Goal: Task Accomplishment & Management: Manage account settings

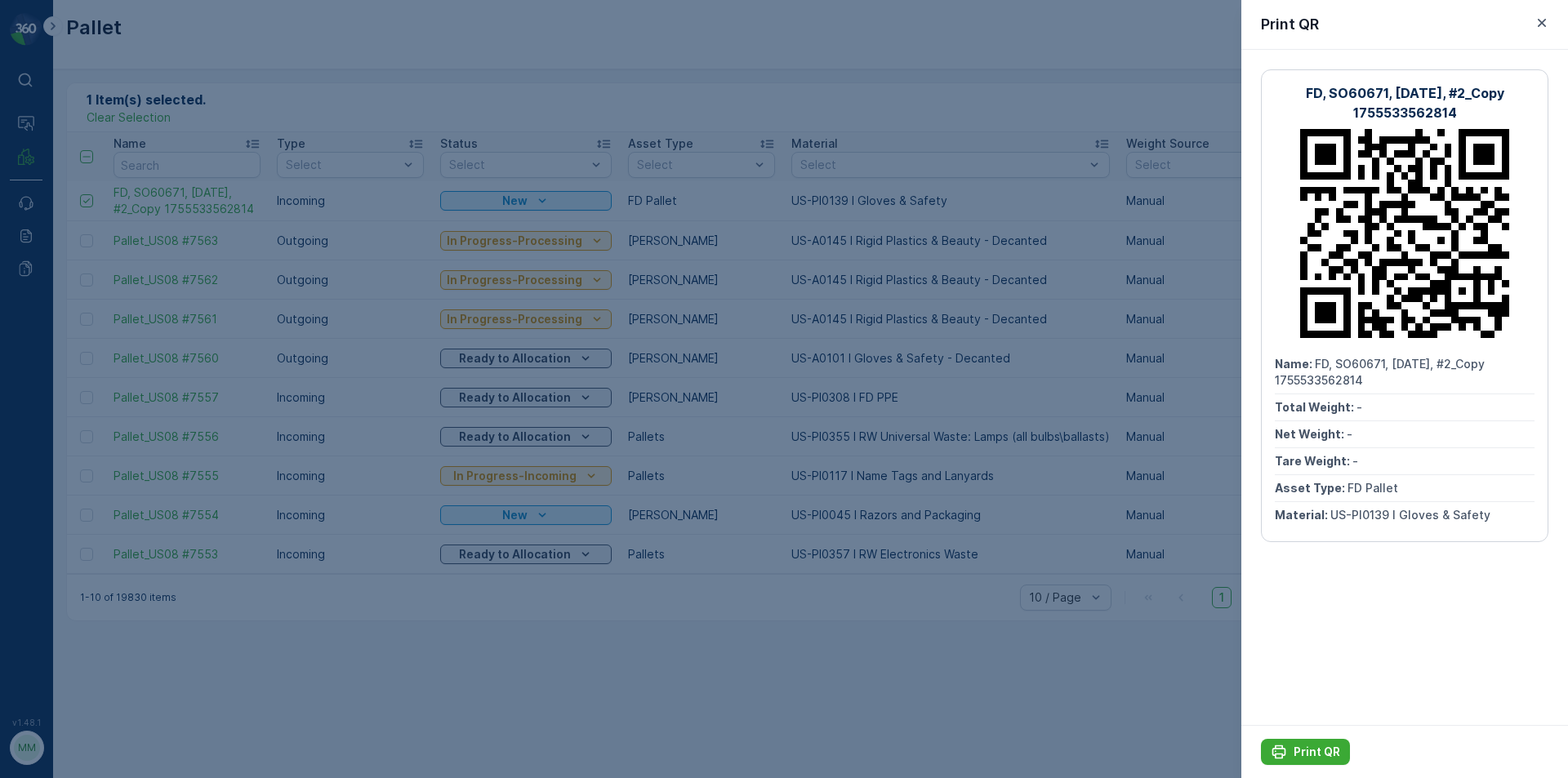
drag, startPoint x: 1547, startPoint y: 23, endPoint x: 1531, endPoint y: 51, distance: 32.2
click at [1547, 22] on icon "button" at bounding box center [1541, 22] width 16 height 16
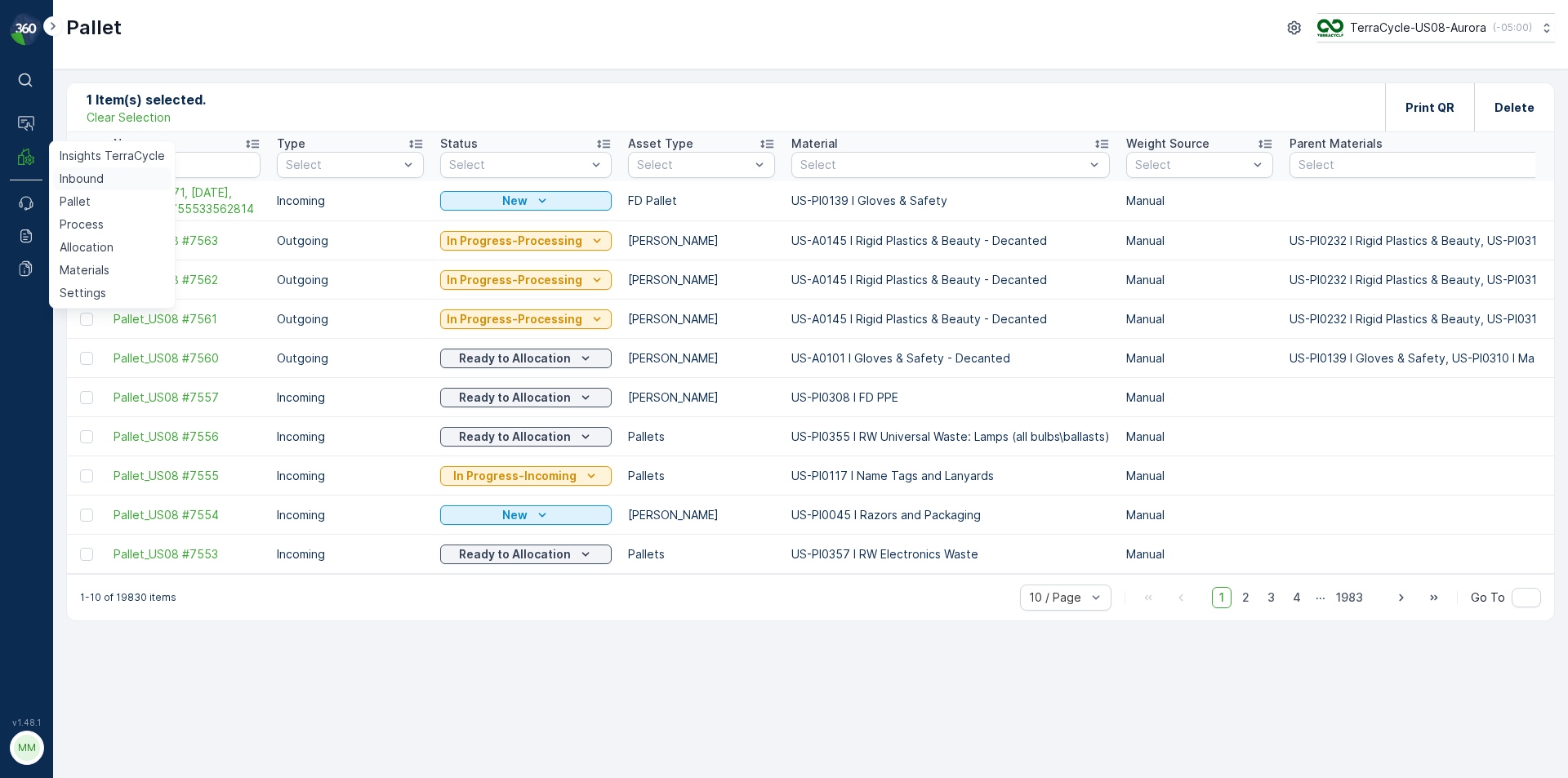
click at [90, 179] on p "Inbound" at bounding box center [81, 178] width 44 height 16
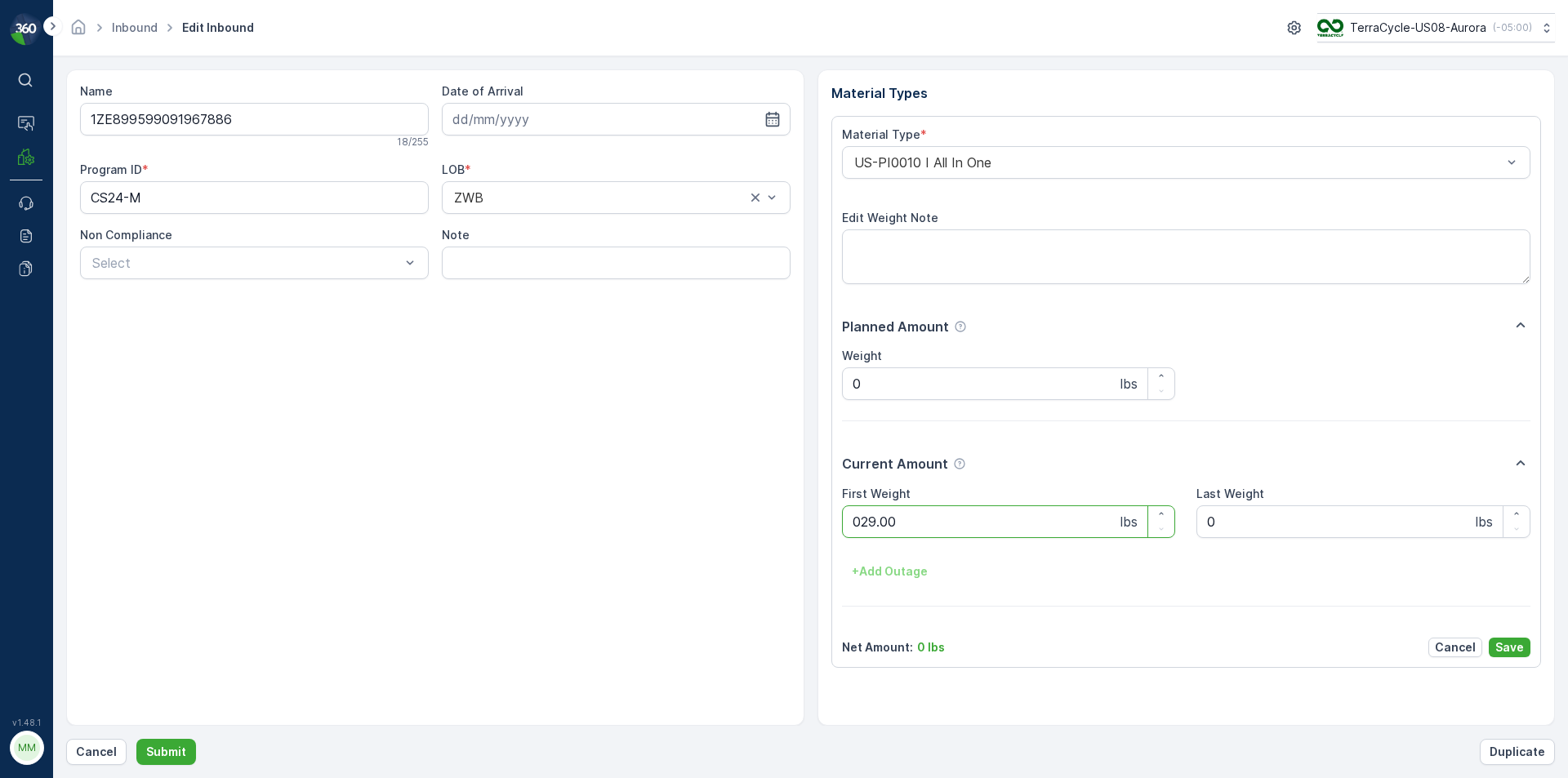
click at [136, 738] on button "Submit" at bounding box center [165, 751] width 59 height 26
click at [101, 749] on p "Cancel" at bounding box center [96, 751] width 40 height 16
click at [136, 738] on button "Submit" at bounding box center [165, 751] width 59 height 26
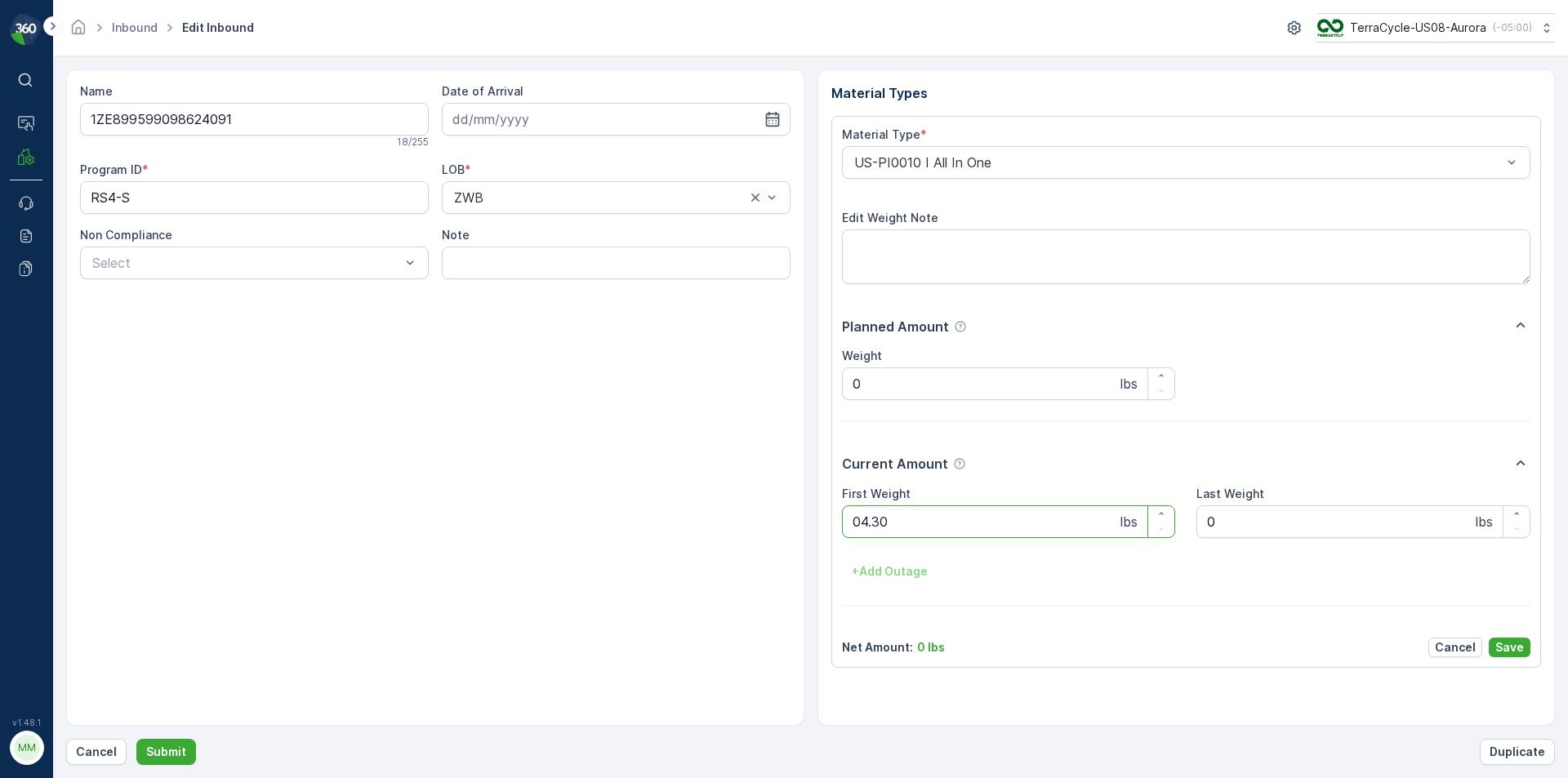
click at [136, 738] on button "Submit" at bounding box center [165, 751] width 59 height 26
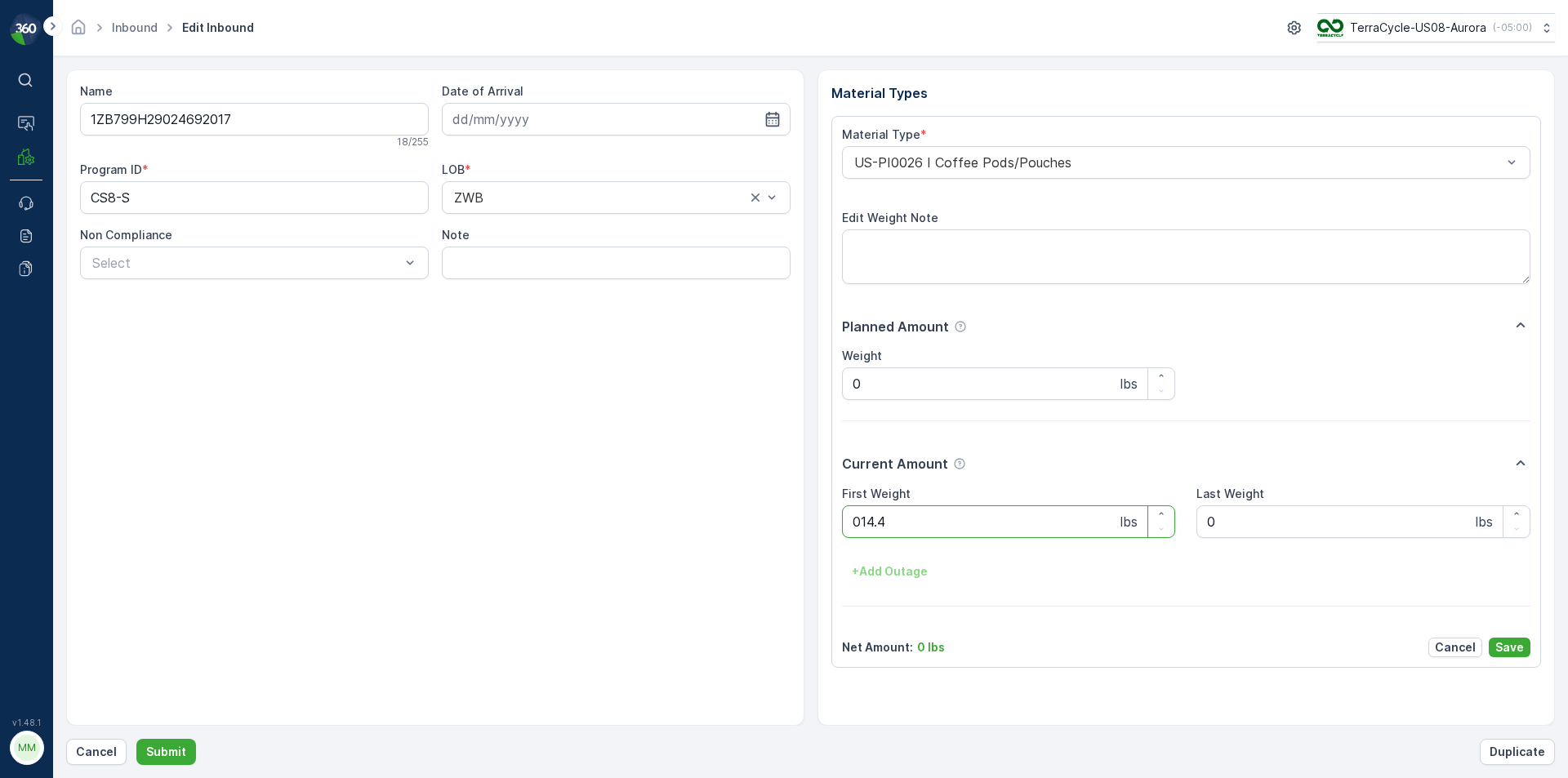
click at [136, 738] on button "Submit" at bounding box center [165, 751] width 59 height 26
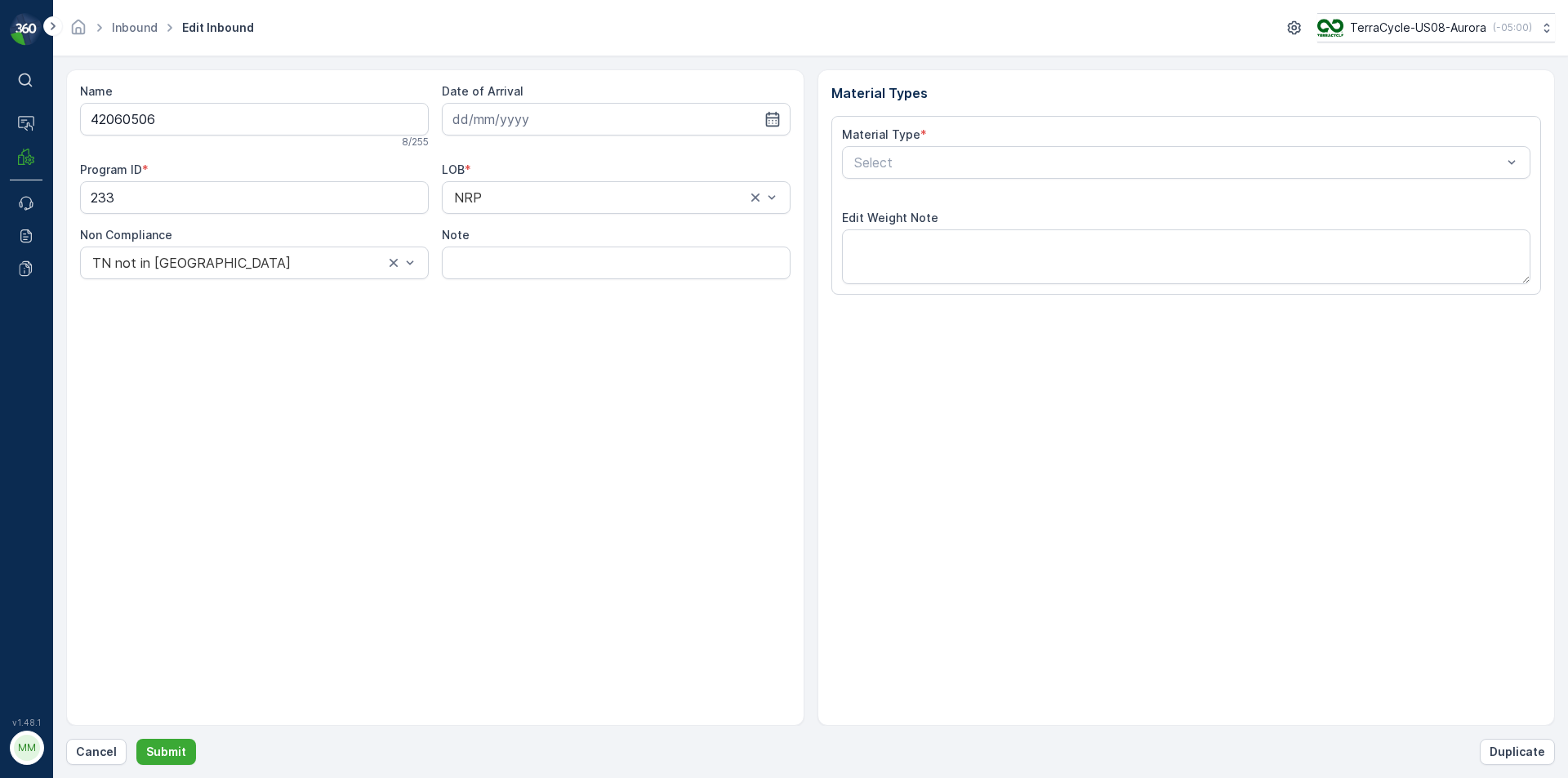
type input "10.07.2025"
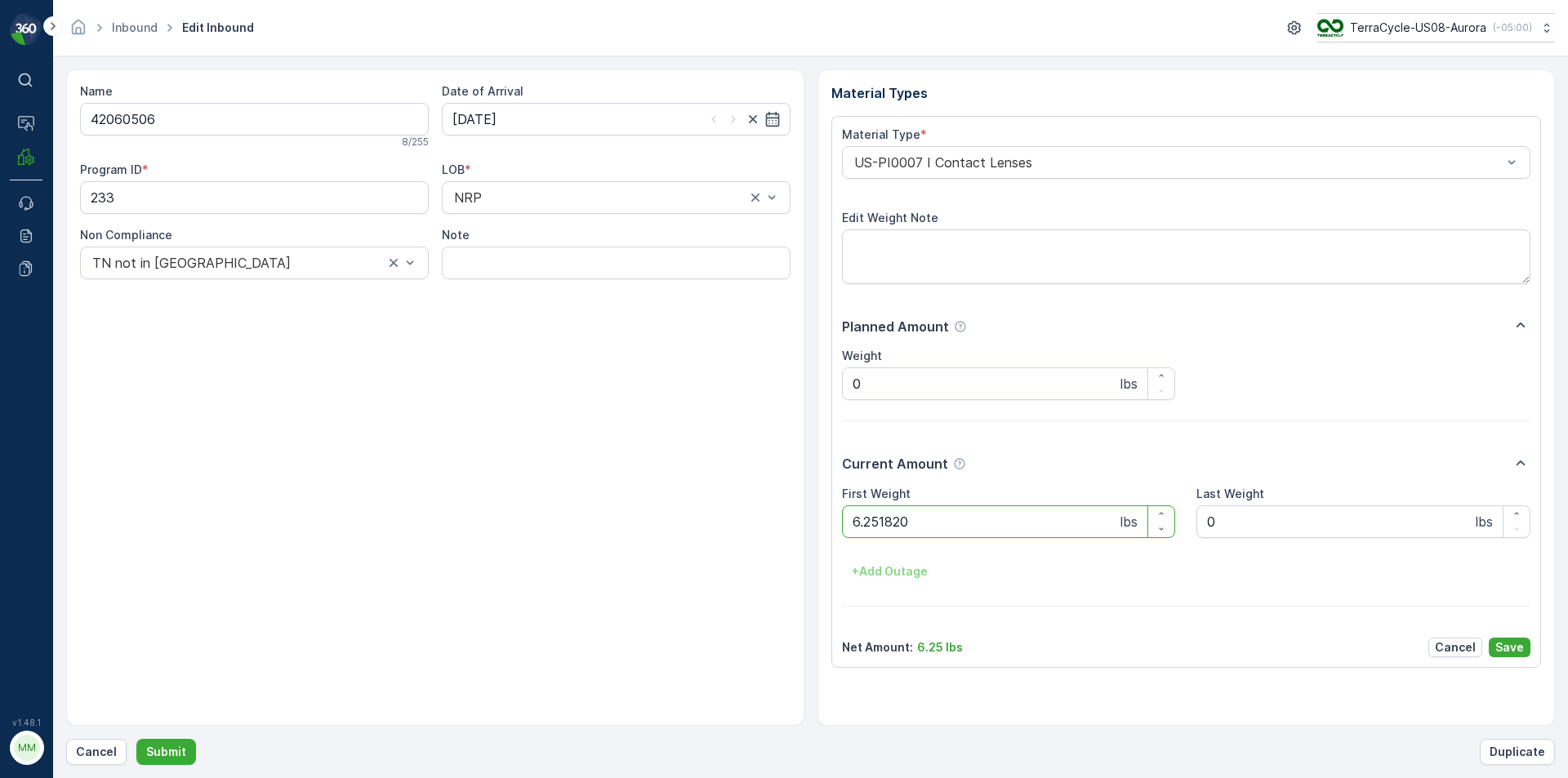
click at [136, 738] on button "Submit" at bounding box center [165, 751] width 59 height 26
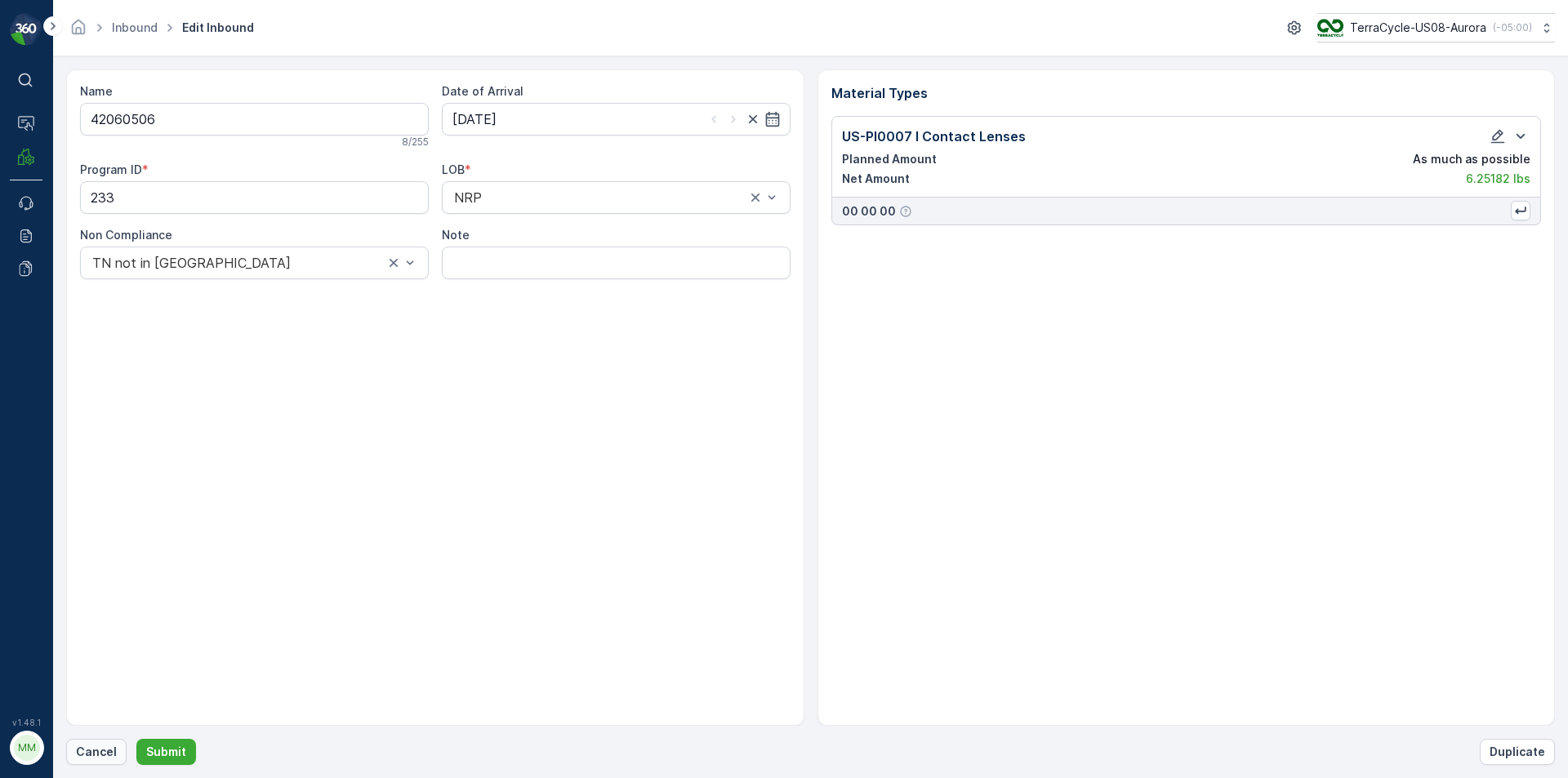
click at [96, 752] on p "Cancel" at bounding box center [96, 751] width 40 height 16
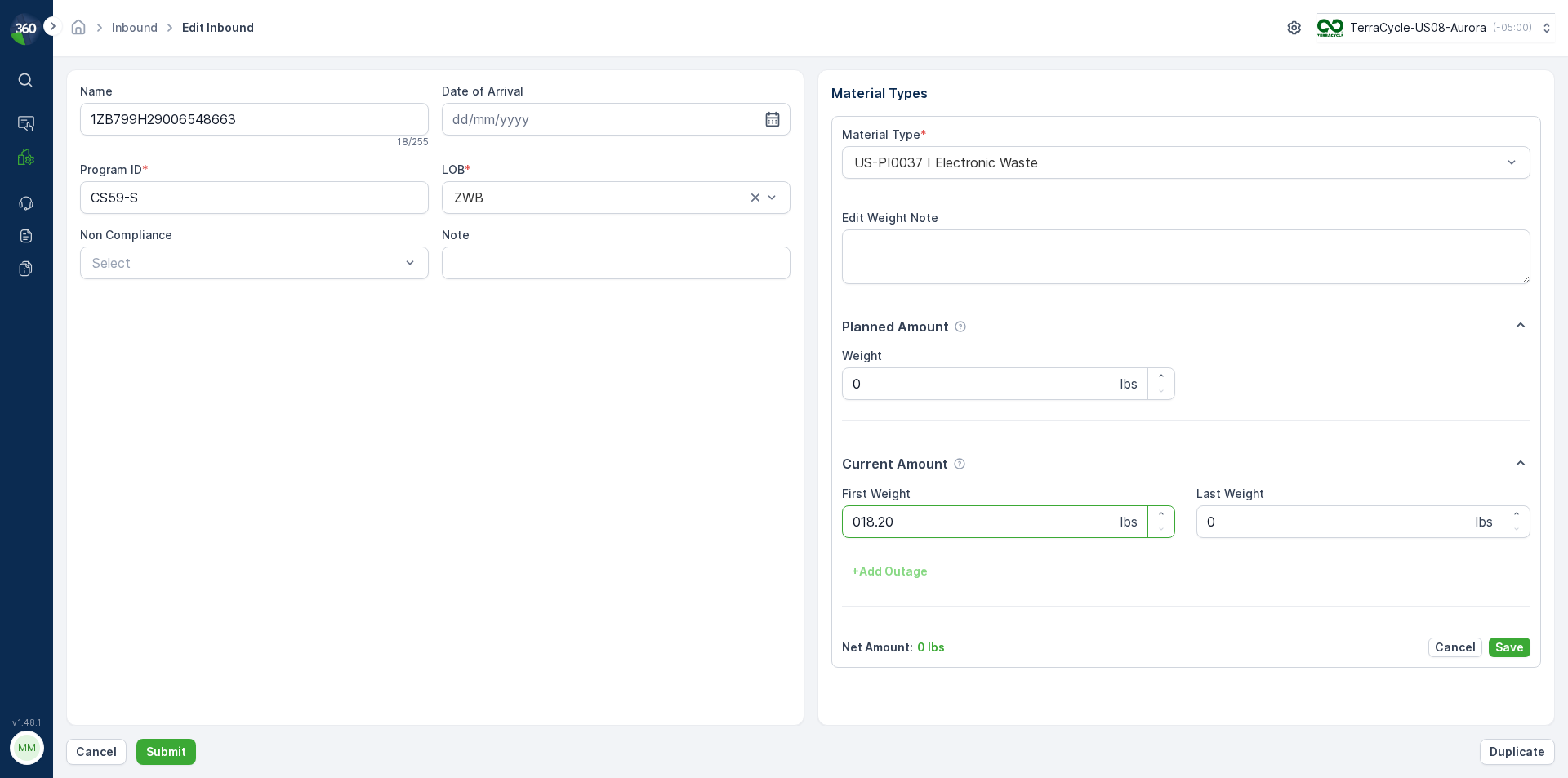
click at [136, 738] on button "Submit" at bounding box center [165, 751] width 59 height 26
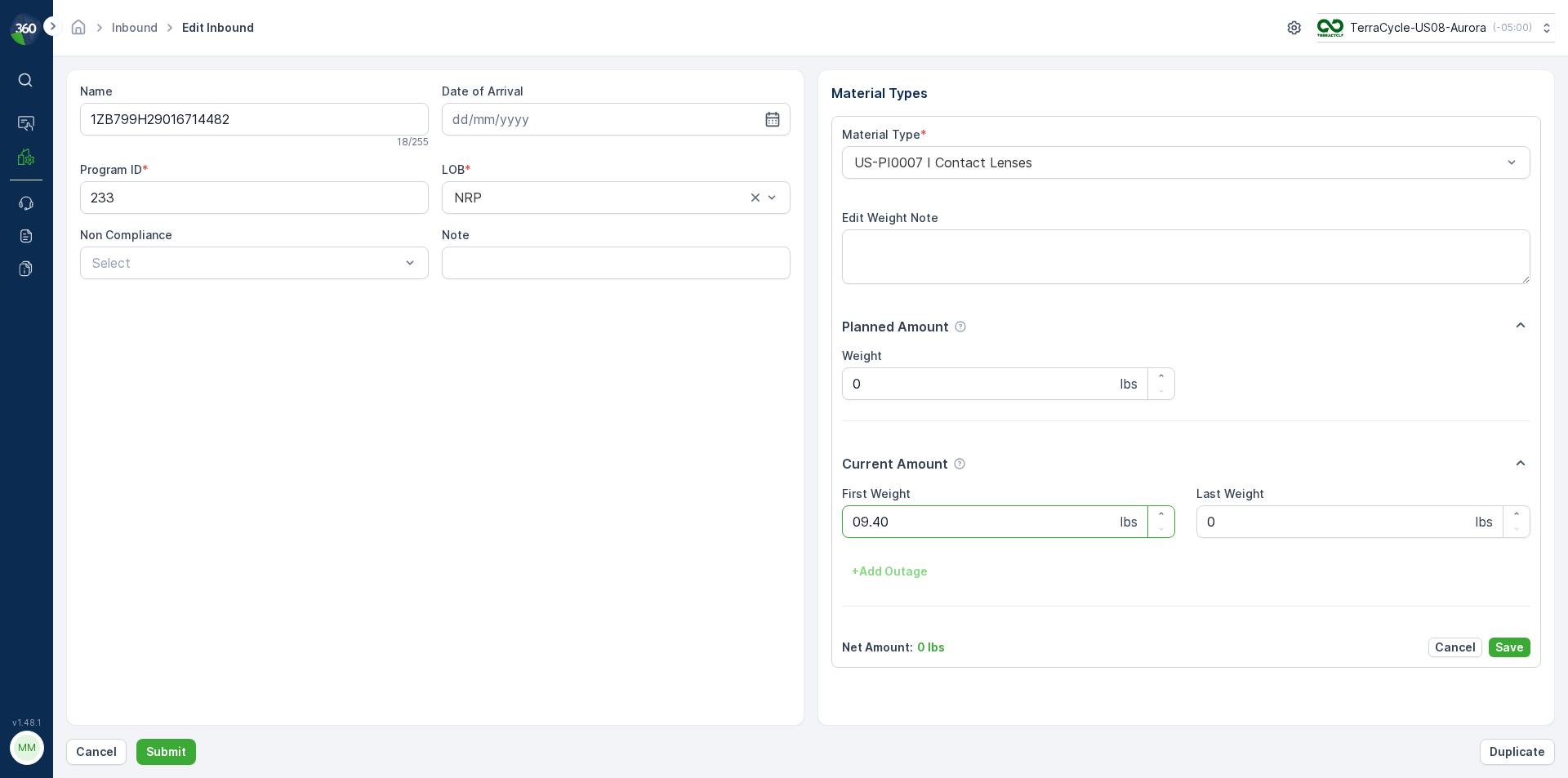
click at [136, 738] on button "Submit" at bounding box center [165, 751] width 59 height 26
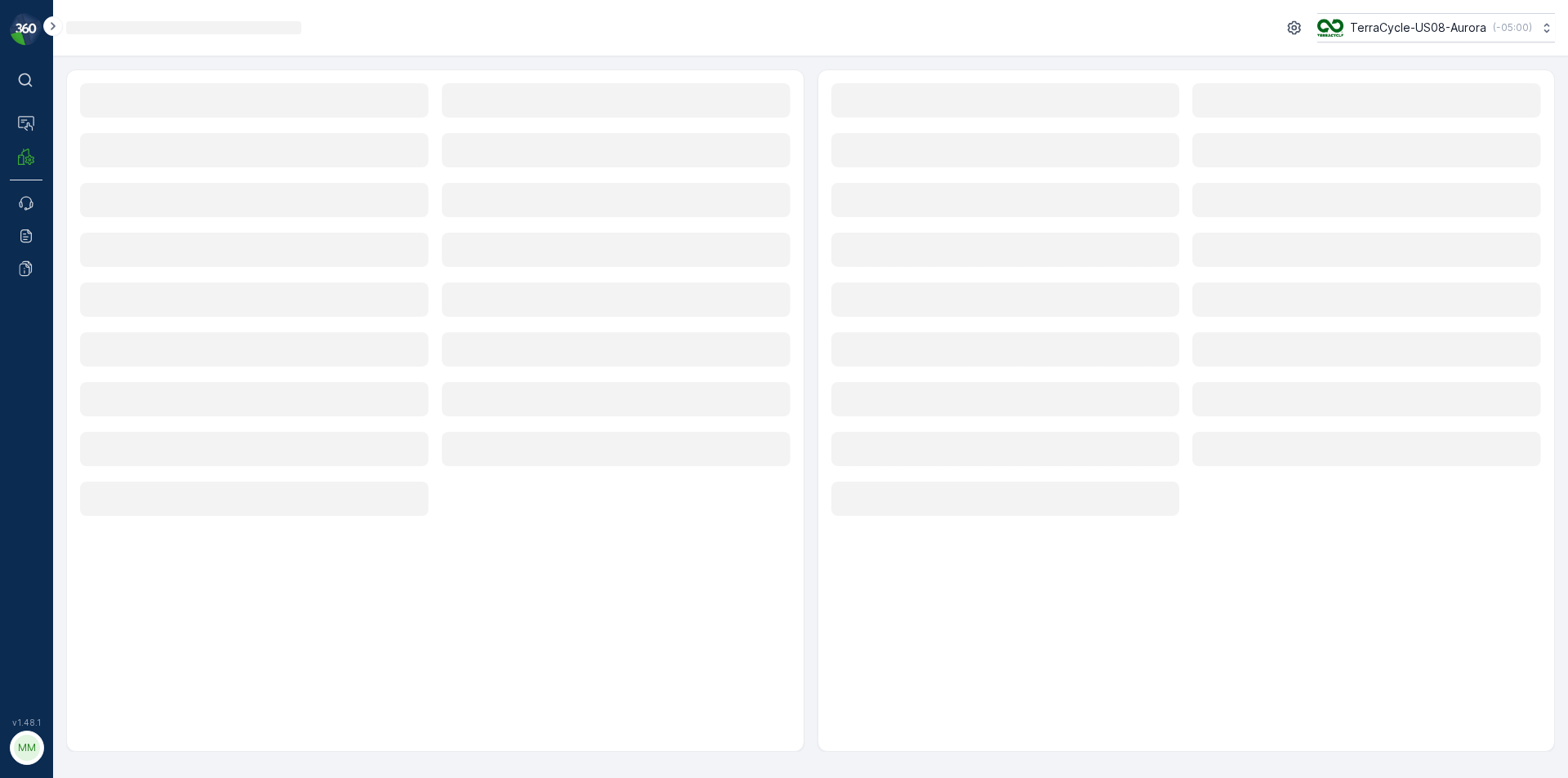
drag, startPoint x: 500, startPoint y: 784, endPoint x: 465, endPoint y: 764, distance: 40.3
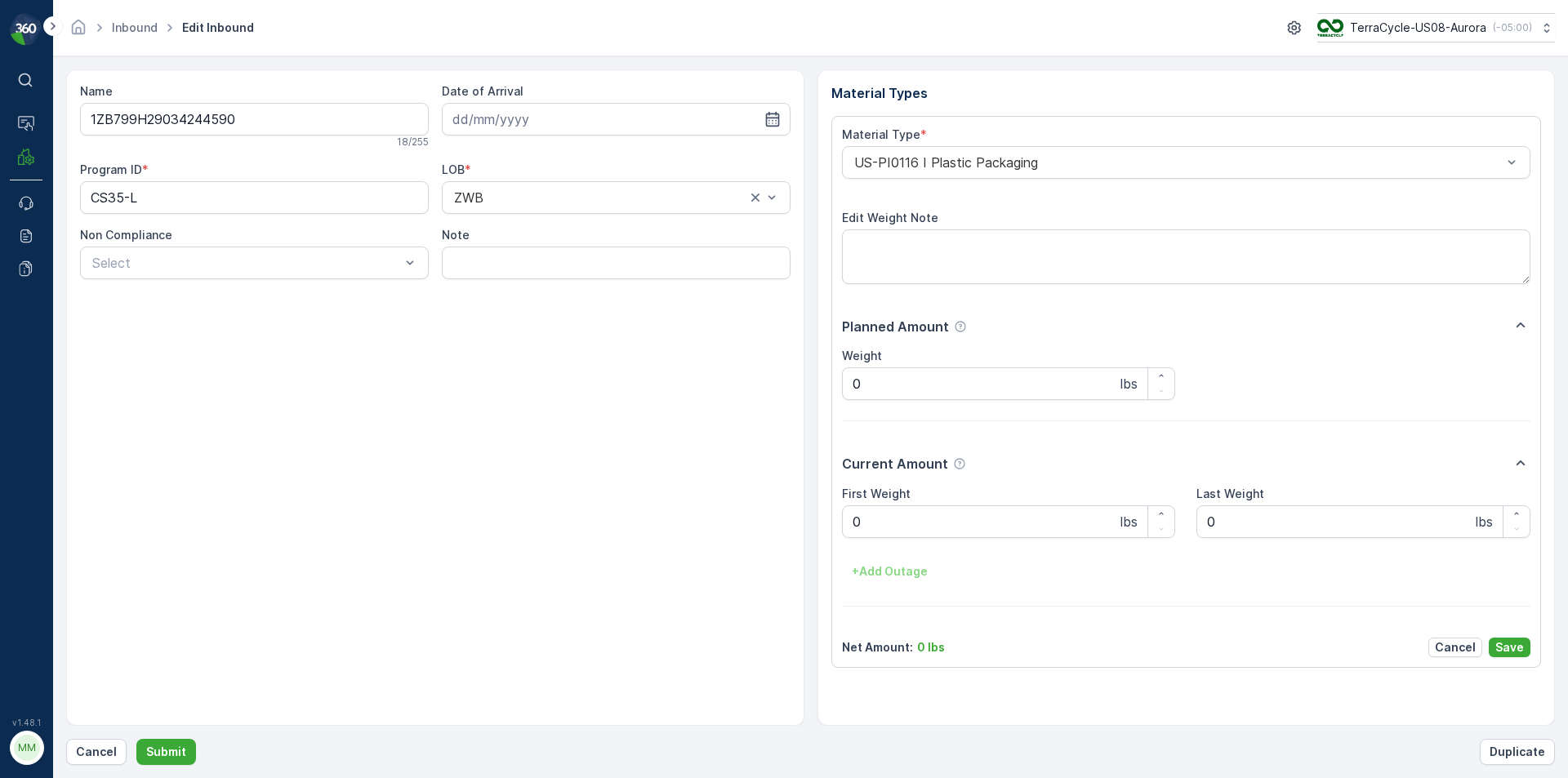
drag, startPoint x: 465, startPoint y: 764, endPoint x: 667, endPoint y: 318, distance: 489.6
click at [667, 318] on div "Name 1ZB799H29034244590 18 / 255 Date of Arrival Program ID * CS35-L LOB * ZWB …" at bounding box center [435, 398] width 738 height 657
click at [94, 757] on p "Cancel" at bounding box center [96, 751] width 40 height 16
click at [136, 738] on button "Submit" at bounding box center [165, 751] width 59 height 26
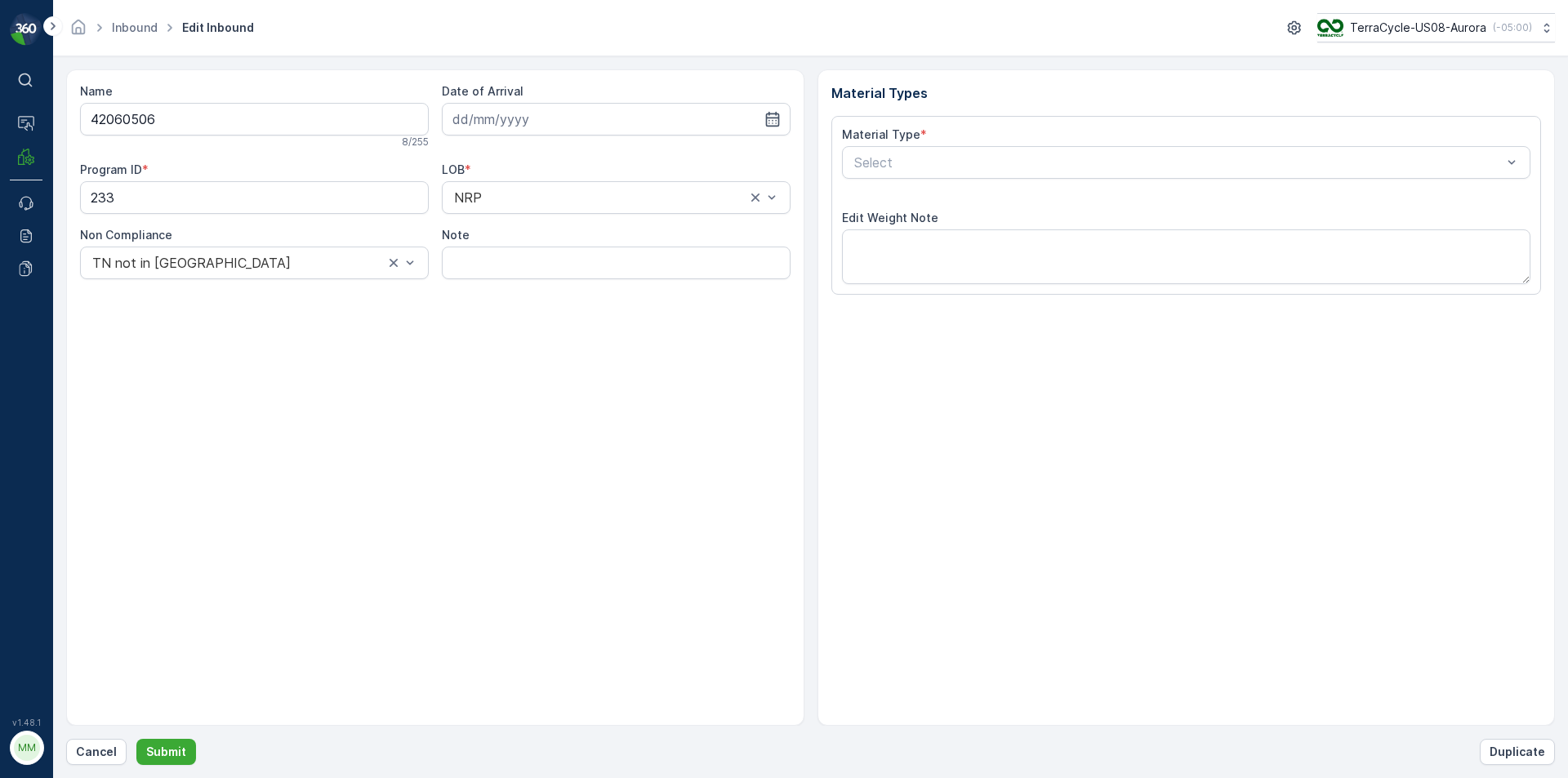
type input "10.07.2025"
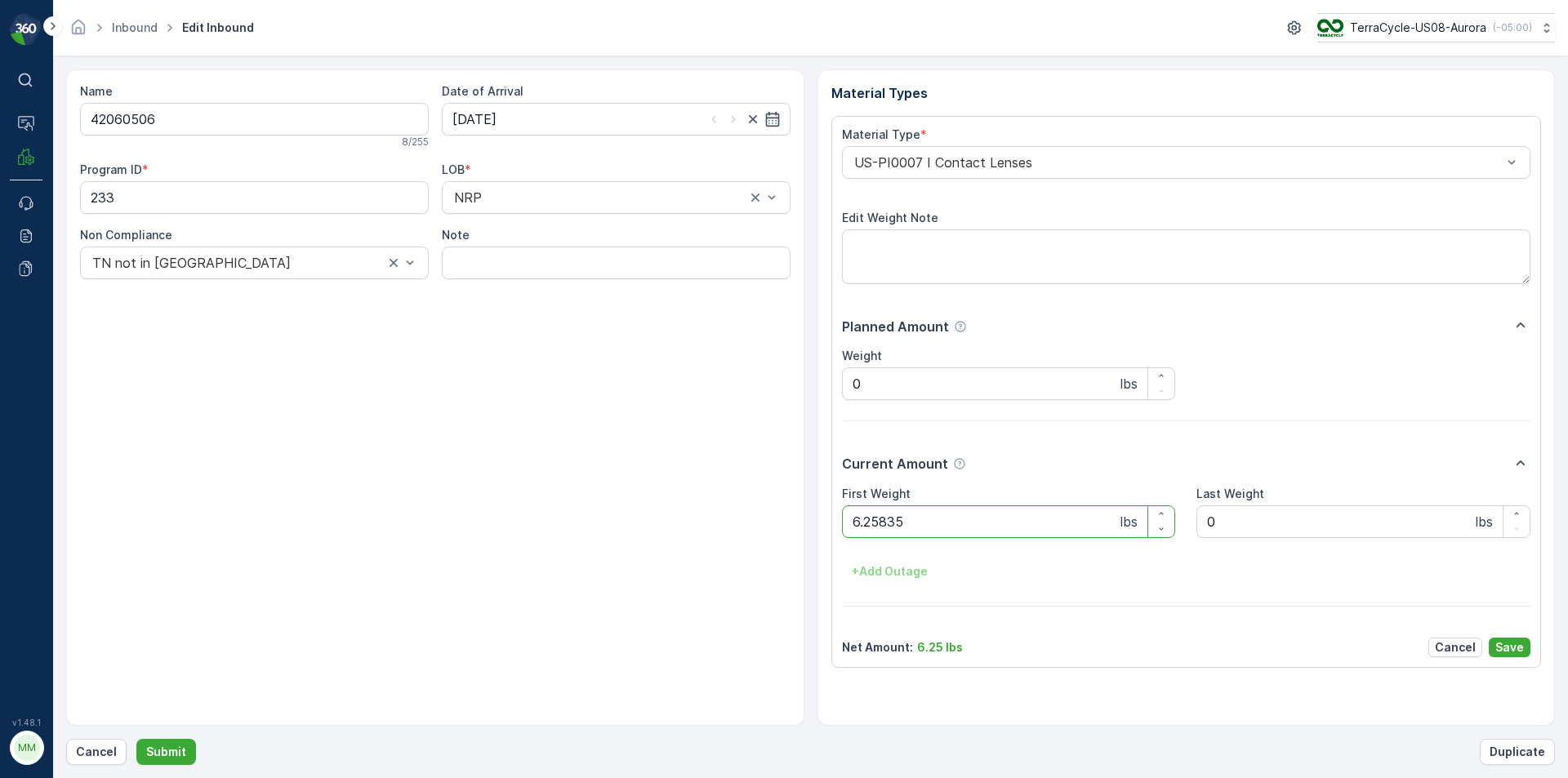
click at [136, 738] on button "Submit" at bounding box center [165, 751] width 59 height 26
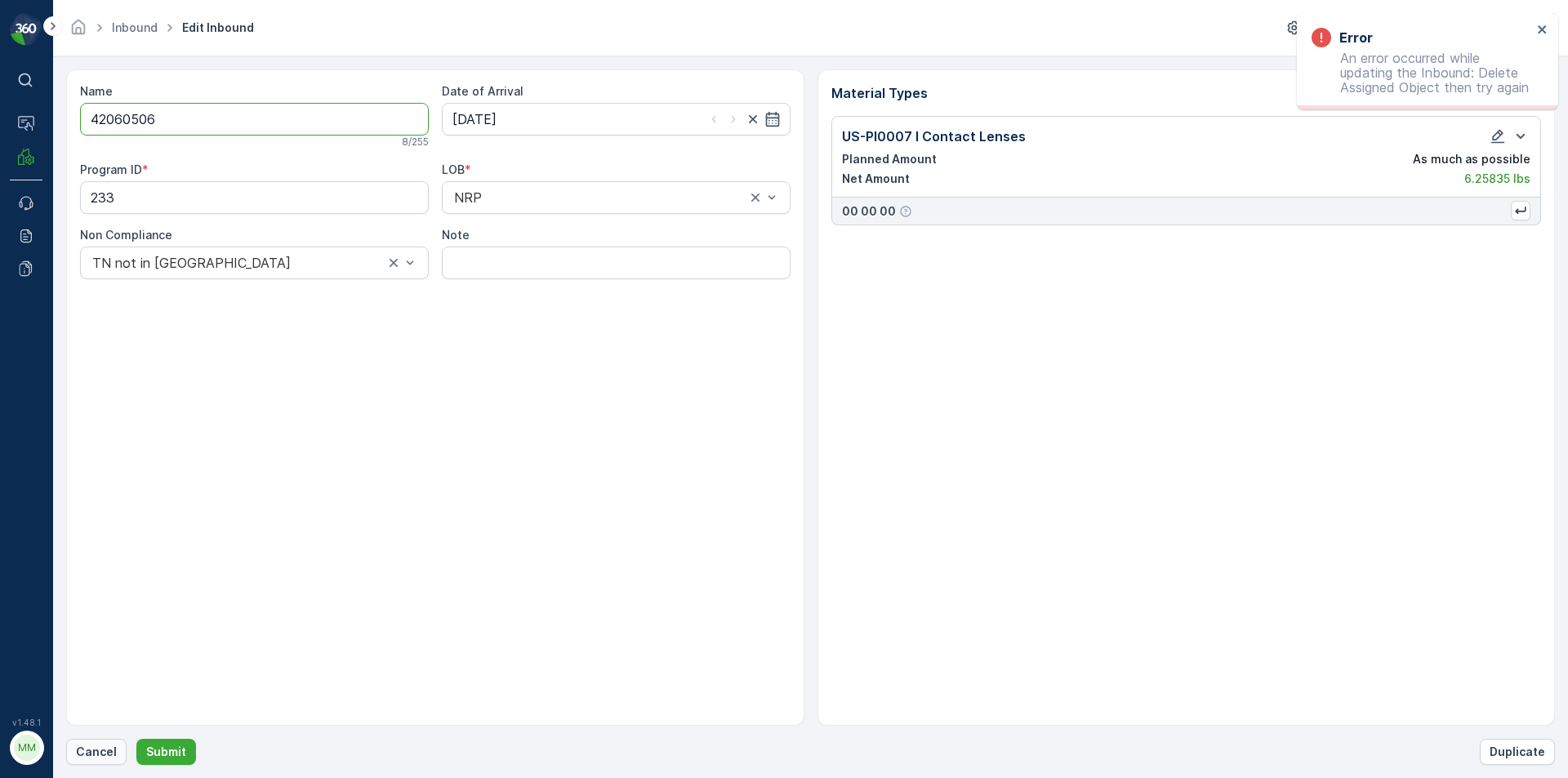
click at [117, 753] on button "Cancel" at bounding box center [96, 751] width 60 height 26
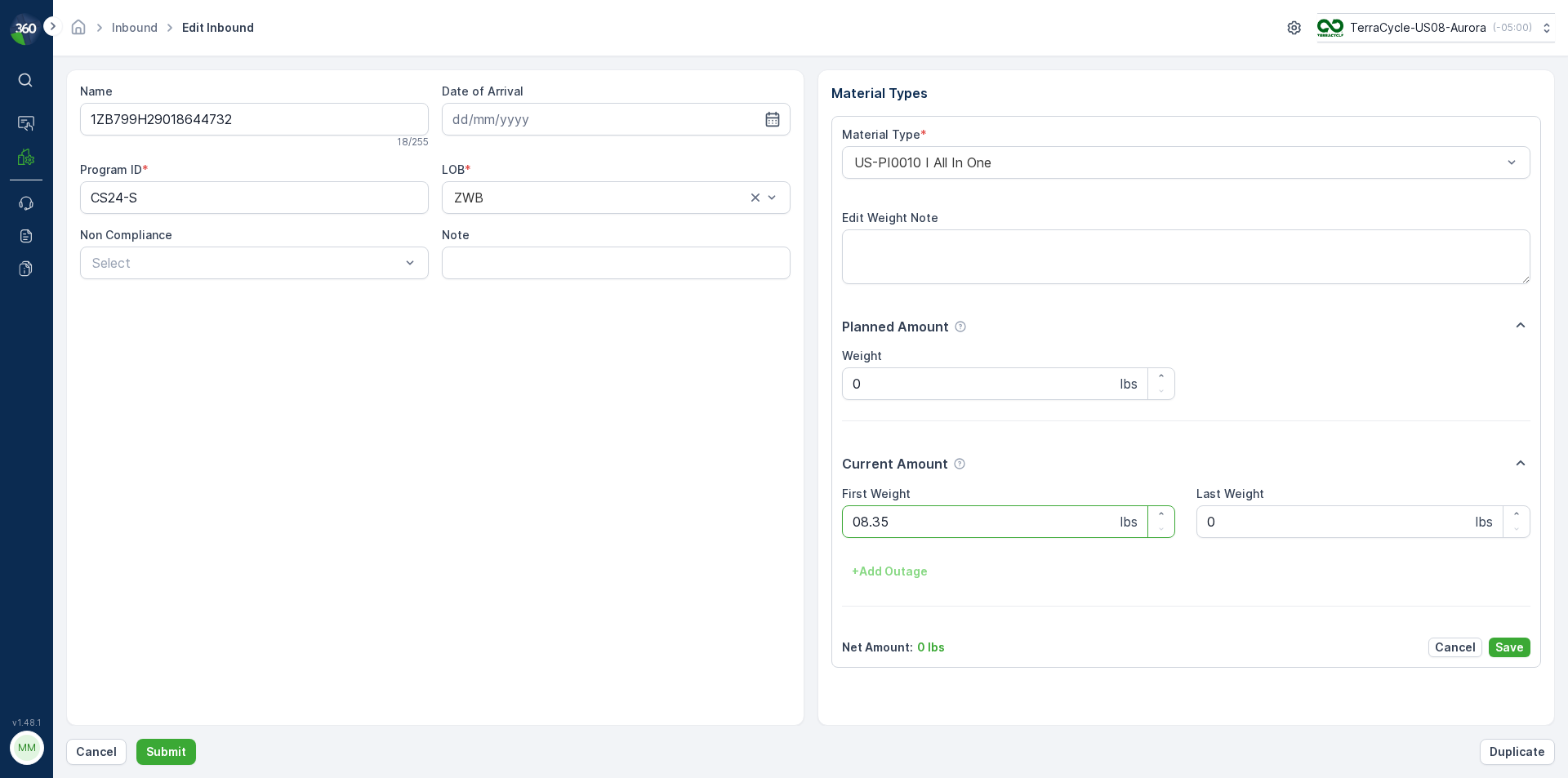
click at [136, 738] on button "Submit" at bounding box center [165, 751] width 59 height 26
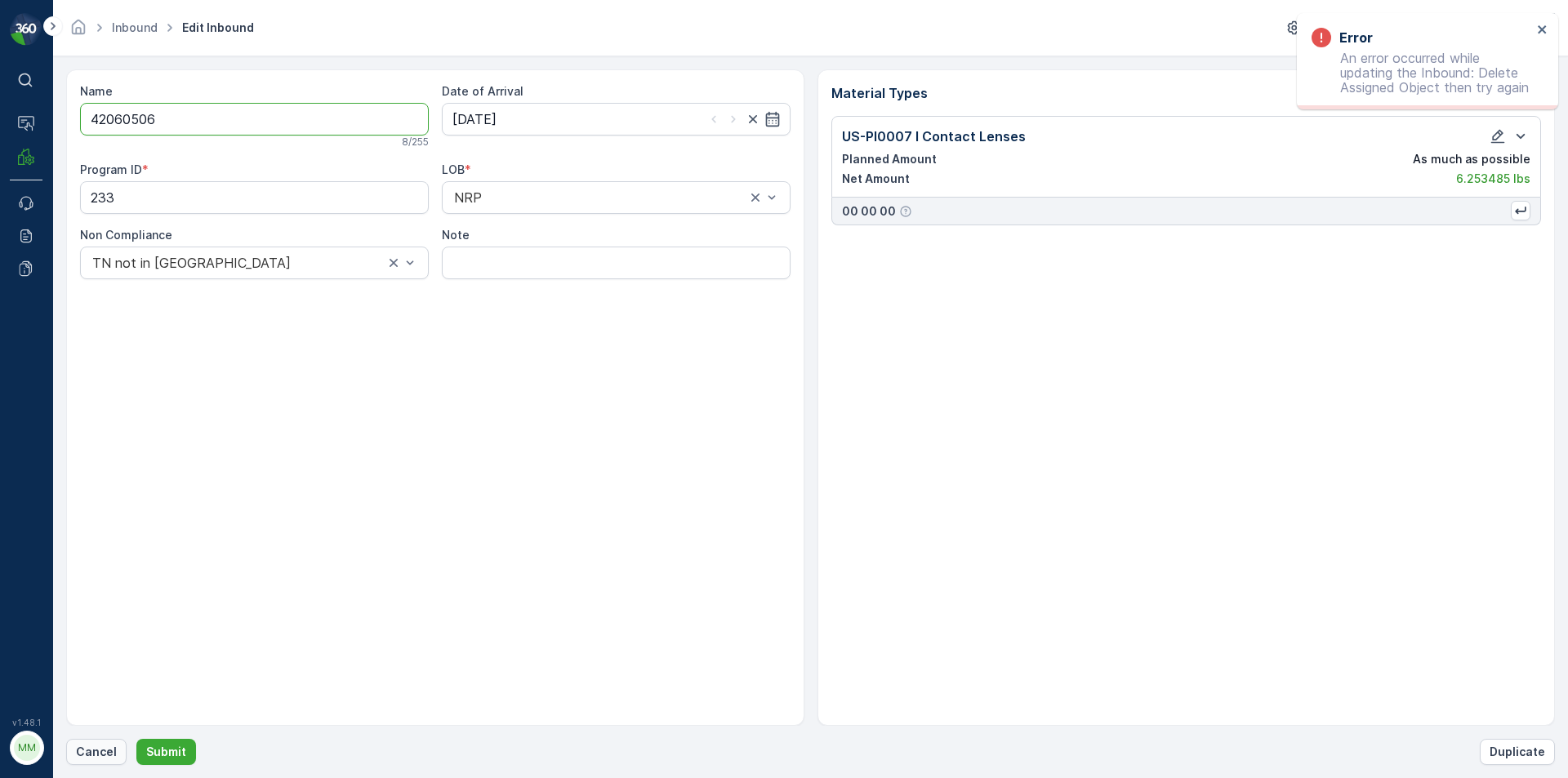
click at [90, 756] on p "Cancel" at bounding box center [96, 751] width 40 height 16
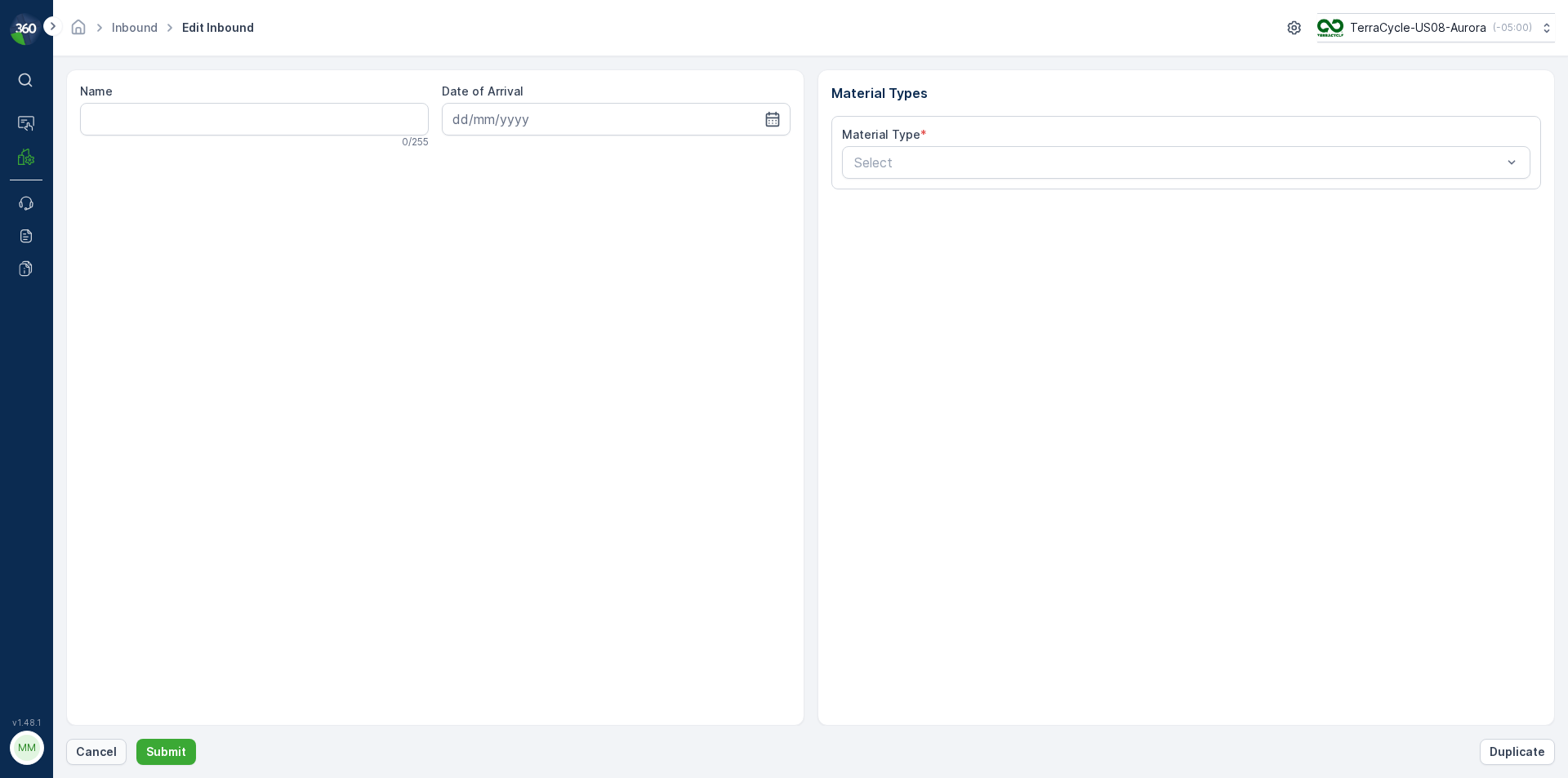
click at [119, 746] on button "Cancel" at bounding box center [96, 751] width 60 height 26
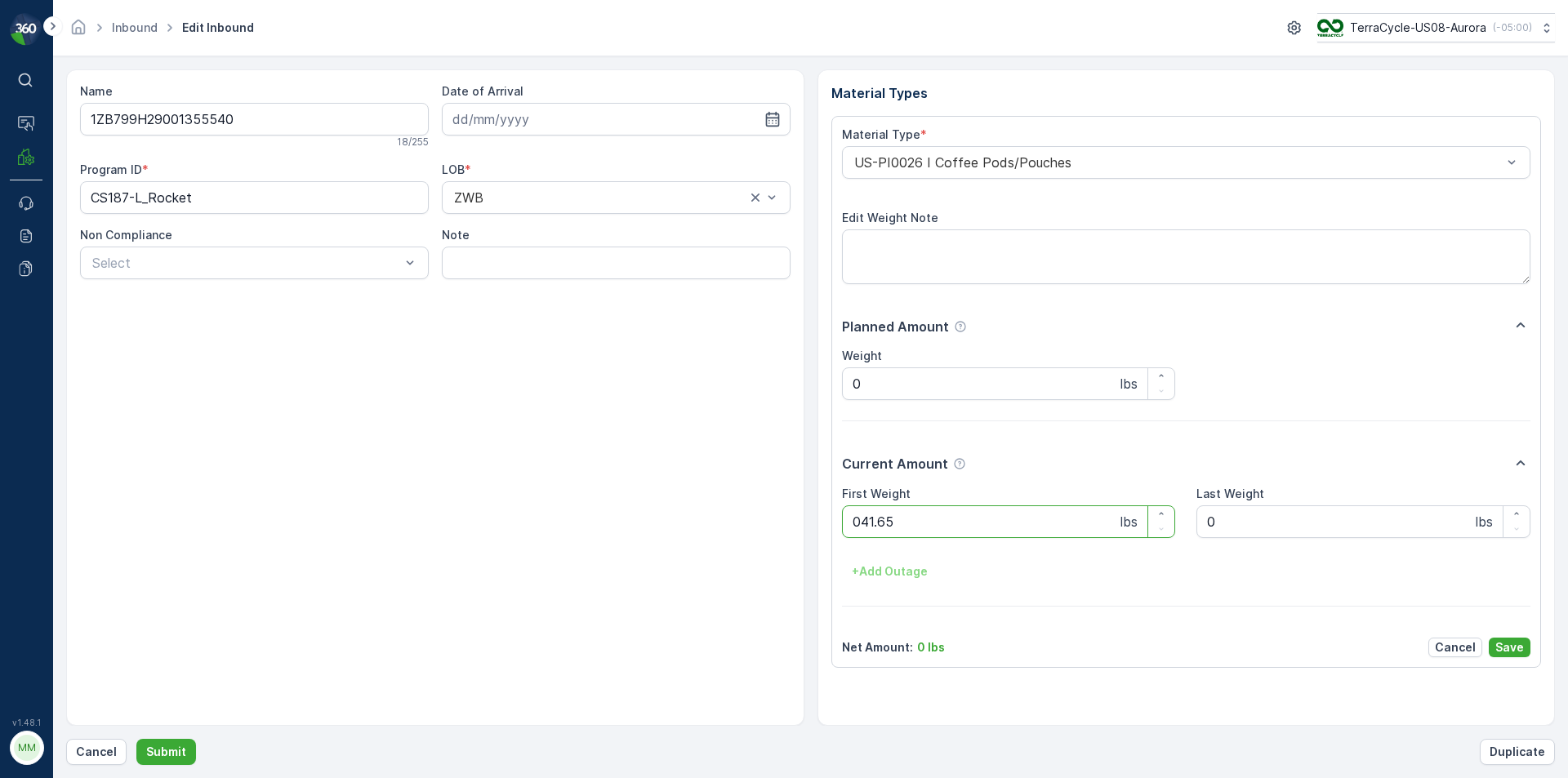
click at [136, 738] on button "Submit" at bounding box center [165, 751] width 59 height 26
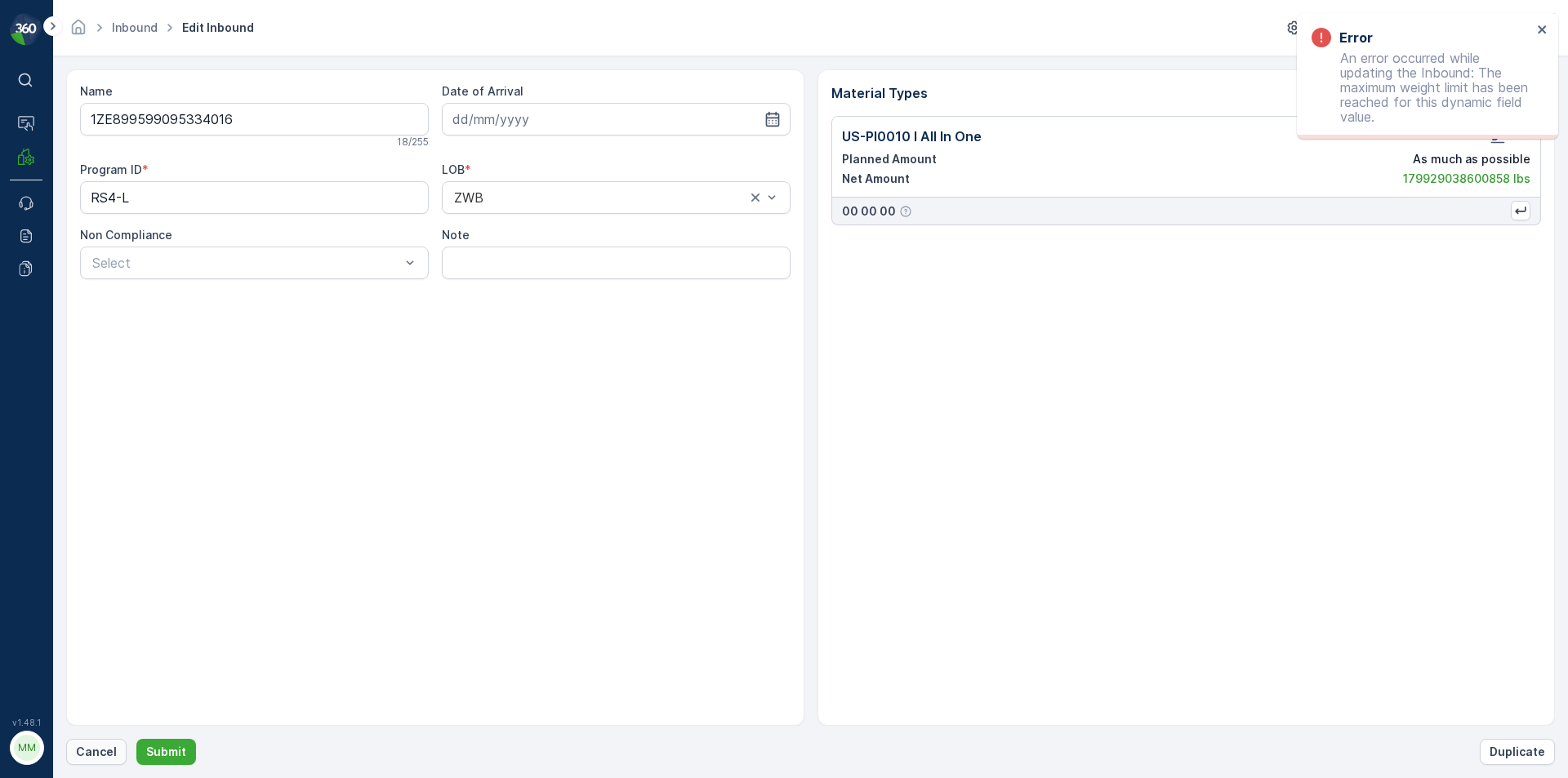
click at [103, 751] on p "Cancel" at bounding box center [96, 751] width 40 height 16
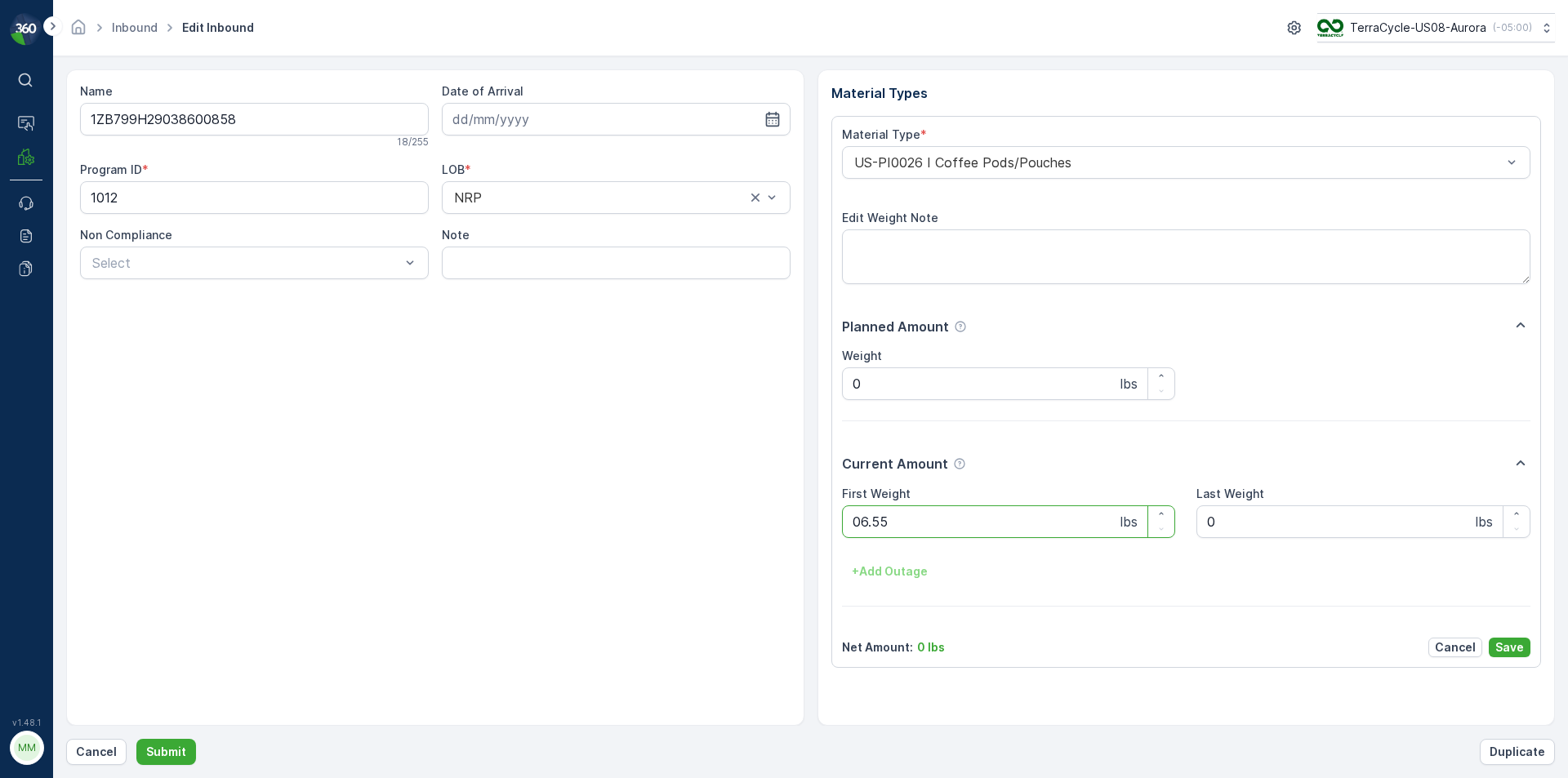
click at [136, 738] on button "Submit" at bounding box center [165, 751] width 59 height 26
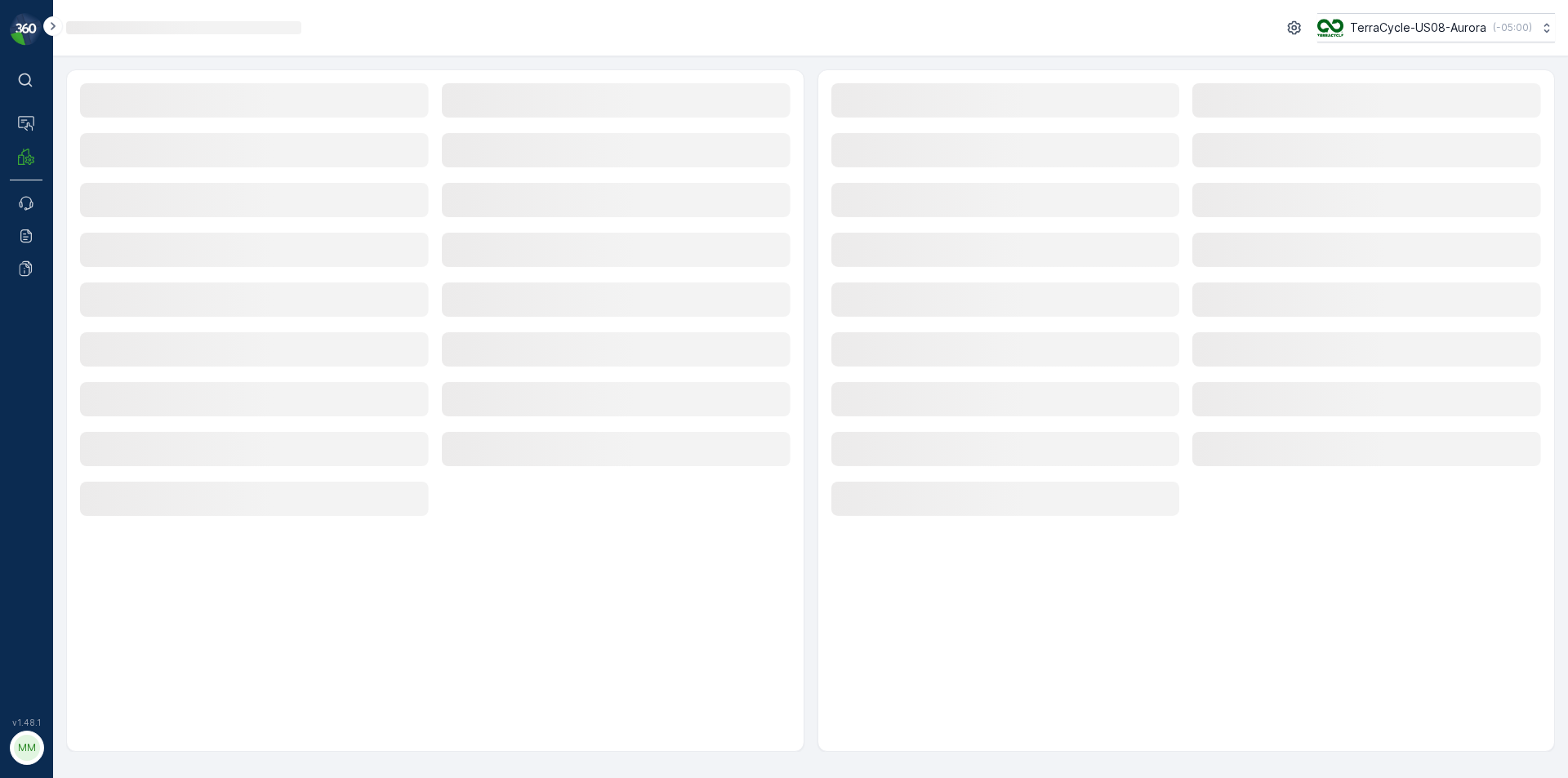
click at [637, 256] on div "Loading... Loading... Loading... Loading... Loading... Loading... Loading... Lo…" at bounding box center [435, 301] width 710 height 435
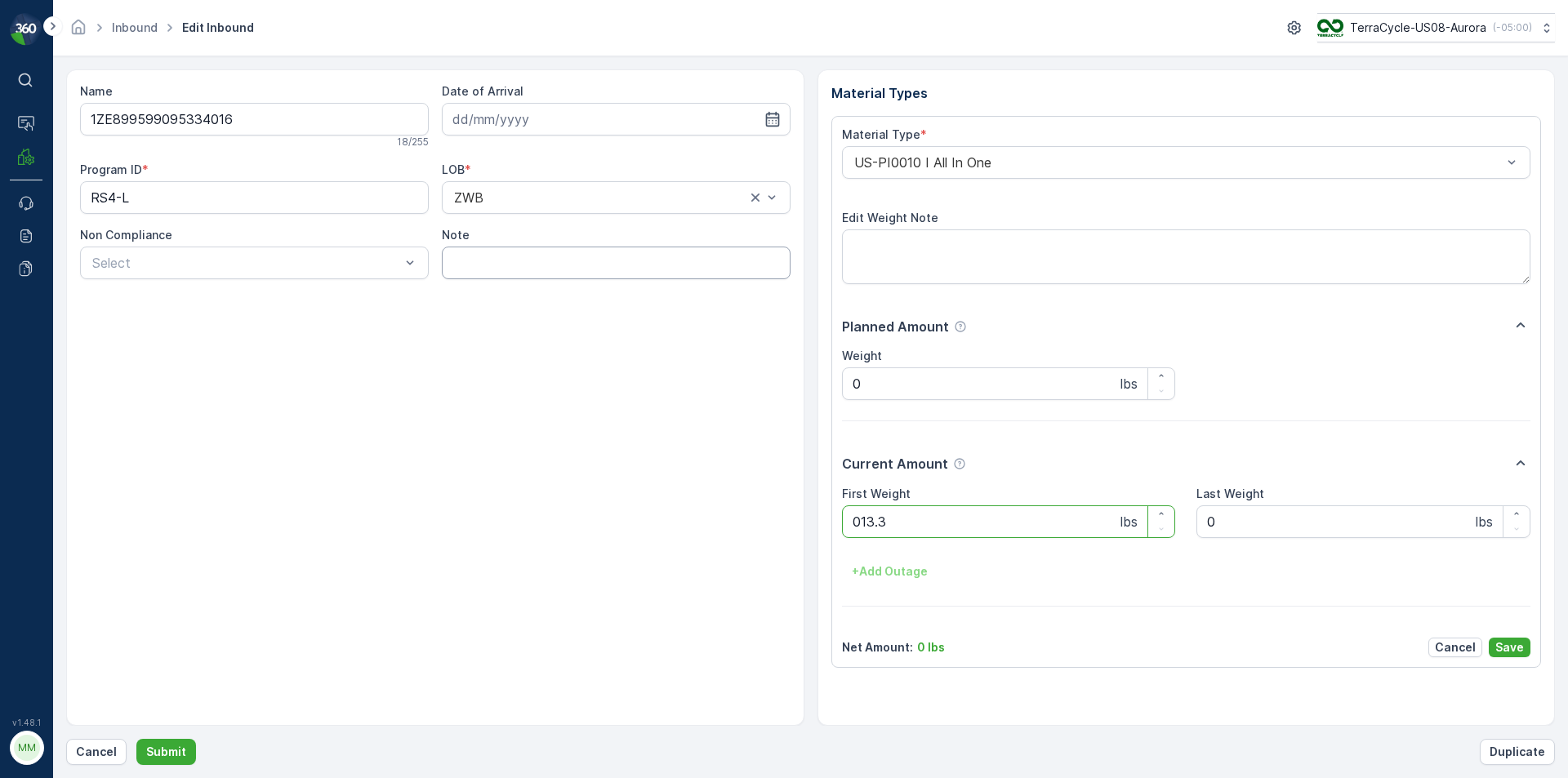
click at [136, 738] on button "Submit" at bounding box center [165, 751] width 59 height 26
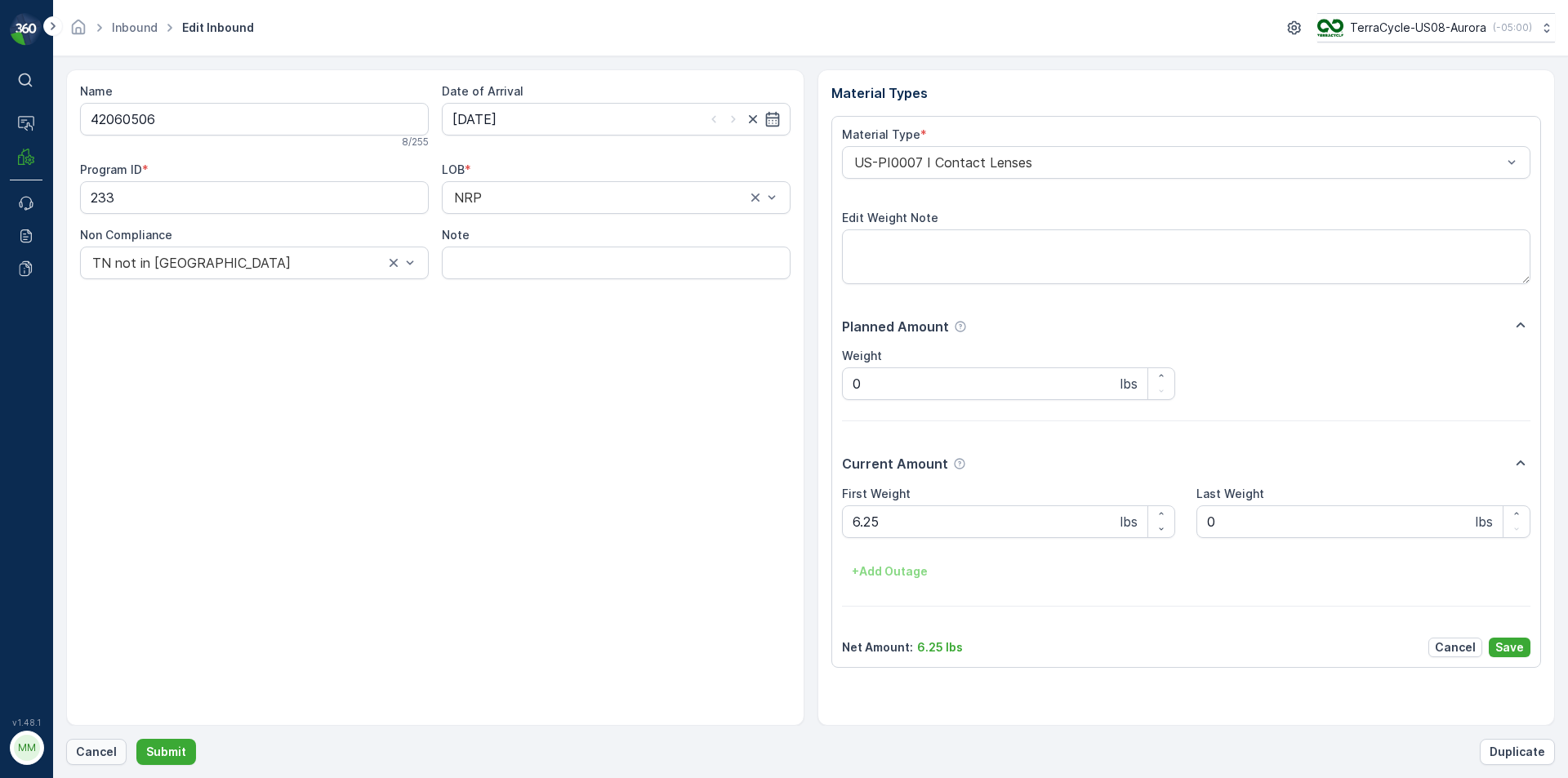
click at [107, 758] on p "Cancel" at bounding box center [96, 751] width 40 height 16
click at [136, 738] on button "Submit" at bounding box center [165, 751] width 59 height 26
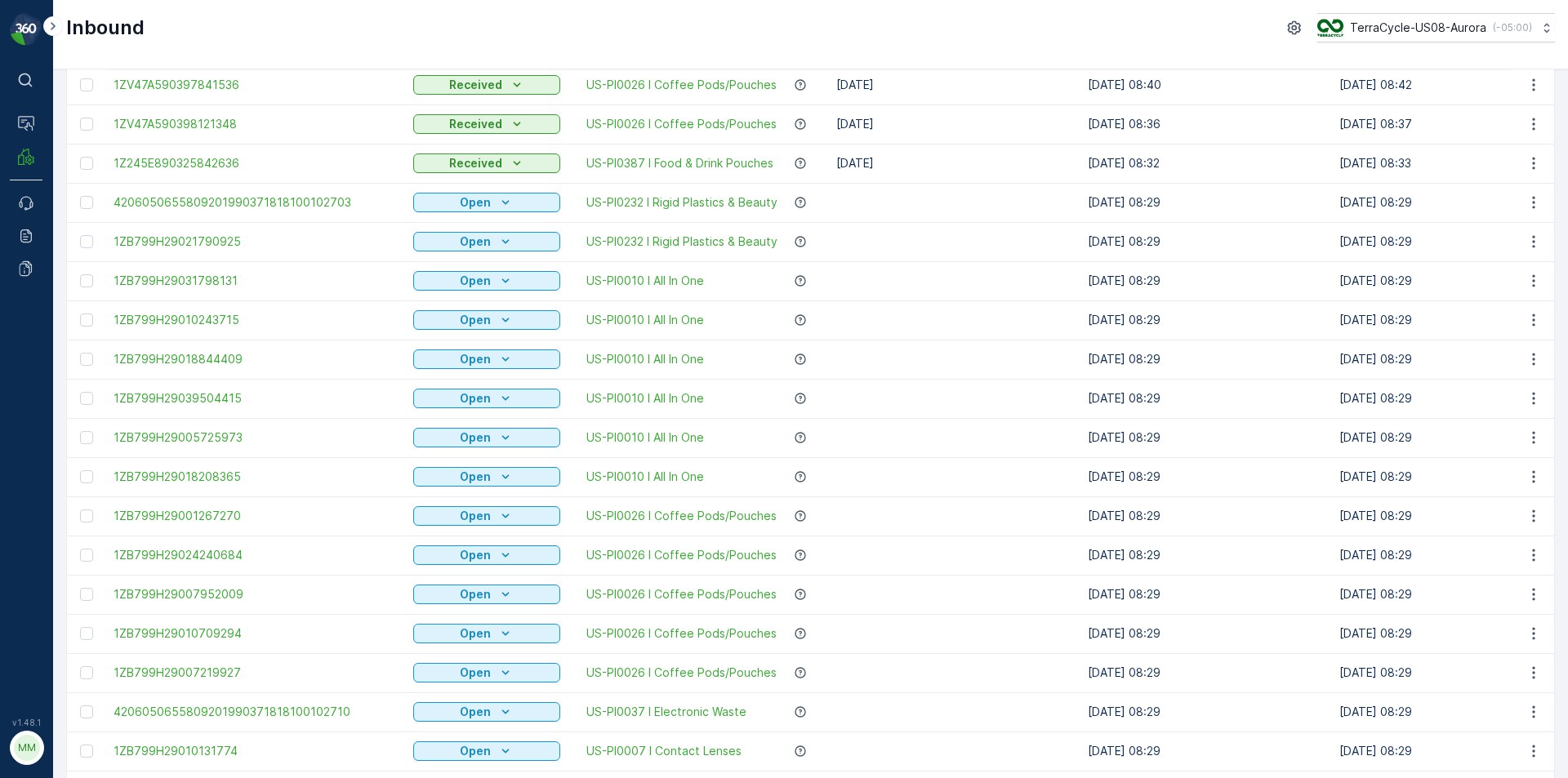
scroll to position [164, 0]
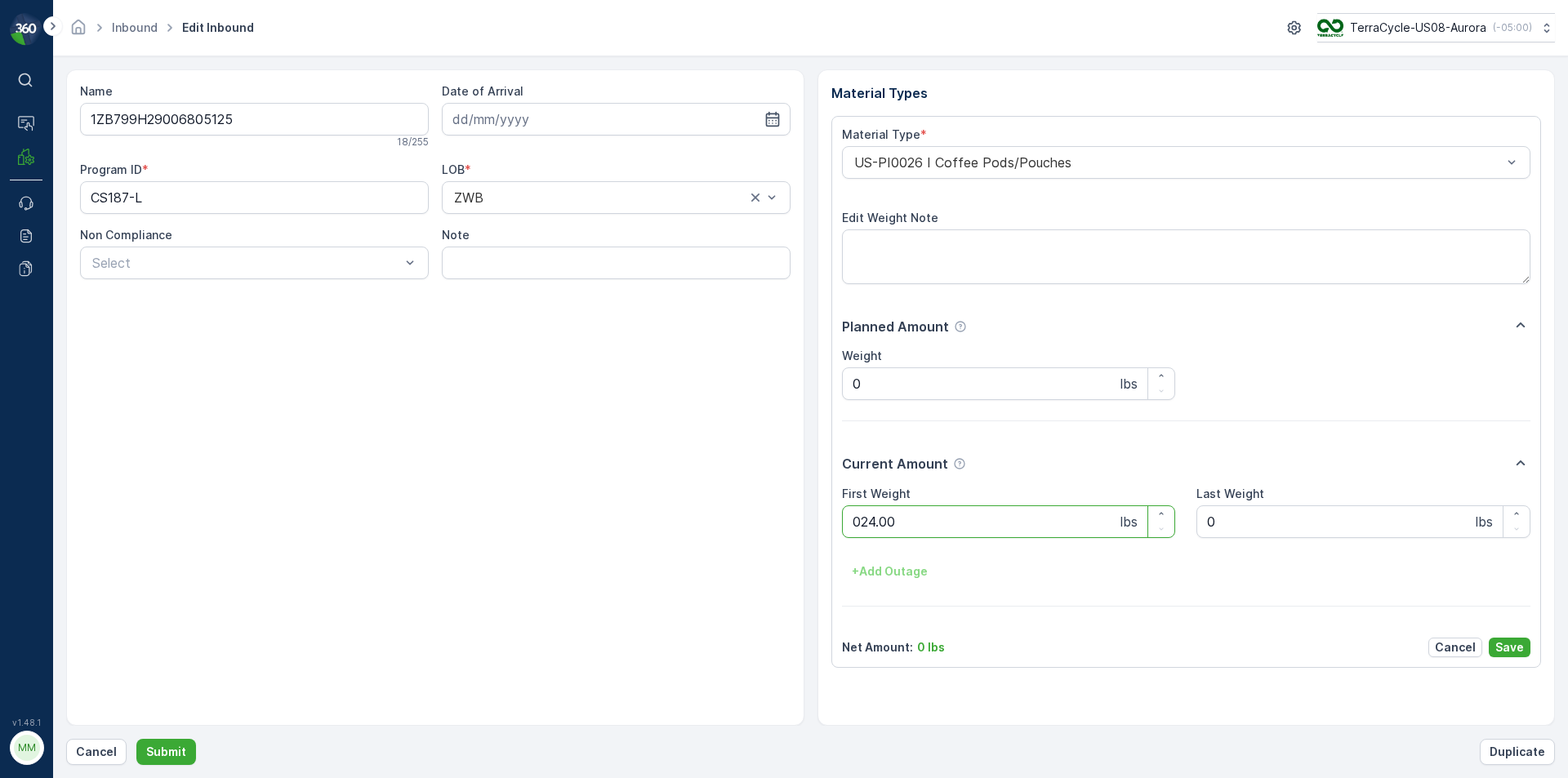
click at [136, 738] on button "Submit" at bounding box center [165, 751] width 59 height 26
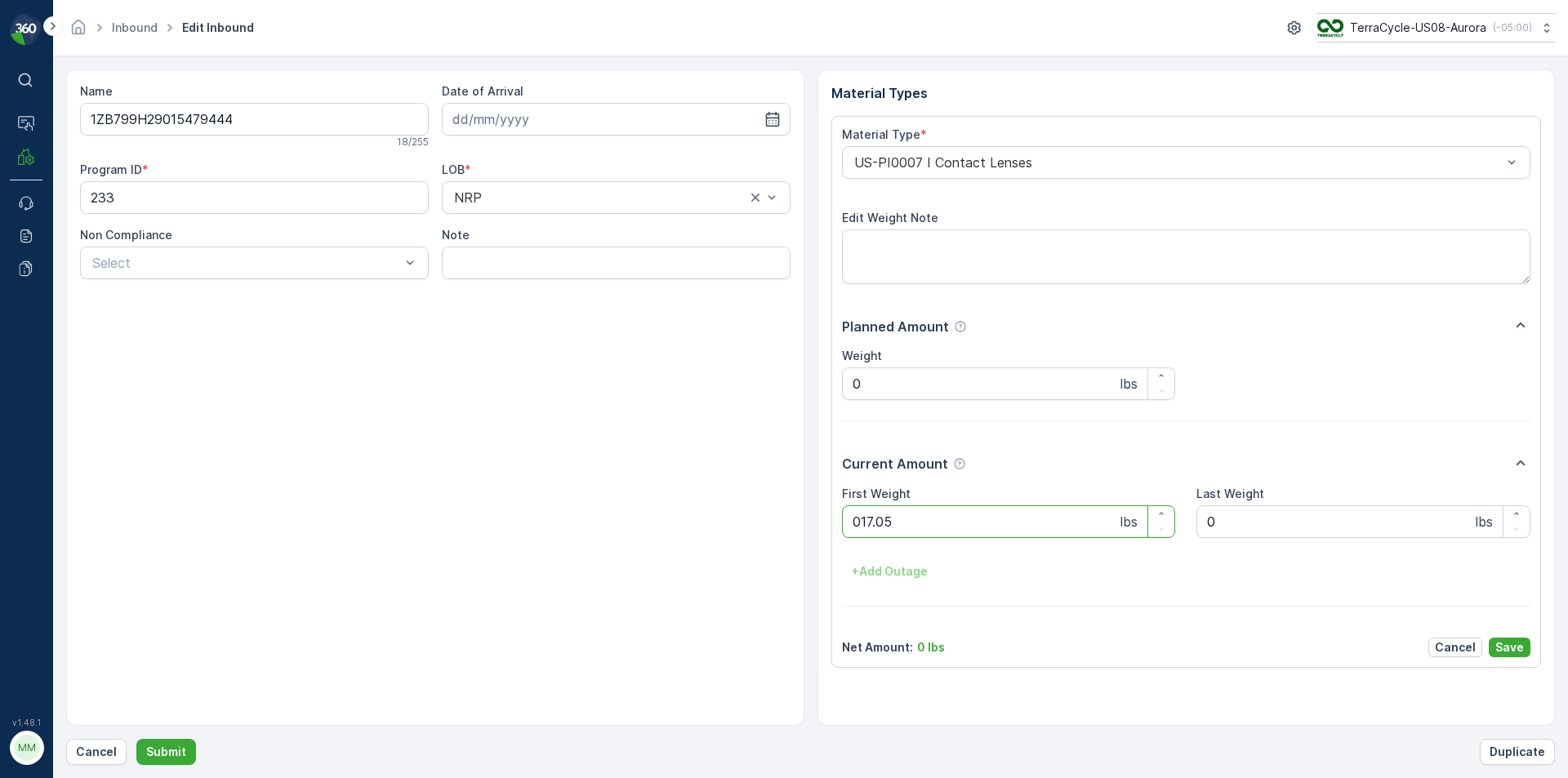
click at [136, 738] on button "Submit" at bounding box center [165, 751] width 59 height 26
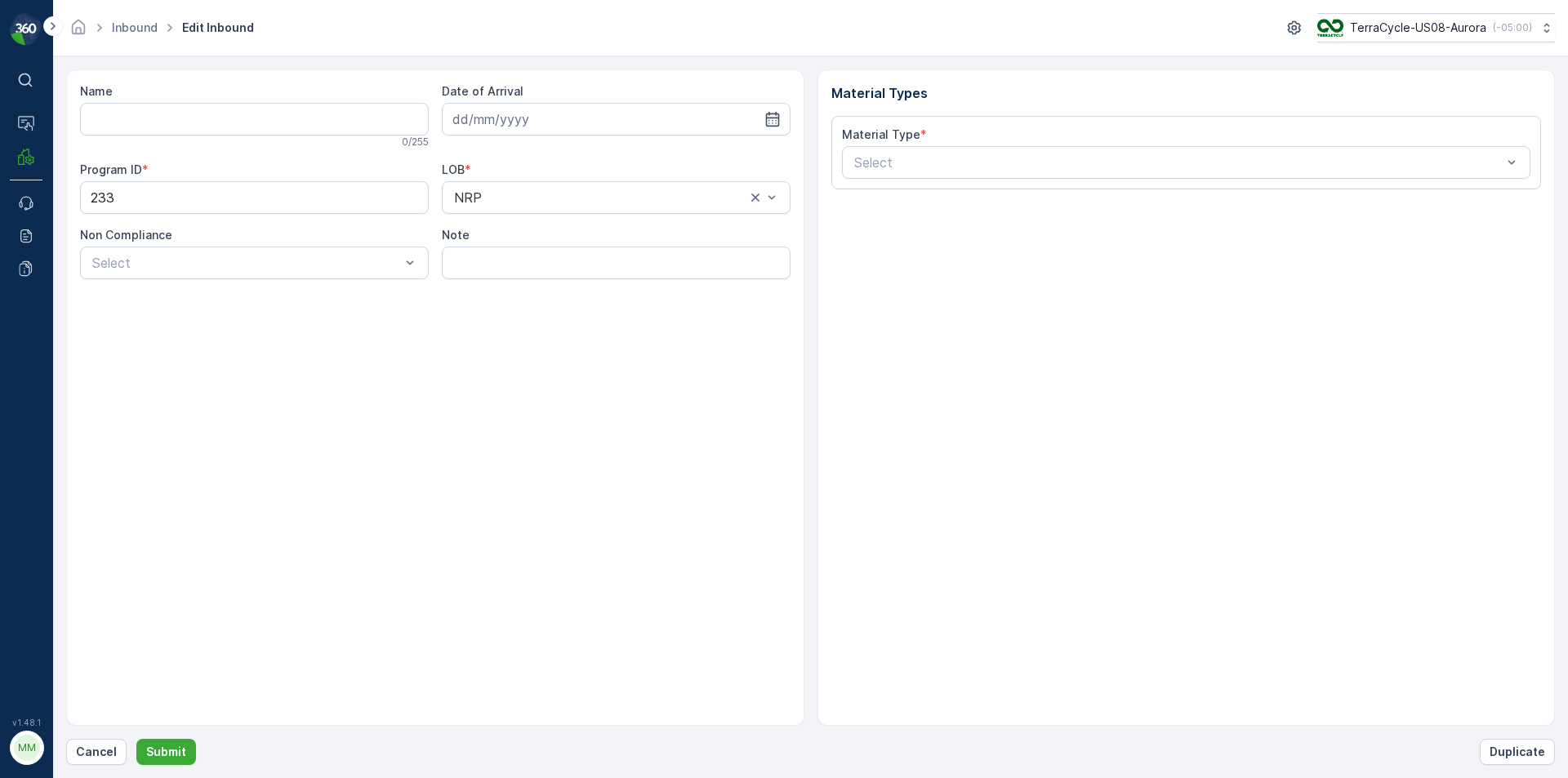
type input "1ZB799H29012634236"
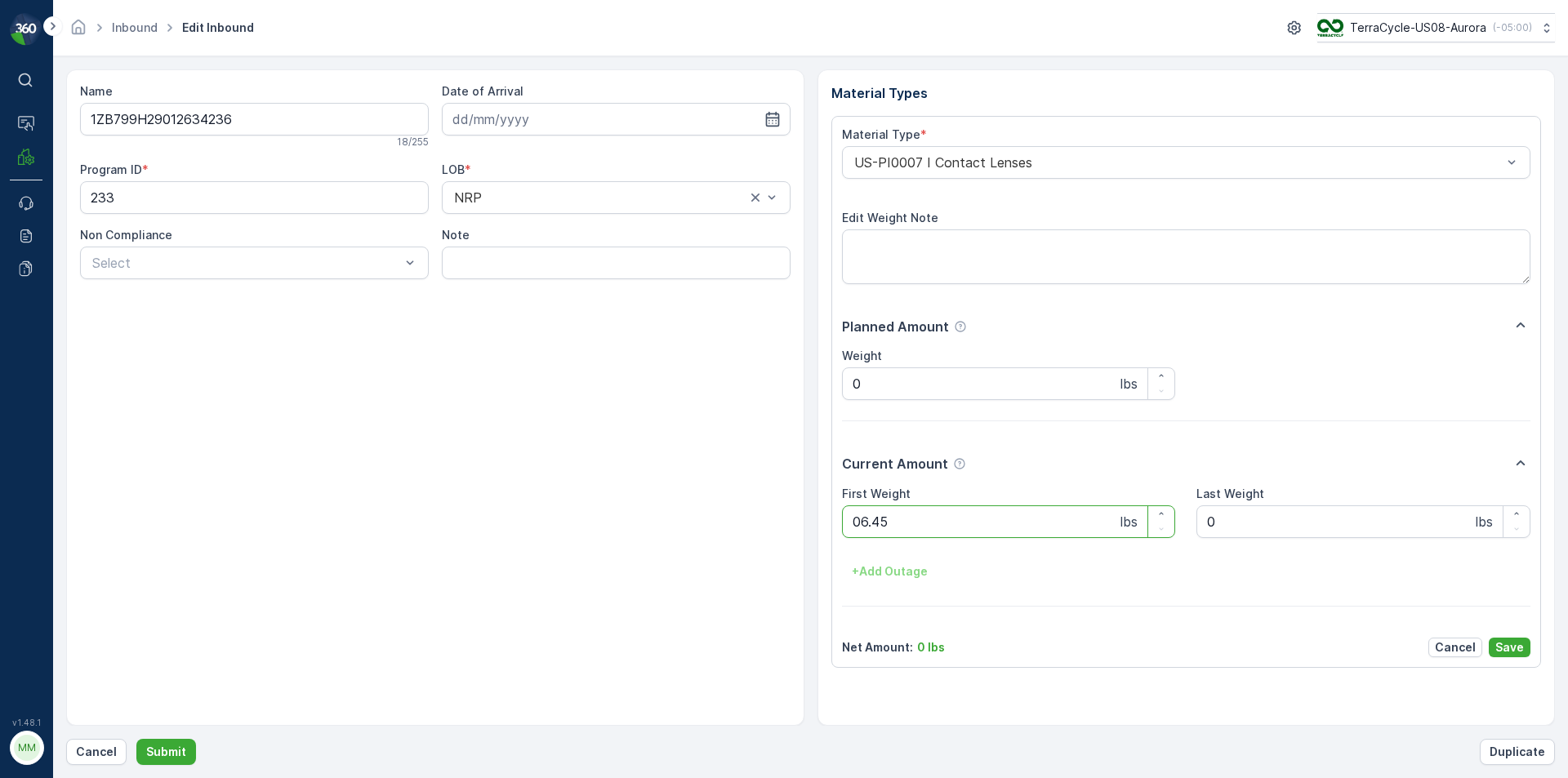
click at [136, 738] on button "Submit" at bounding box center [165, 751] width 59 height 26
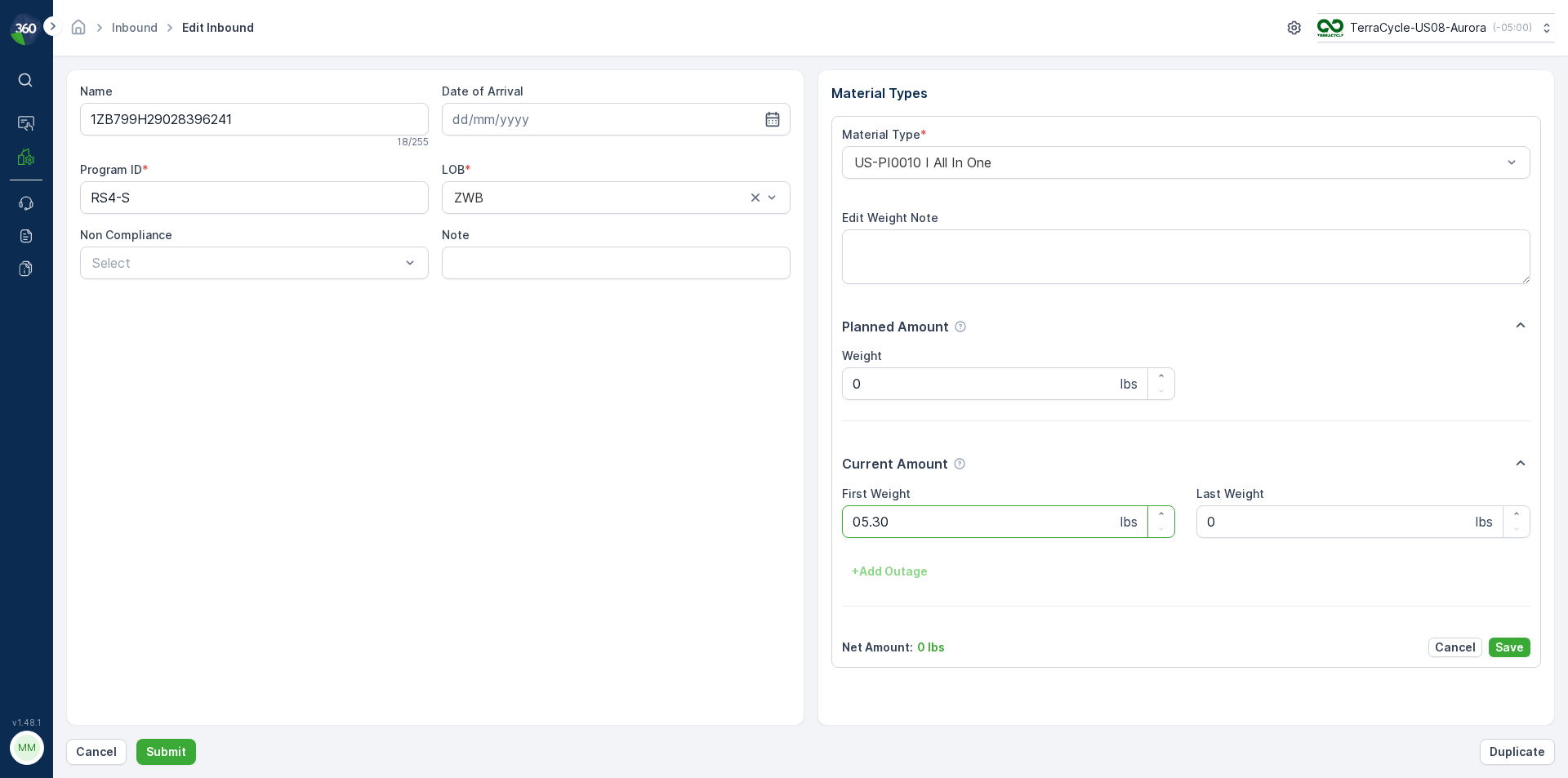
click at [136, 738] on button "Submit" at bounding box center [165, 751] width 59 height 26
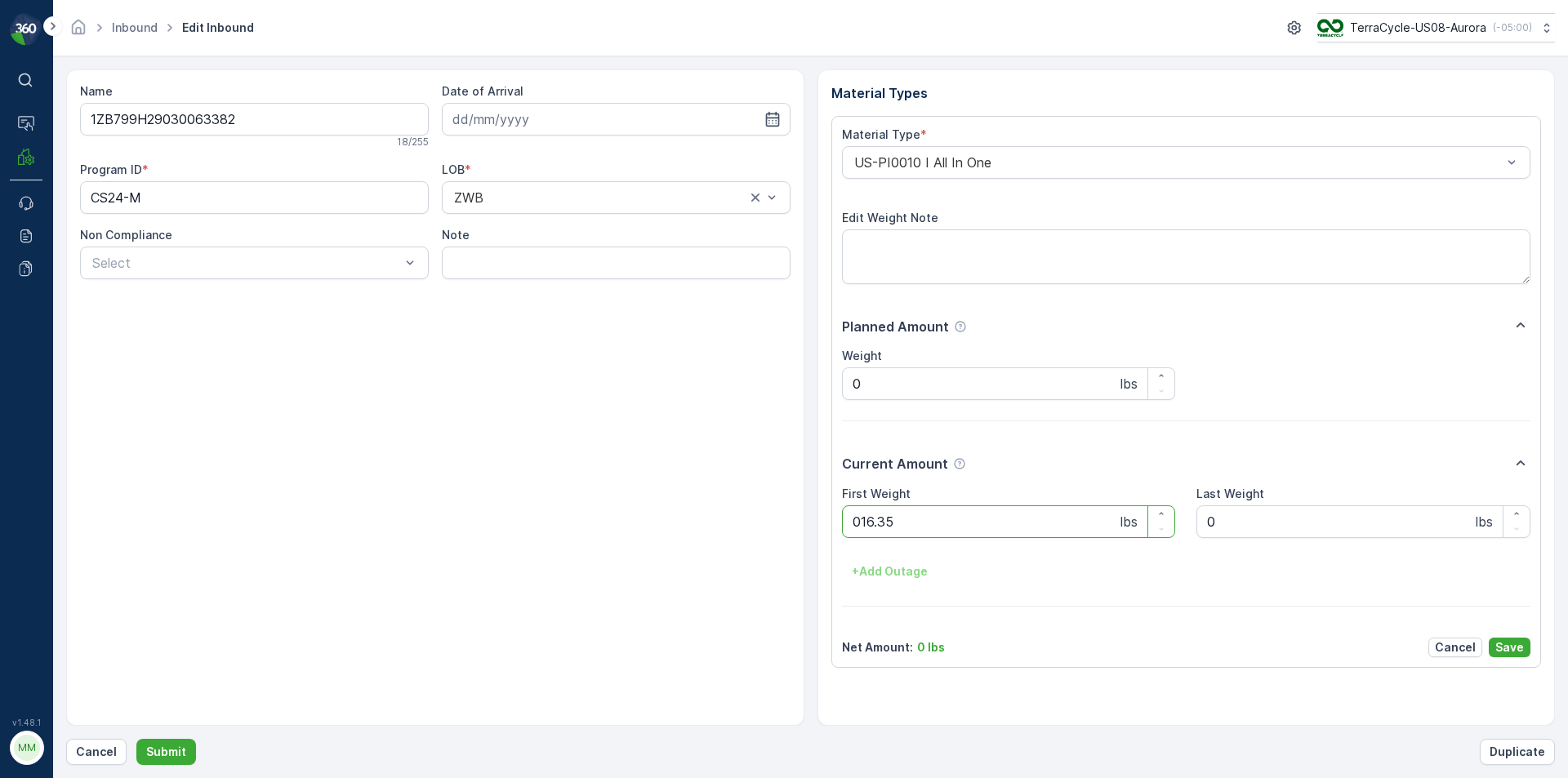
click at [136, 738] on button "Submit" at bounding box center [165, 751] width 59 height 26
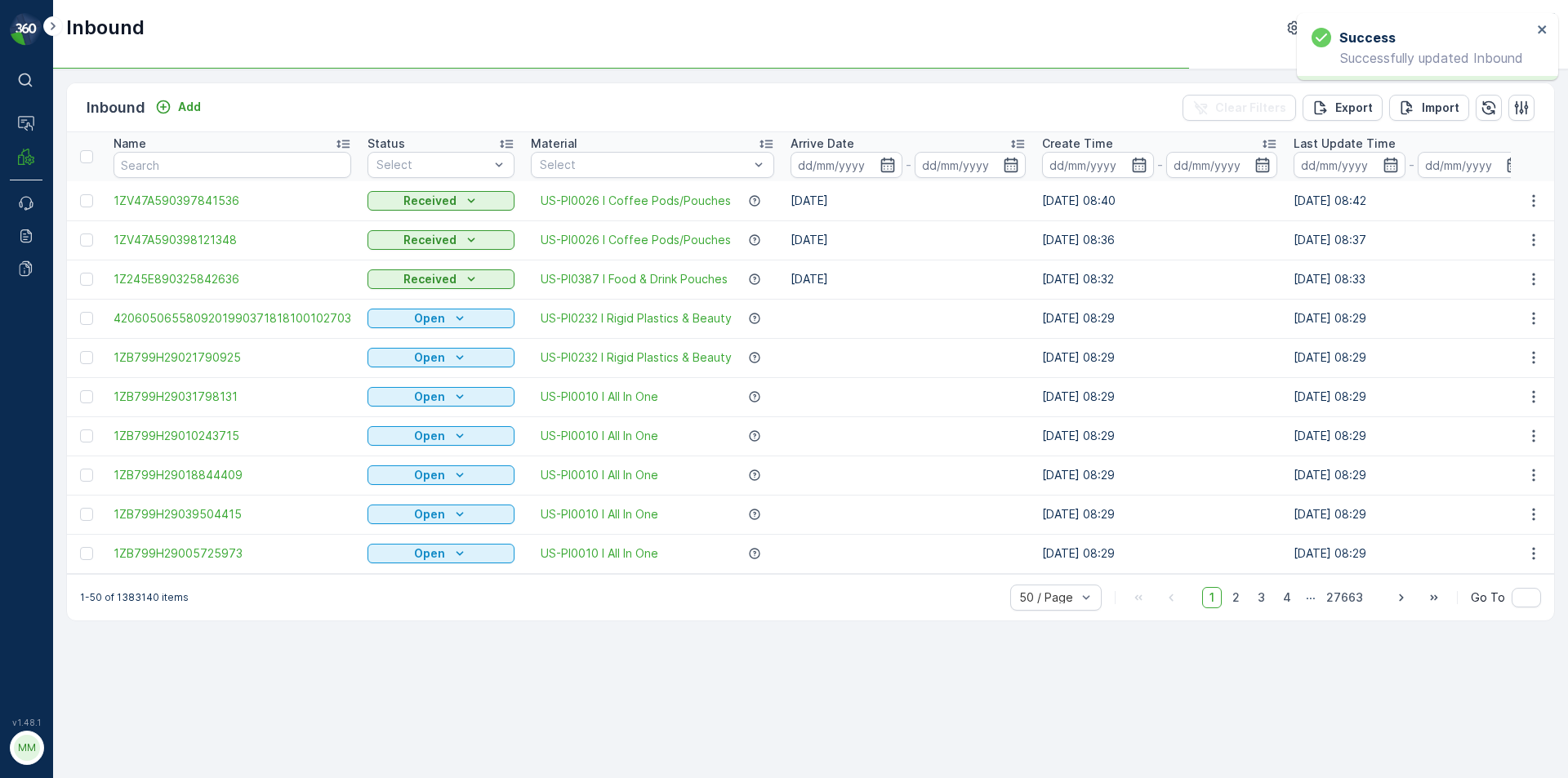
click at [379, 337] on td "Open" at bounding box center [441, 318] width 164 height 40
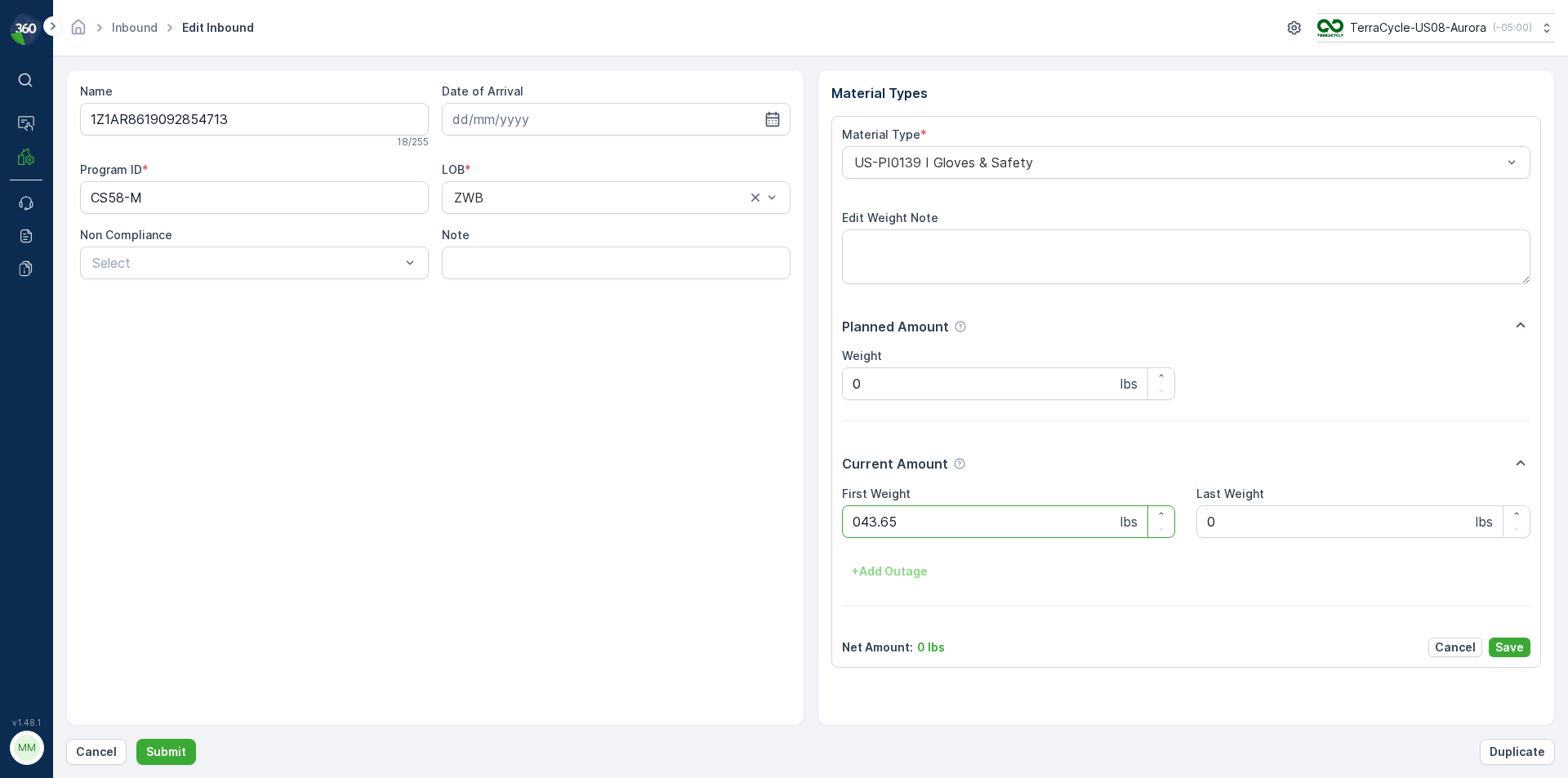
click at [136, 738] on button "Submit" at bounding box center [165, 751] width 59 height 26
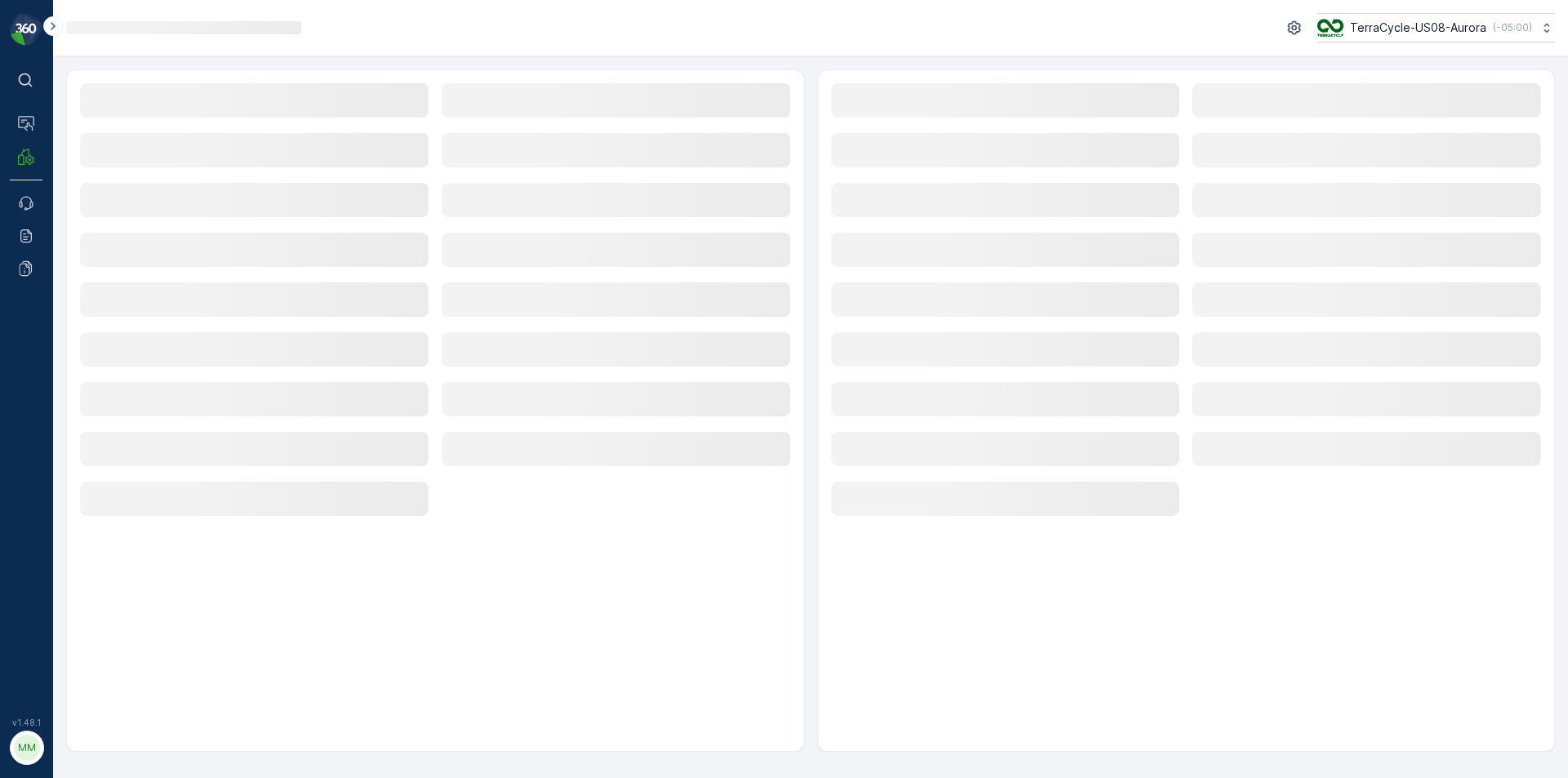
drag, startPoint x: 459, startPoint y: 337, endPoint x: 445, endPoint y: 334, distance: 14.3
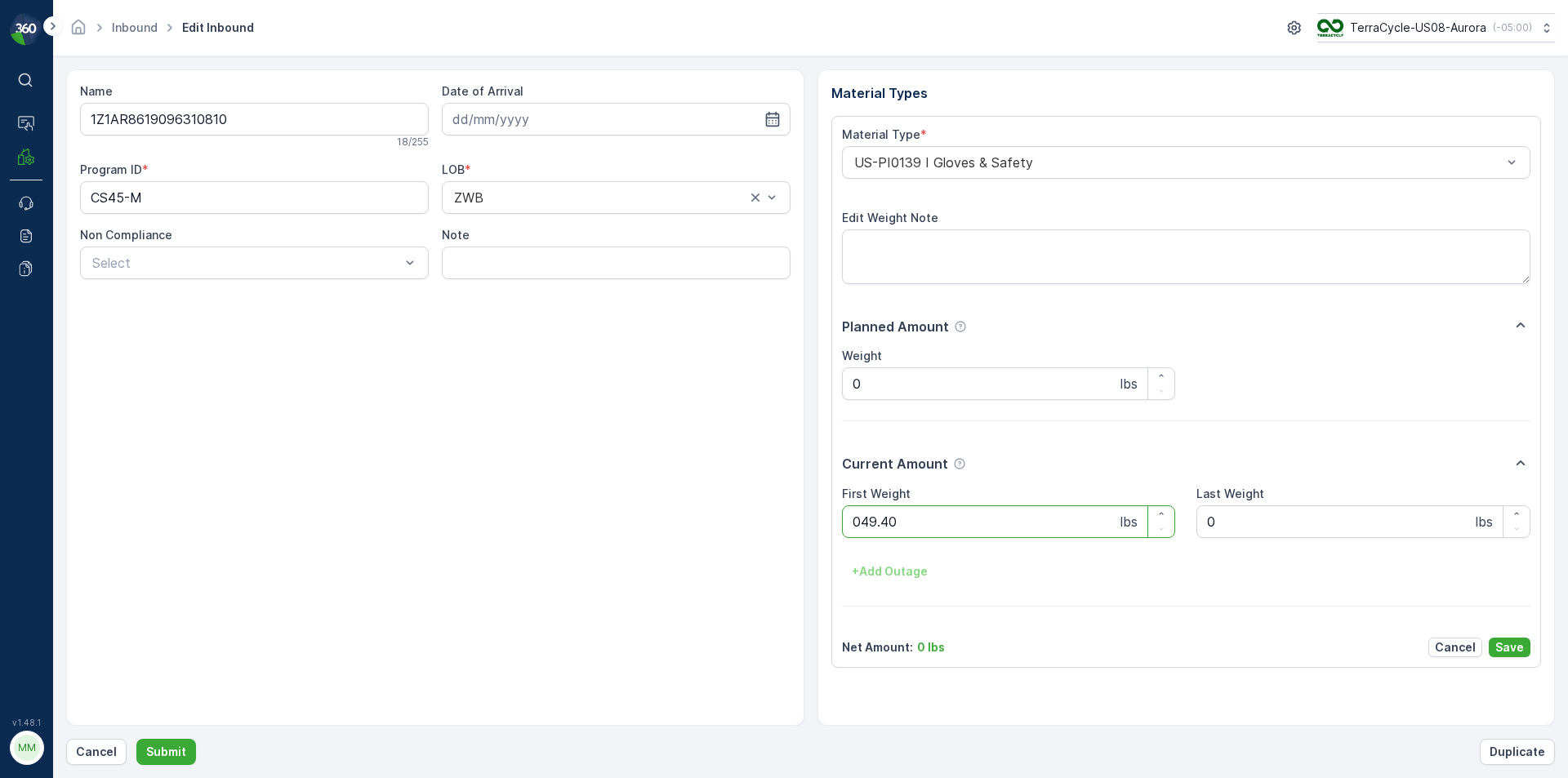
click at [136, 738] on button "Submit" at bounding box center [165, 751] width 59 height 26
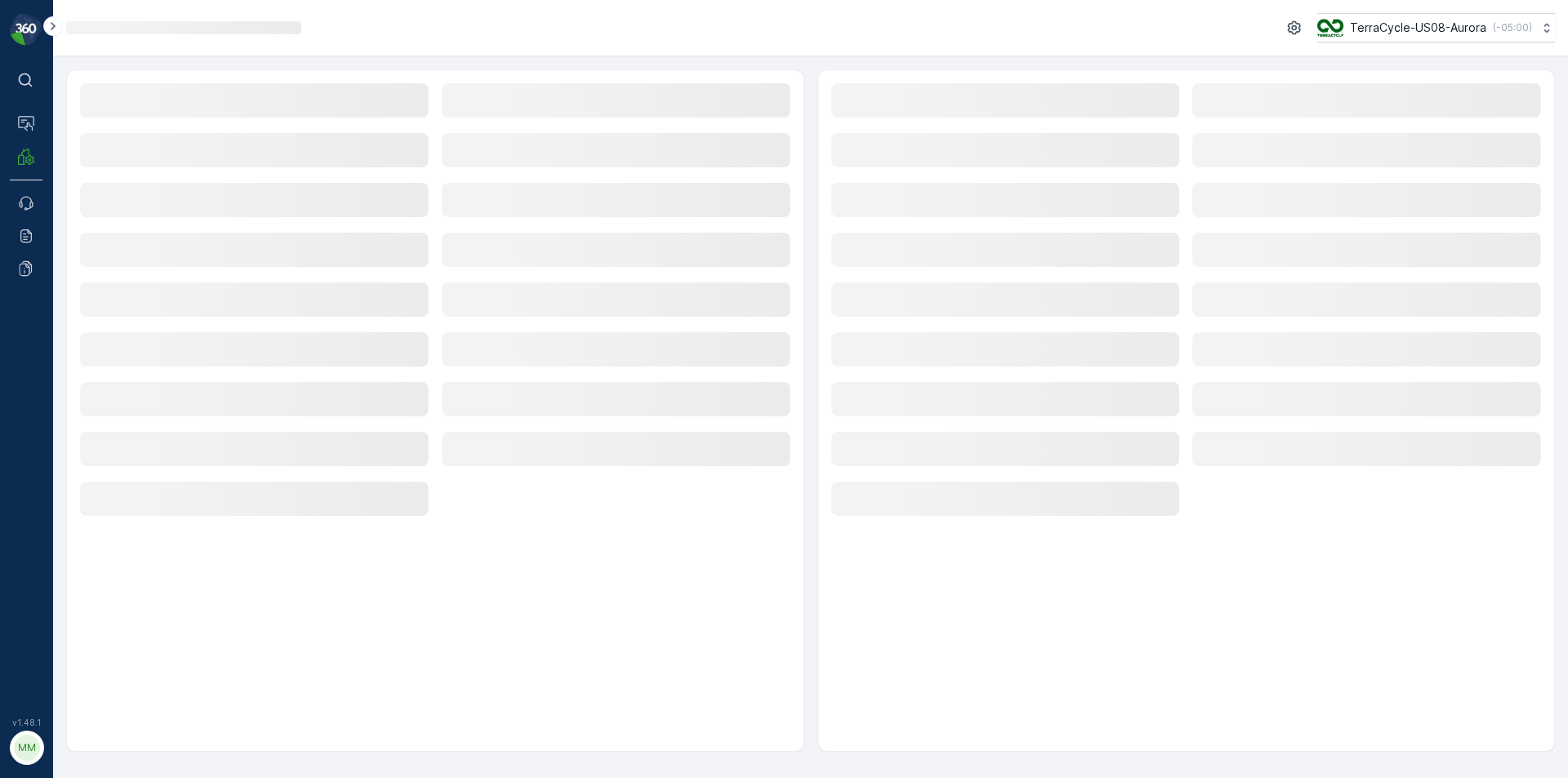
drag, startPoint x: 882, startPoint y: 184, endPoint x: 860, endPoint y: 201, distance: 27.8
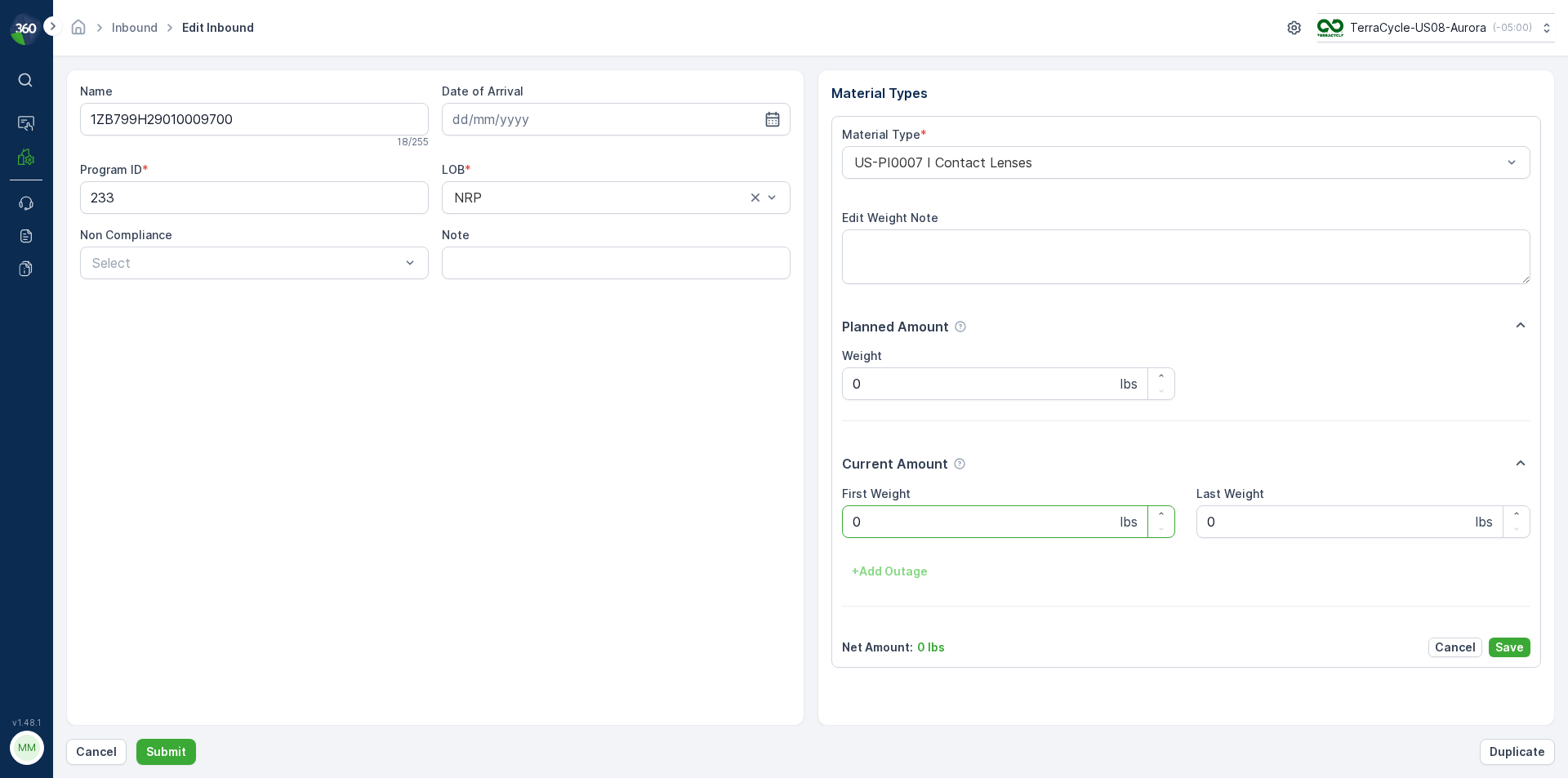
drag, startPoint x: 860, startPoint y: 201, endPoint x: 573, endPoint y: 614, distance: 502.9
click at [594, 603] on div "Name 1ZB799H29010009700 18 / 255 Date of Arrival Program ID * 233 LOB * NRP Non…" at bounding box center [435, 398] width 738 height 657
click at [97, 750] on p "Cancel" at bounding box center [96, 751] width 40 height 16
click at [136, 738] on button "Submit" at bounding box center [165, 751] width 59 height 26
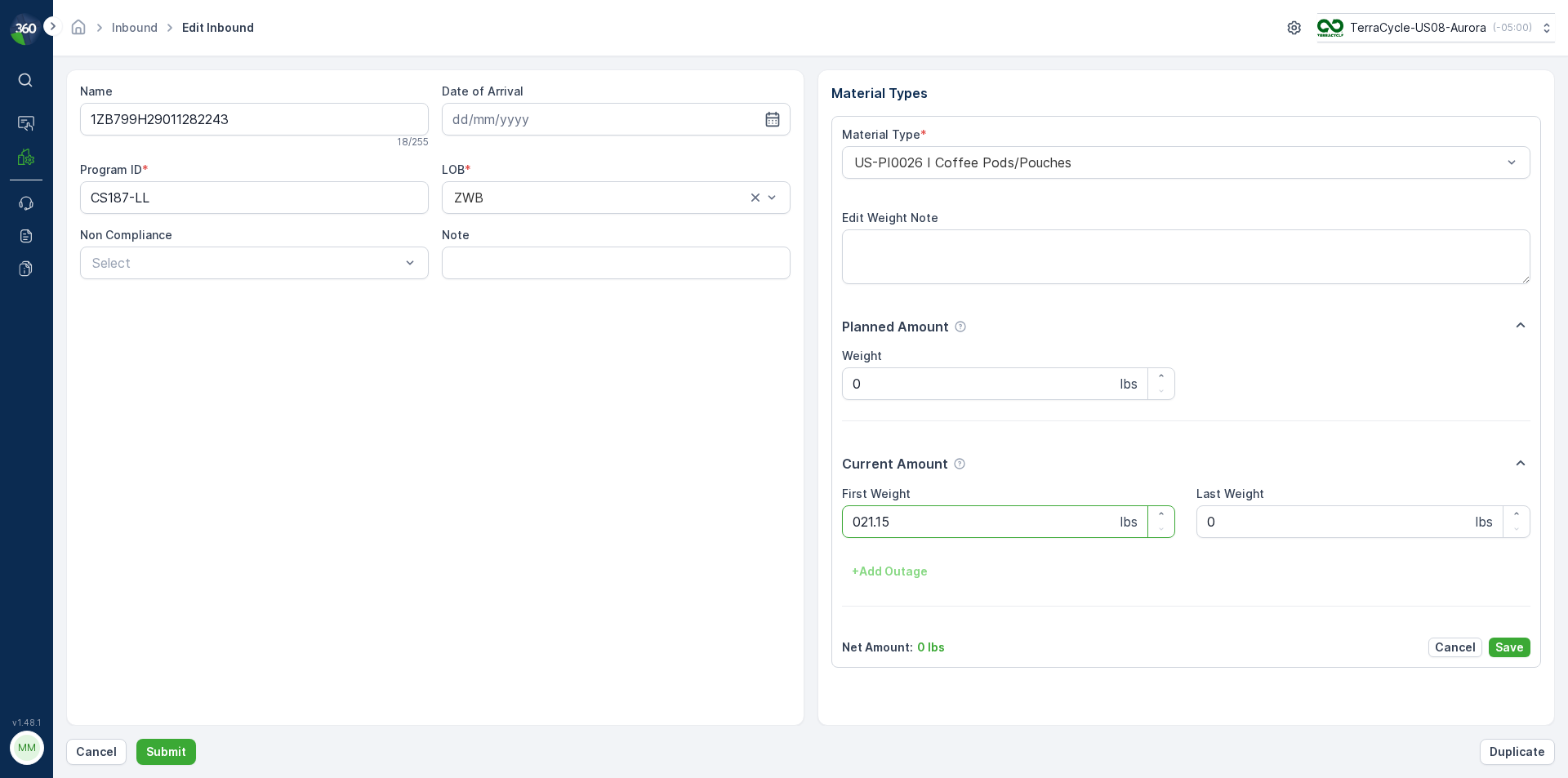
click at [136, 738] on button "Submit" at bounding box center [165, 751] width 59 height 26
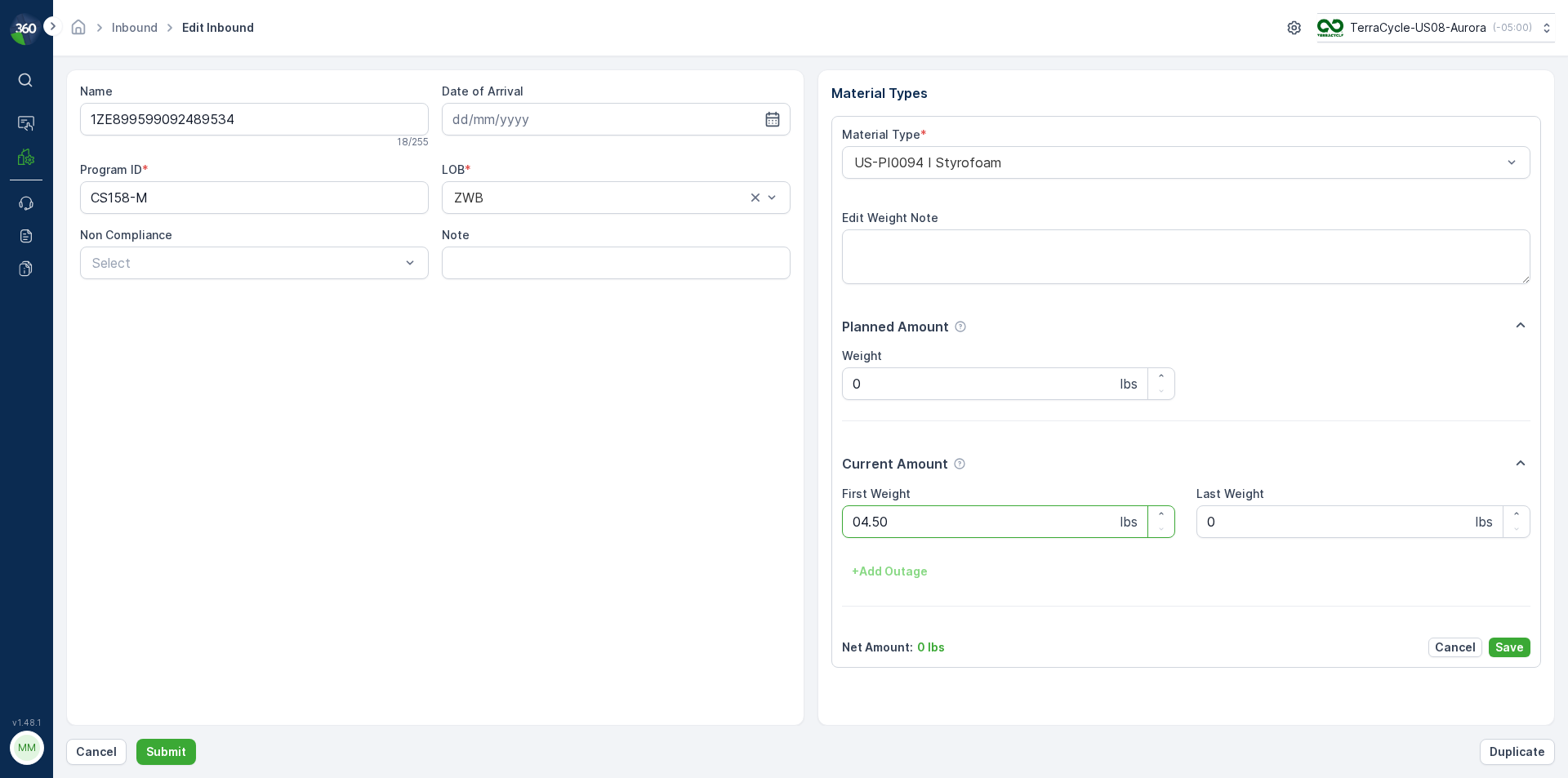
click at [136, 738] on button "Submit" at bounding box center [165, 751] width 59 height 26
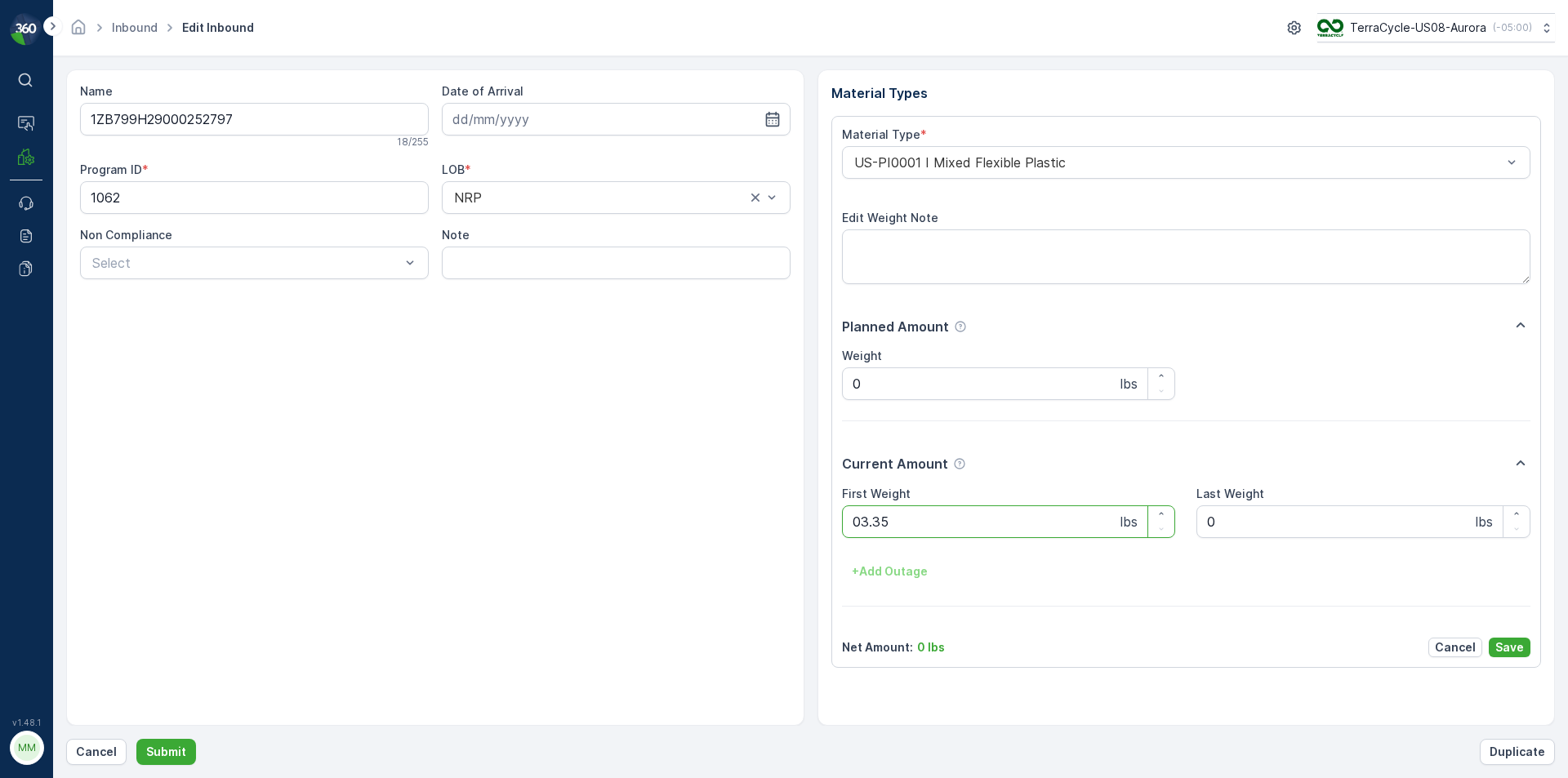
click at [136, 738] on button "Submit" at bounding box center [165, 751] width 59 height 26
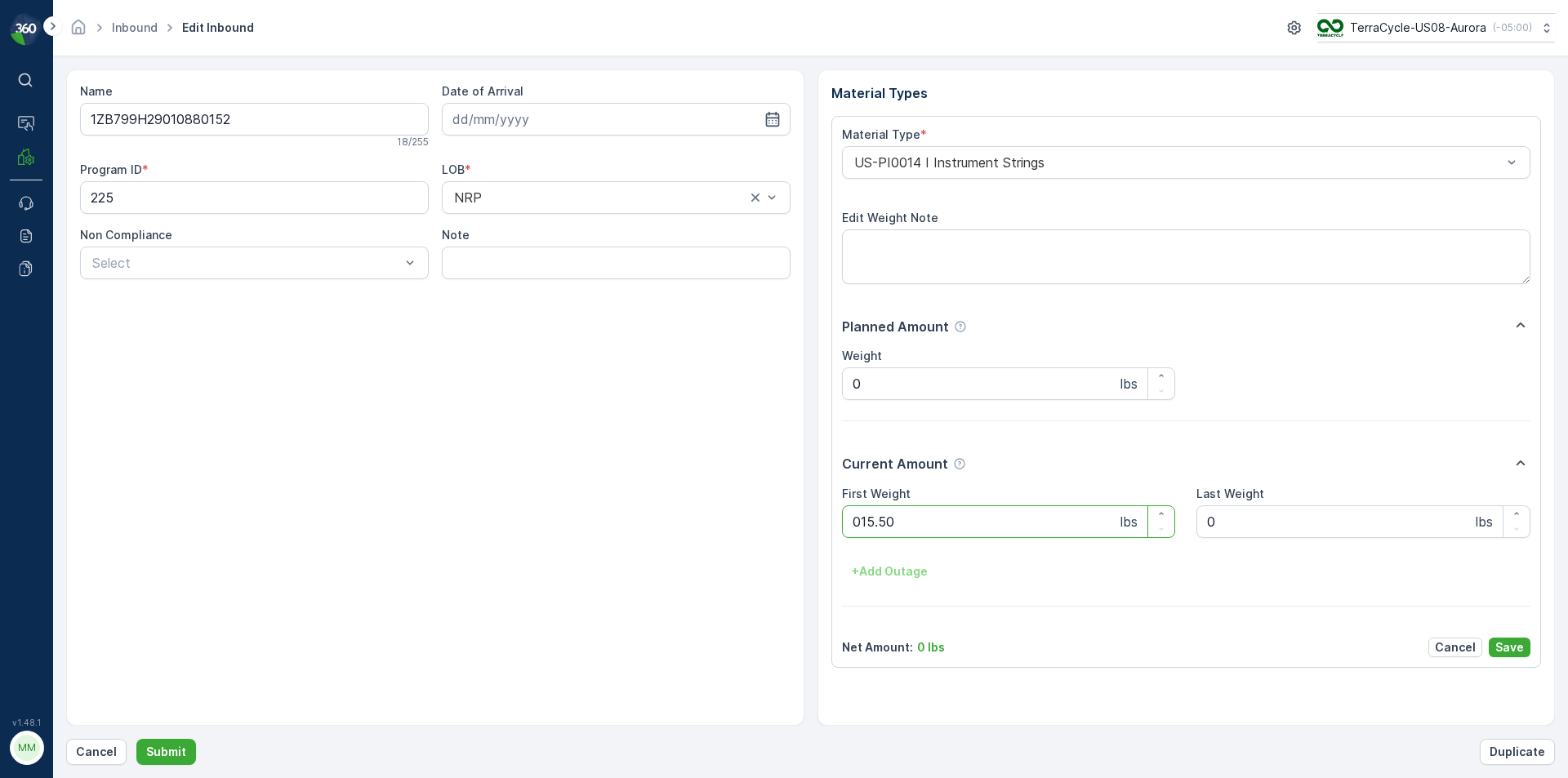
click at [136, 738] on button "Submit" at bounding box center [165, 751] width 59 height 26
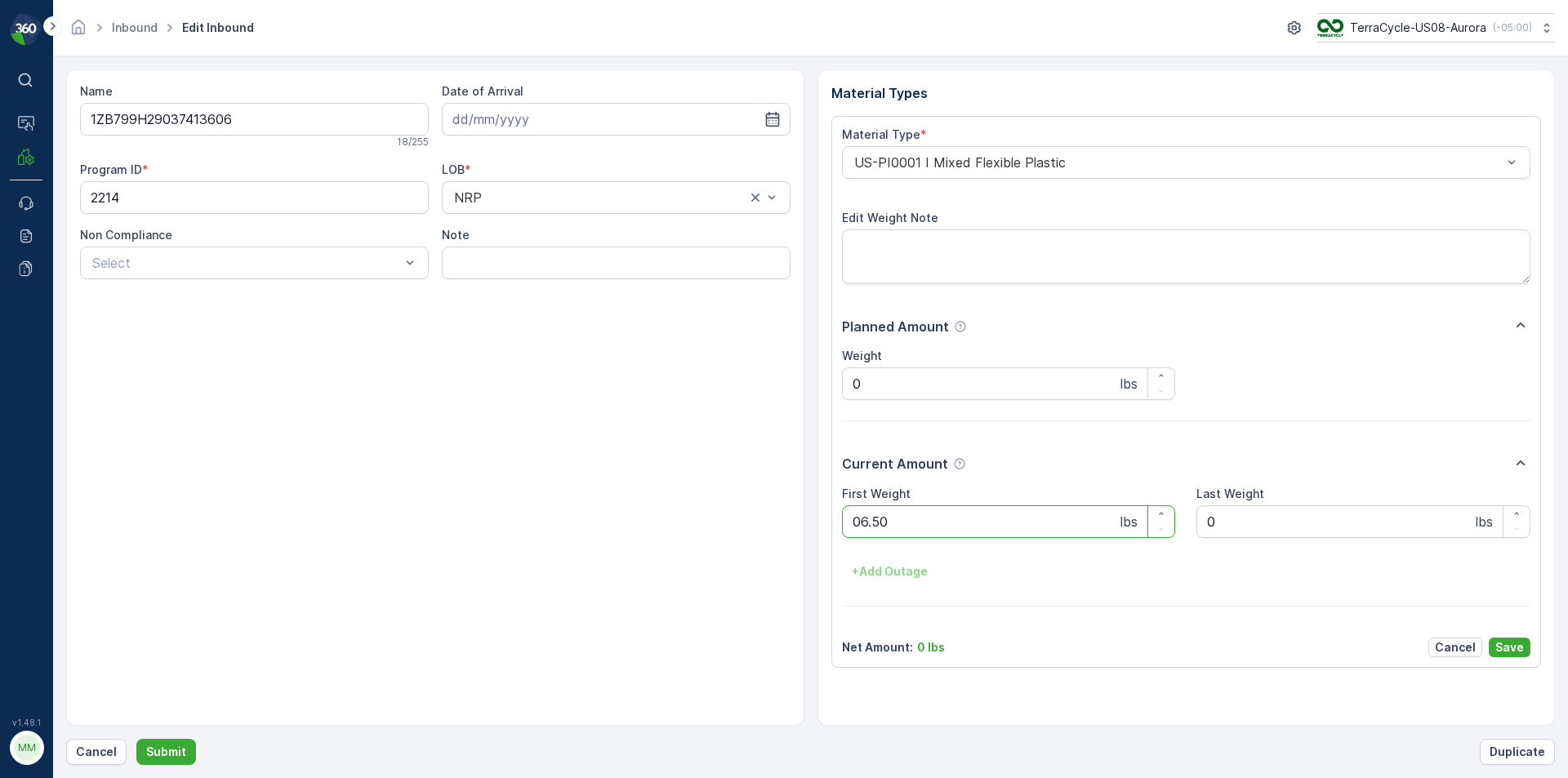
click at [136, 738] on button "Submit" at bounding box center [165, 751] width 59 height 26
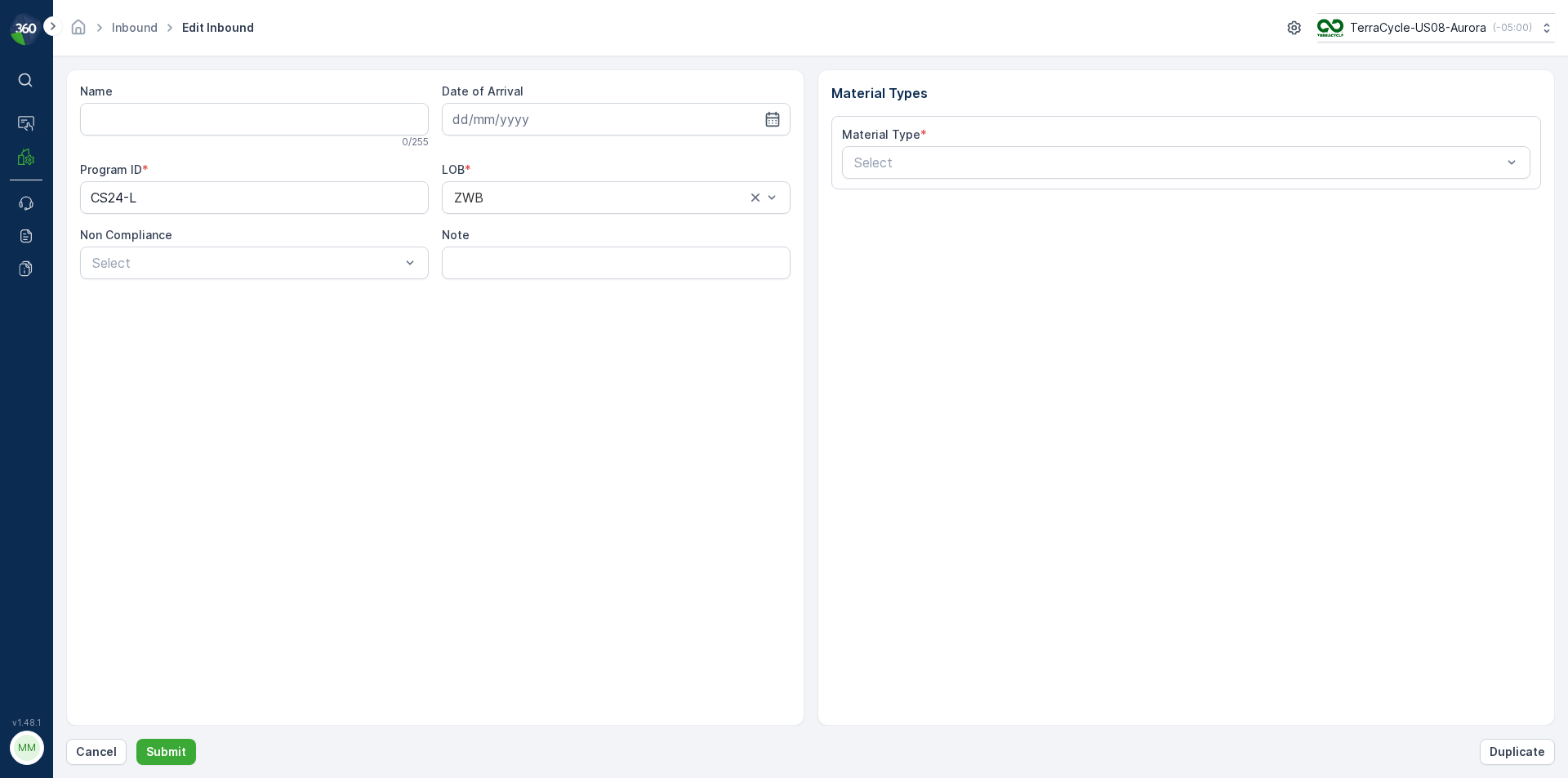
type input "1ZE899599093608564"
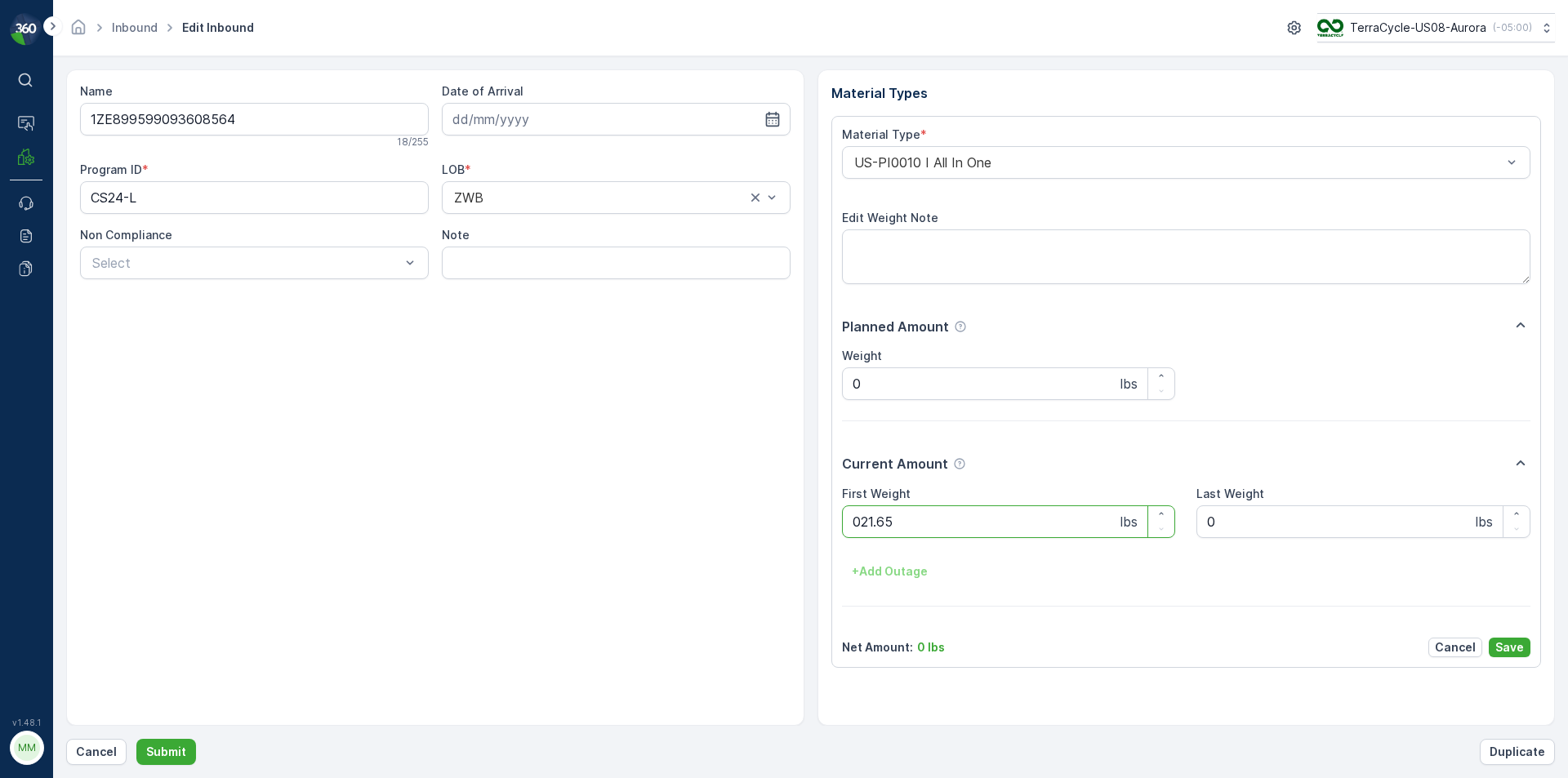
click at [136, 738] on button "Submit" at bounding box center [165, 751] width 59 height 26
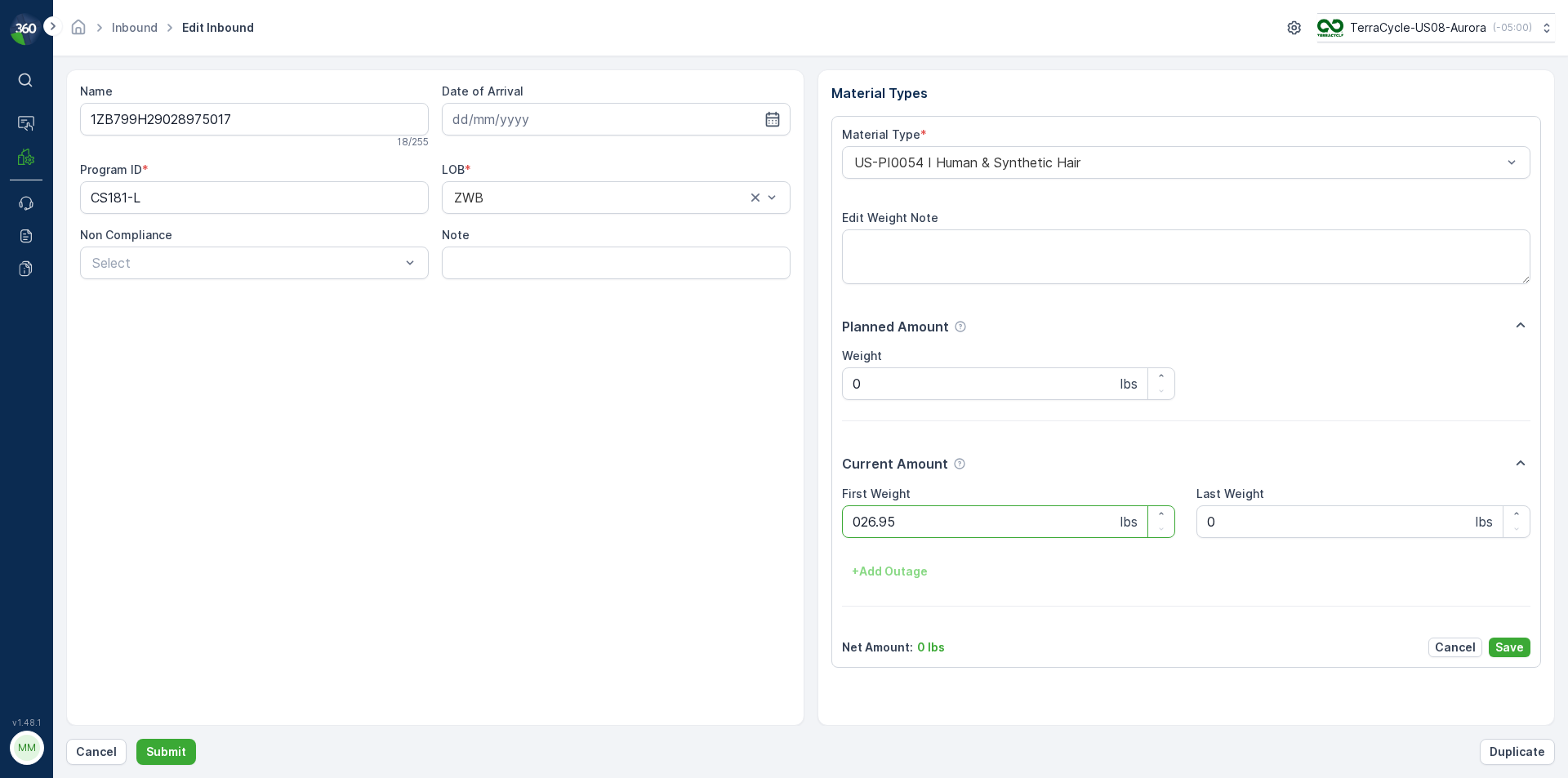
click at [136, 738] on button "Submit" at bounding box center [165, 751] width 59 height 26
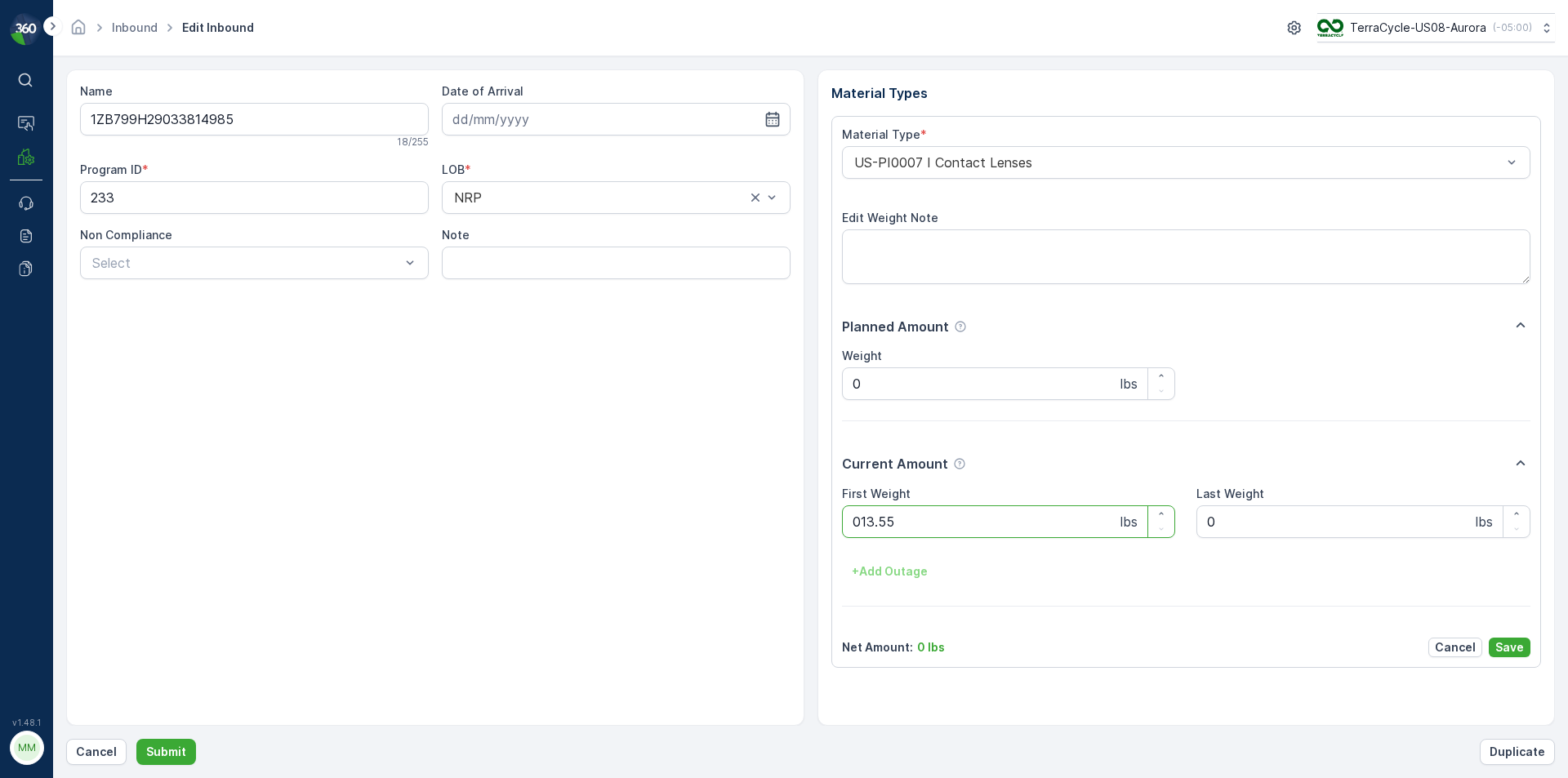
click at [136, 738] on button "Submit" at bounding box center [165, 751] width 59 height 26
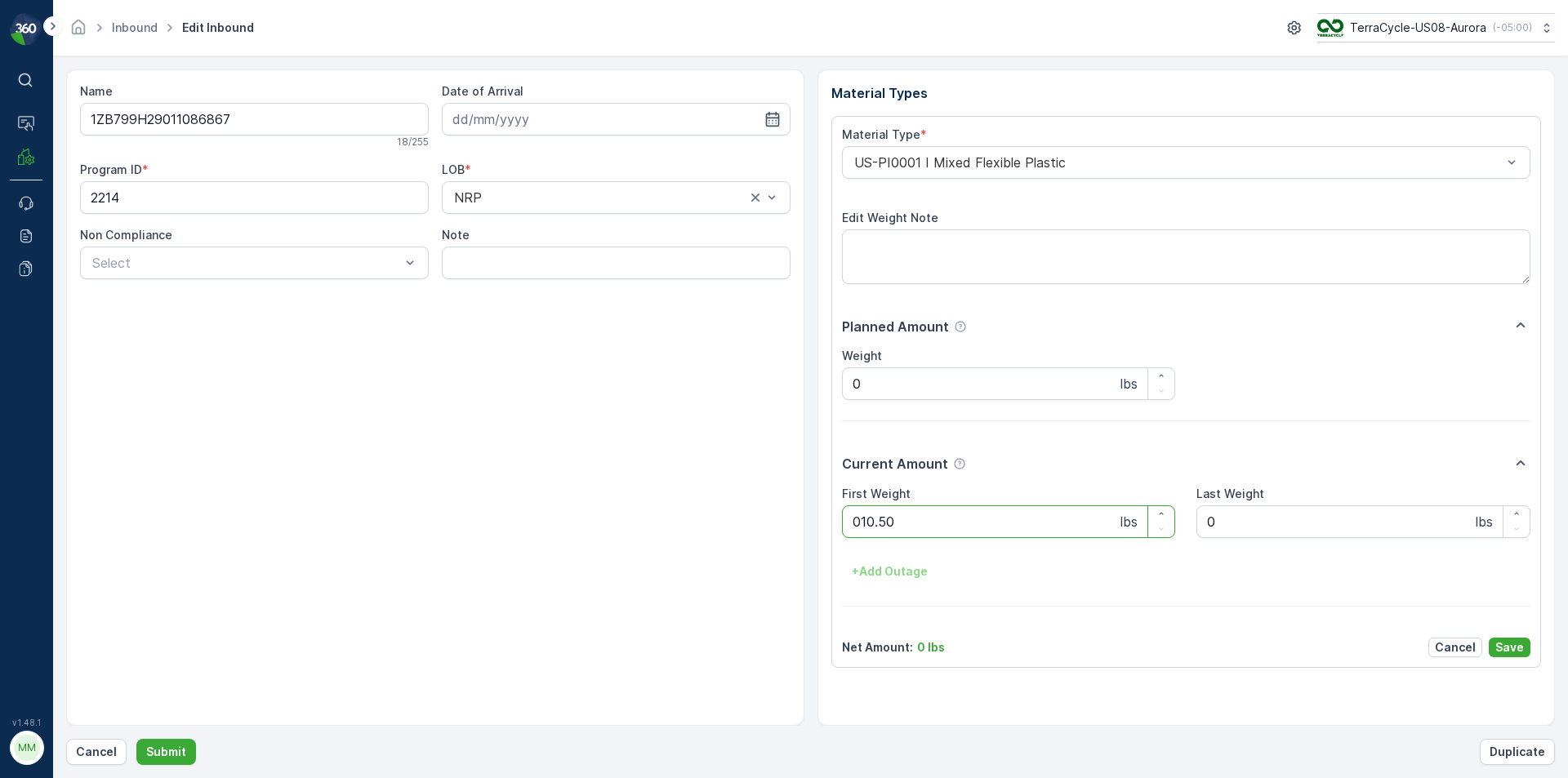
click at [136, 738] on button "Submit" at bounding box center [165, 751] width 59 height 26
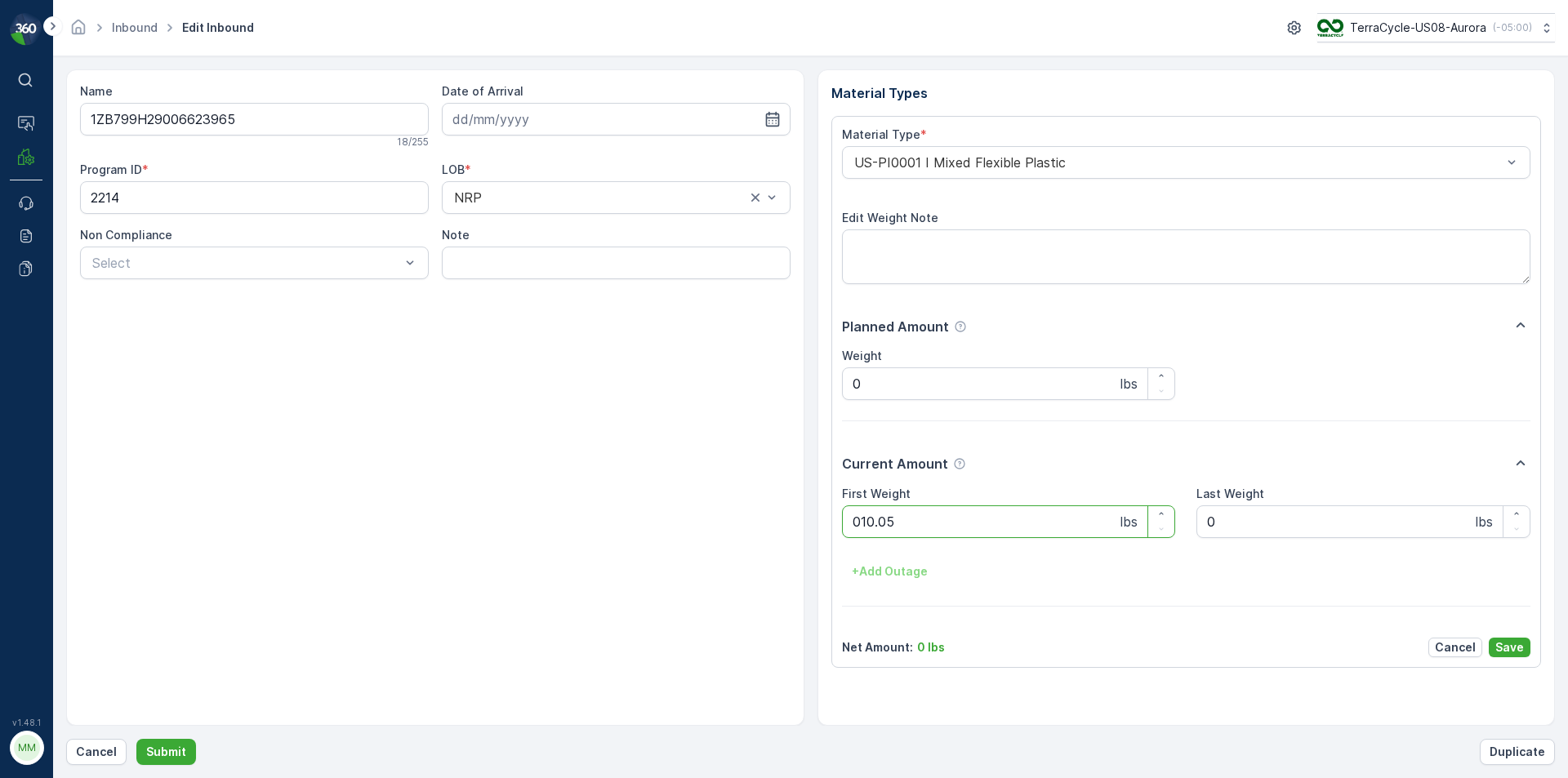
click at [136, 738] on button "Submit" at bounding box center [165, 751] width 59 height 26
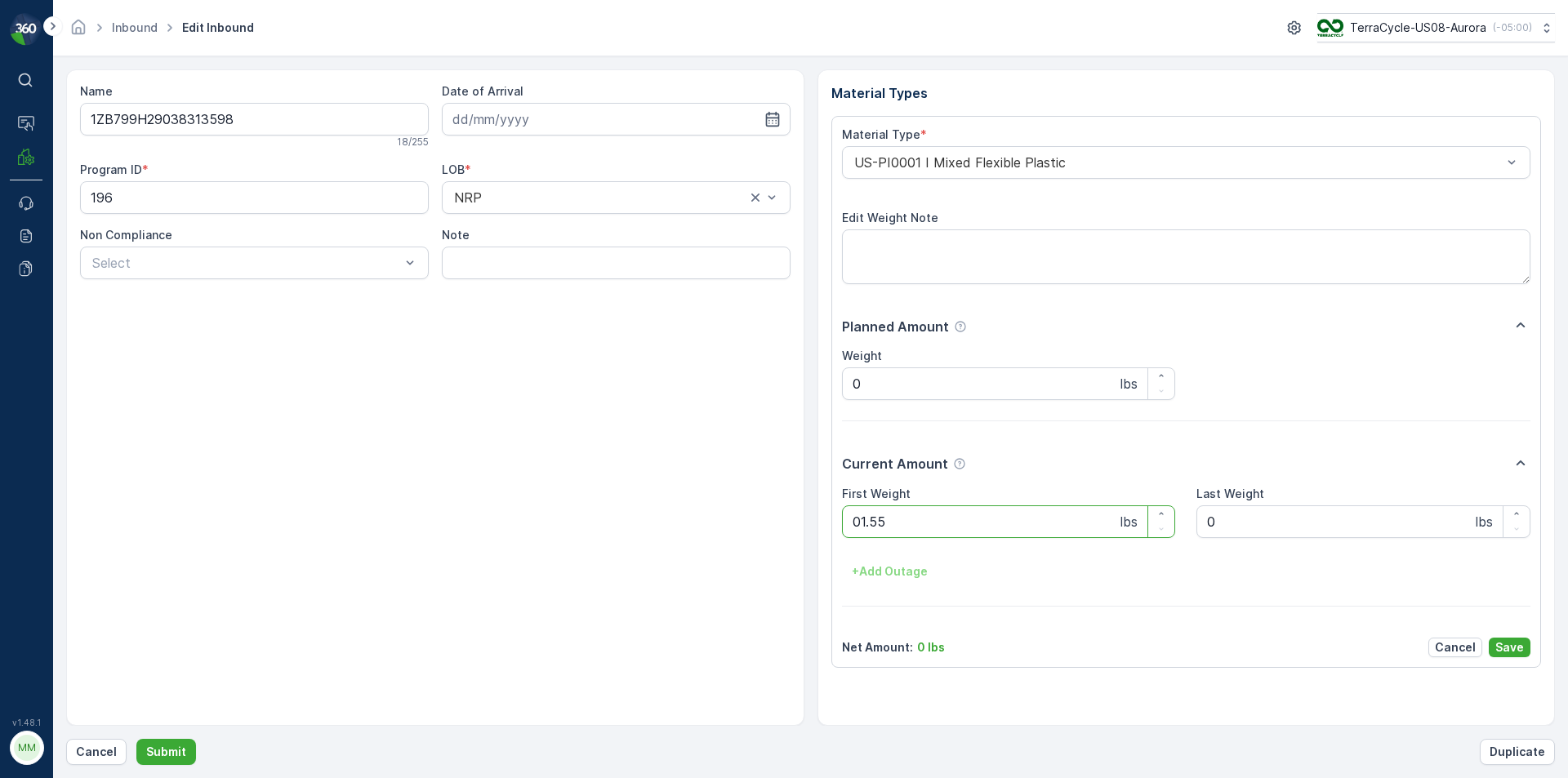
click at [136, 738] on button "Submit" at bounding box center [165, 751] width 59 height 26
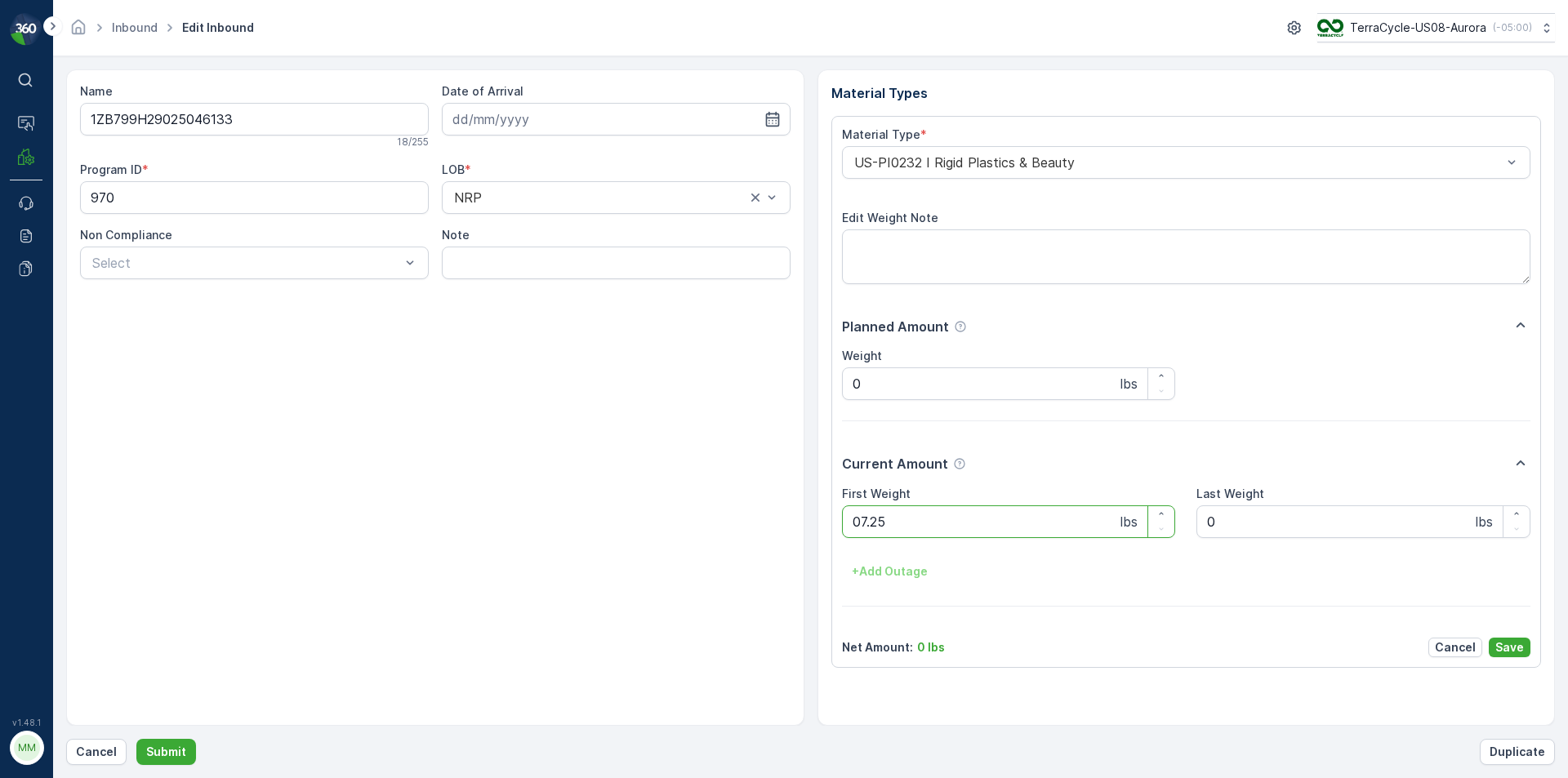
click at [136, 738] on button "Submit" at bounding box center [165, 751] width 59 height 26
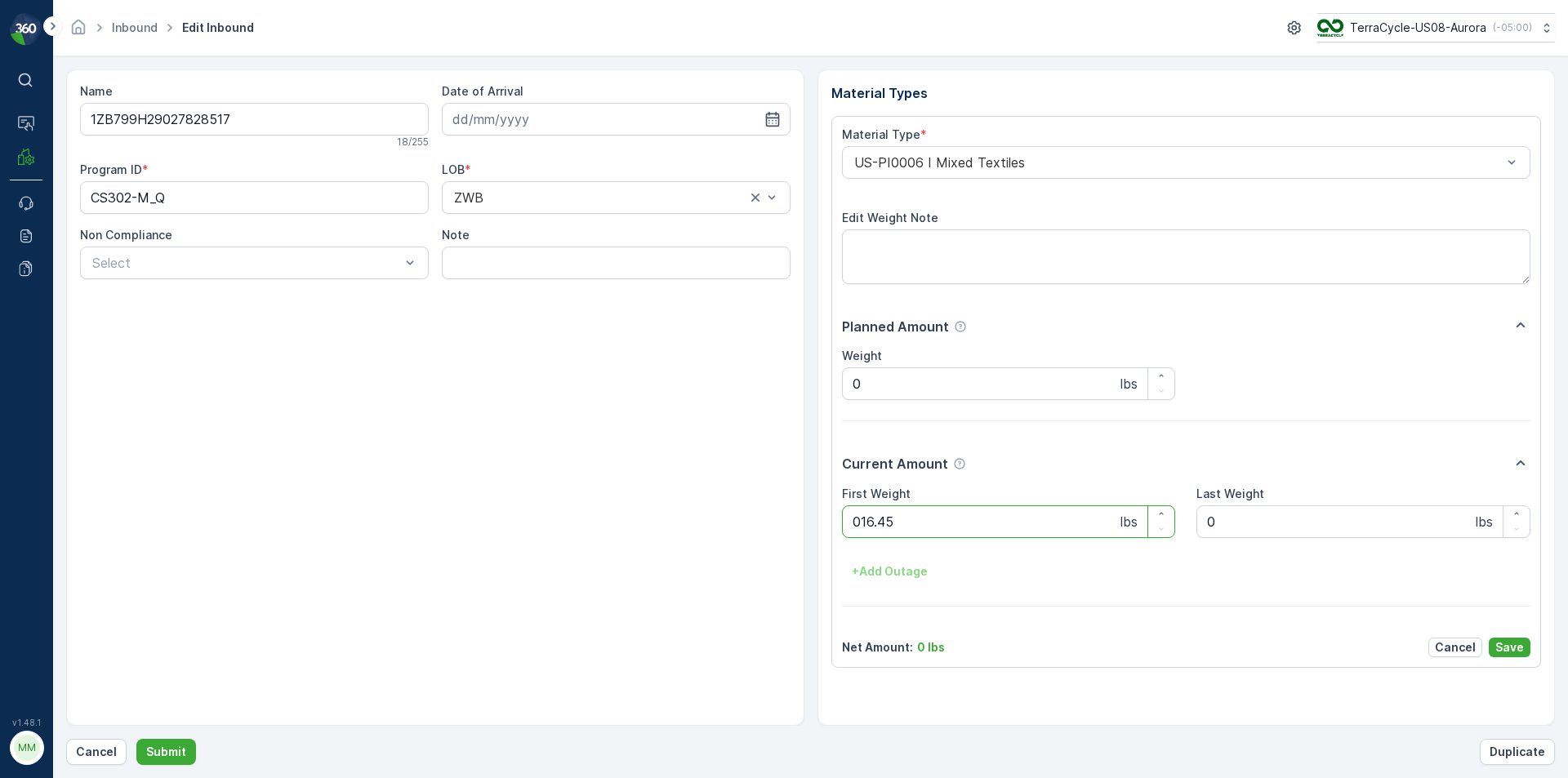
click at [136, 738] on button "Submit" at bounding box center [165, 751] width 59 height 26
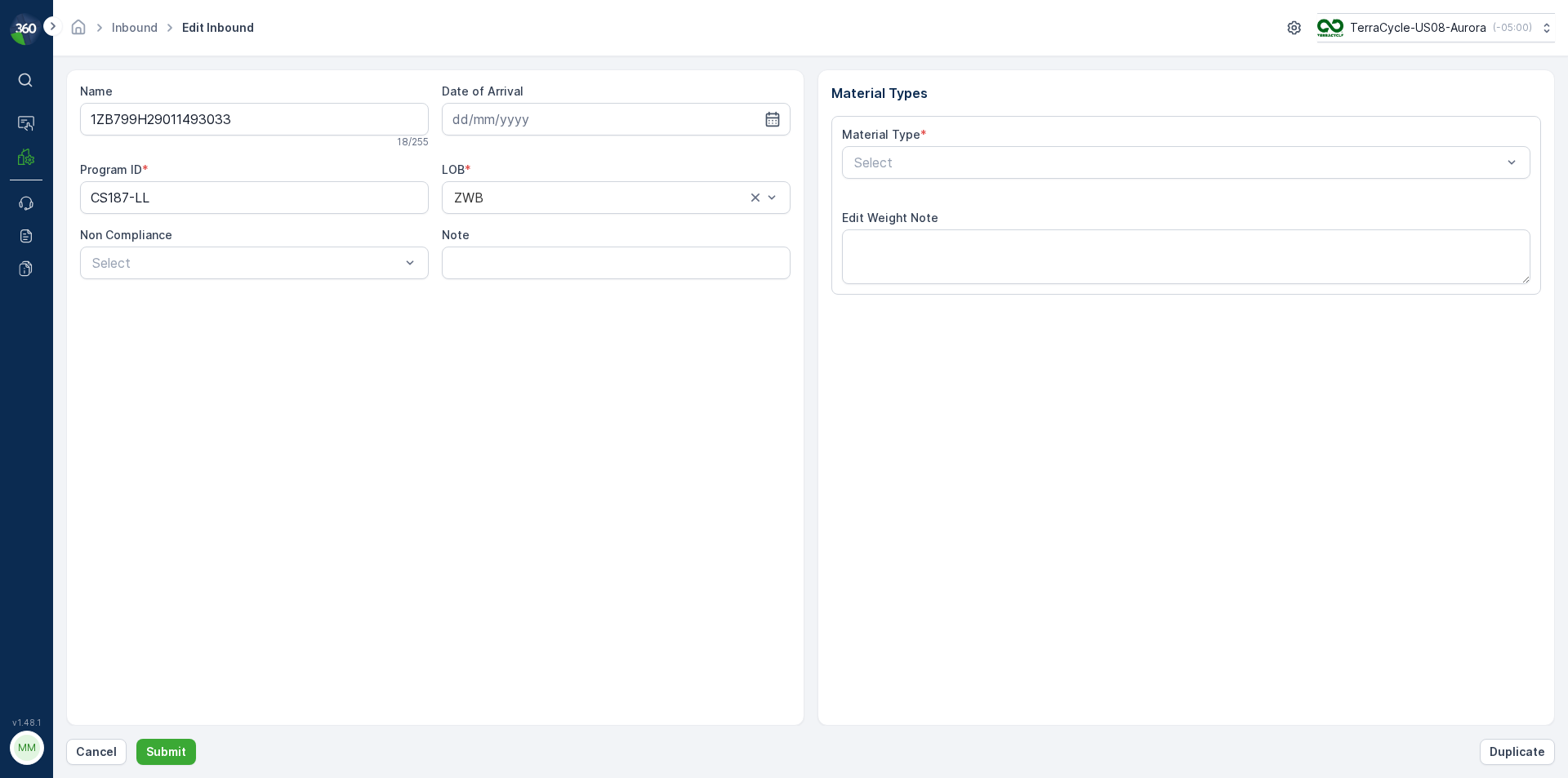
type input "[DATE]"
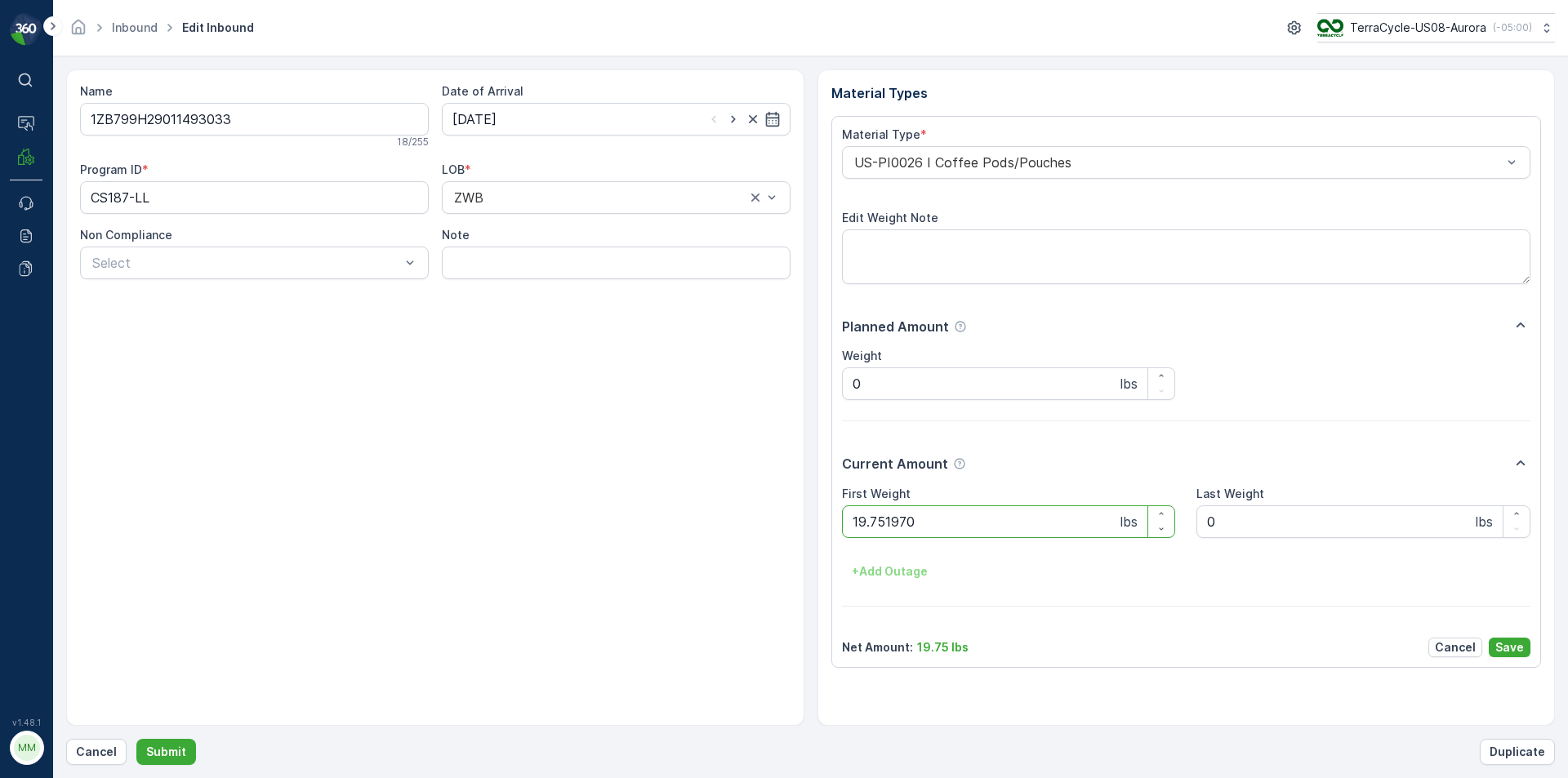
click at [136, 738] on button "Submit" at bounding box center [165, 751] width 59 height 26
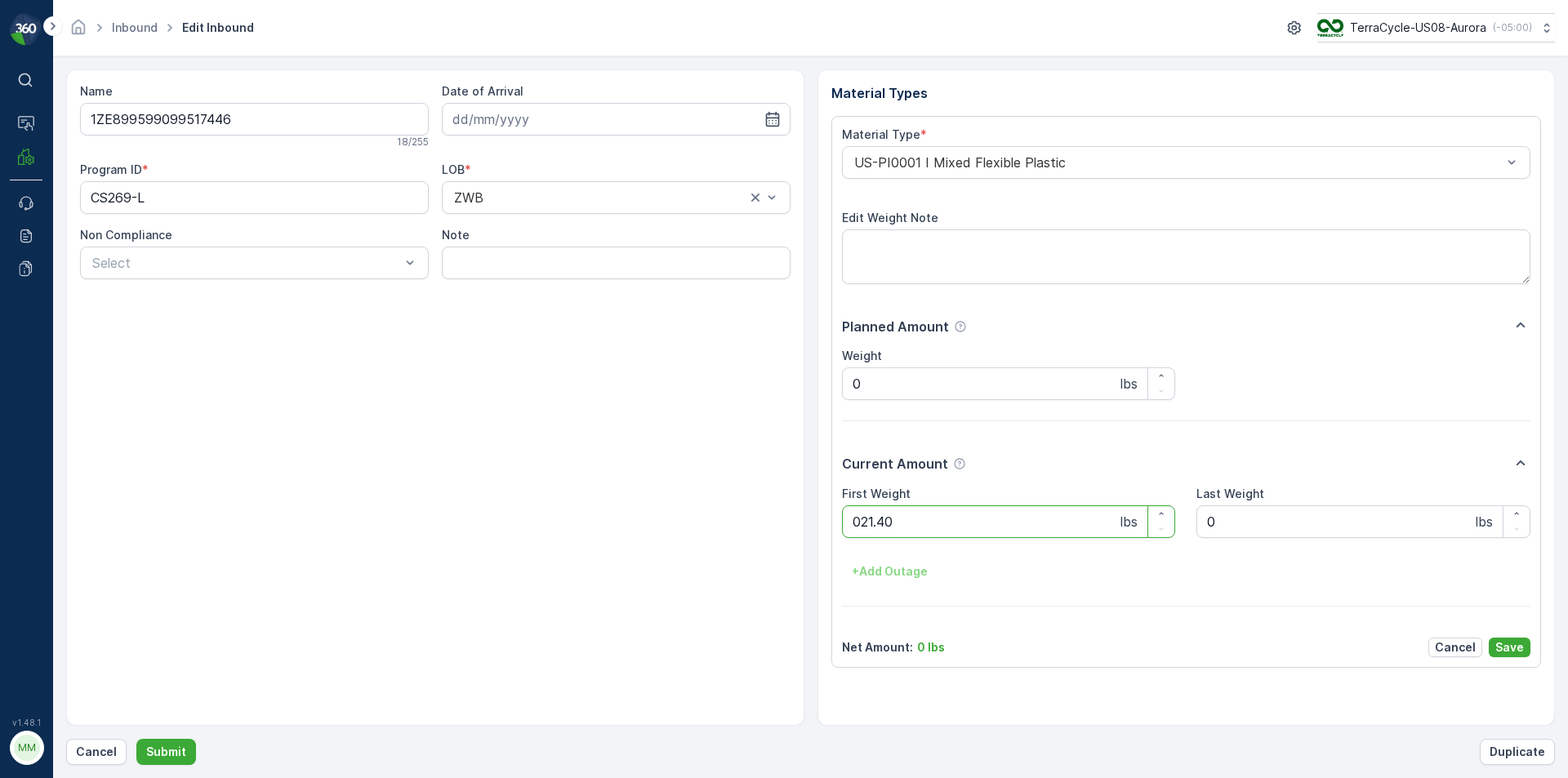
click at [136, 738] on button "Submit" at bounding box center [165, 751] width 59 height 26
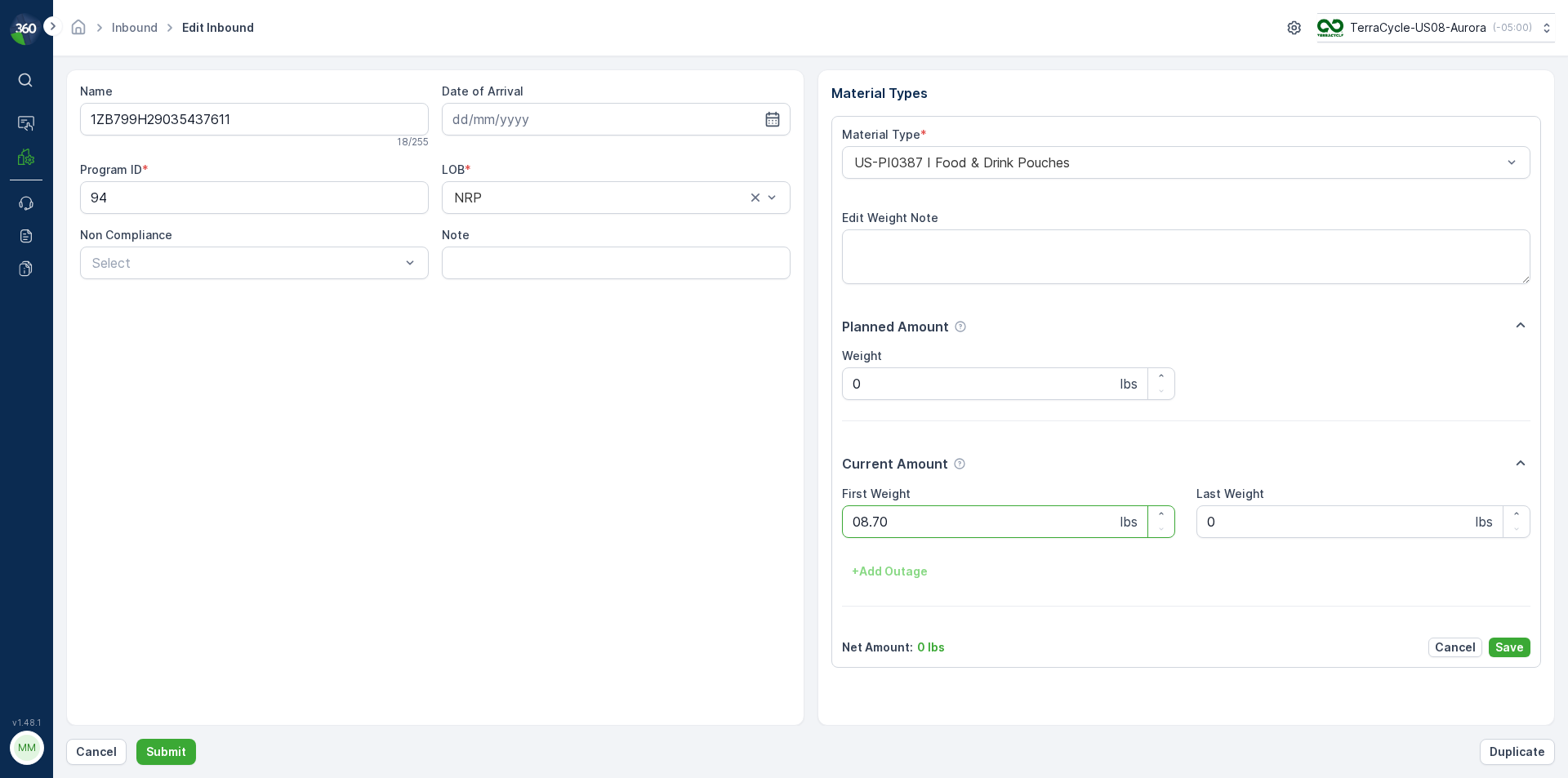
click at [136, 738] on button "Submit" at bounding box center [165, 751] width 59 height 26
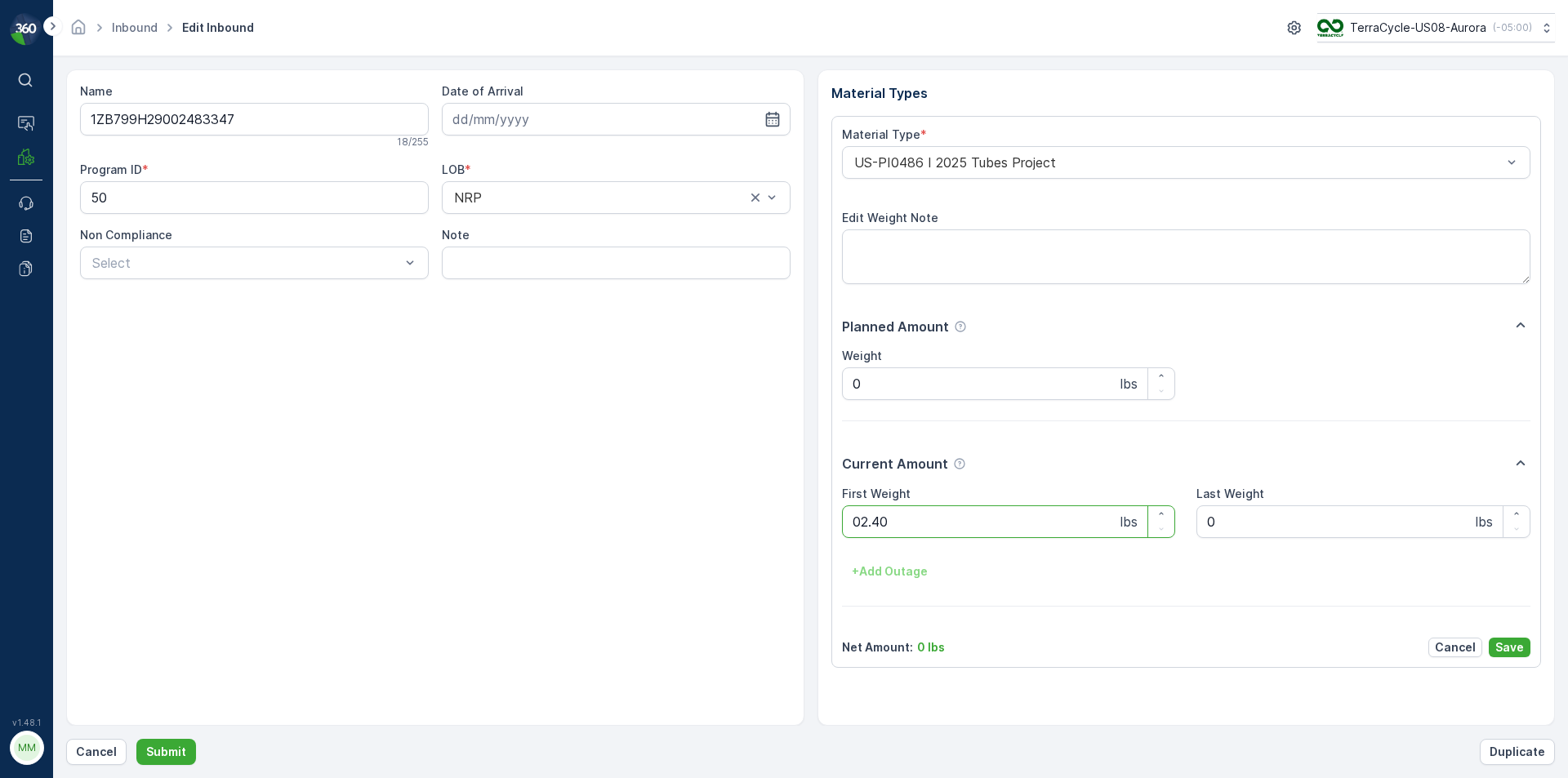
click at [136, 738] on button "Submit" at bounding box center [165, 751] width 59 height 26
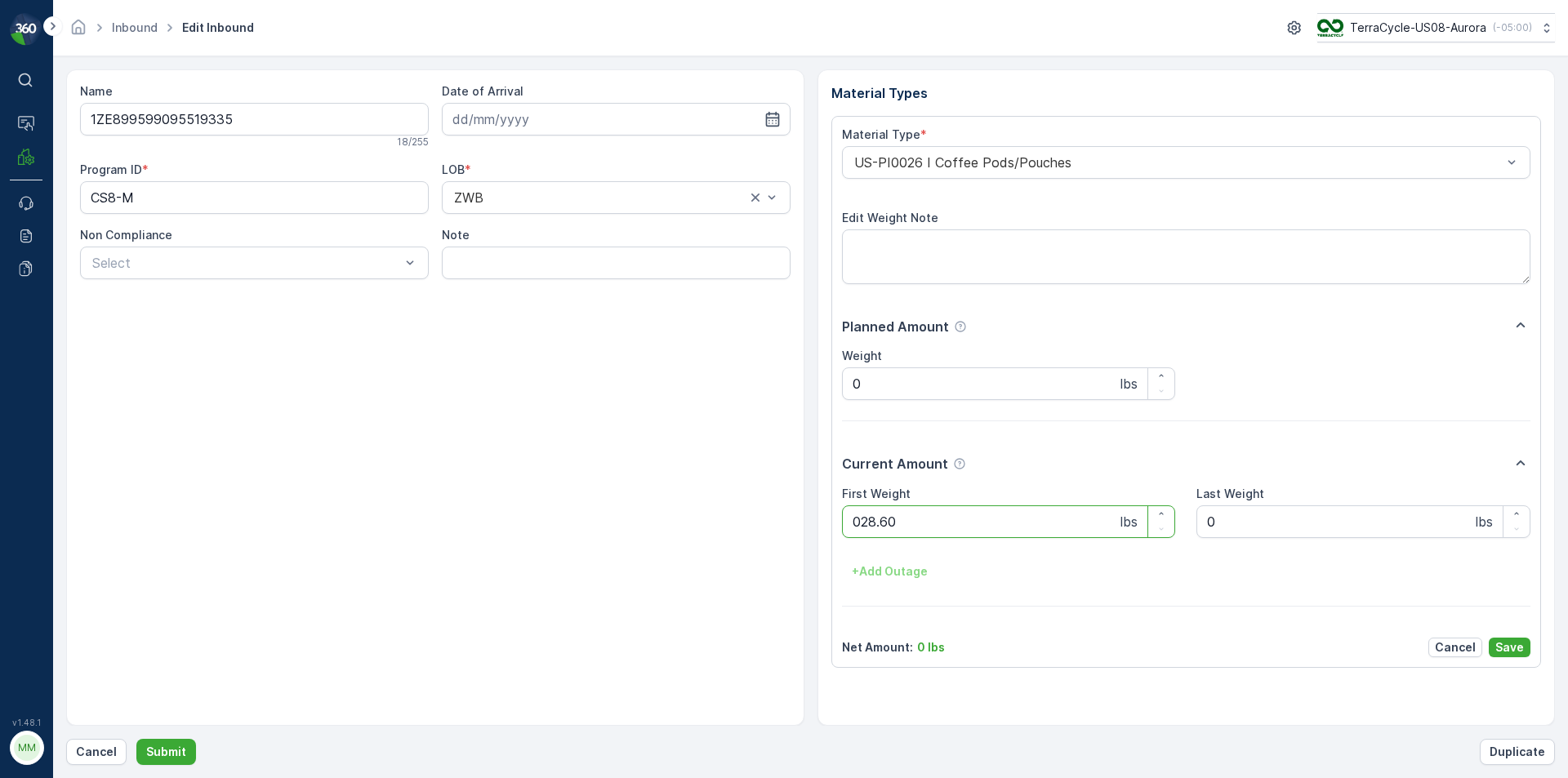
click at [136, 738] on button "Submit" at bounding box center [165, 751] width 59 height 26
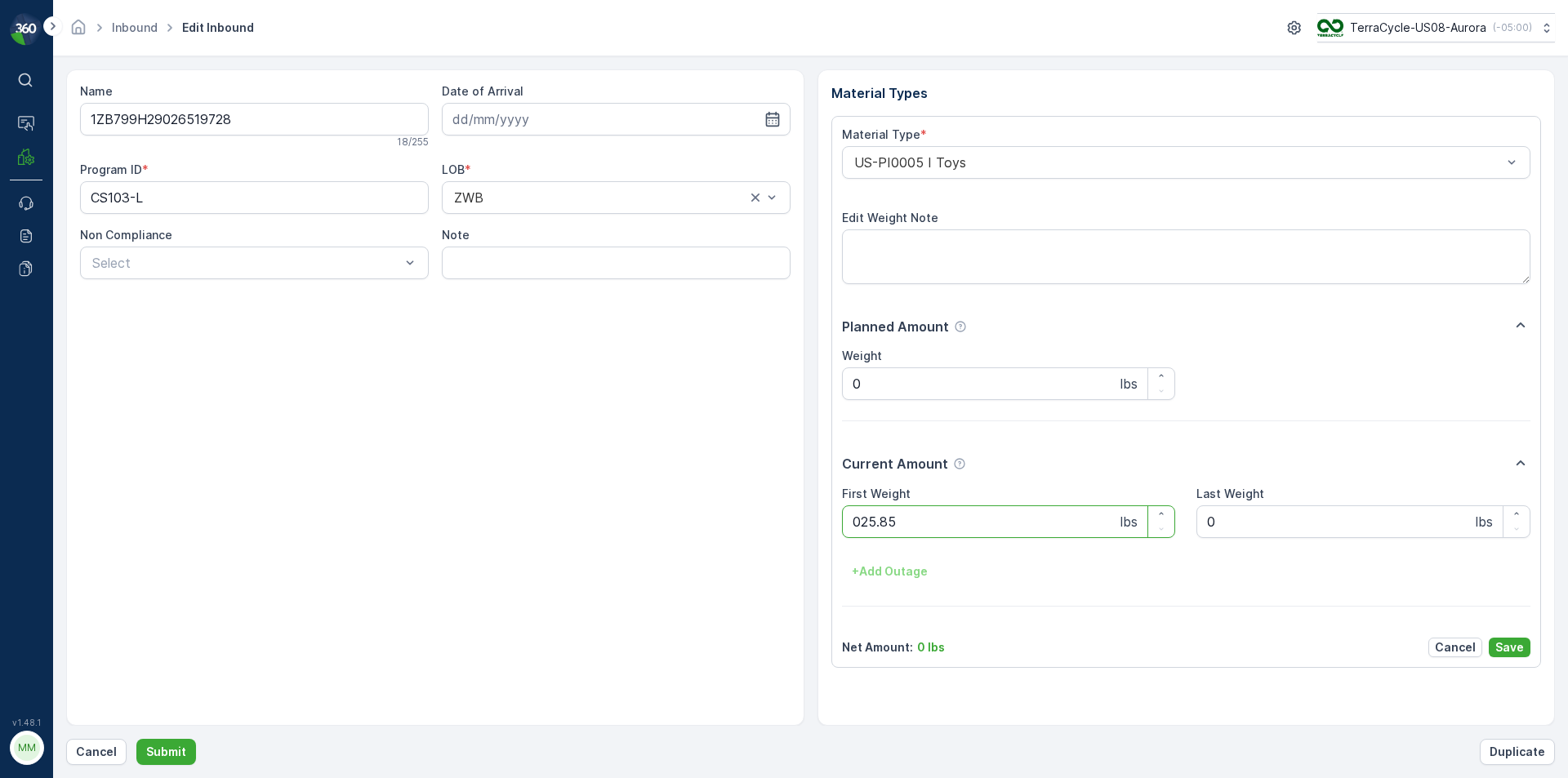
click at [136, 738] on button "Submit" at bounding box center [165, 751] width 59 height 26
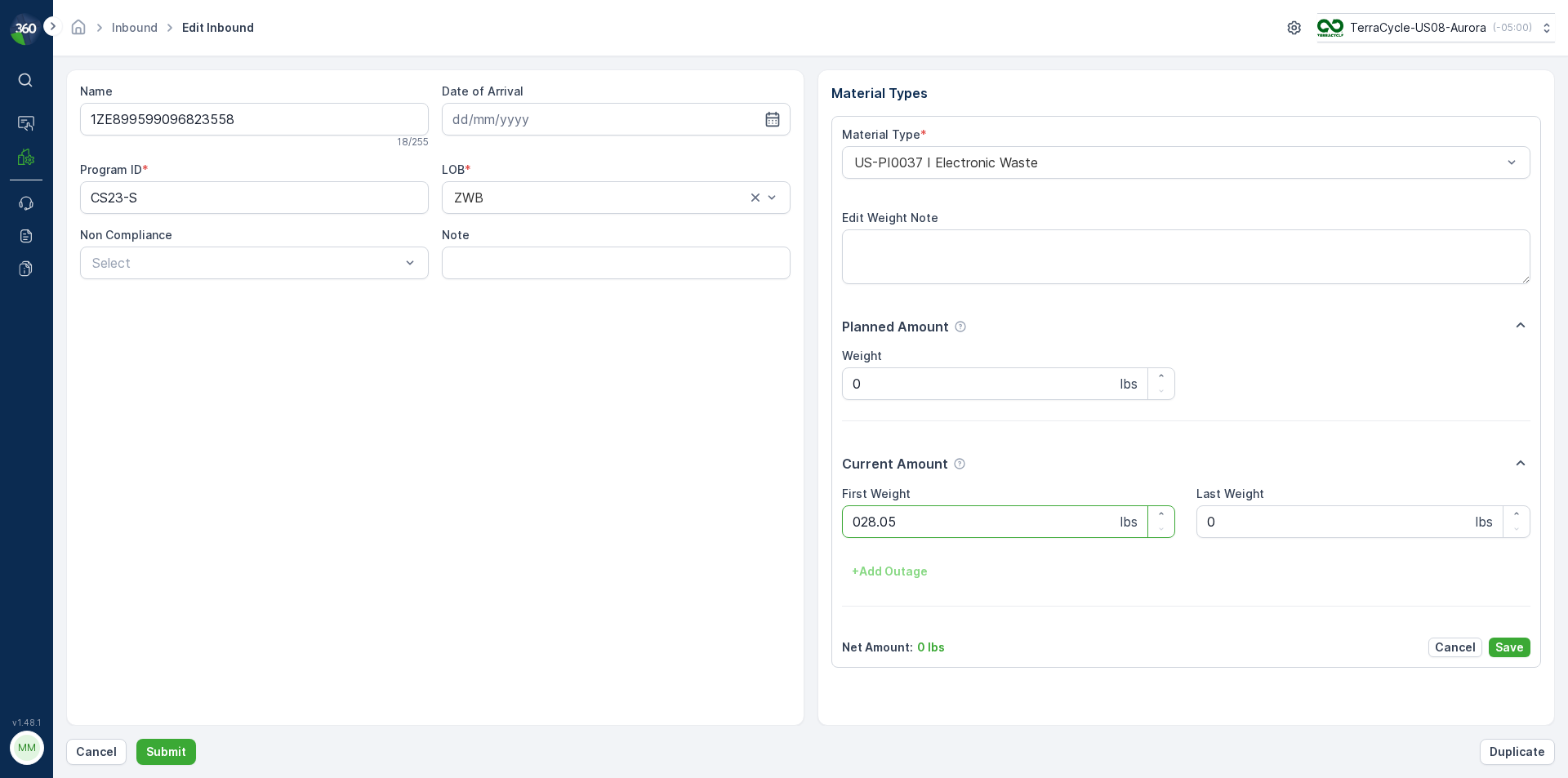
click at [136, 738] on button "Submit" at bounding box center [165, 751] width 59 height 26
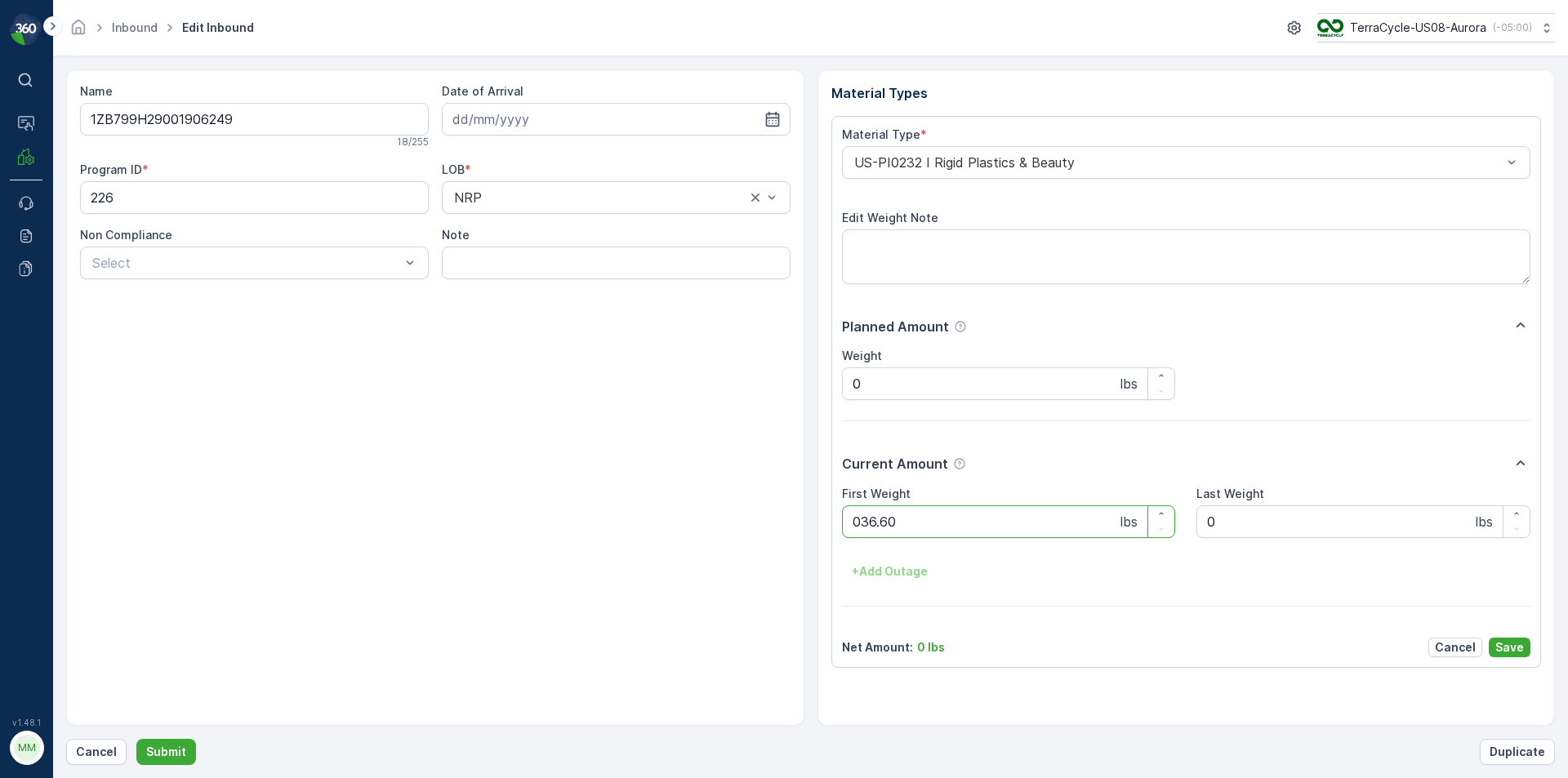
click at [136, 738] on button "Submit" at bounding box center [165, 751] width 59 height 26
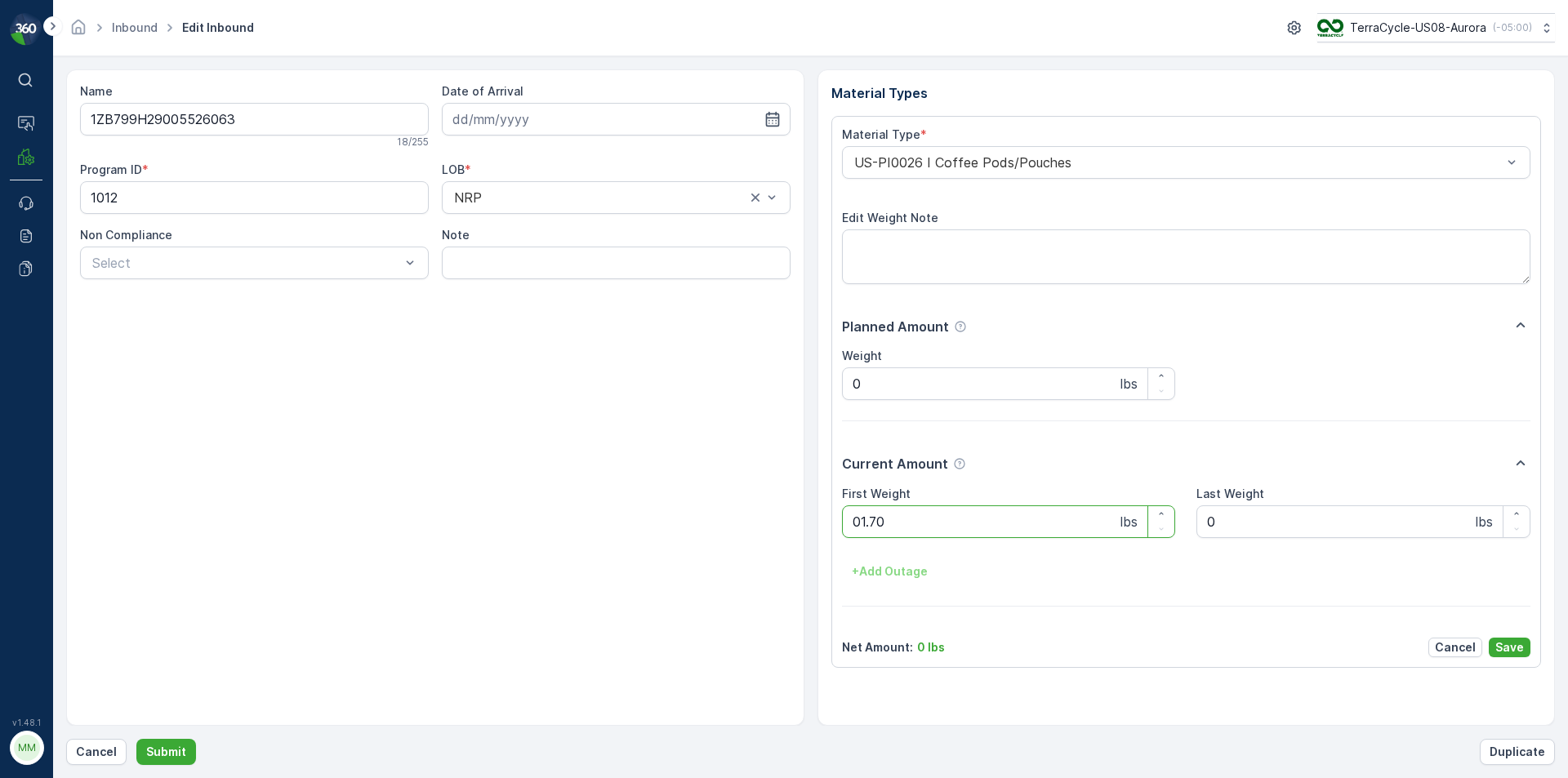
click at [136, 738] on button "Submit" at bounding box center [165, 751] width 59 height 26
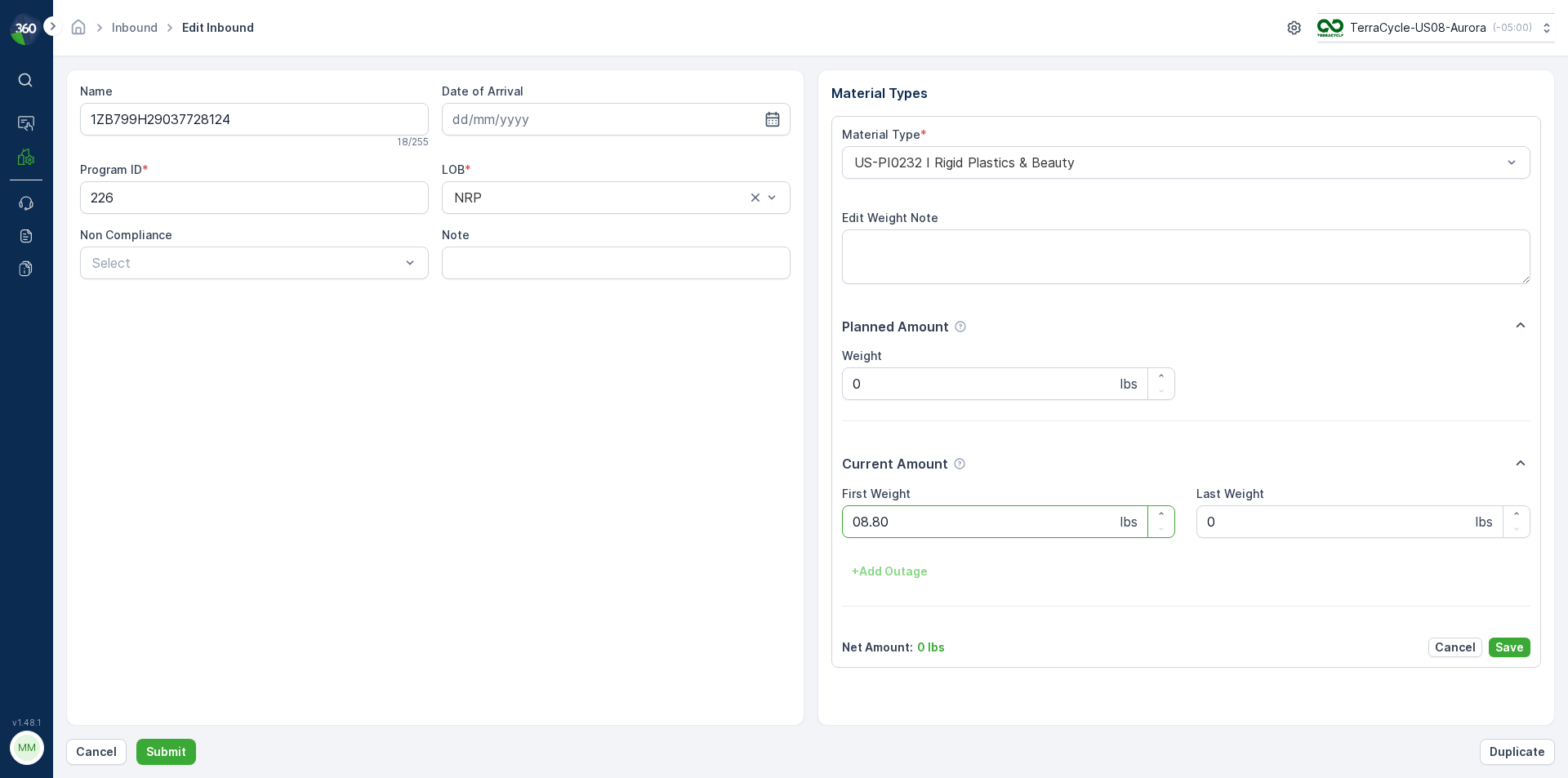
click at [136, 738] on button "Submit" at bounding box center [165, 751] width 59 height 26
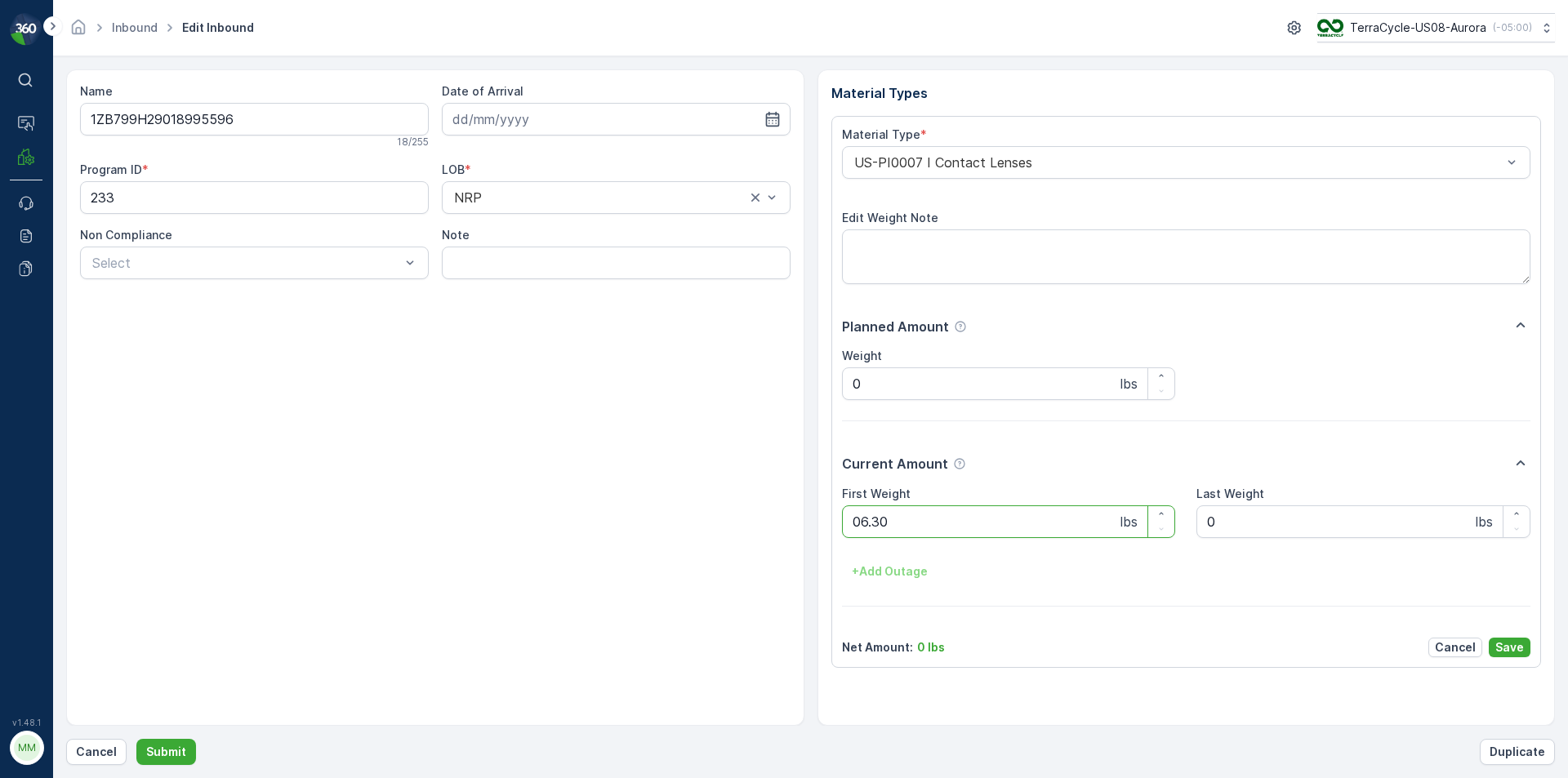
click at [136, 738] on button "Submit" at bounding box center [165, 751] width 59 height 26
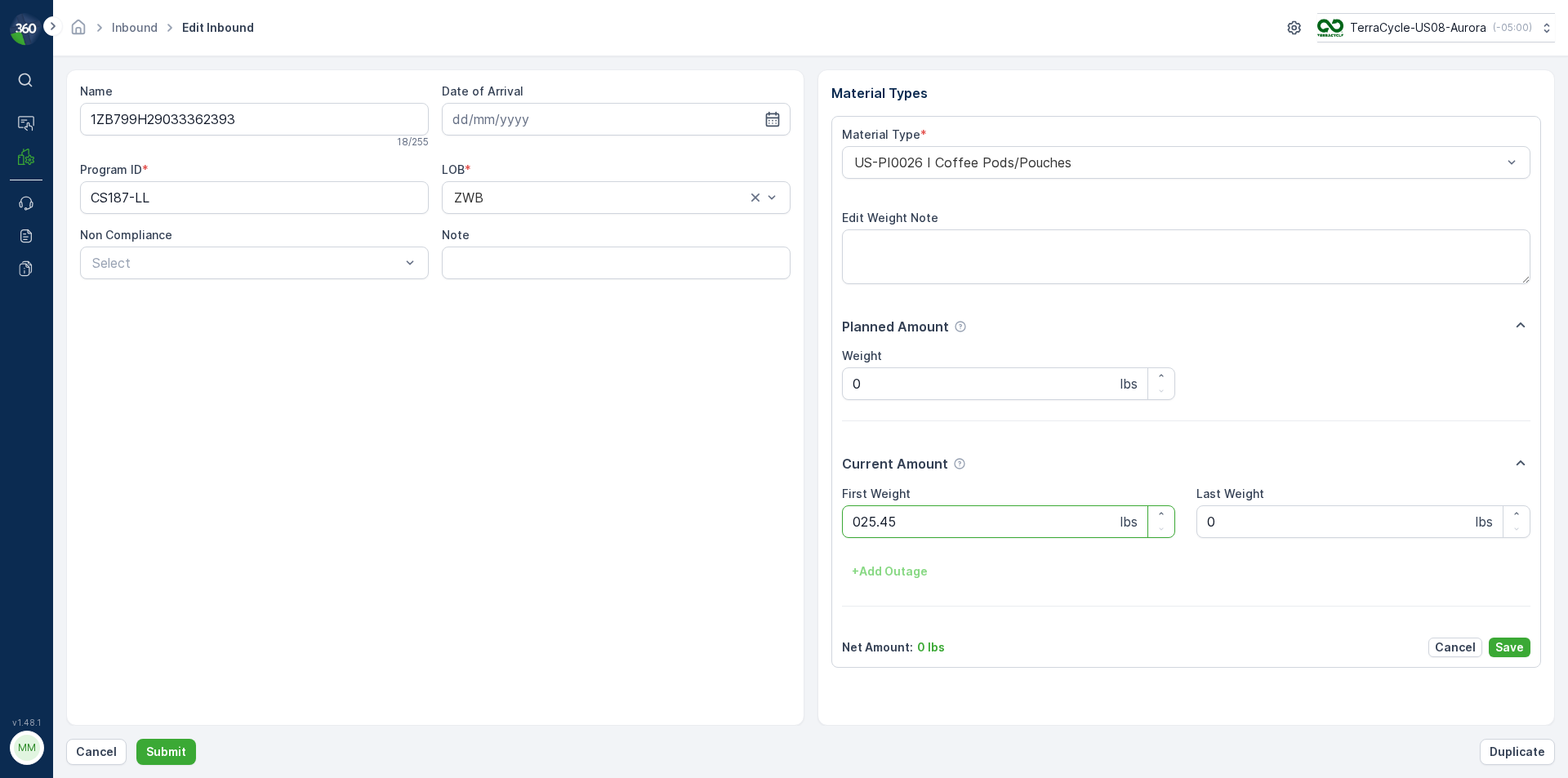
click at [136, 738] on button "Submit" at bounding box center [165, 751] width 59 height 26
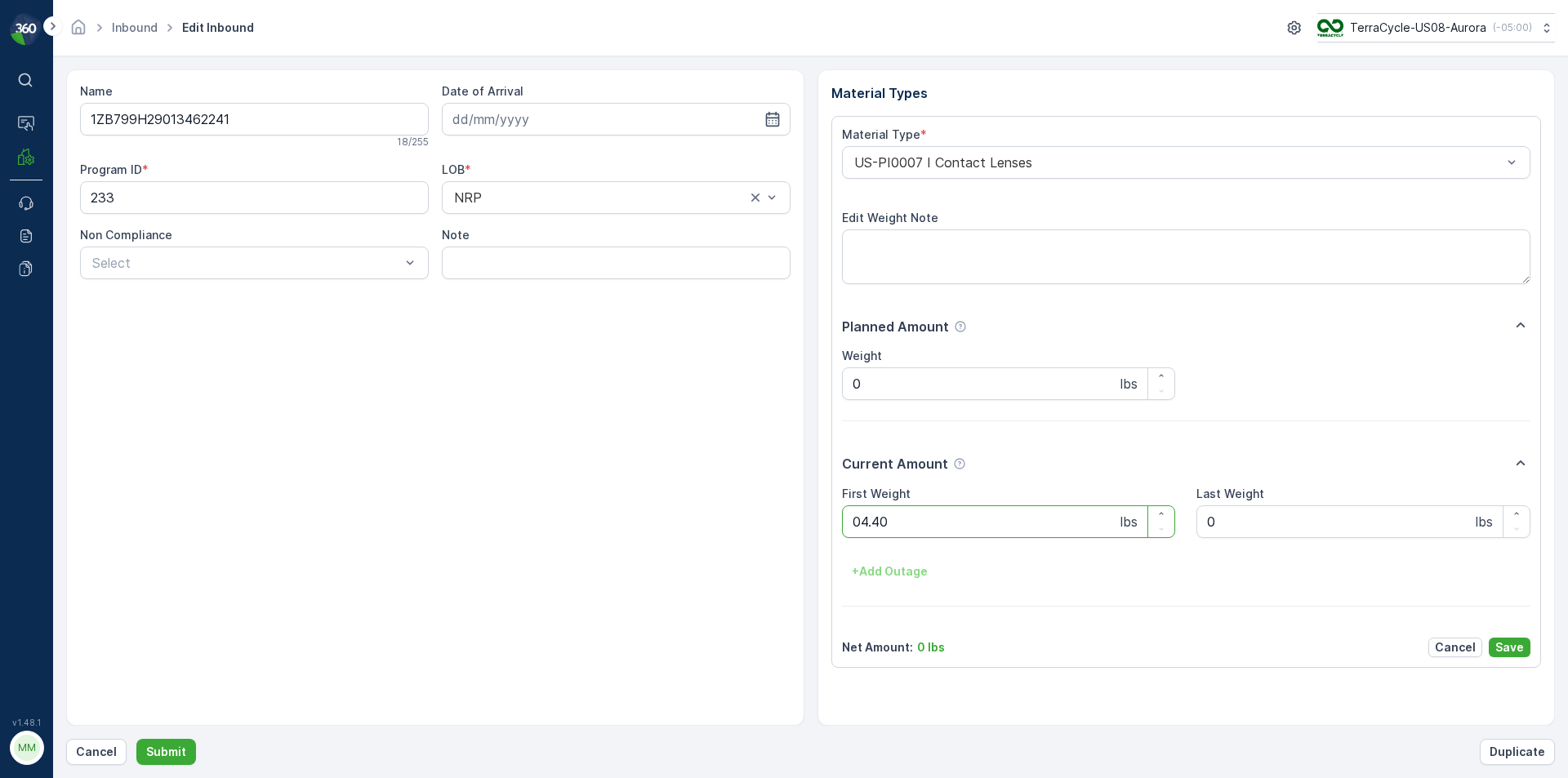
click at [136, 738] on button "Submit" at bounding box center [165, 751] width 59 height 26
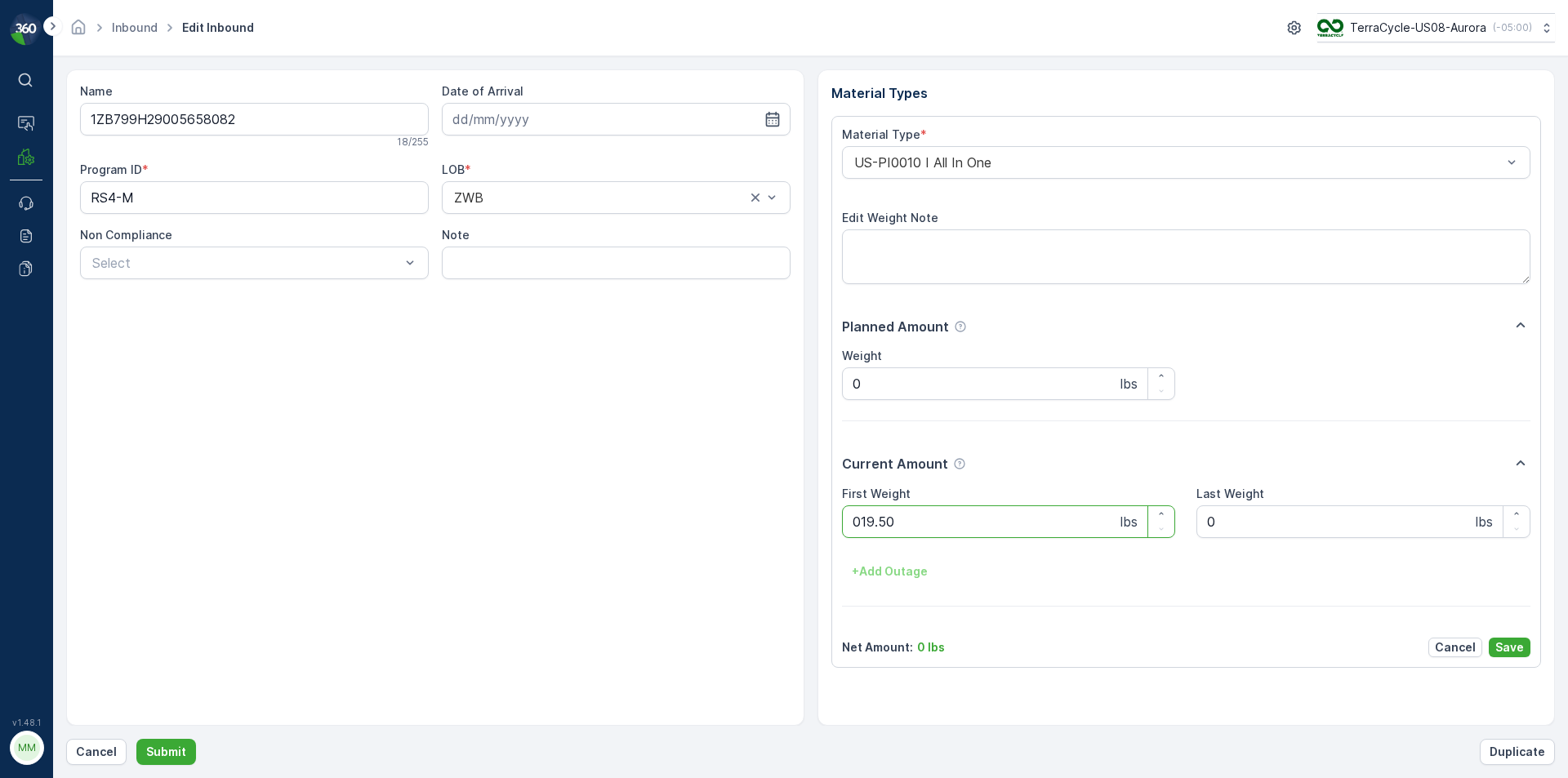
click at [136, 738] on button "Submit" at bounding box center [165, 751] width 59 height 26
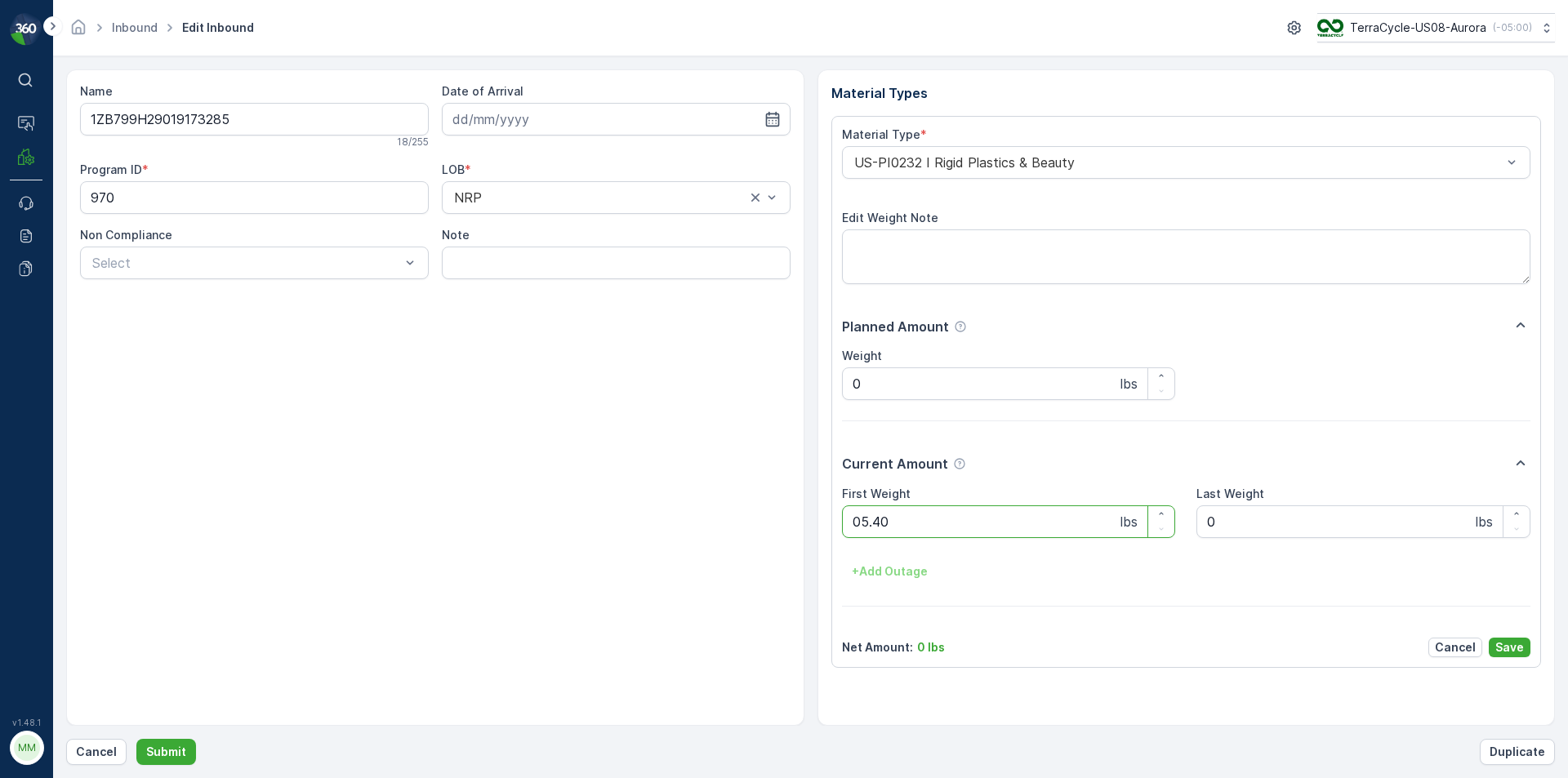
click at [136, 738] on button "Submit" at bounding box center [165, 751] width 59 height 26
click at [110, 753] on p "Cancel" at bounding box center [96, 751] width 40 height 16
click at [136, 738] on button "Submit" at bounding box center [165, 751] width 59 height 26
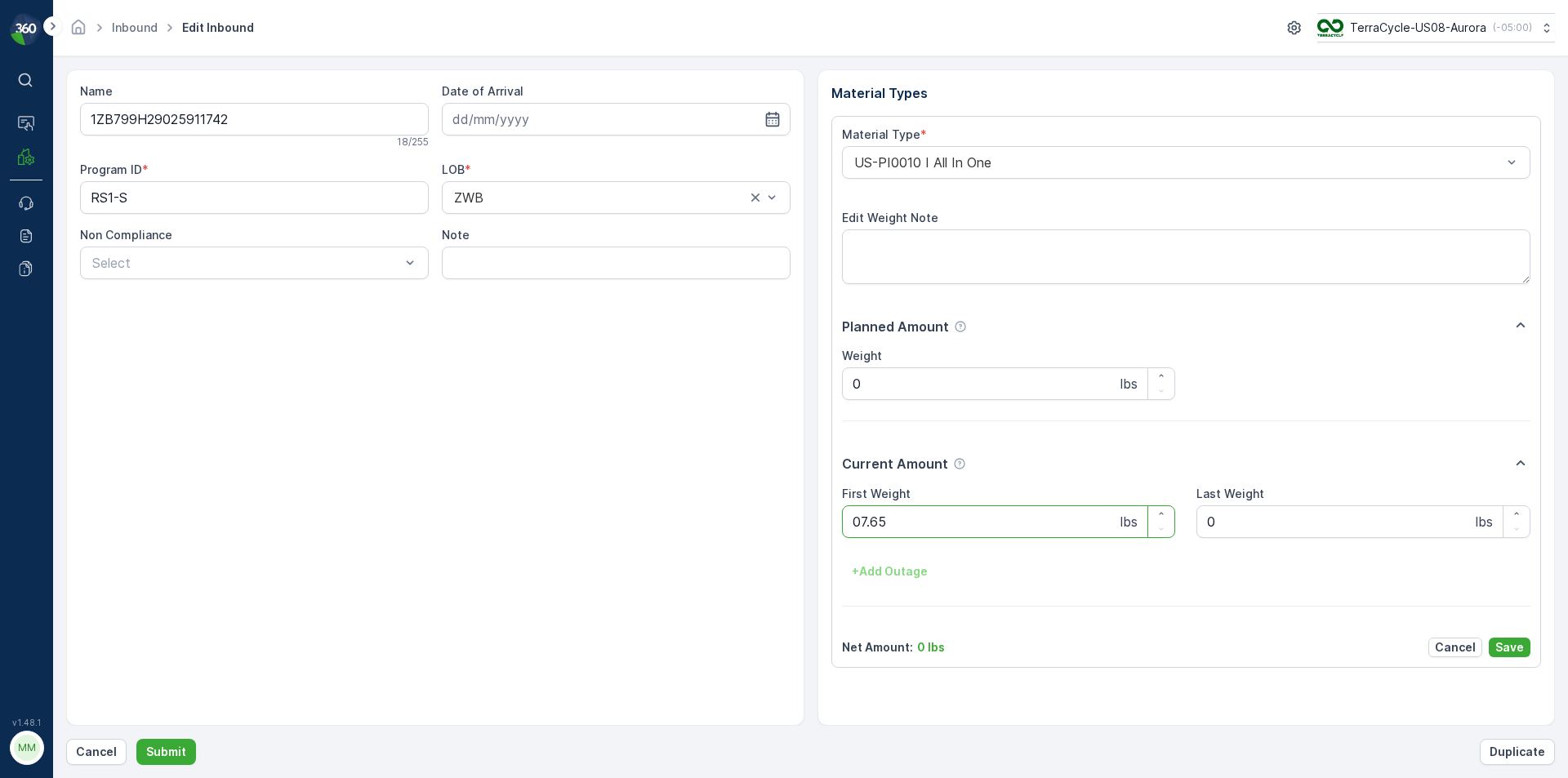
click at [136, 738] on button "Submit" at bounding box center [165, 751] width 59 height 26
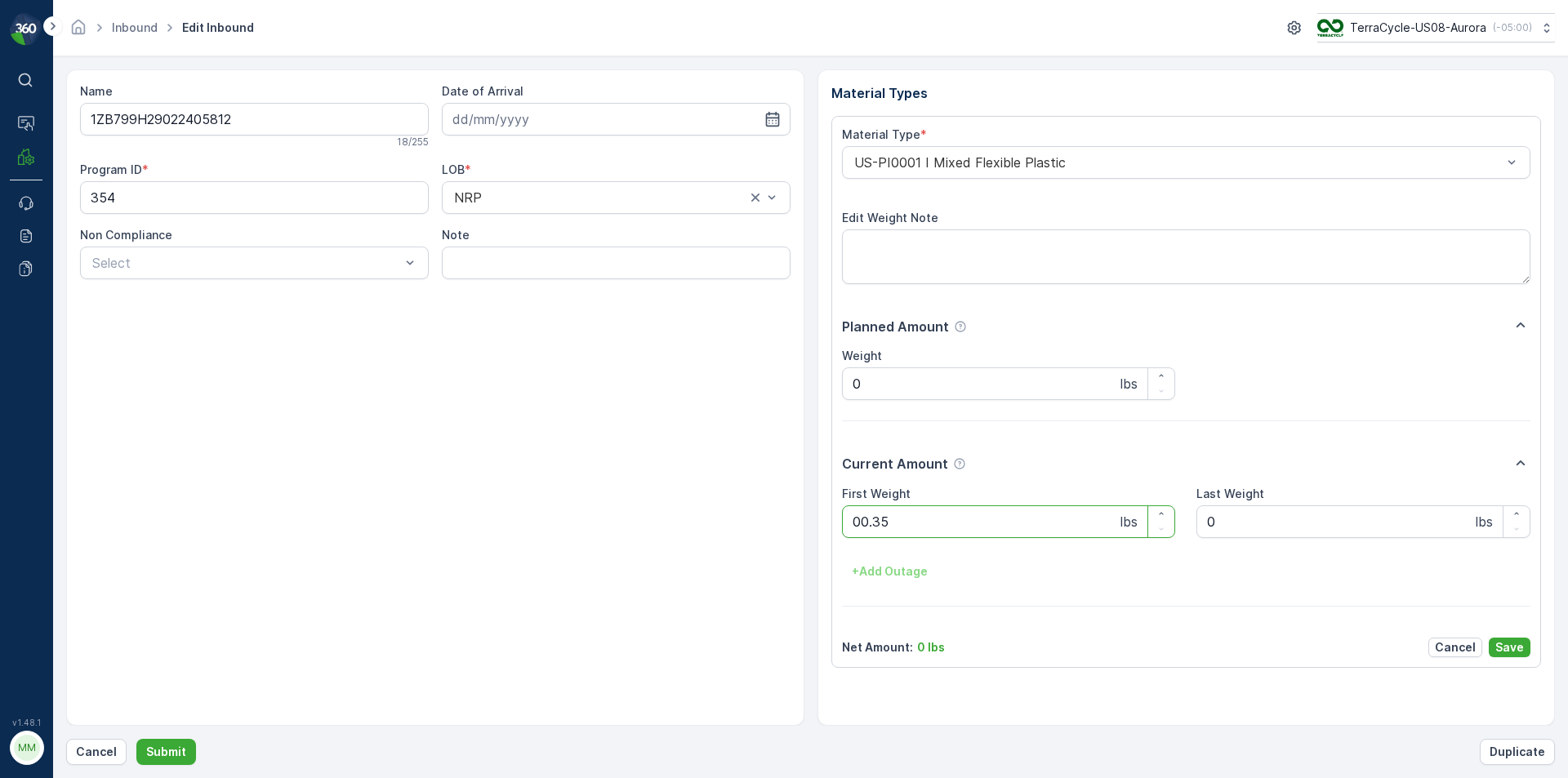
click at [136, 738] on button "Submit" at bounding box center [165, 751] width 59 height 26
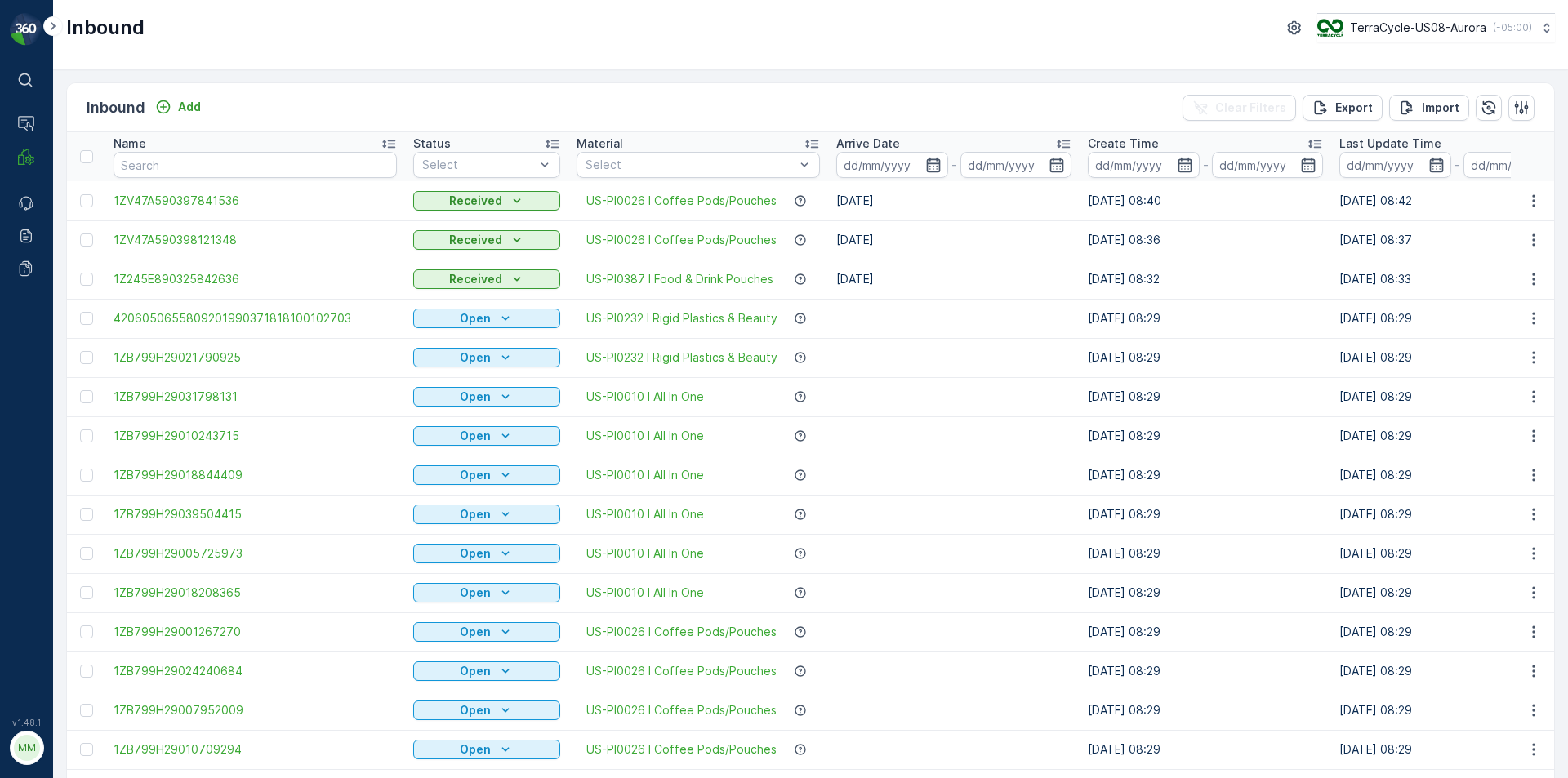
scroll to position [119, 0]
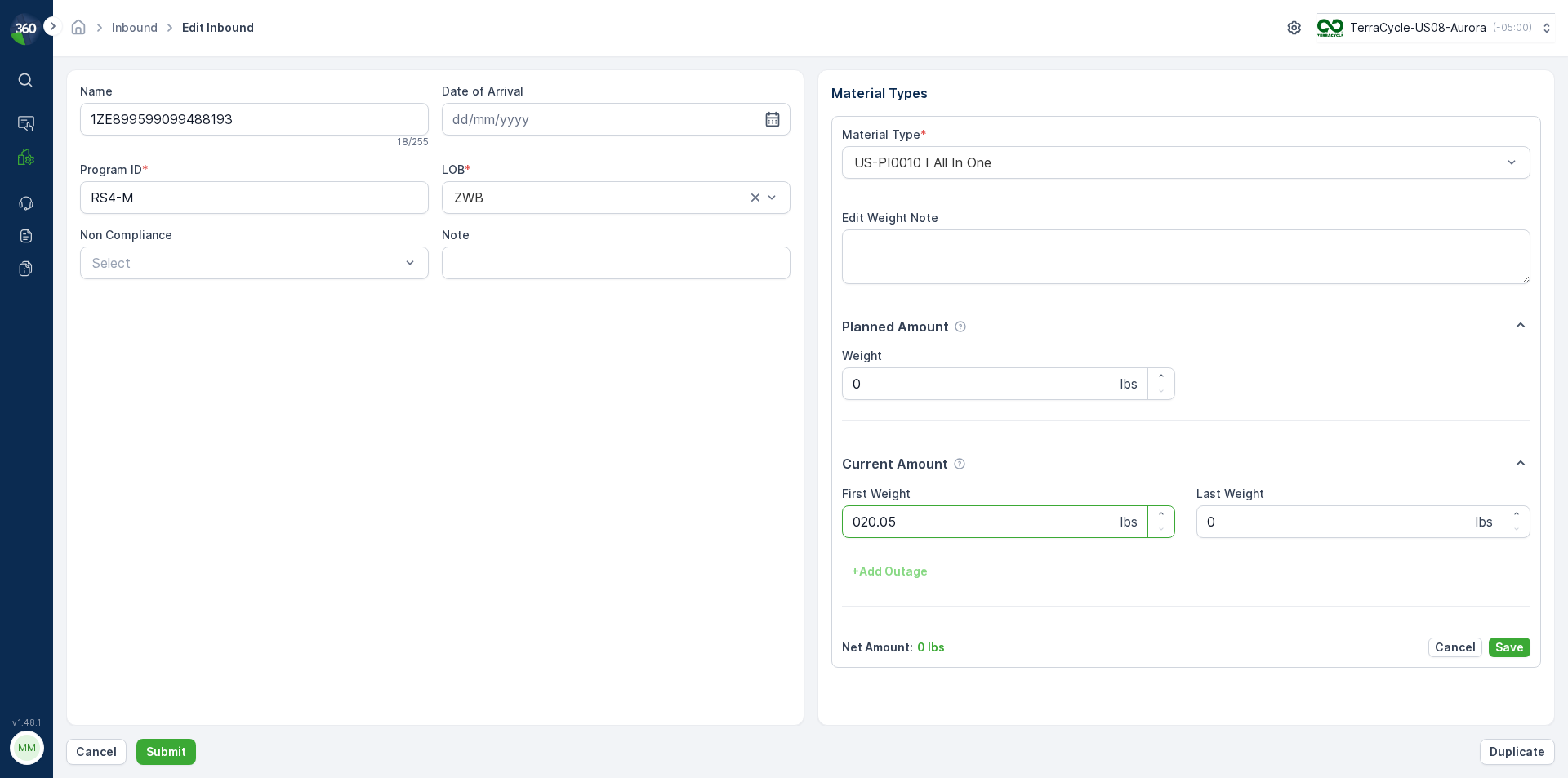
click at [136, 738] on button "Submit" at bounding box center [165, 751] width 59 height 26
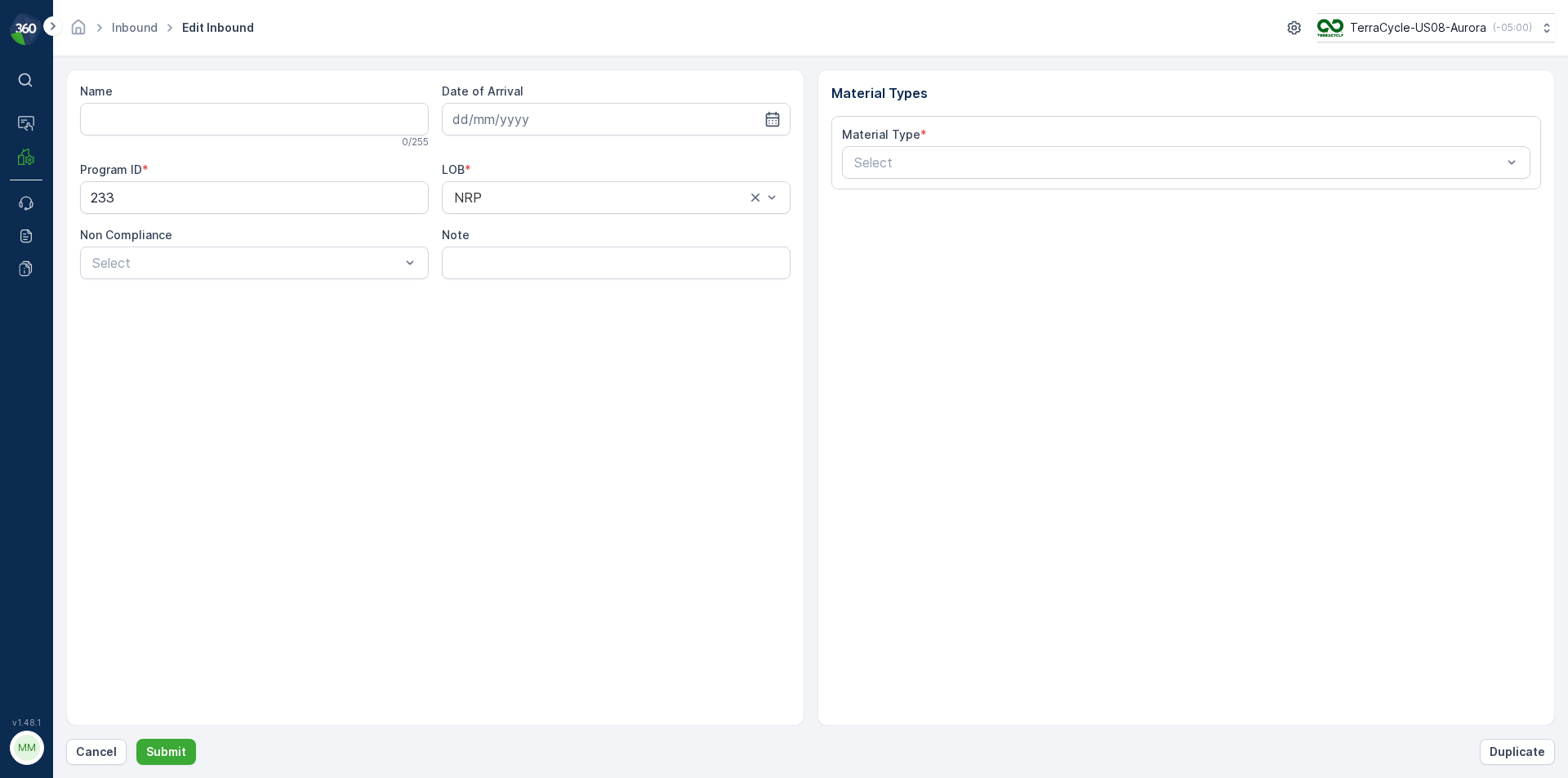
type input "1ZB799H29039682018"
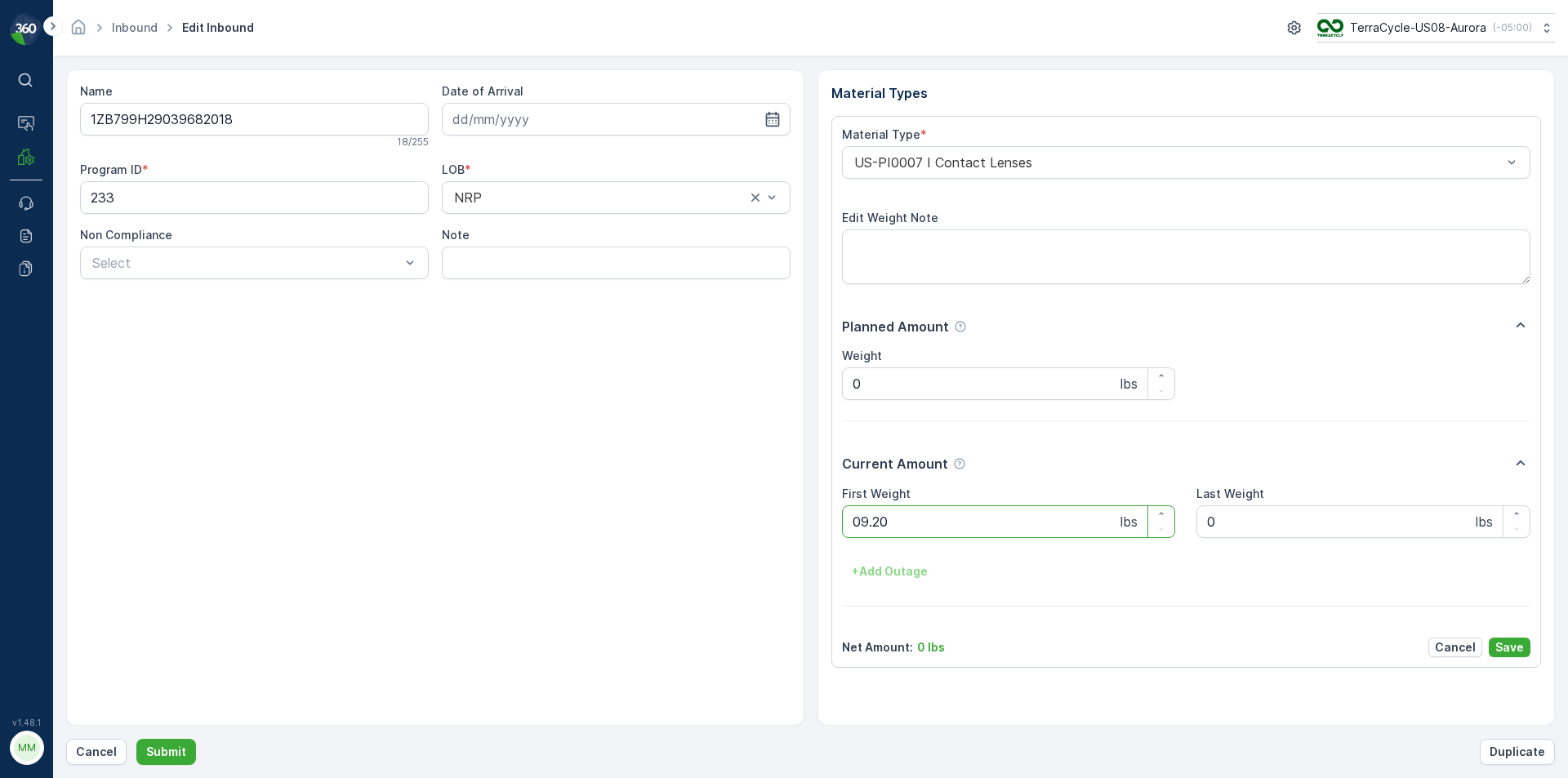
click at [136, 738] on button "Submit" at bounding box center [165, 751] width 59 height 26
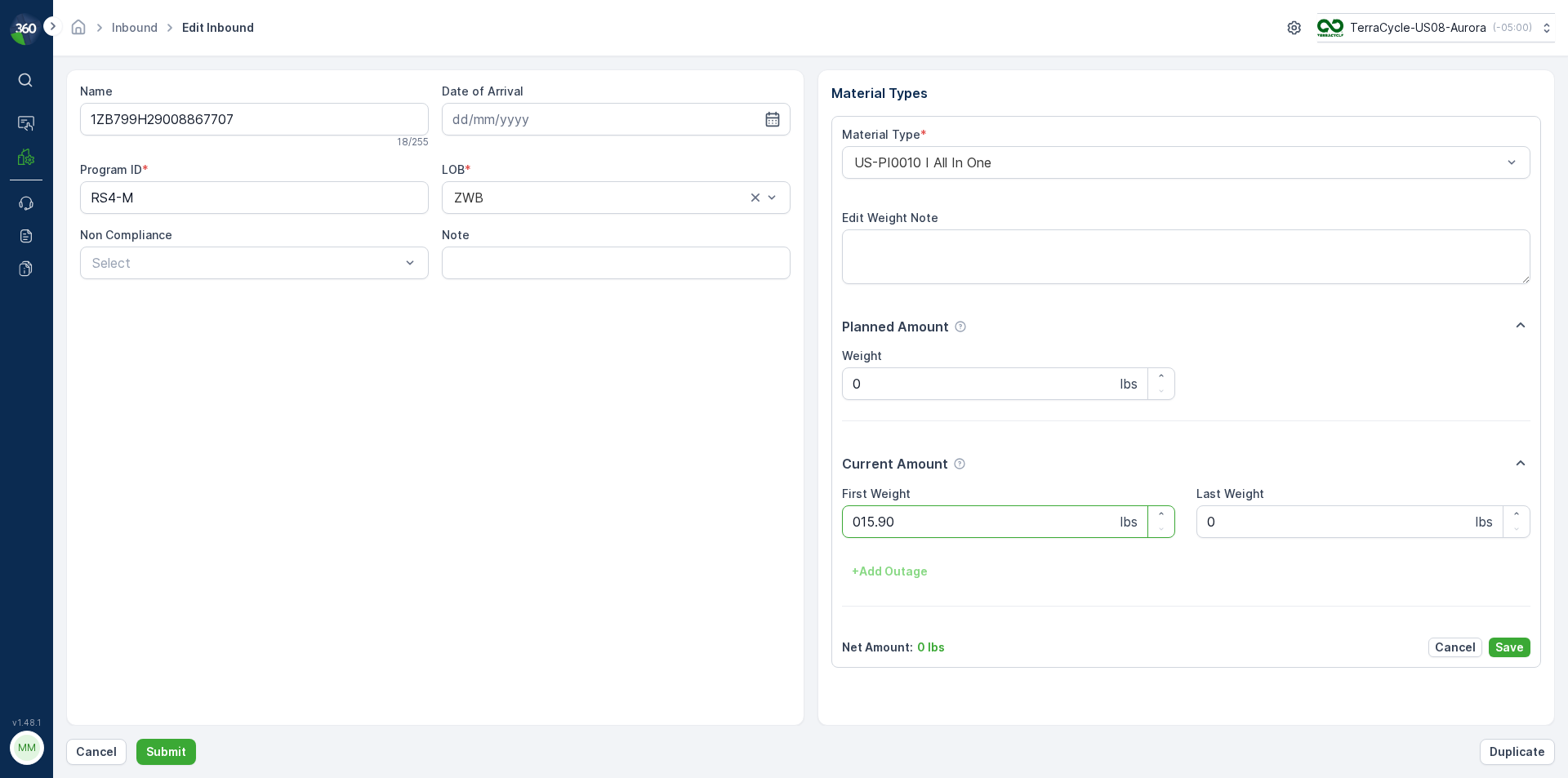
click at [136, 738] on button "Submit" at bounding box center [165, 751] width 59 height 26
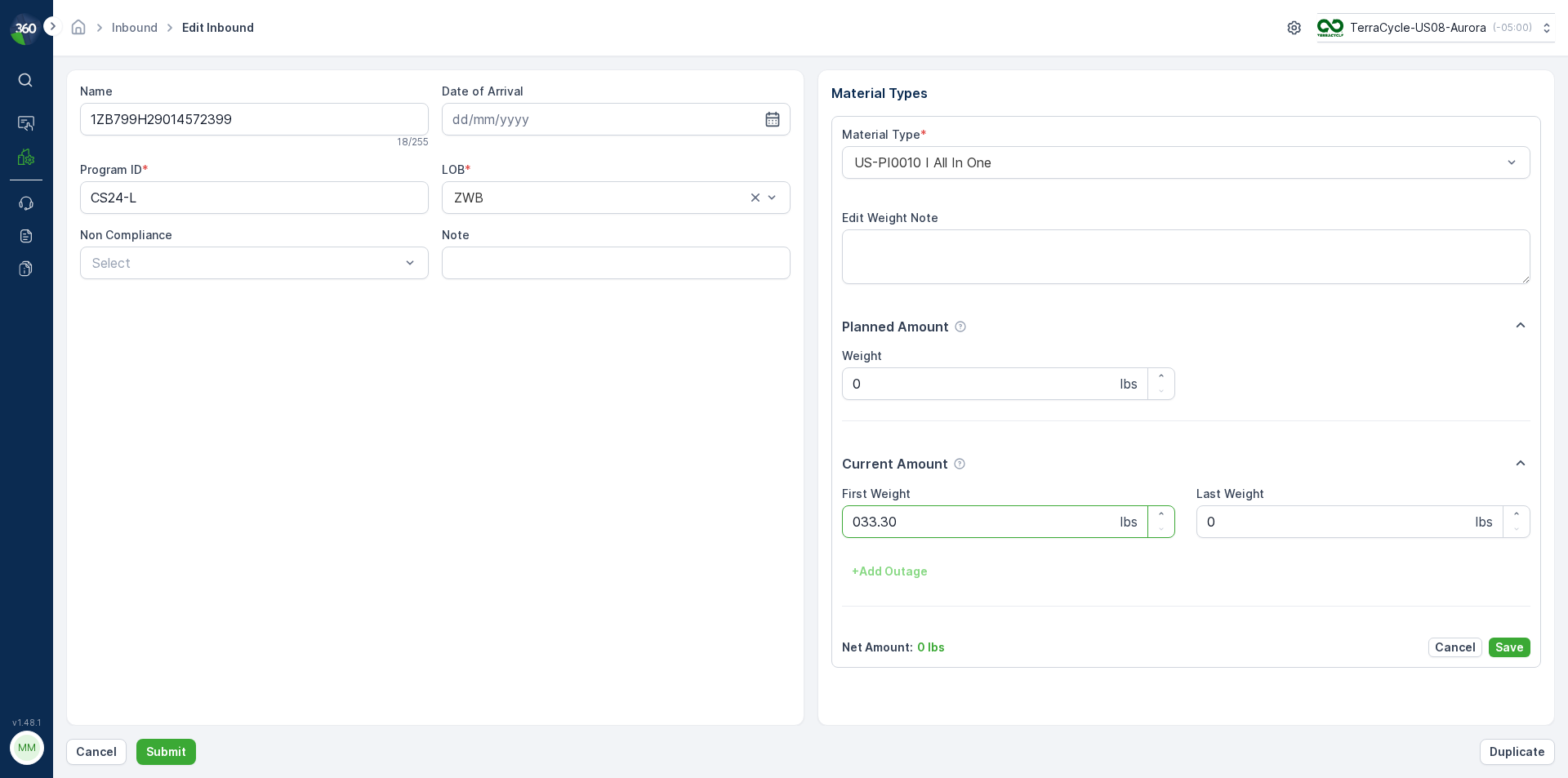
click at [136, 738] on button "Submit" at bounding box center [165, 751] width 59 height 26
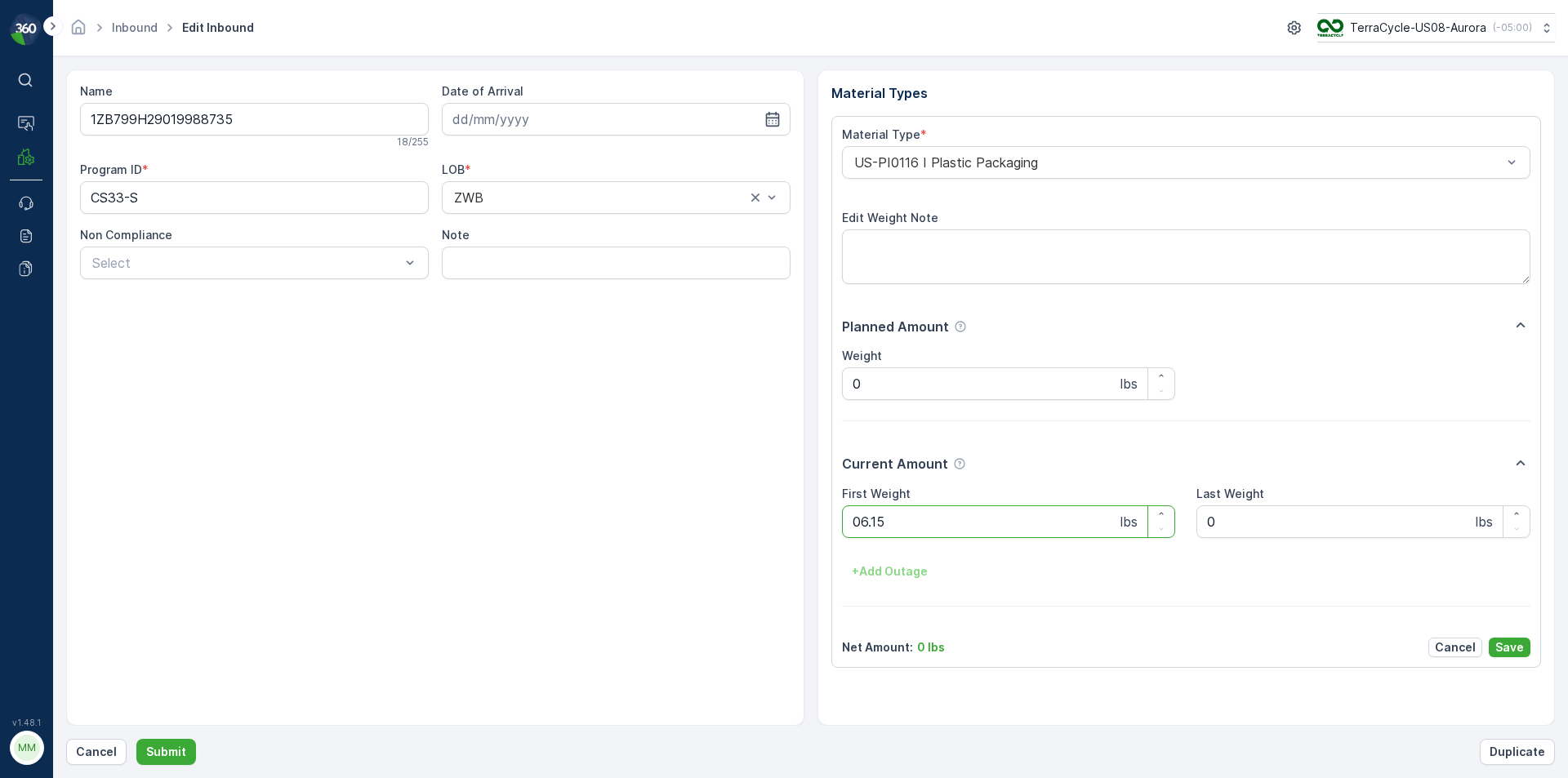
click at [136, 738] on button "Submit" at bounding box center [165, 751] width 59 height 26
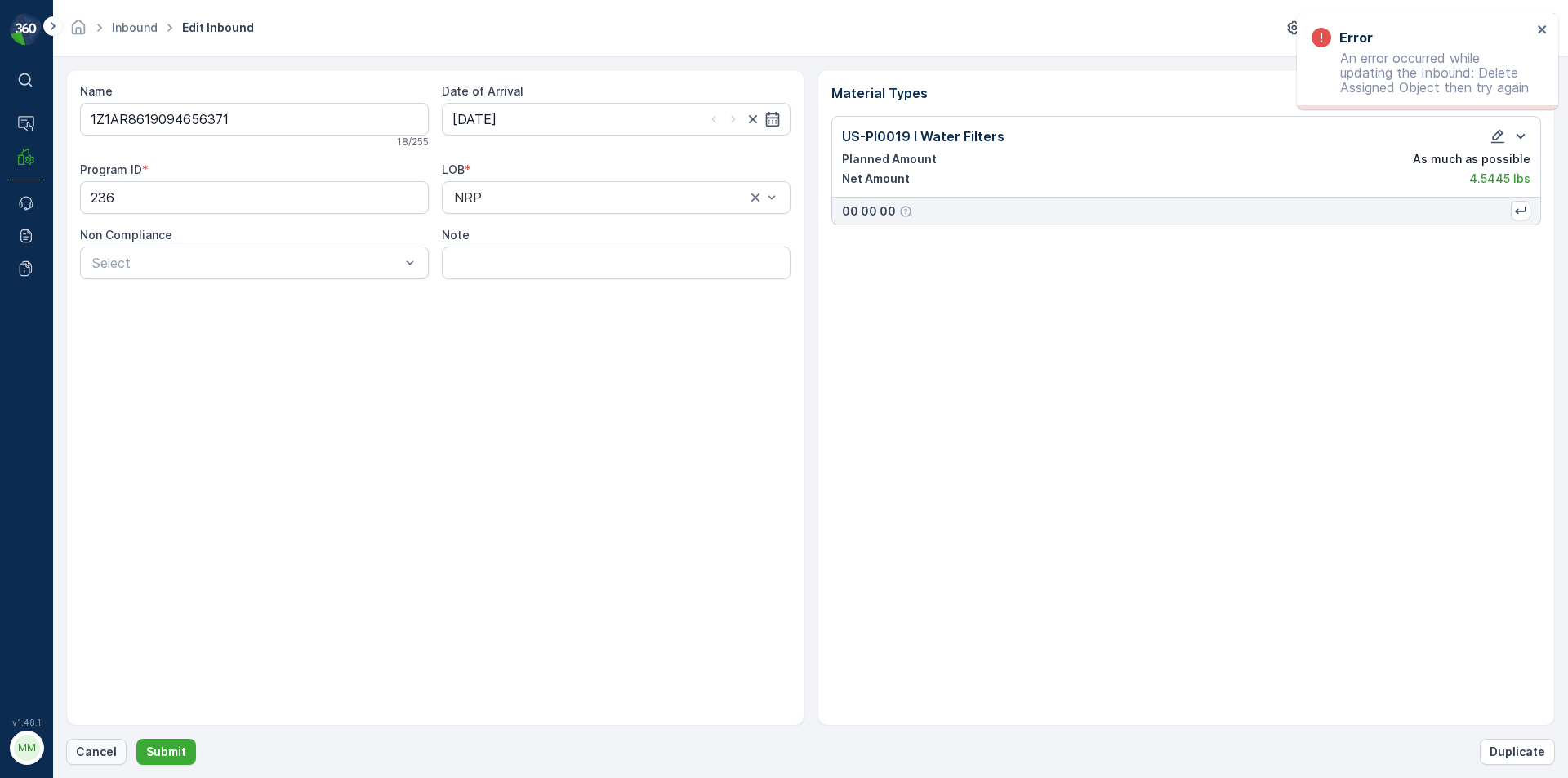
click at [105, 752] on p "Cancel" at bounding box center [96, 751] width 40 height 16
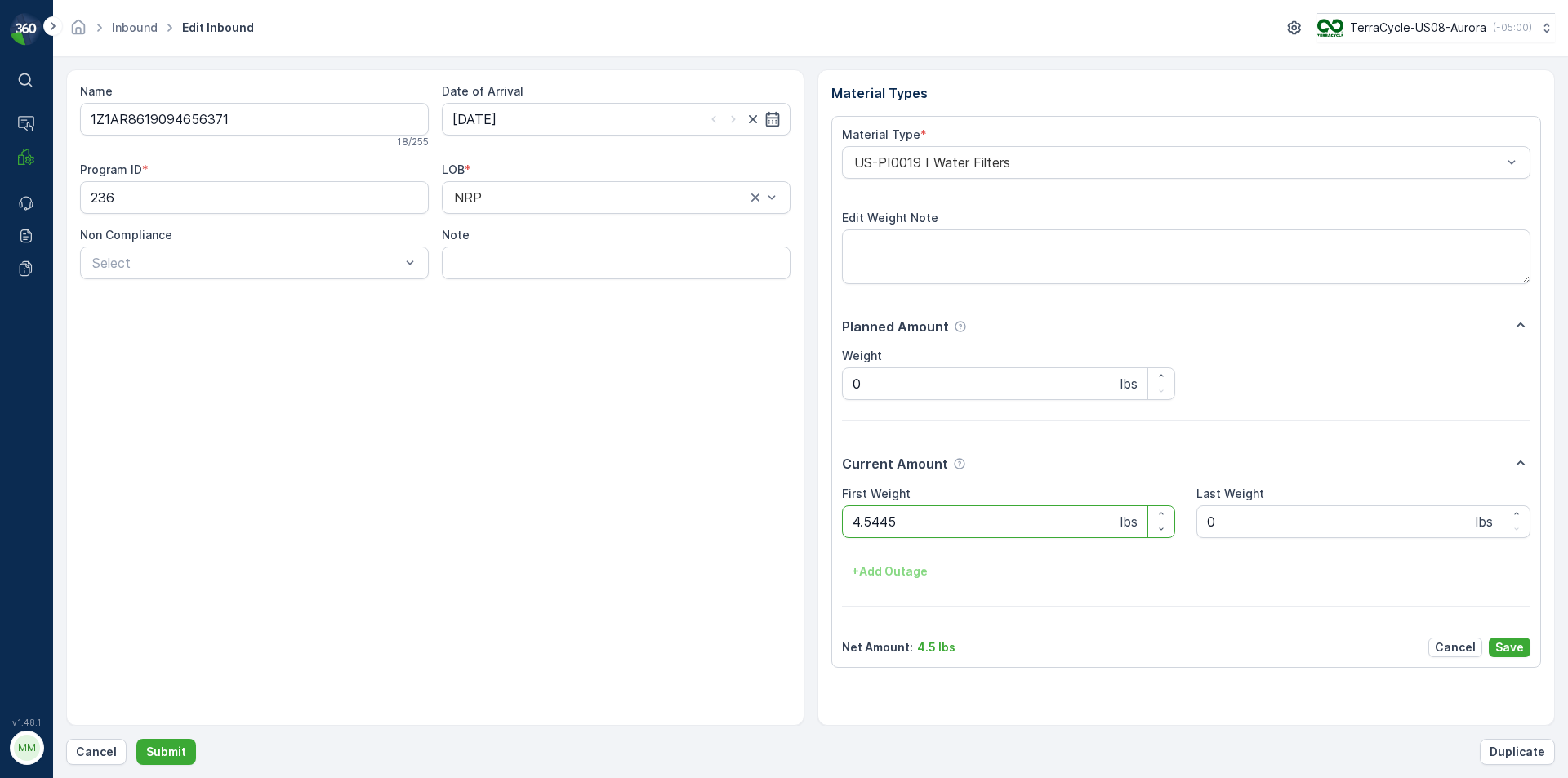
click at [136, 738] on button "Submit" at bounding box center [165, 751] width 59 height 26
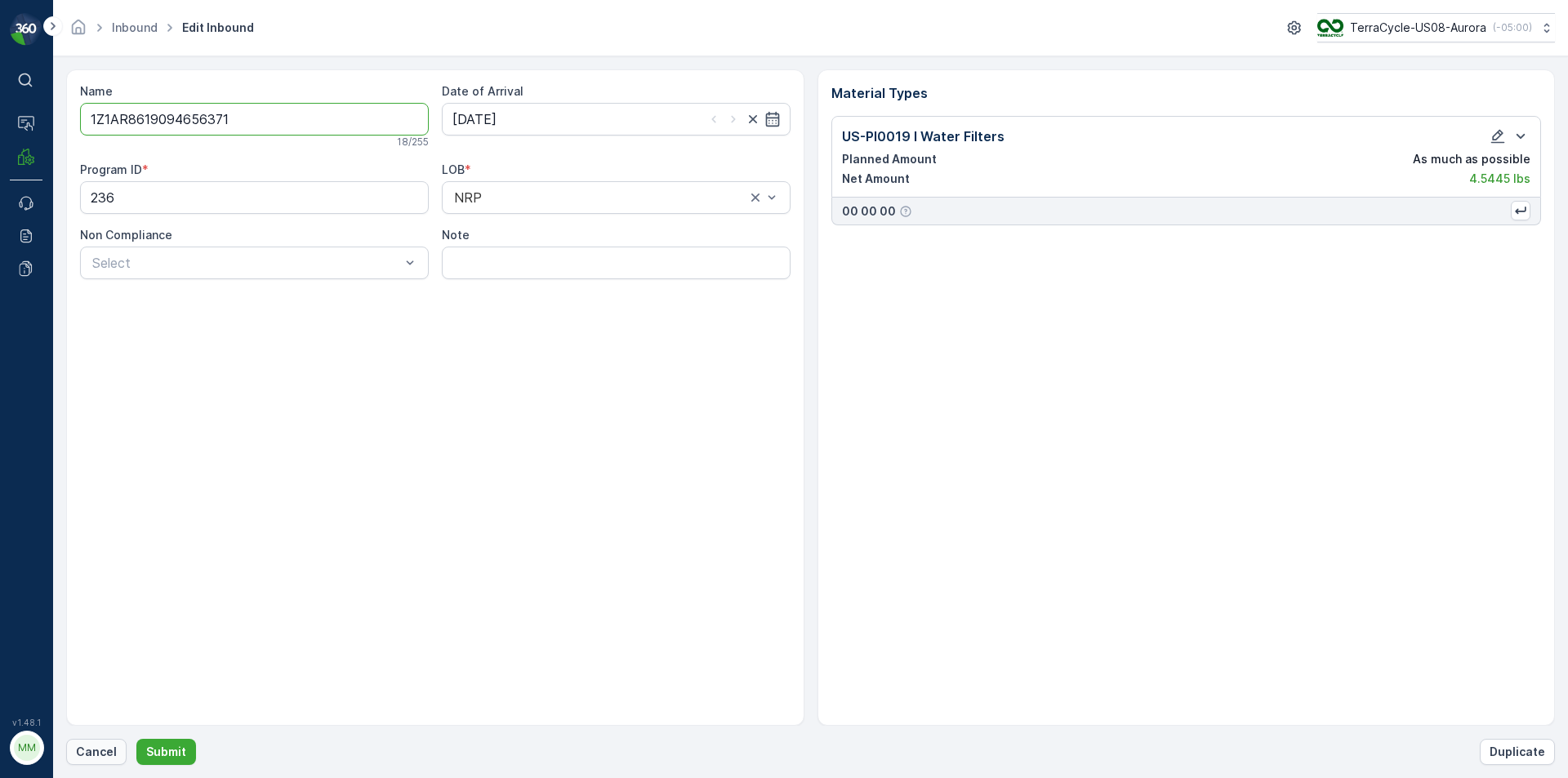
click at [89, 747] on p "Cancel" at bounding box center [96, 751] width 40 height 16
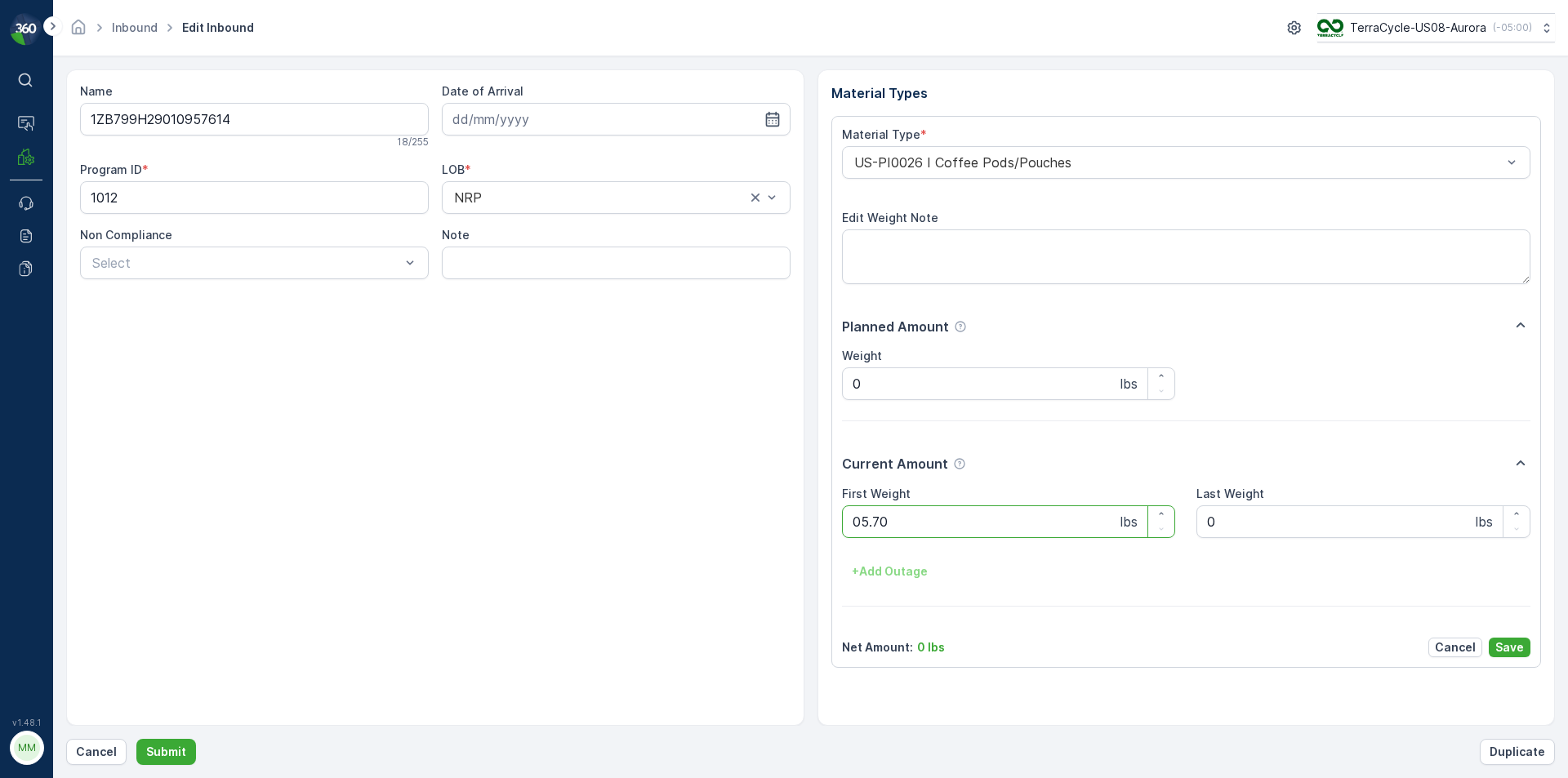
click at [136, 738] on button "Submit" at bounding box center [165, 751] width 59 height 26
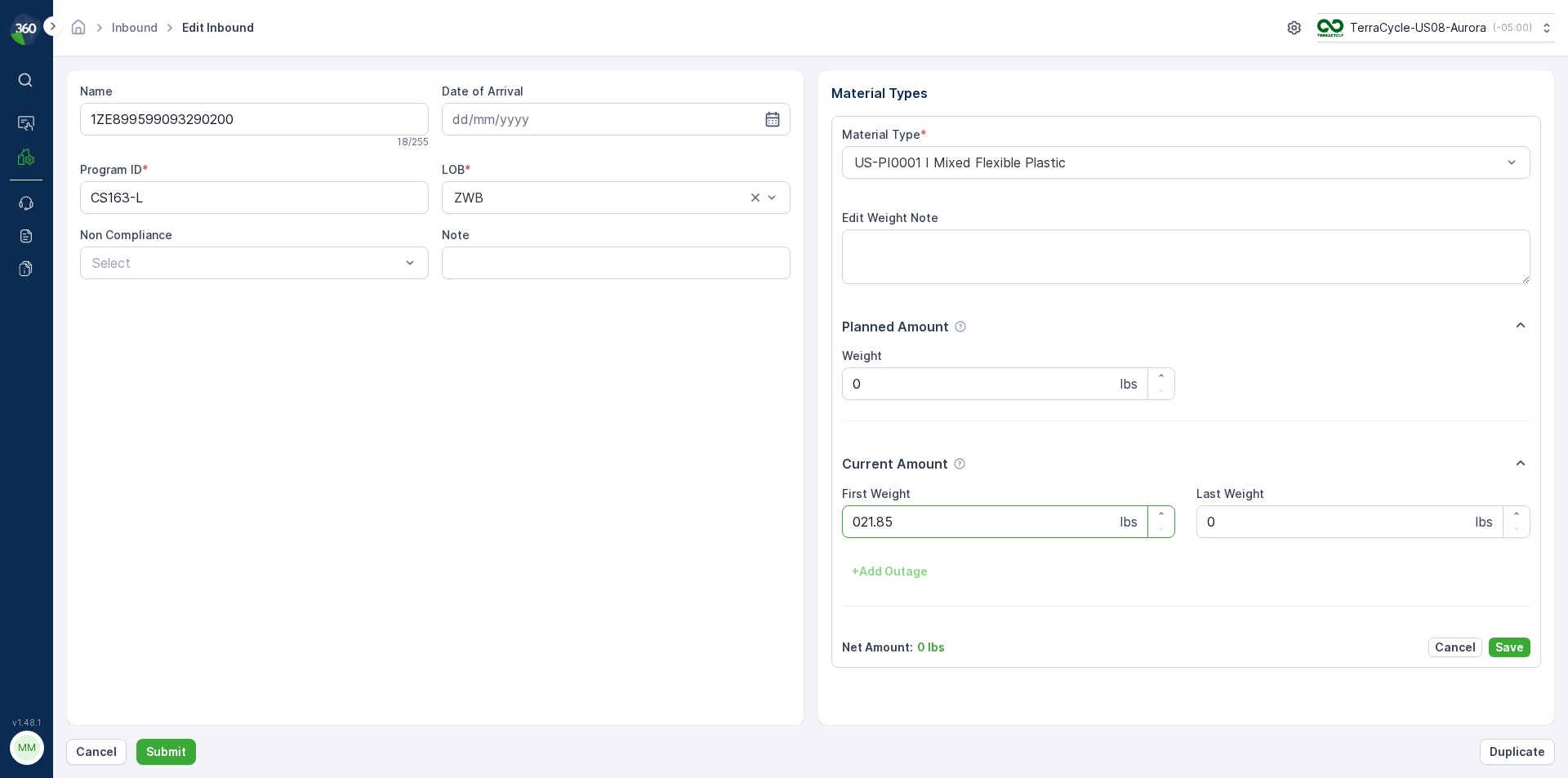
click at [136, 738] on button "Submit" at bounding box center [165, 751] width 59 height 26
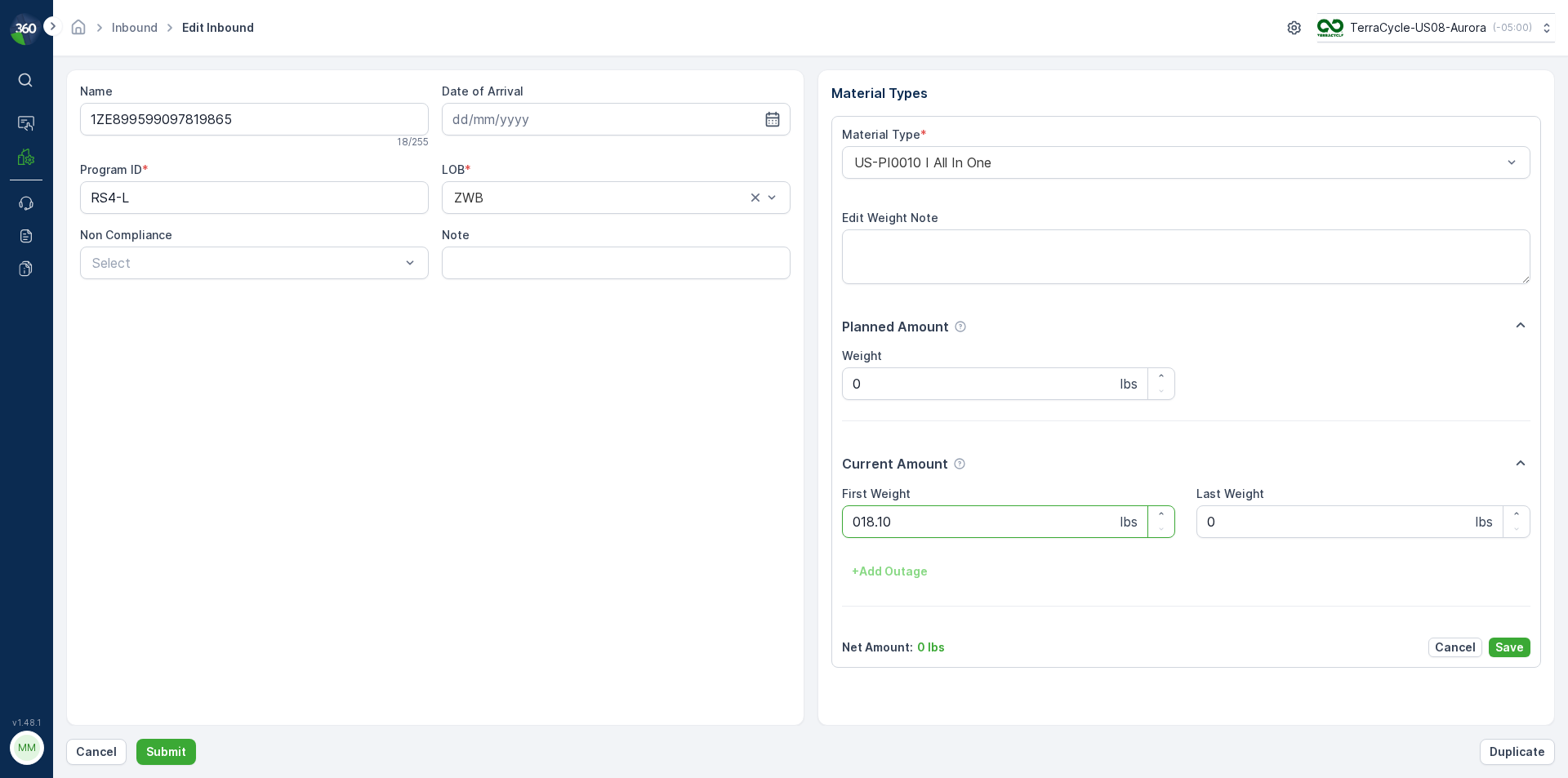
click at [136, 738] on button "Submit" at bounding box center [165, 751] width 59 height 26
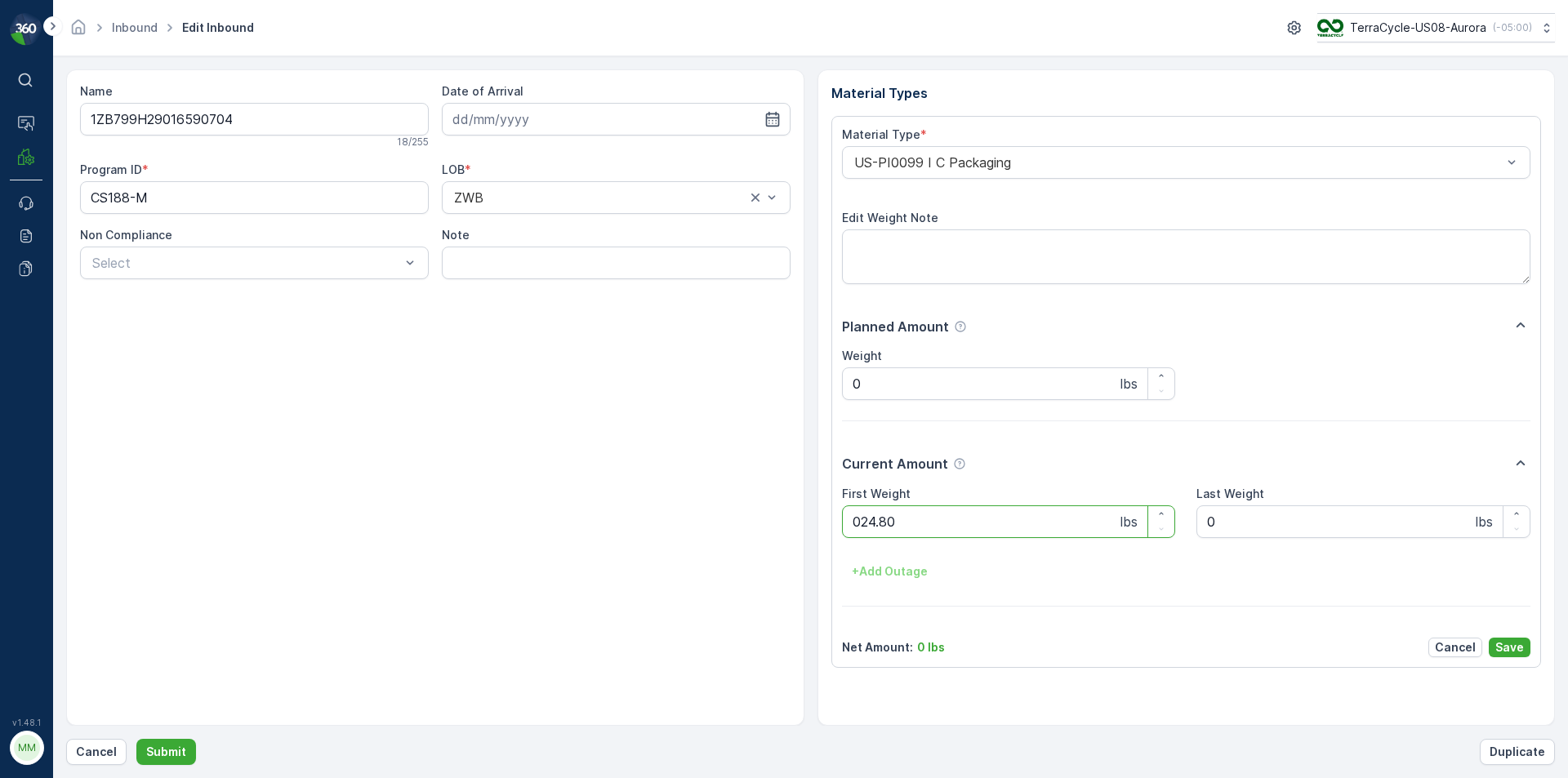
click at [136, 738] on button "Submit" at bounding box center [165, 751] width 59 height 26
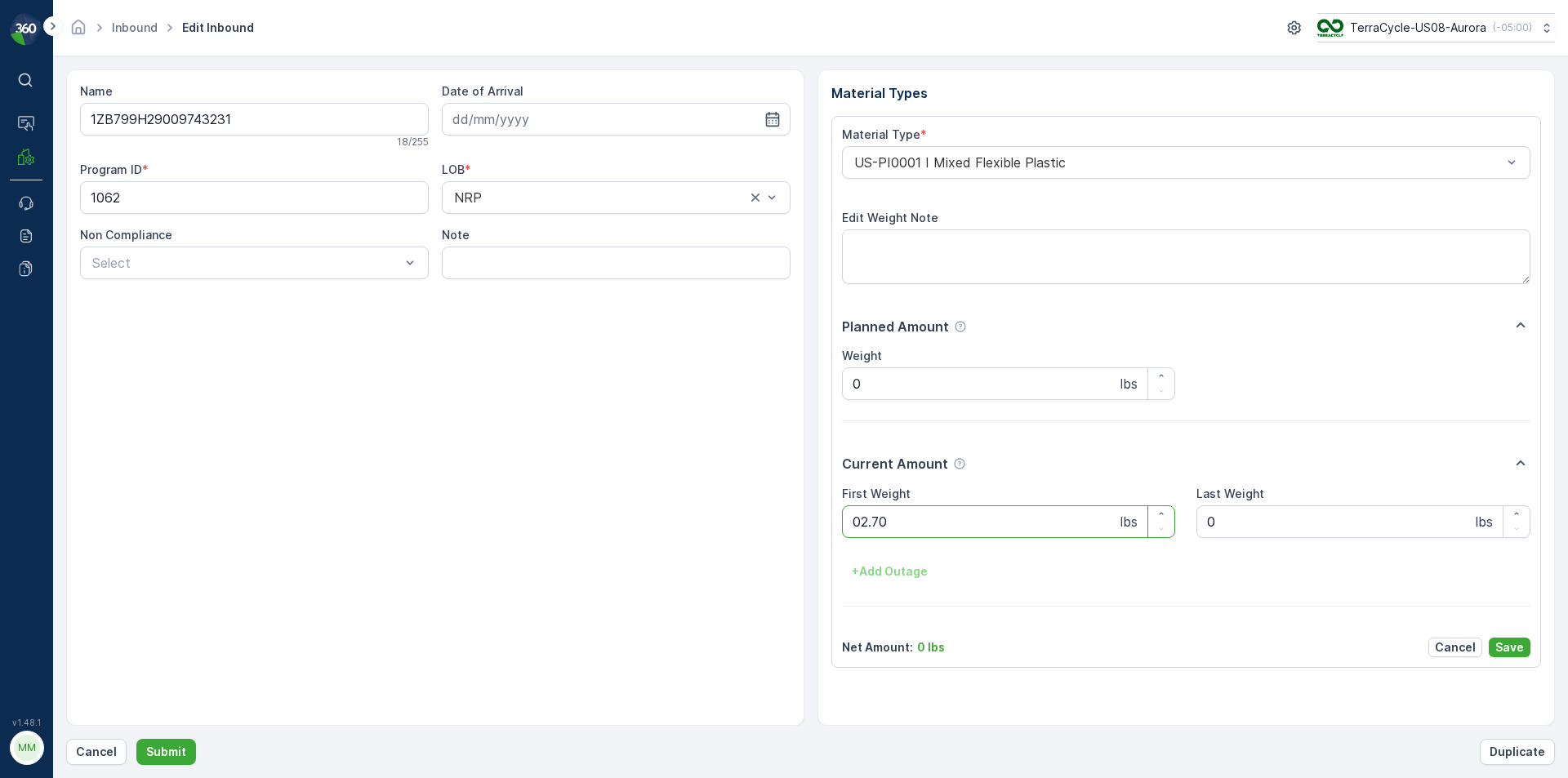
click at [136, 738] on button "Submit" at bounding box center [165, 751] width 59 height 26
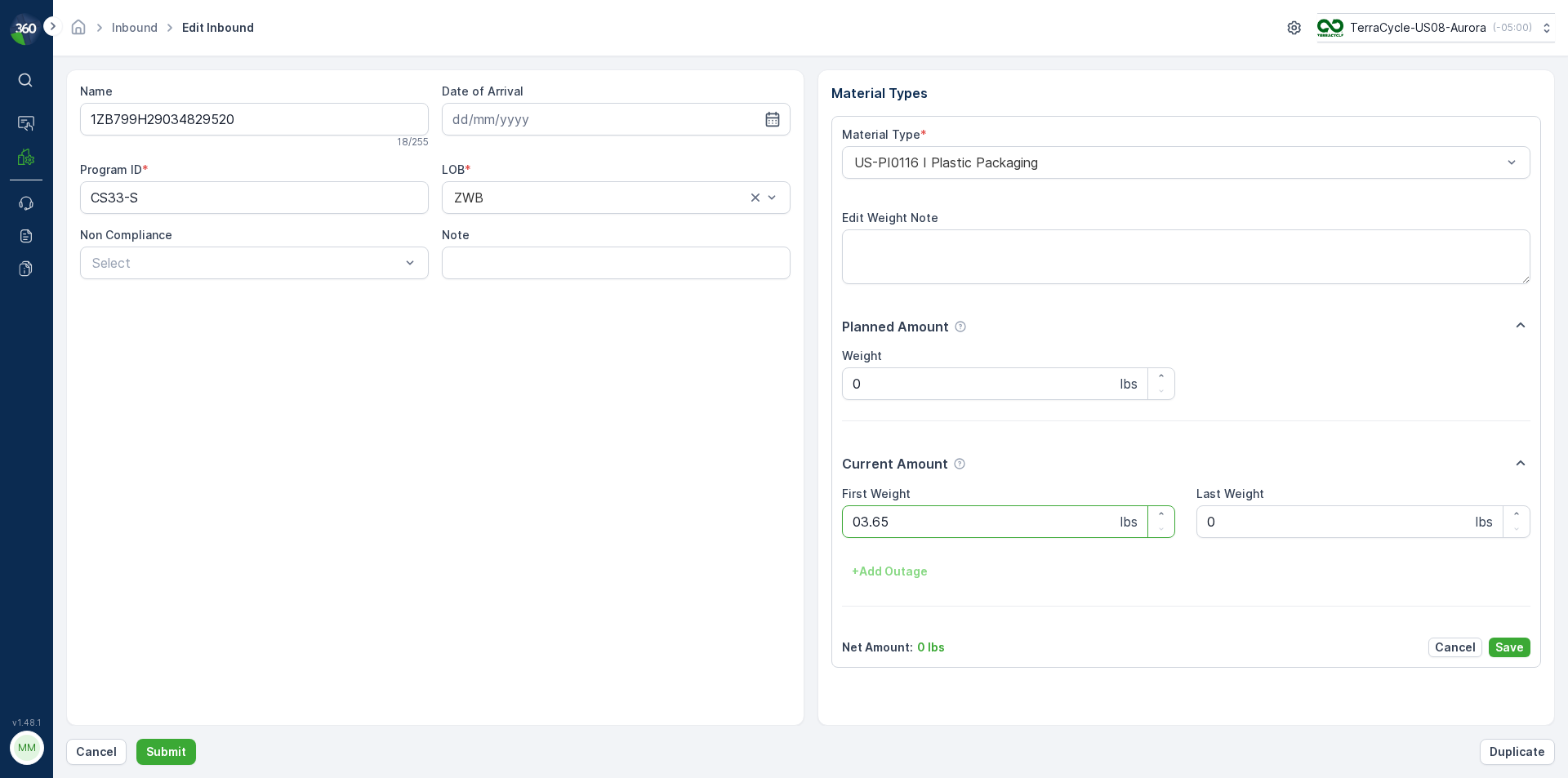
click at [136, 738] on button "Submit" at bounding box center [165, 751] width 59 height 26
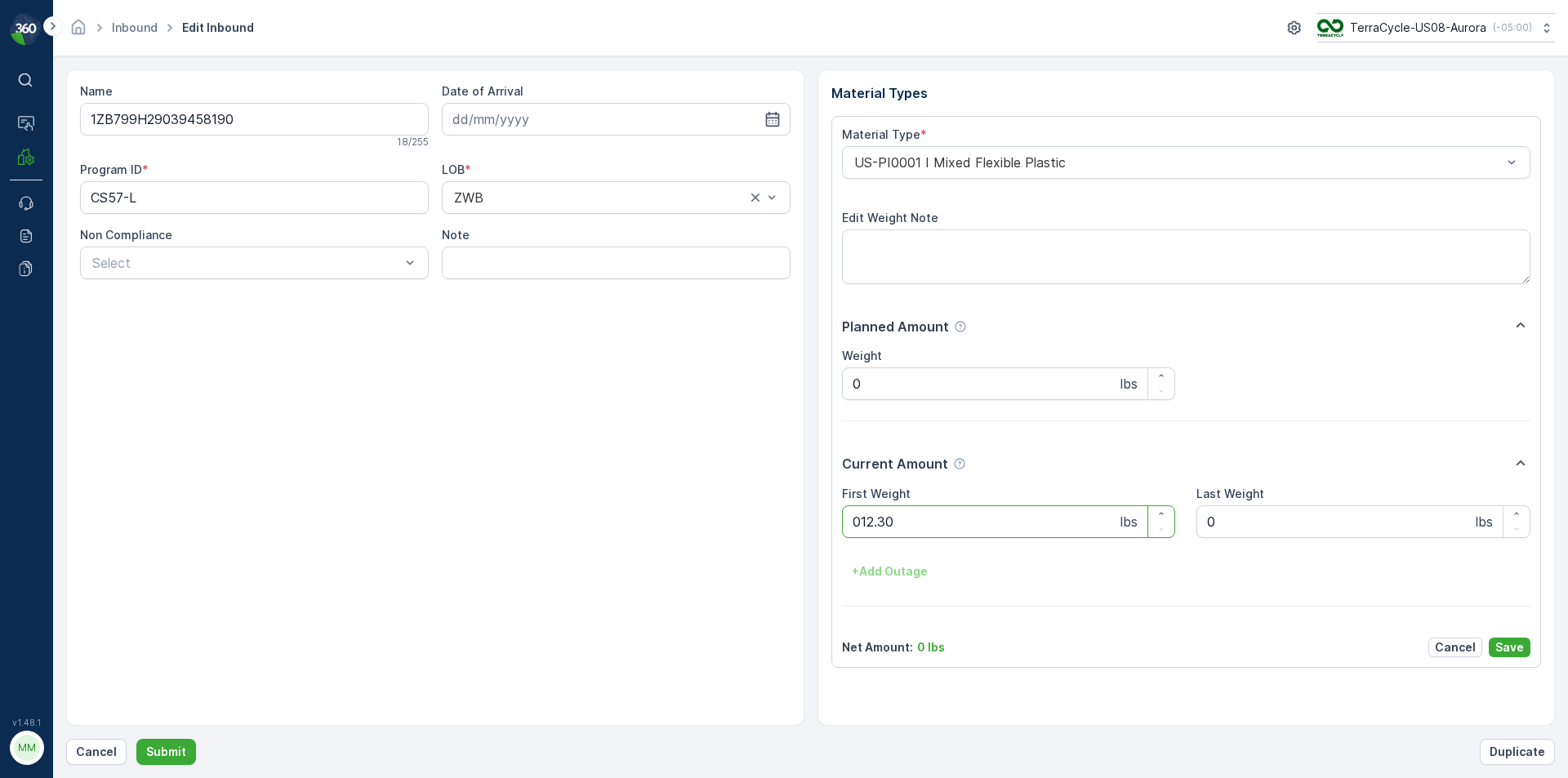
click at [136, 738] on button "Submit" at bounding box center [165, 751] width 59 height 26
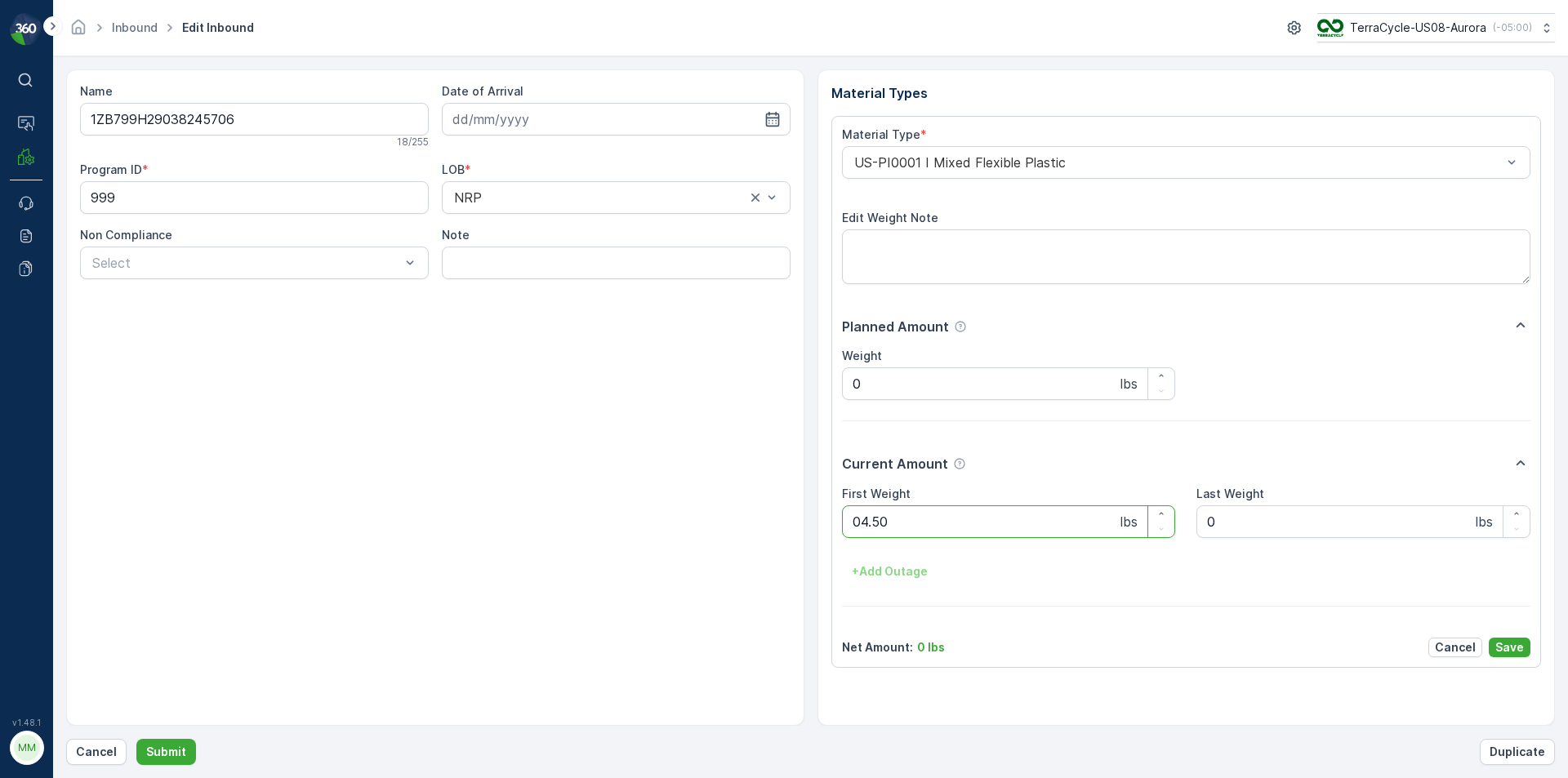
click at [136, 738] on button "Submit" at bounding box center [165, 751] width 59 height 26
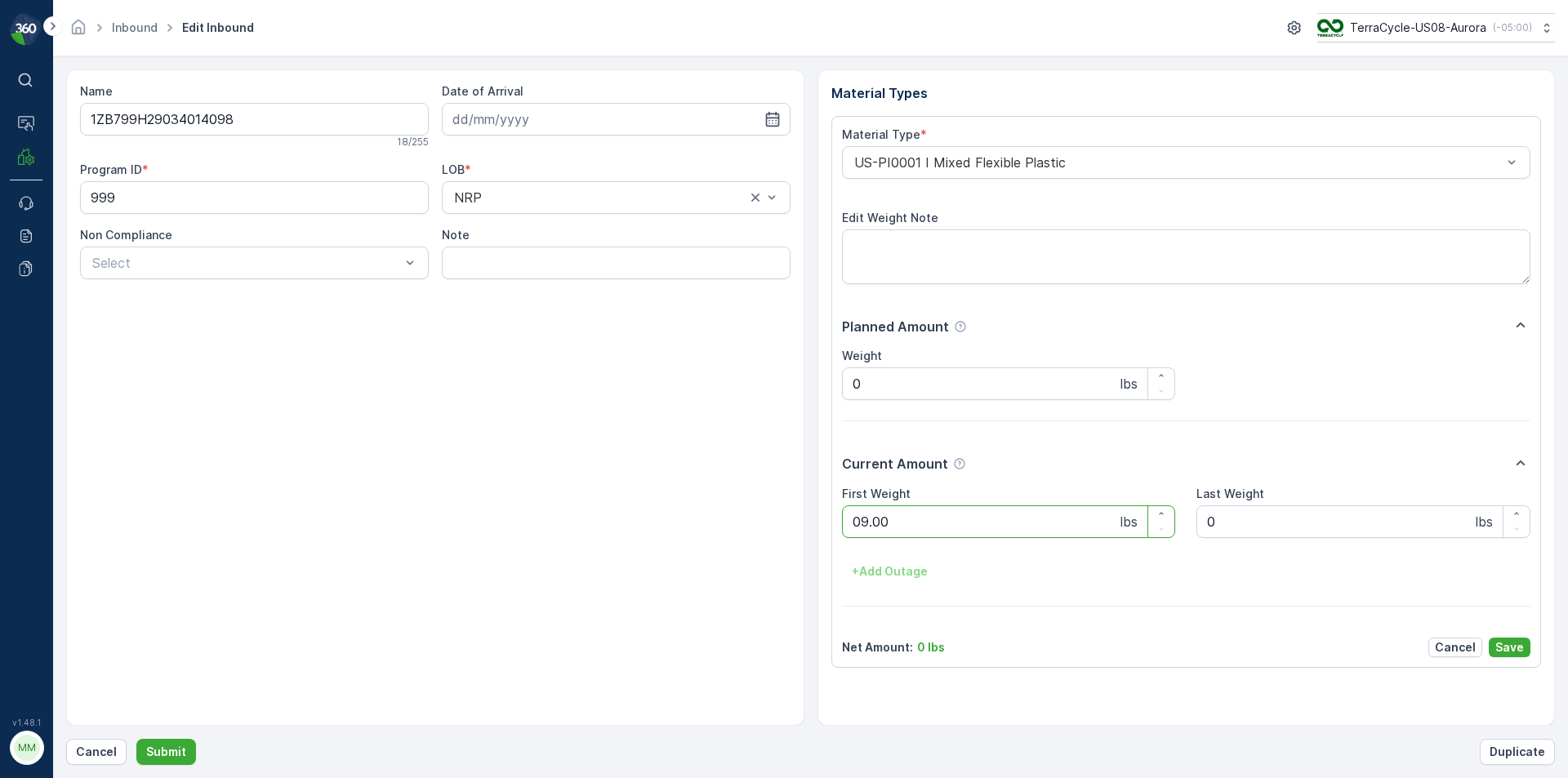
click at [136, 738] on button "Submit" at bounding box center [165, 751] width 59 height 26
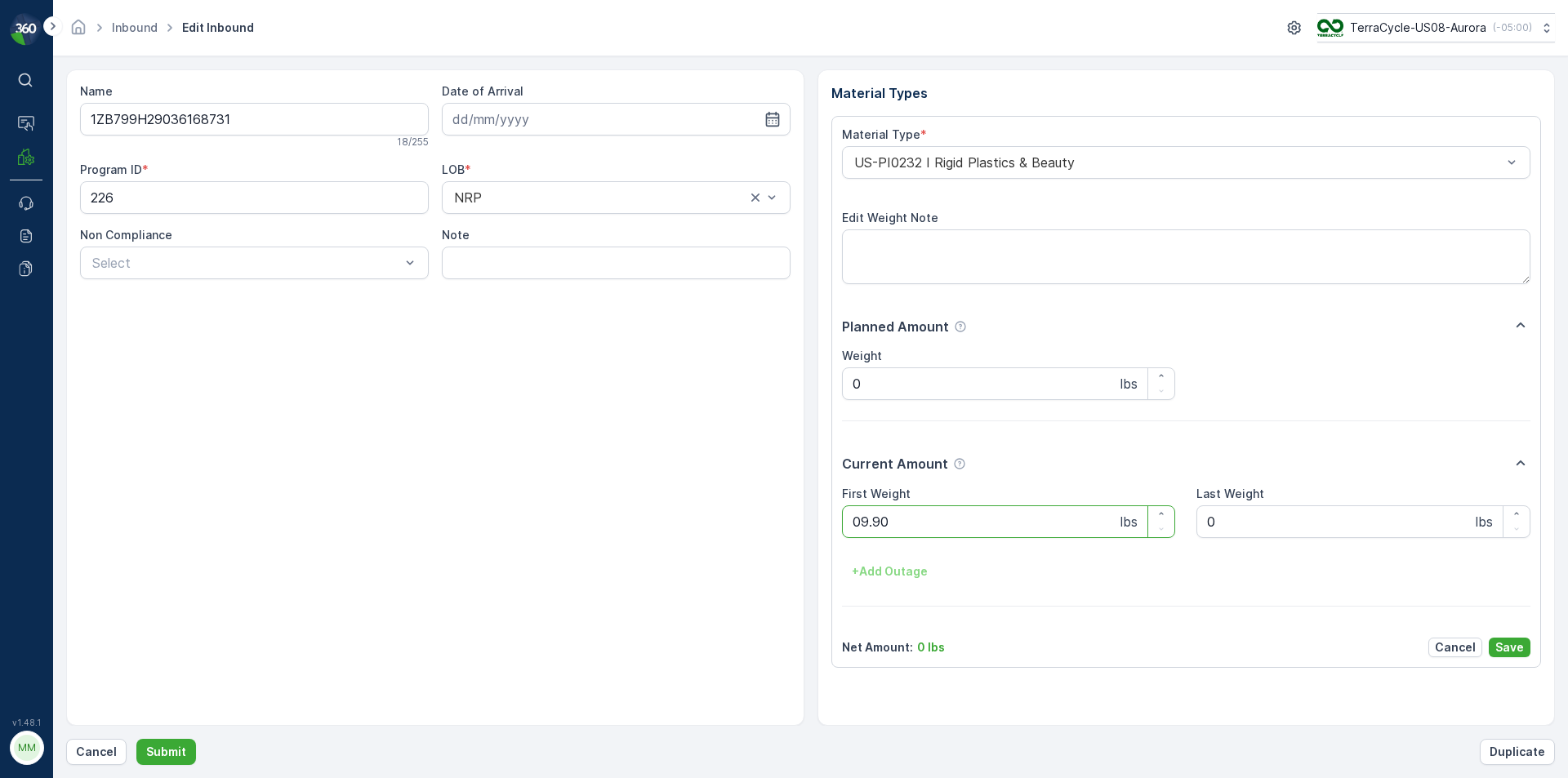
click at [136, 738] on button "Submit" at bounding box center [165, 751] width 59 height 26
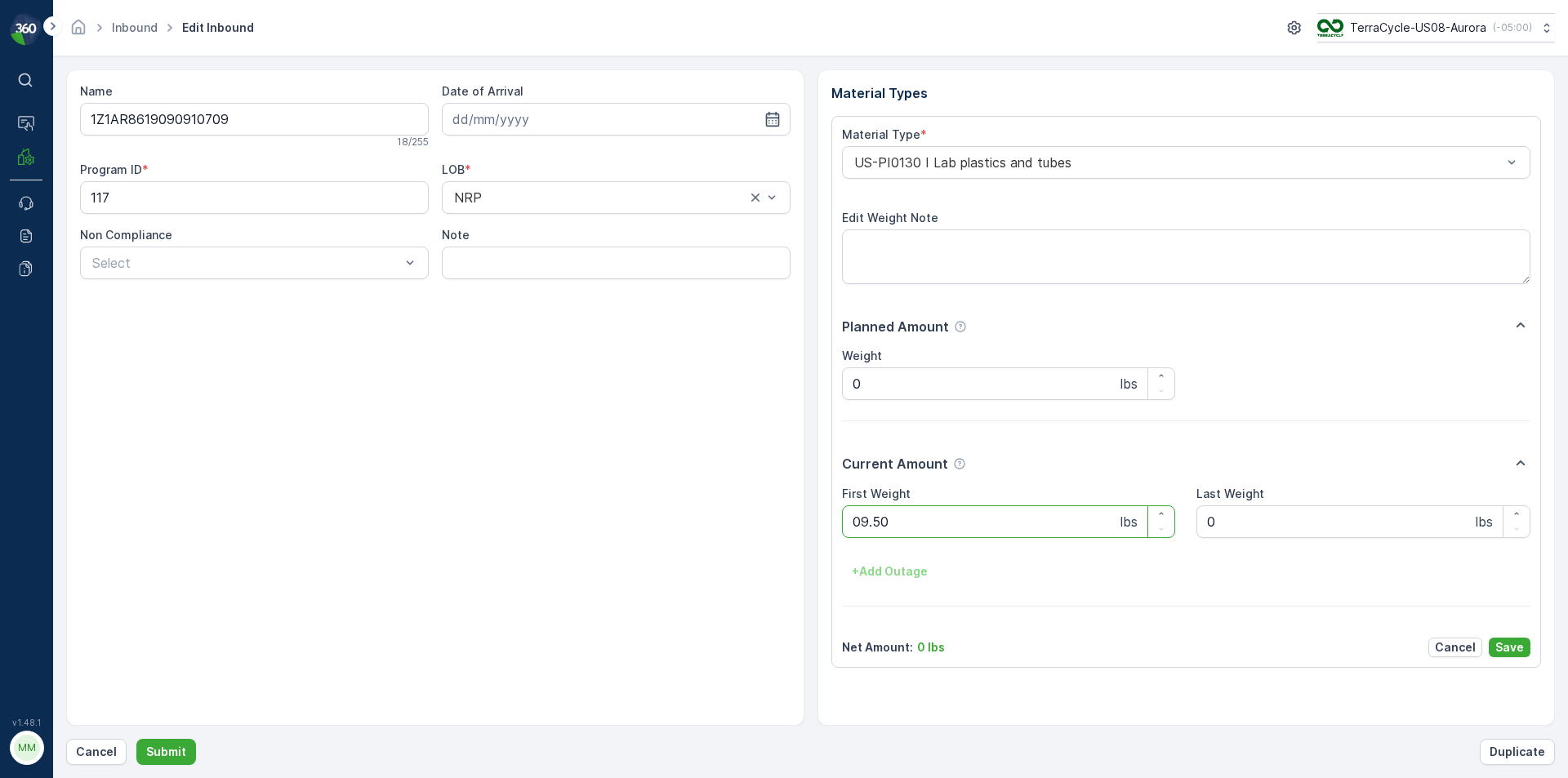
click at [136, 738] on button "Submit" at bounding box center [165, 751] width 59 height 26
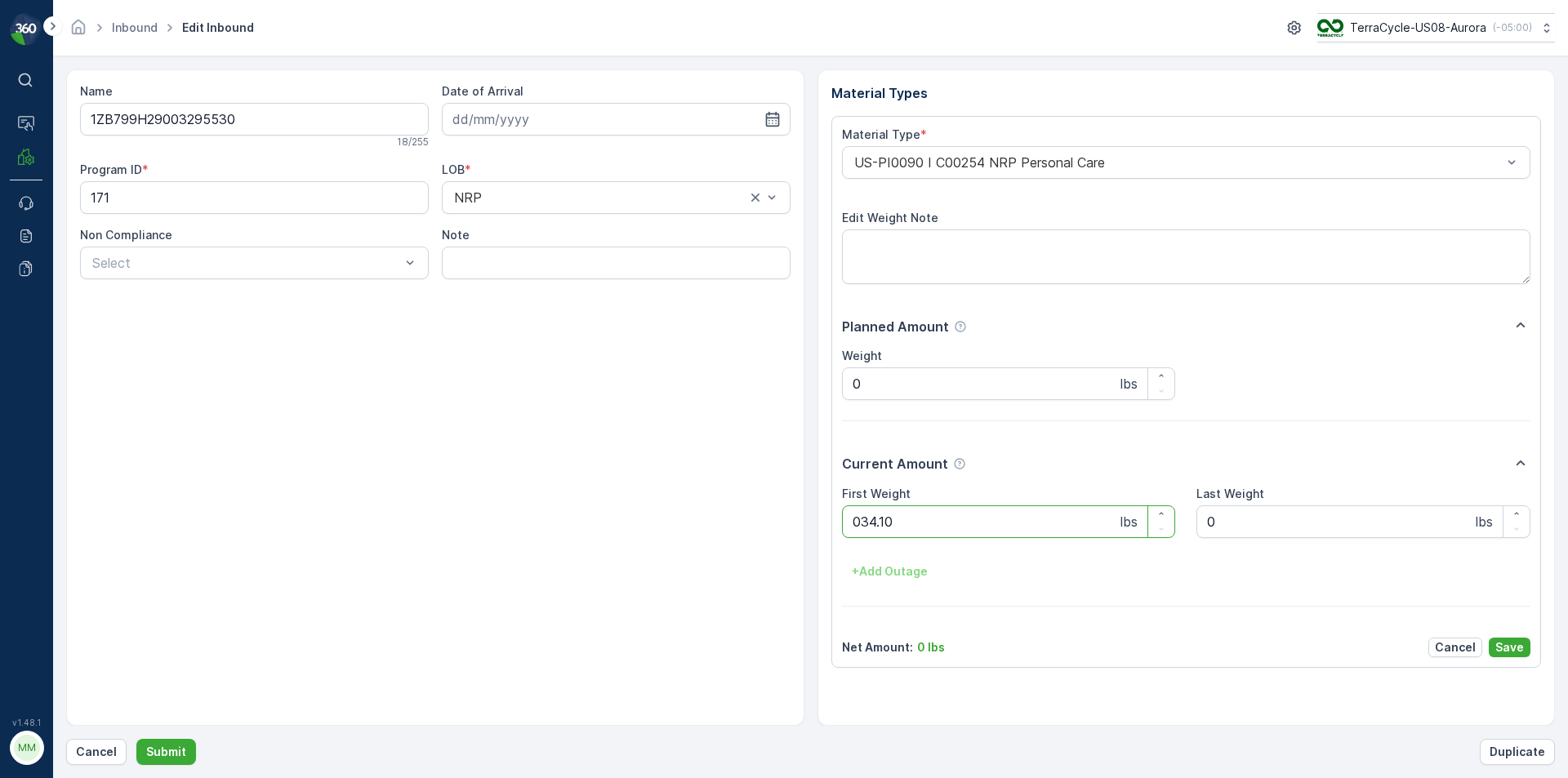
click at [136, 738] on button "Submit" at bounding box center [165, 751] width 59 height 26
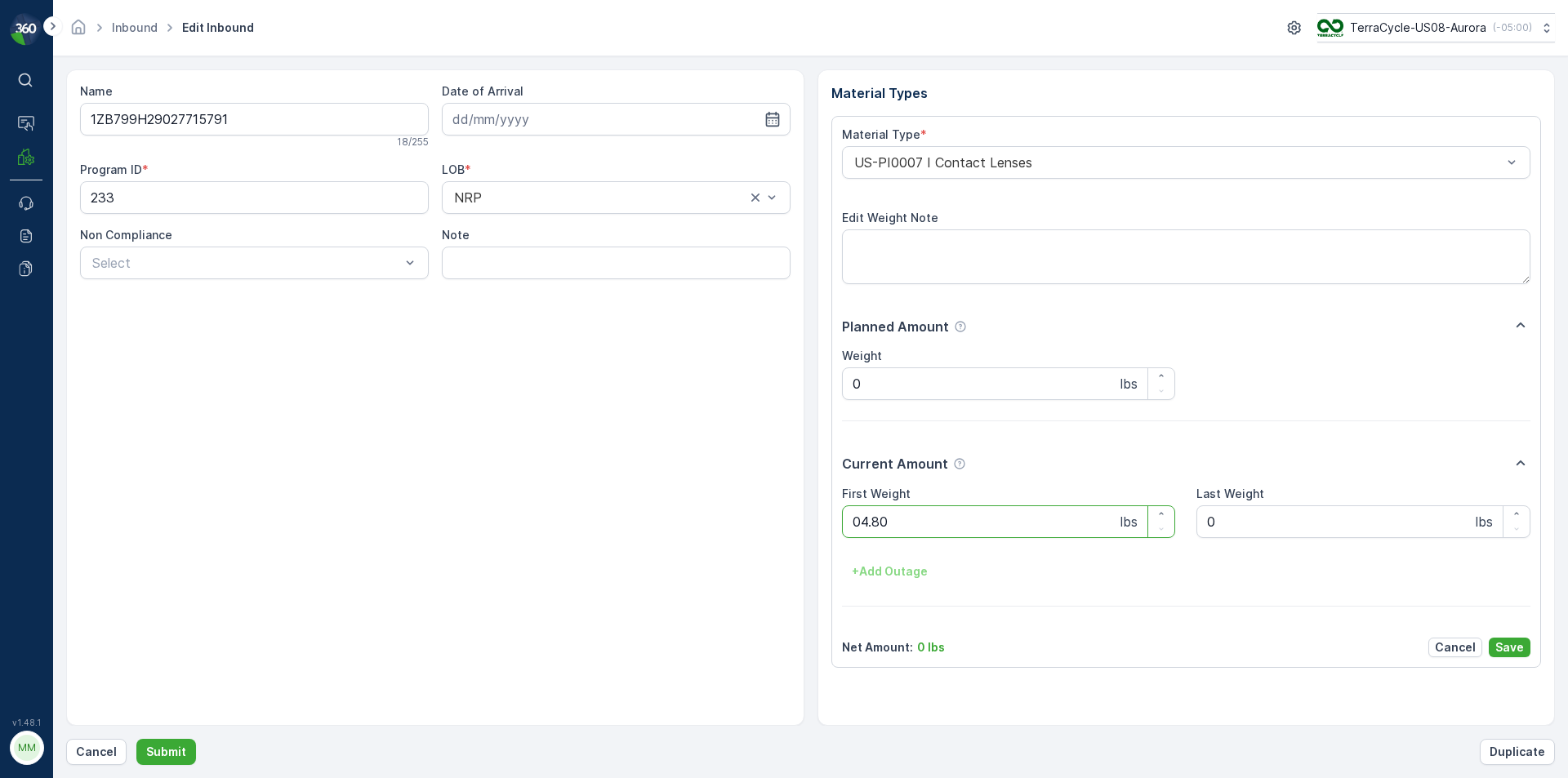
click at [136, 738] on button "Submit" at bounding box center [165, 751] width 59 height 26
click at [98, 752] on p "Cancel" at bounding box center [96, 751] width 40 height 16
click at [136, 738] on button "Submit" at bounding box center [165, 751] width 59 height 26
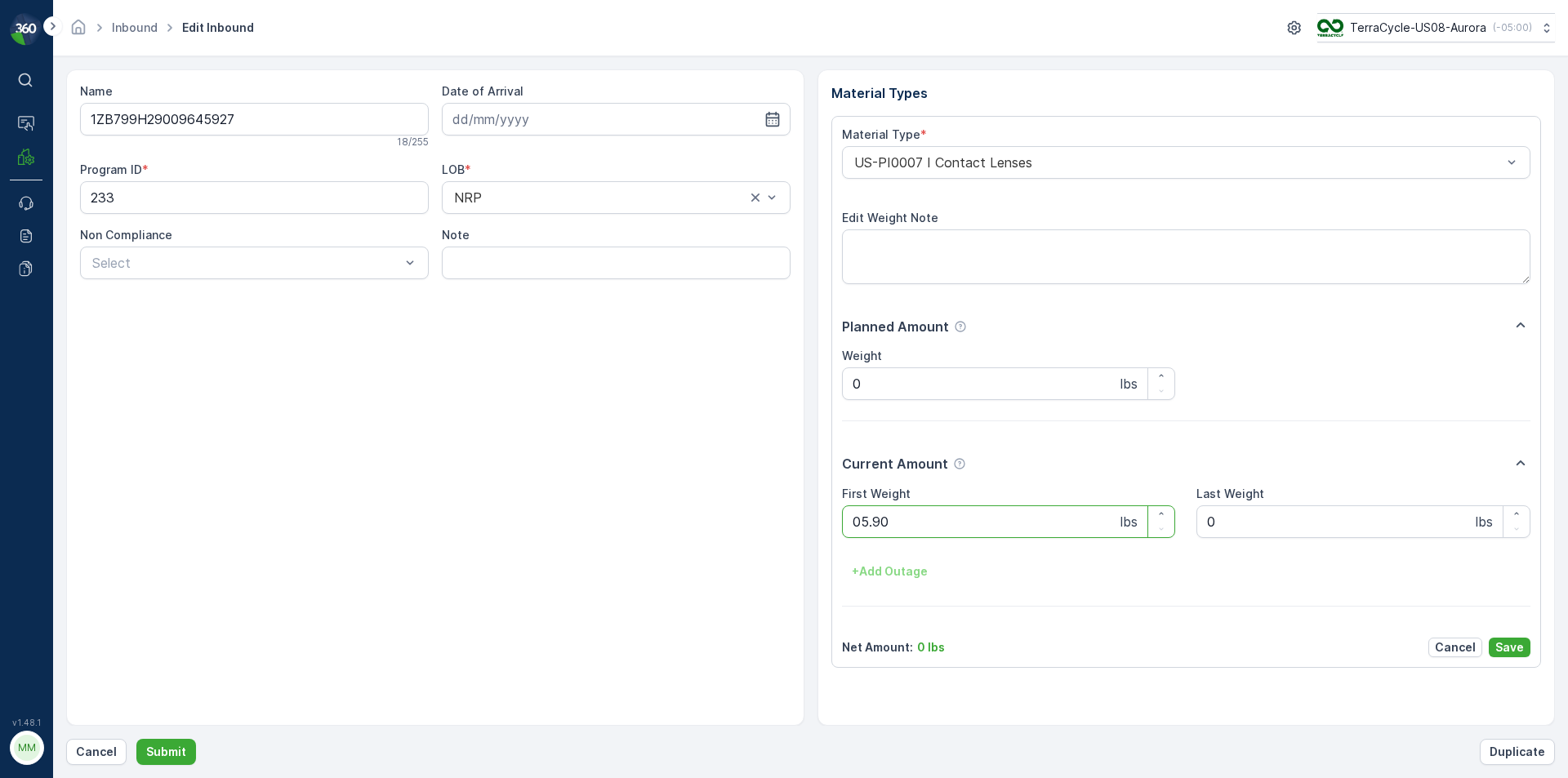
click at [136, 738] on button "Submit" at bounding box center [165, 751] width 59 height 26
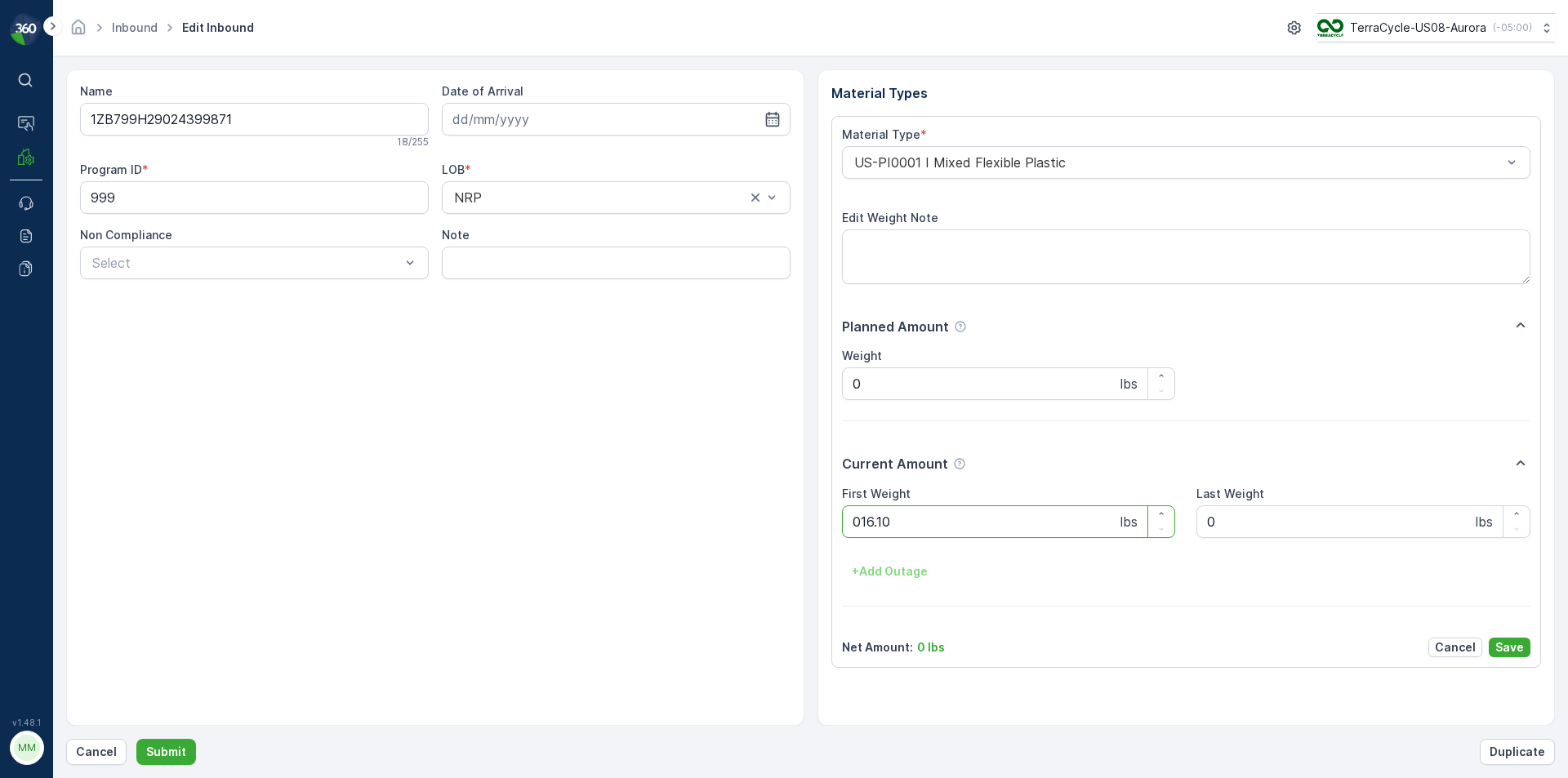
click at [136, 738] on button "Submit" at bounding box center [165, 751] width 59 height 26
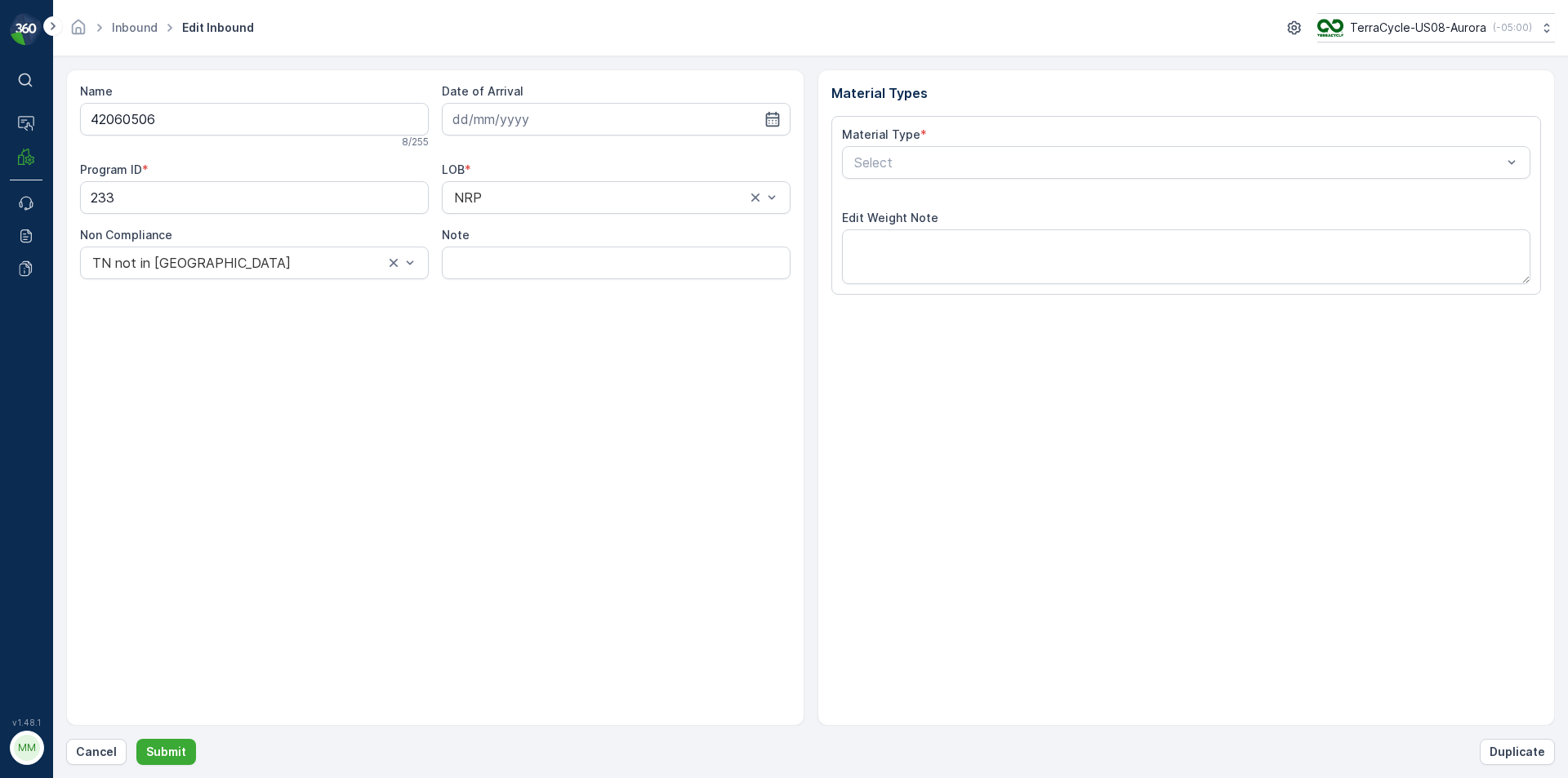
type input "[DATE]"
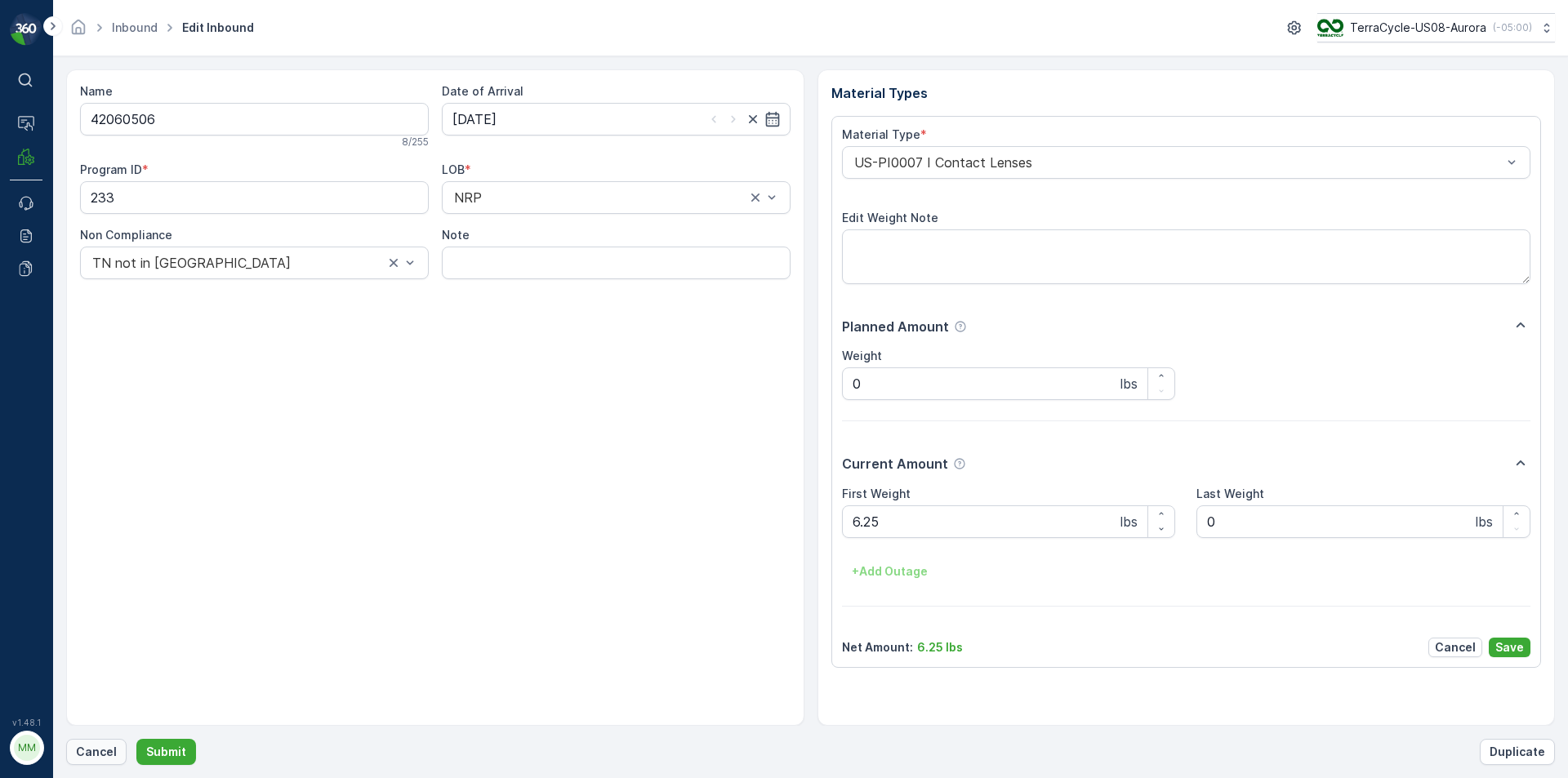
click at [98, 746] on p "Cancel" at bounding box center [96, 751] width 40 height 16
click at [136, 738] on button "Submit" at bounding box center [165, 751] width 59 height 26
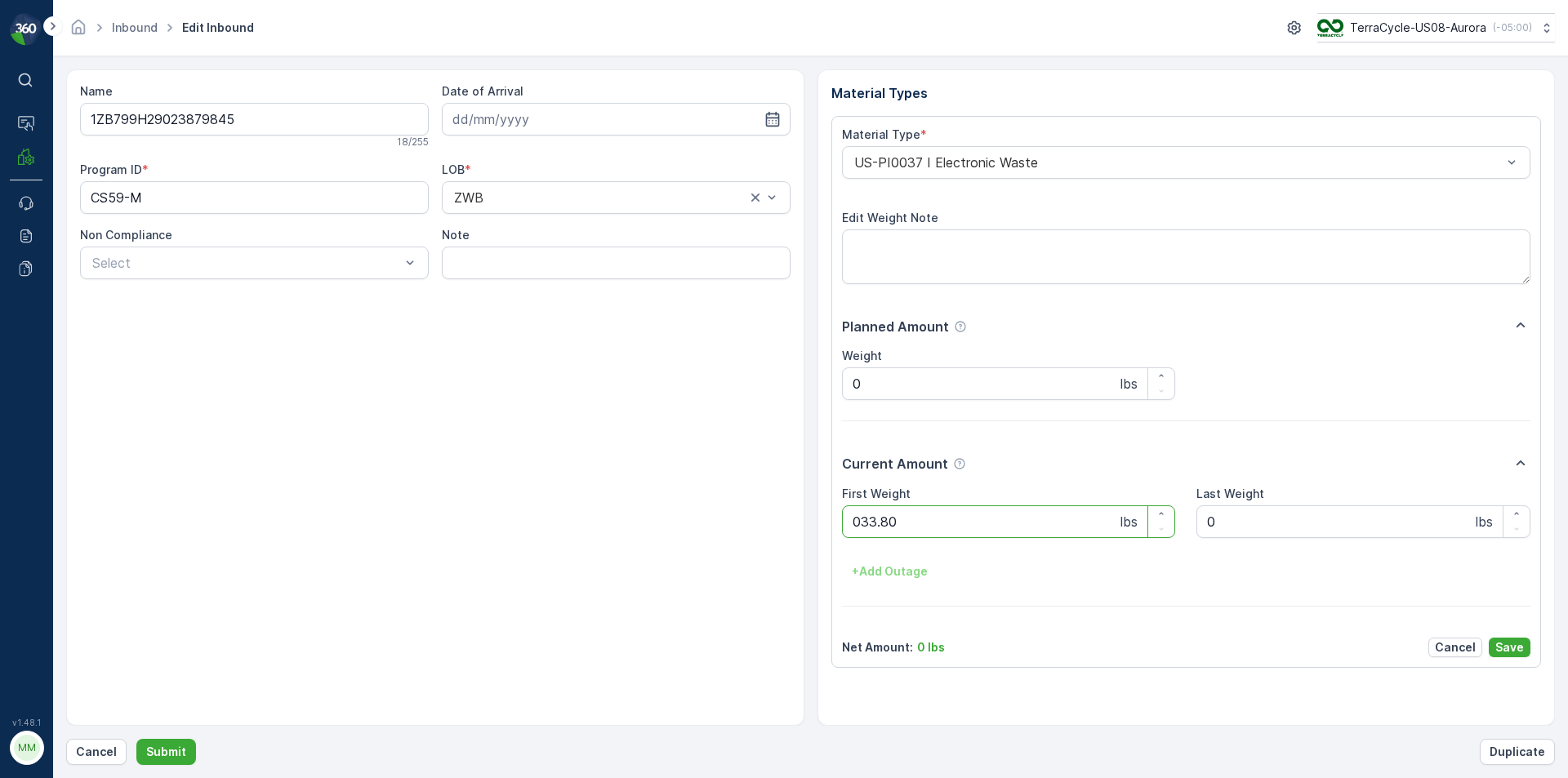
click at [136, 738] on button "Submit" at bounding box center [165, 751] width 59 height 26
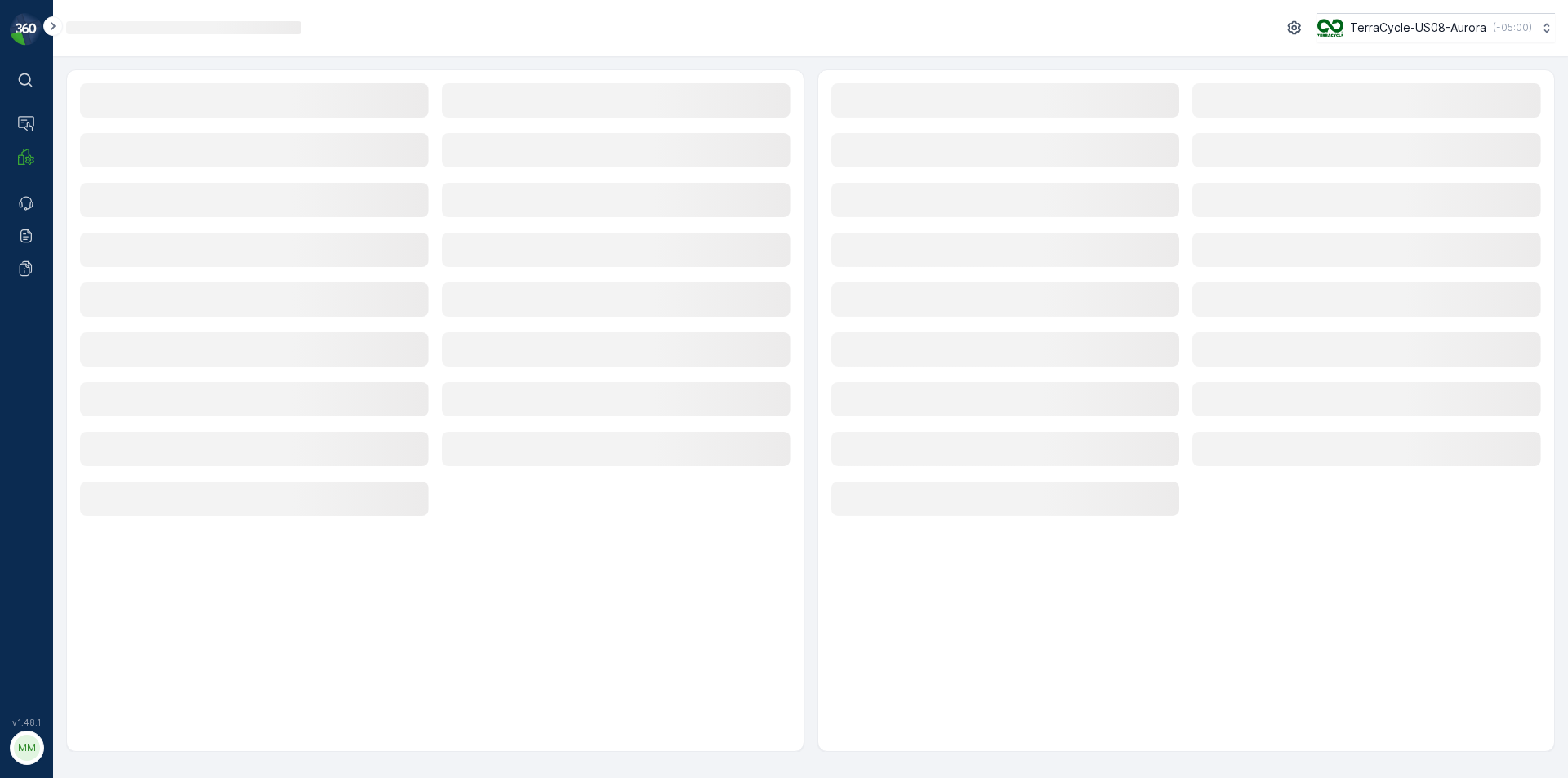
drag, startPoint x: 695, startPoint y: 116, endPoint x: 736, endPoint y: -71, distance: 191.4
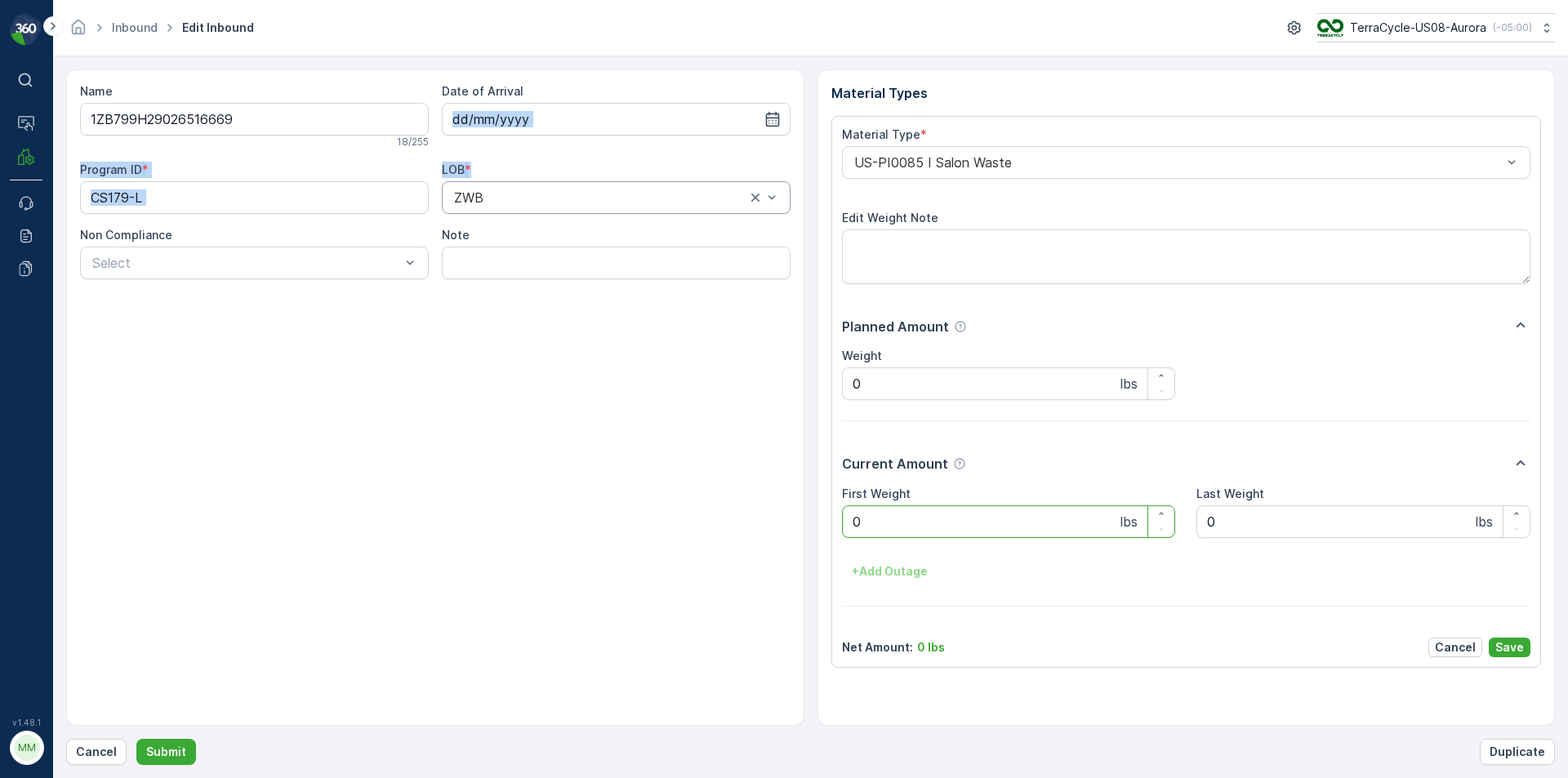
drag, startPoint x: 736, startPoint y: -71, endPoint x: 570, endPoint y: 202, distance: 319.5
click at [576, 188] on div "Name 1ZB799H29026516669 18 / 255 Date of Arrival Program ID * CS179-L LOB * ZWB…" at bounding box center [435, 182] width 710 height 196
click at [90, 749] on p "Cancel" at bounding box center [96, 751] width 40 height 16
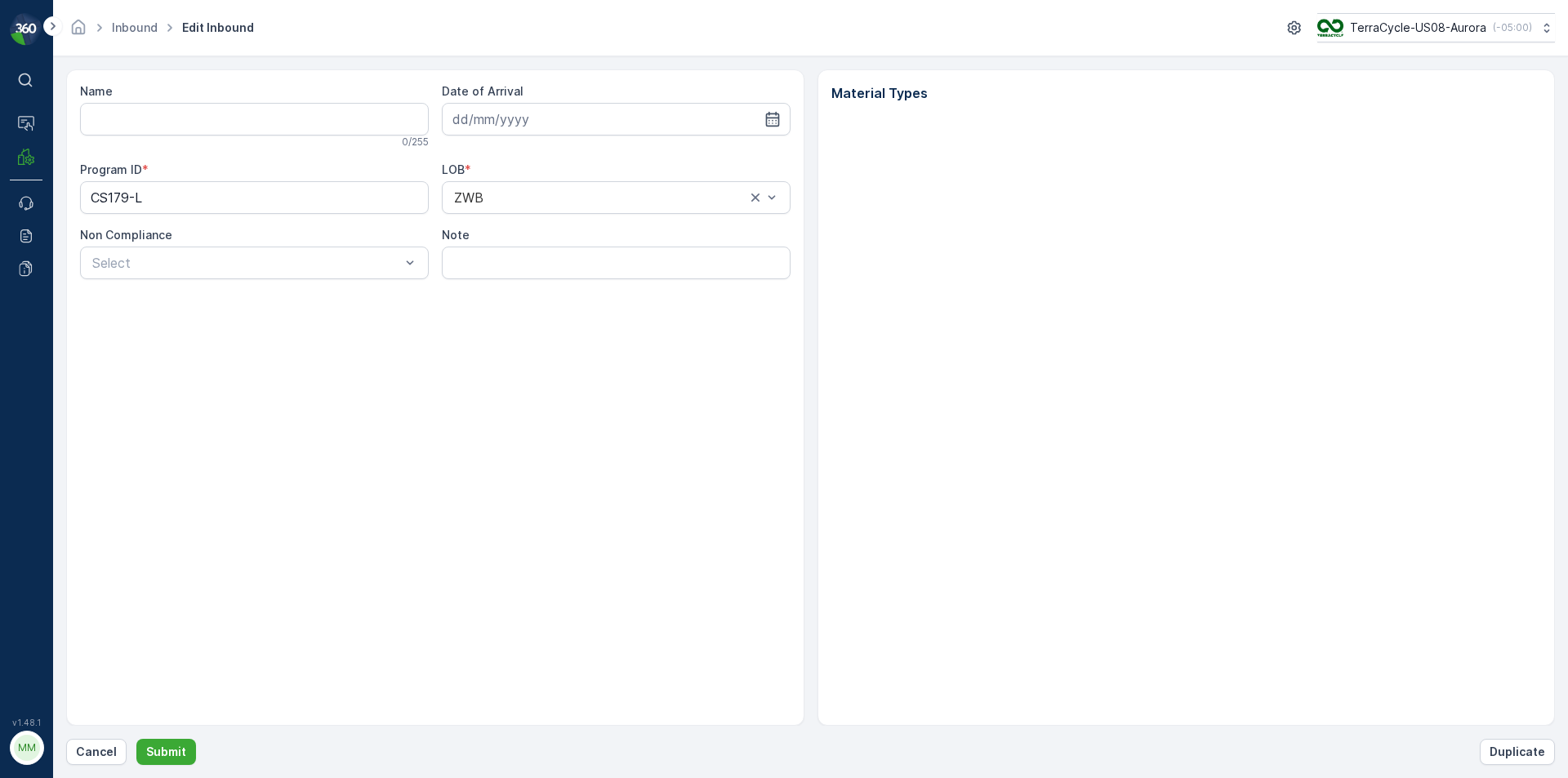
type input "1ZB799H29026516669"
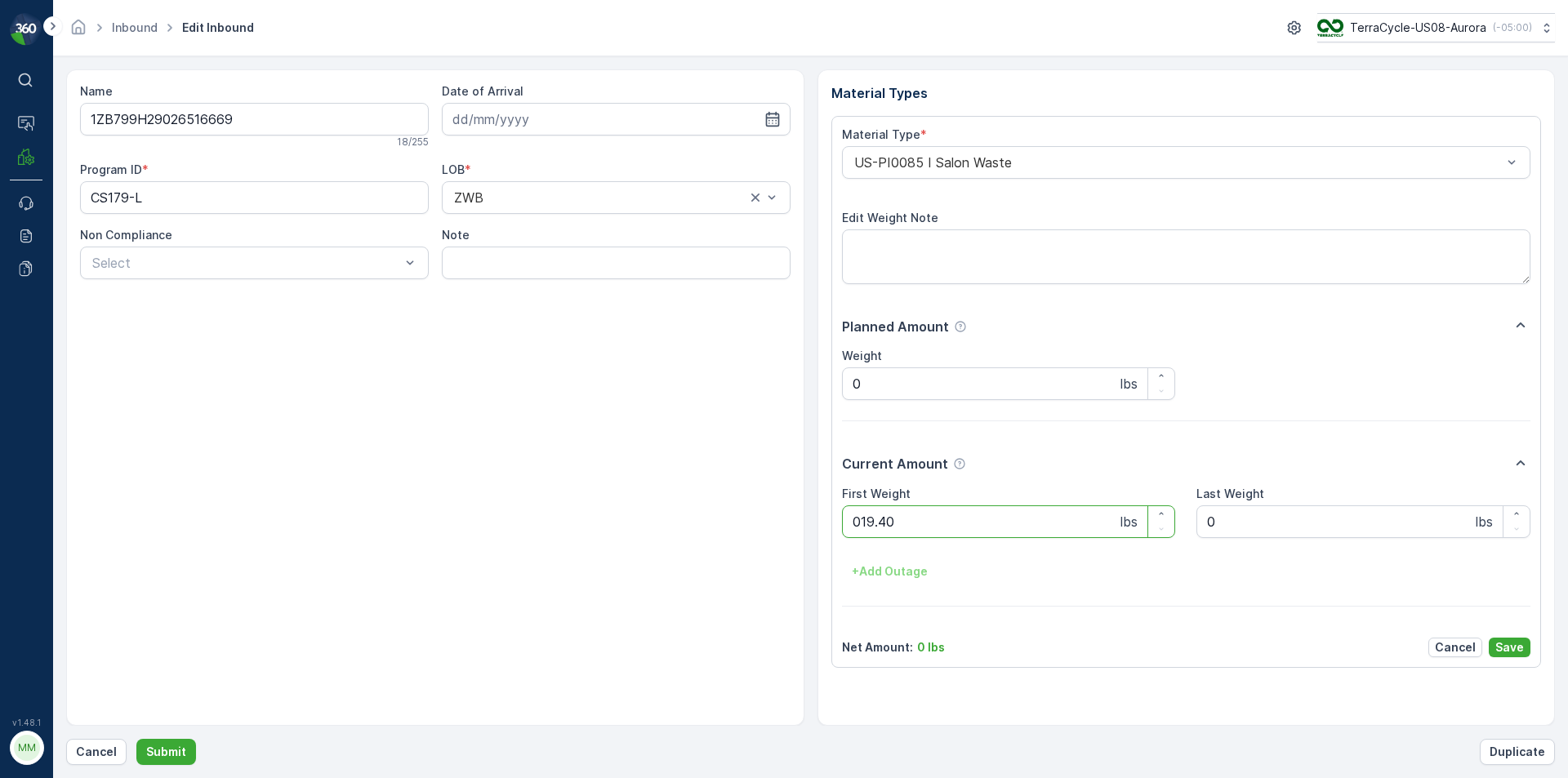
click at [136, 738] on button "Submit" at bounding box center [165, 751] width 59 height 26
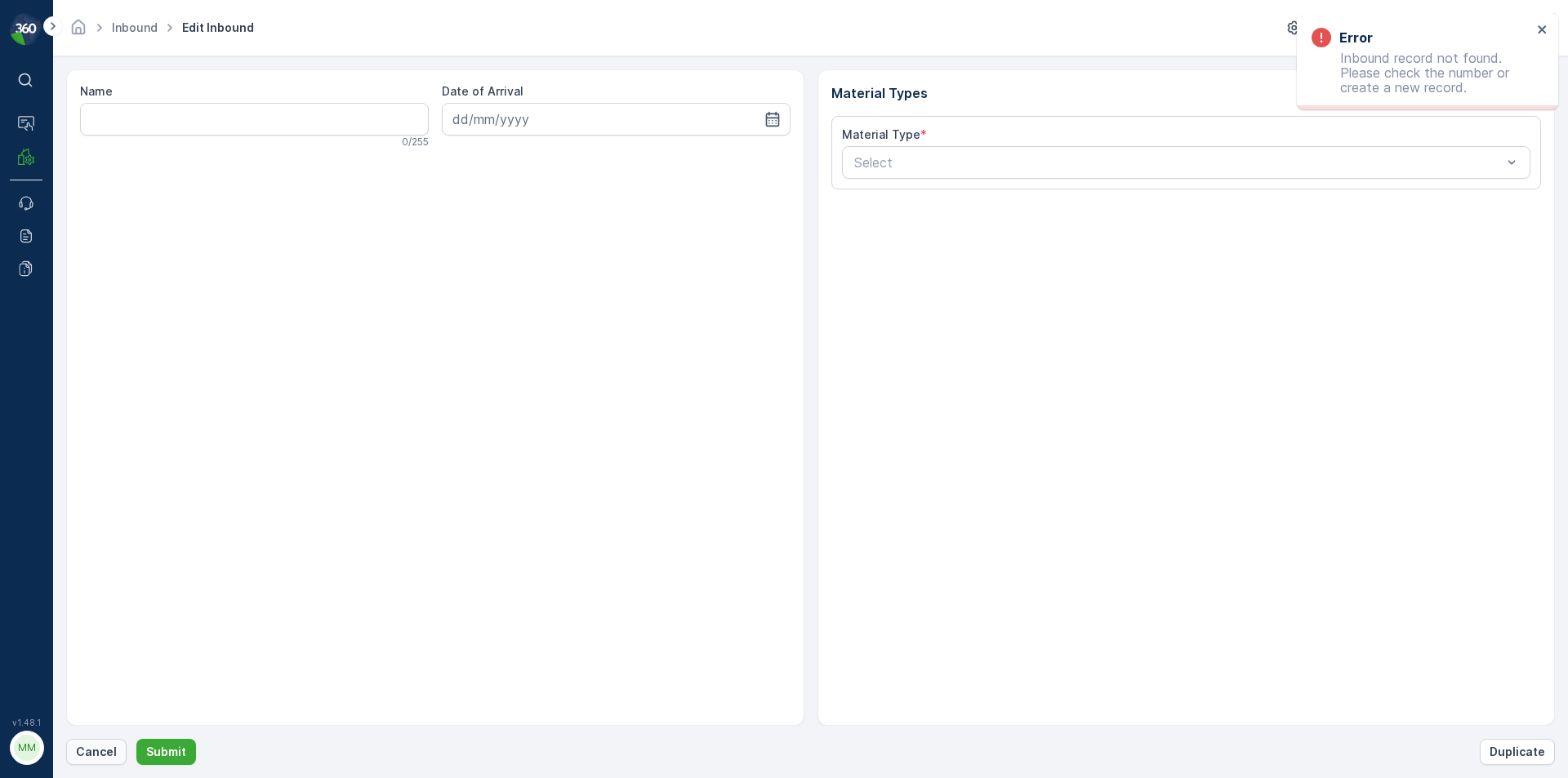
click at [108, 752] on p "Cancel" at bounding box center [96, 751] width 40 height 16
click at [91, 753] on p "Cancel" at bounding box center [96, 751] width 40 height 16
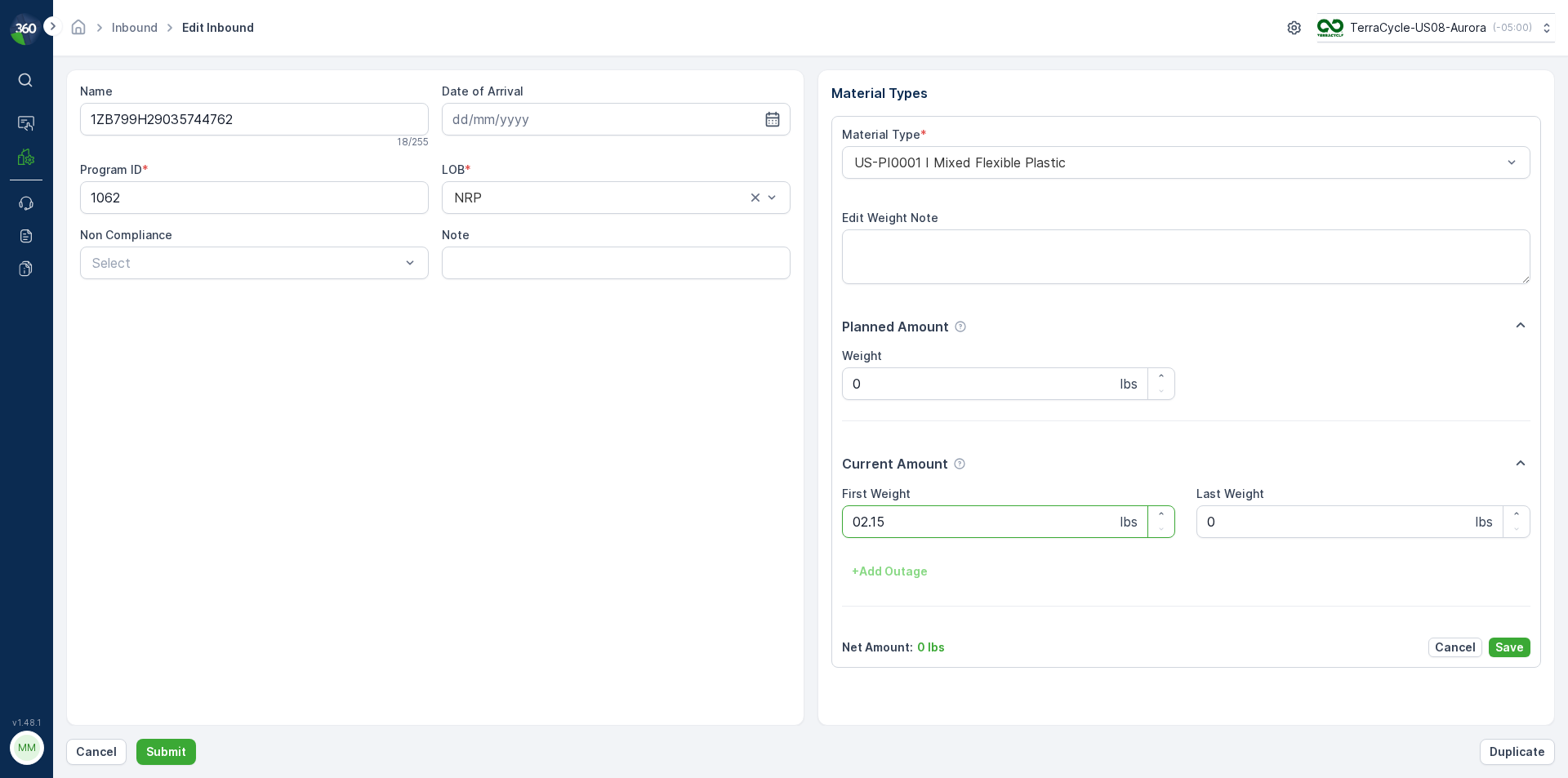
click at [136, 738] on button "Submit" at bounding box center [165, 751] width 59 height 26
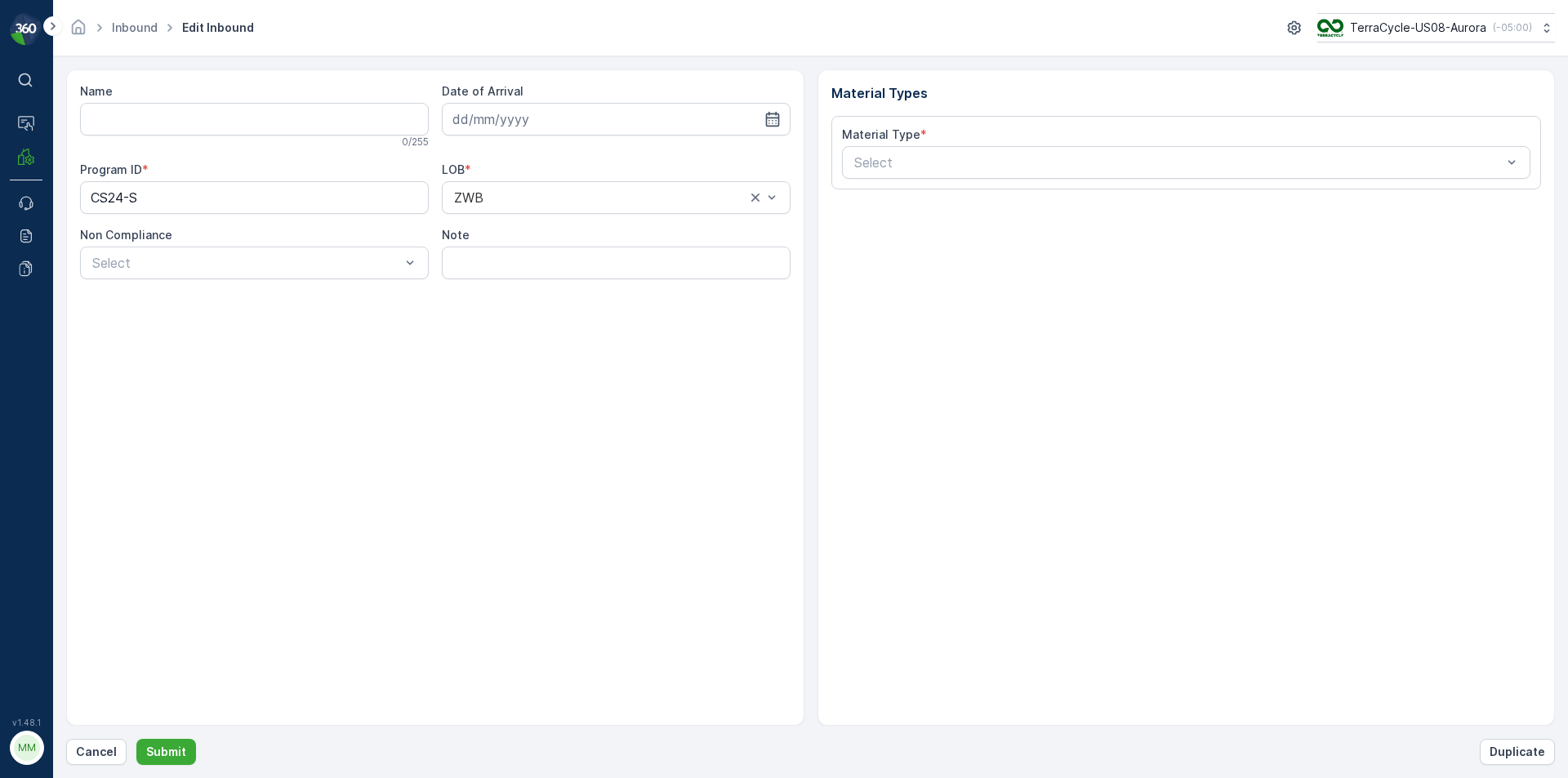
type input "1ZE899599095233278"
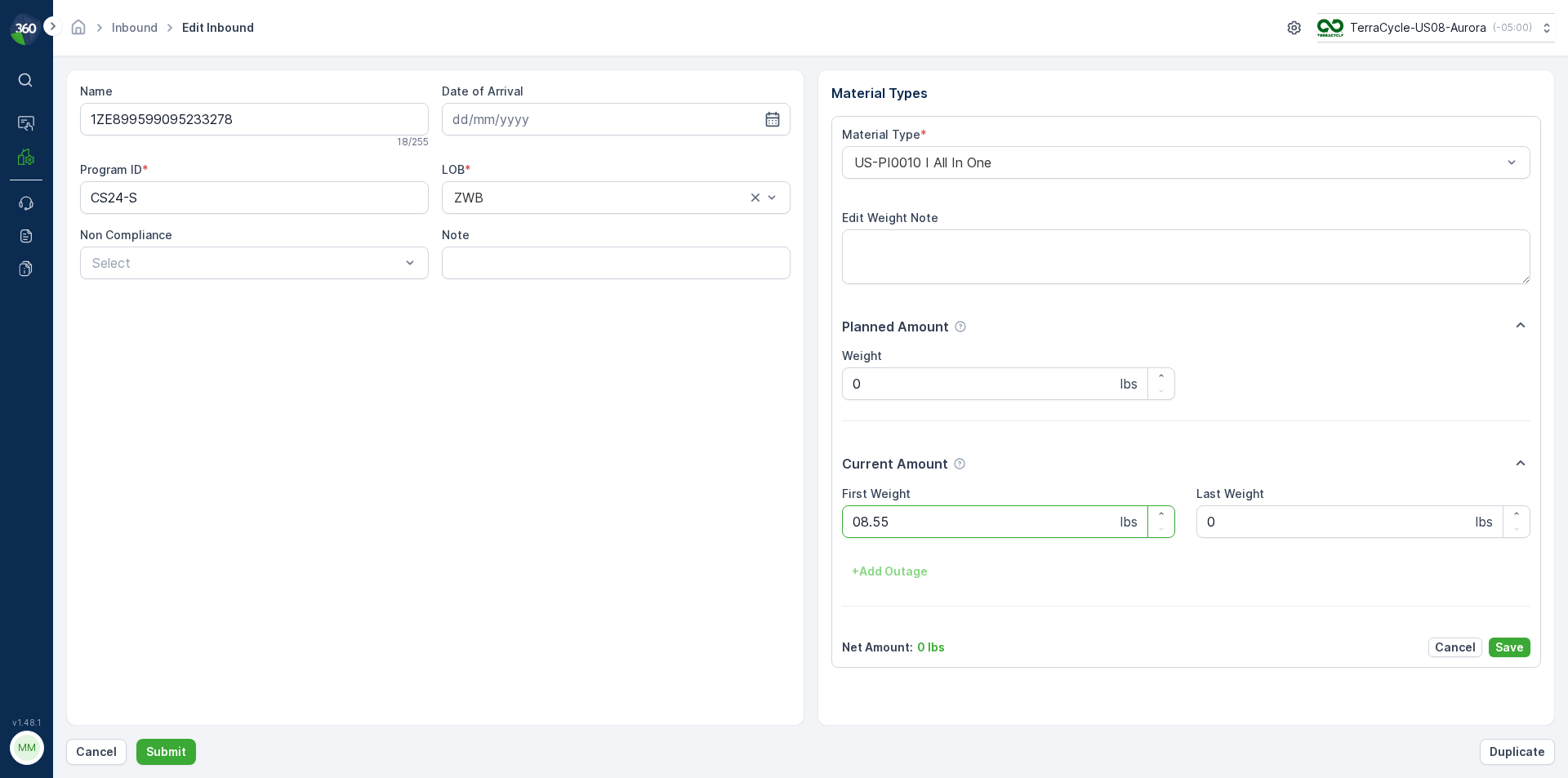
click at [136, 738] on button "Submit" at bounding box center [165, 751] width 59 height 26
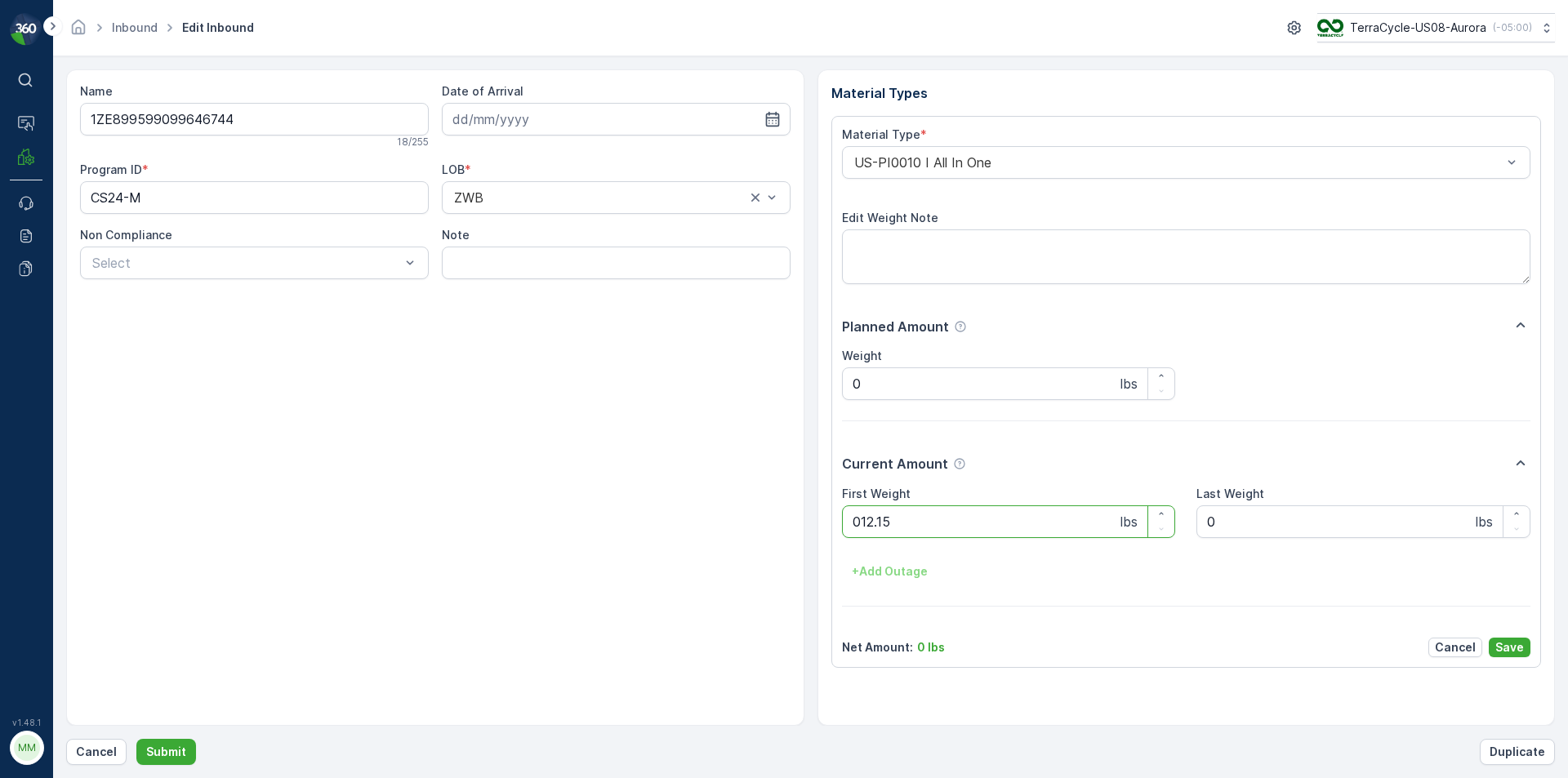
click at [136, 738] on button "Submit" at bounding box center [165, 751] width 59 height 26
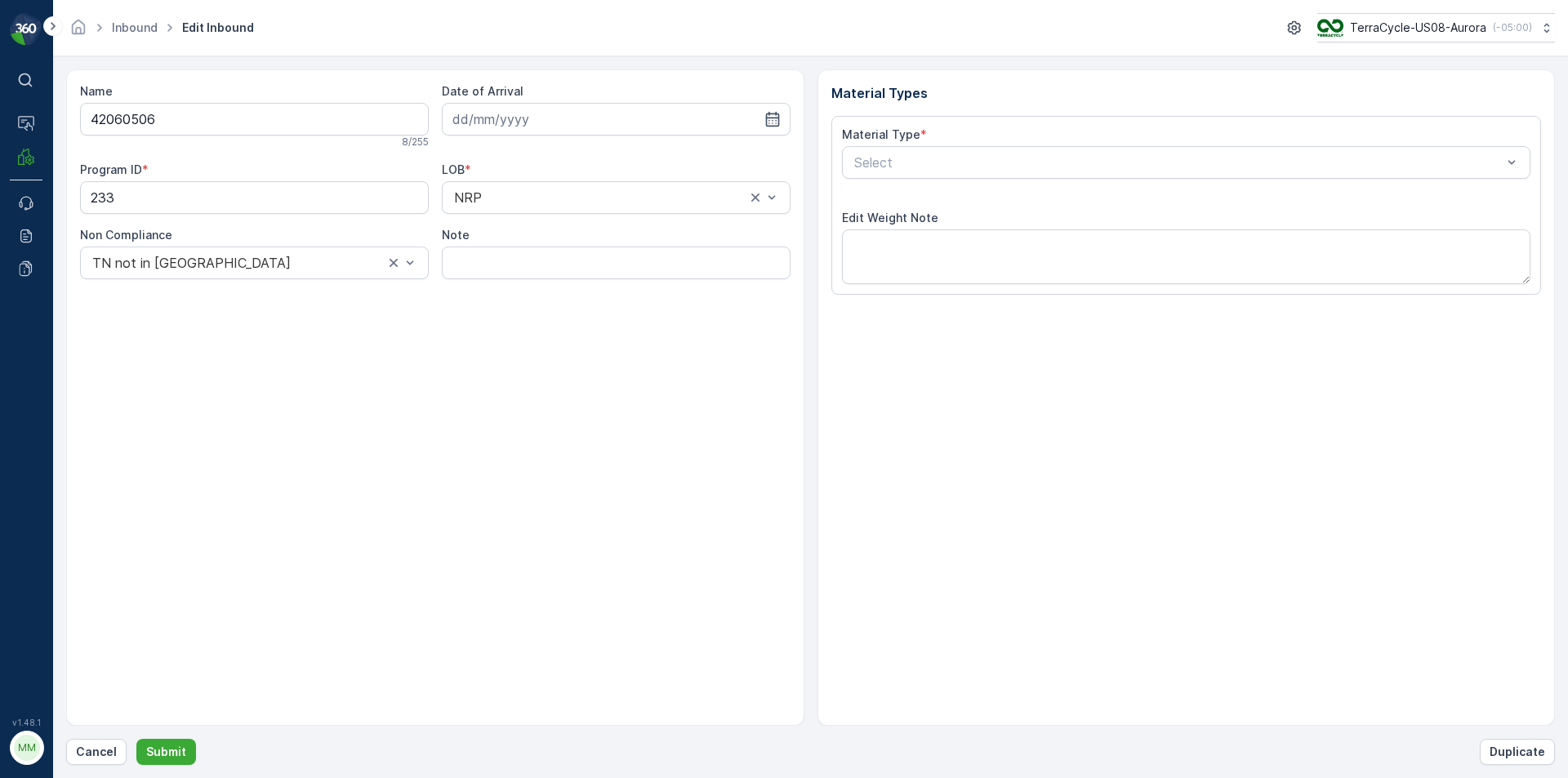
type input "[DATE]"
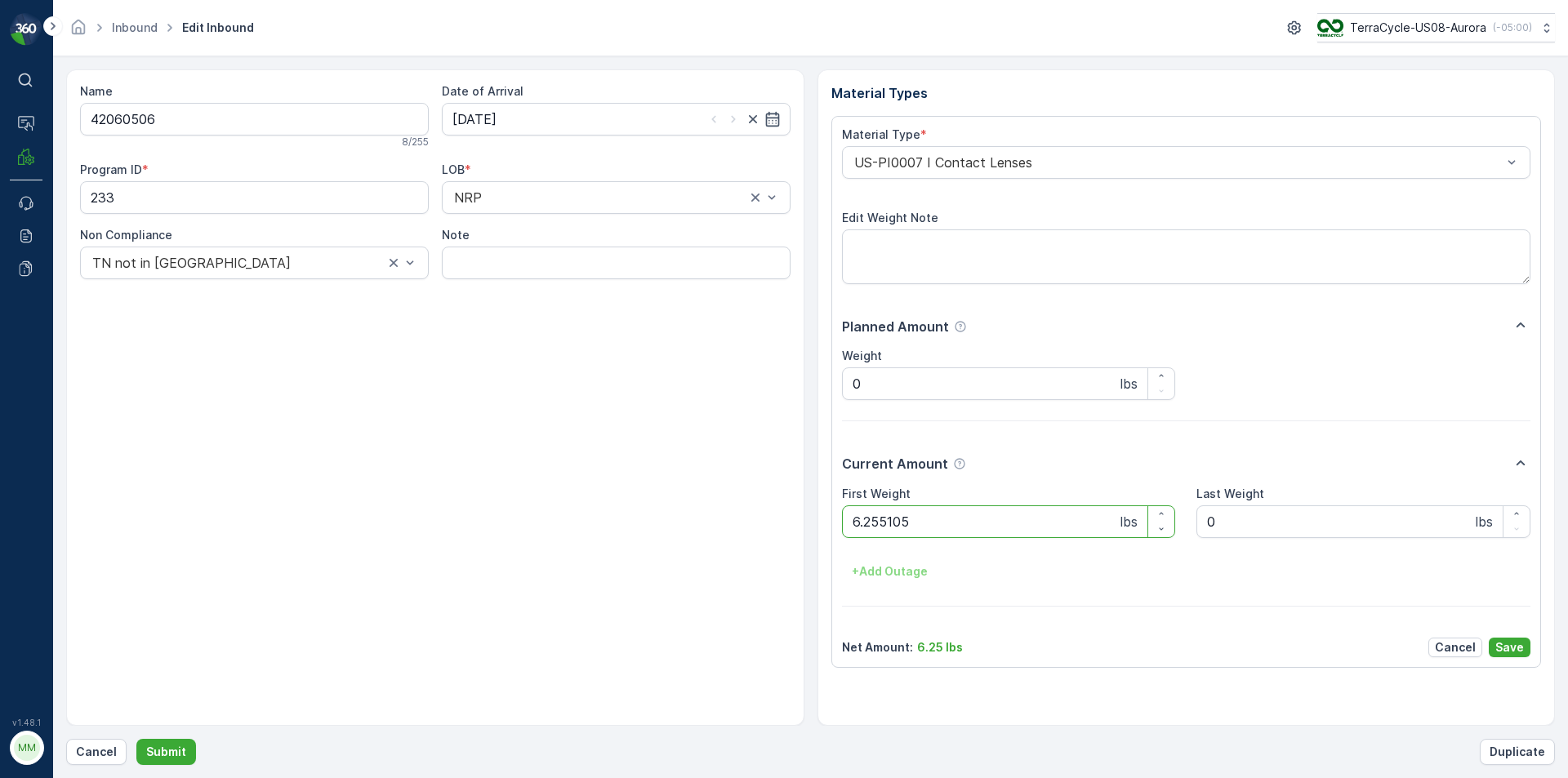
click at [136, 738] on button "Submit" at bounding box center [165, 751] width 59 height 26
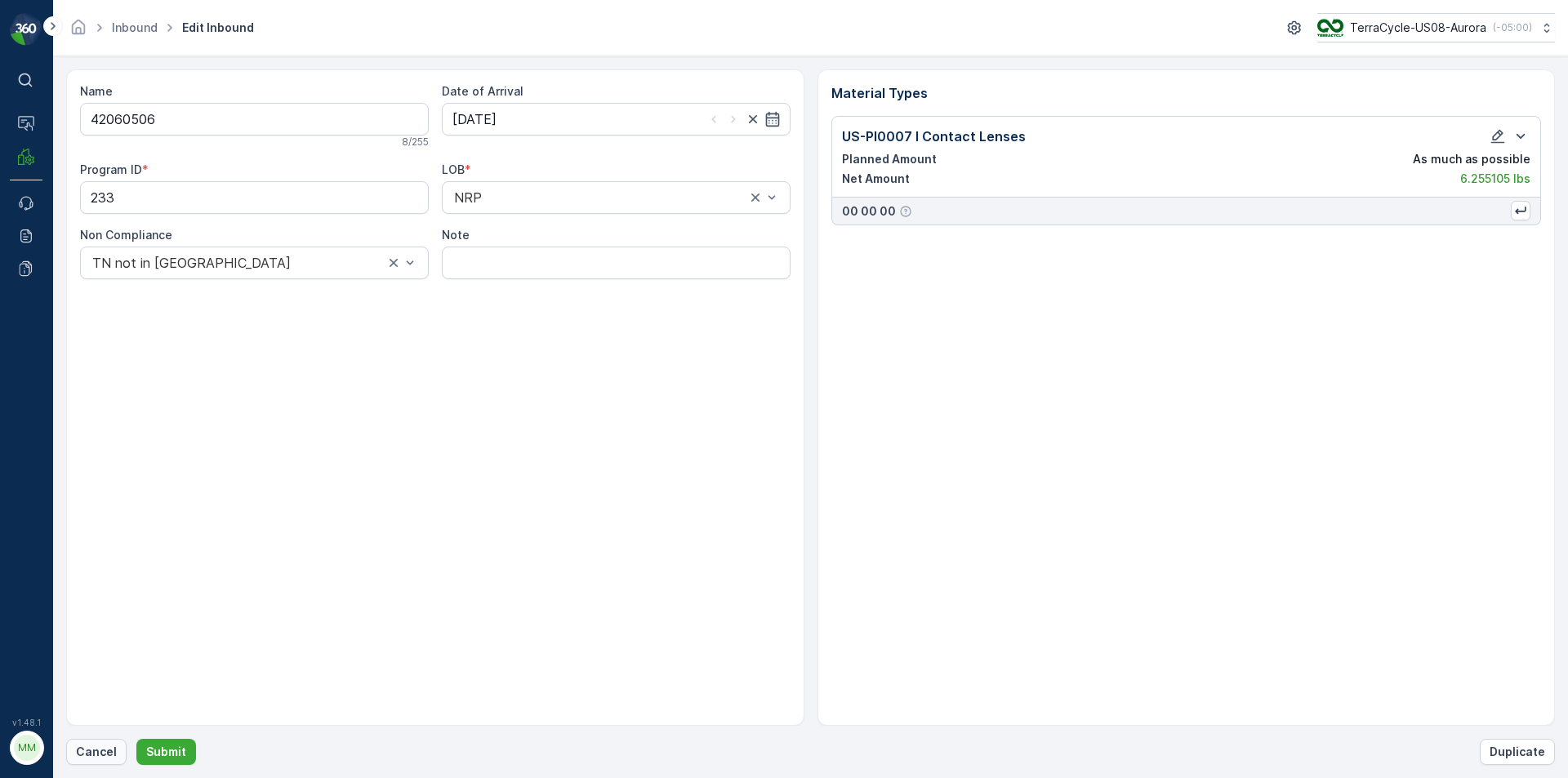
click at [96, 746] on p "Cancel" at bounding box center [96, 751] width 40 height 16
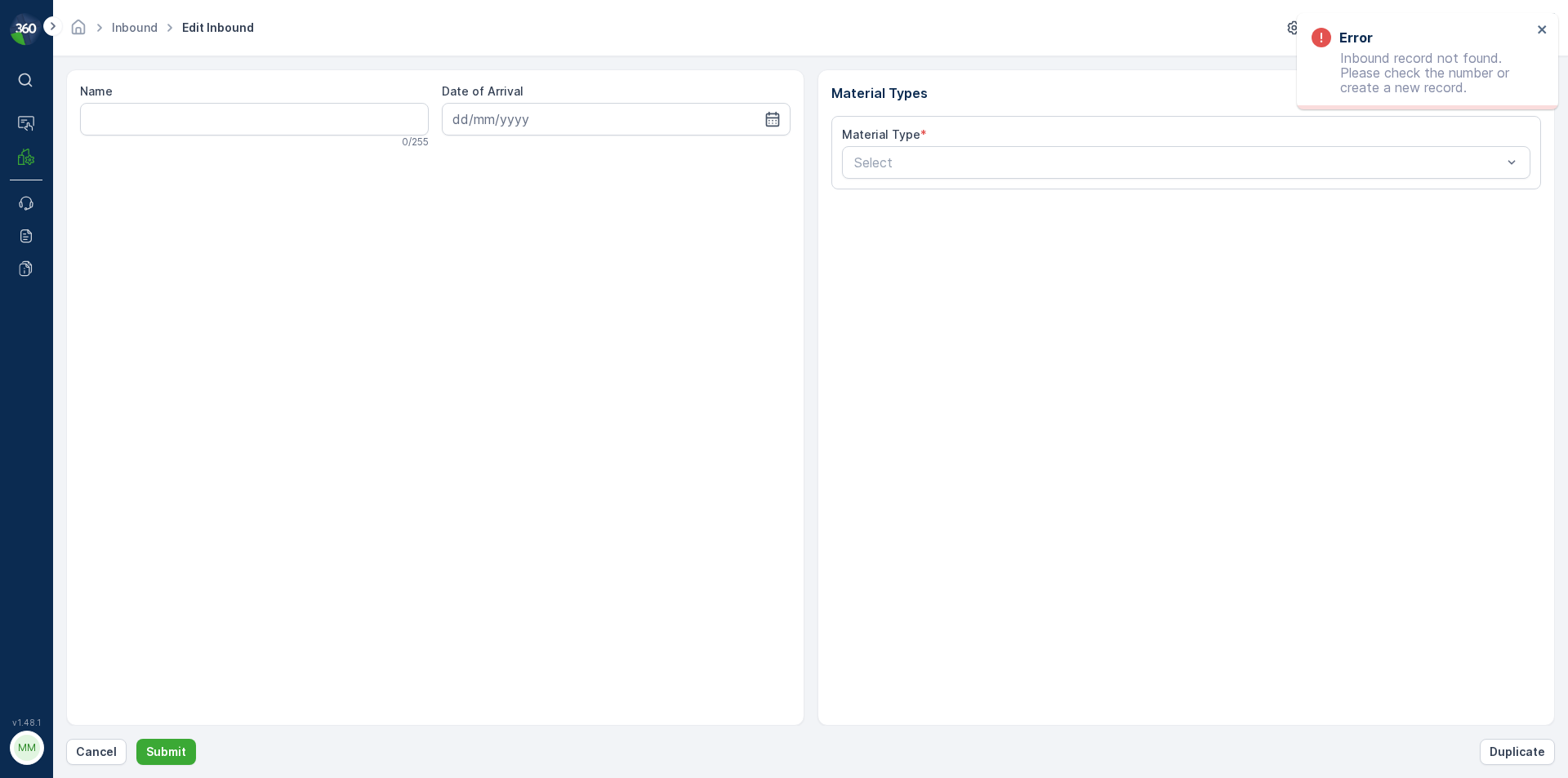
drag, startPoint x: 319, startPoint y: 443, endPoint x: 131, endPoint y: 775, distance: 381.5
click at [131, 775] on form "Name 0 / 255 Date of Arrival Material Types Material Type * Select Cancel Submi…" at bounding box center [810, 417] width 1515 height 721
click at [94, 749] on p "Cancel" at bounding box center [96, 751] width 40 height 16
click at [80, 747] on p "Cancel" at bounding box center [96, 751] width 40 height 16
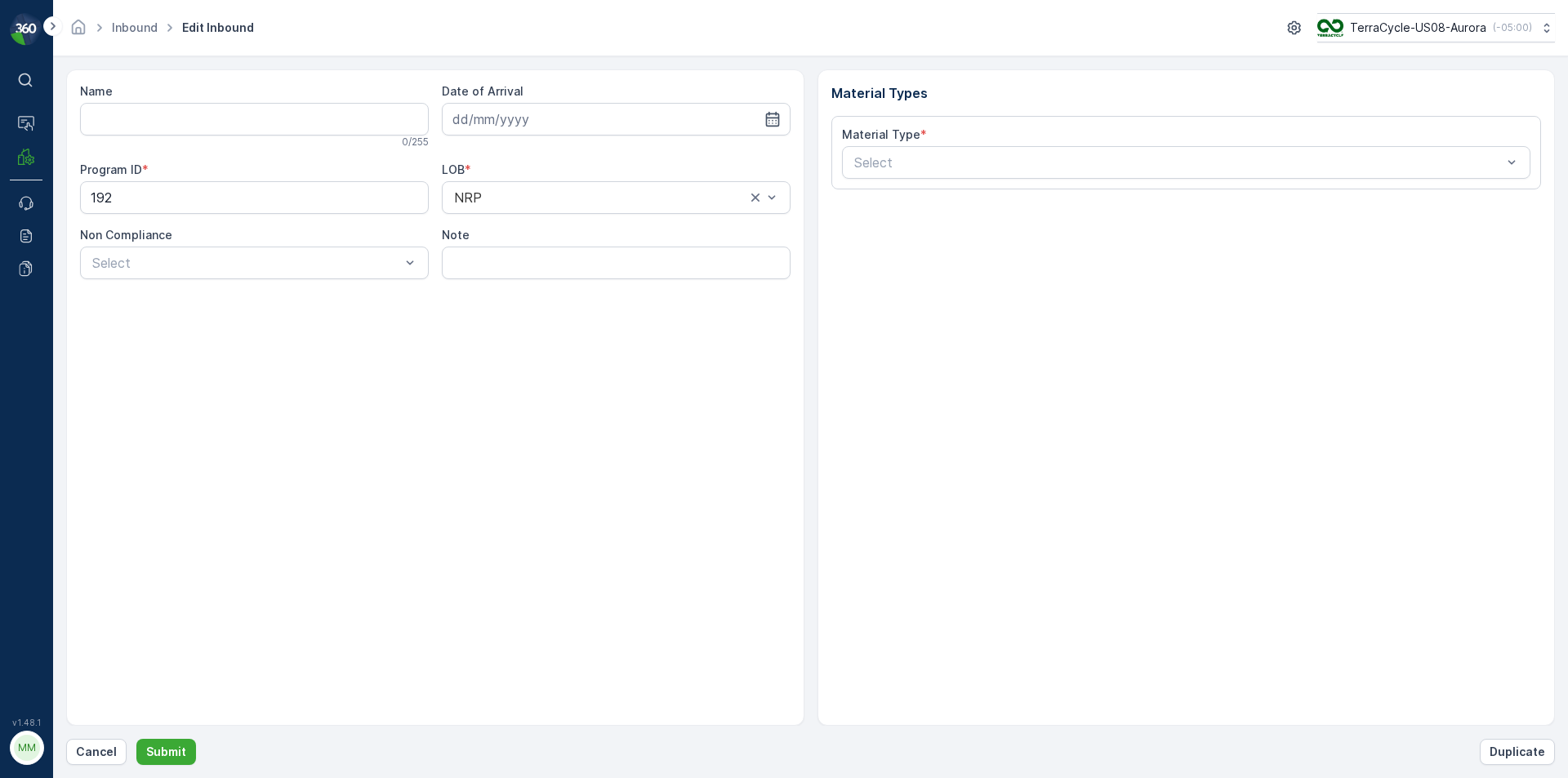
type input "1ZB799H29014653622"
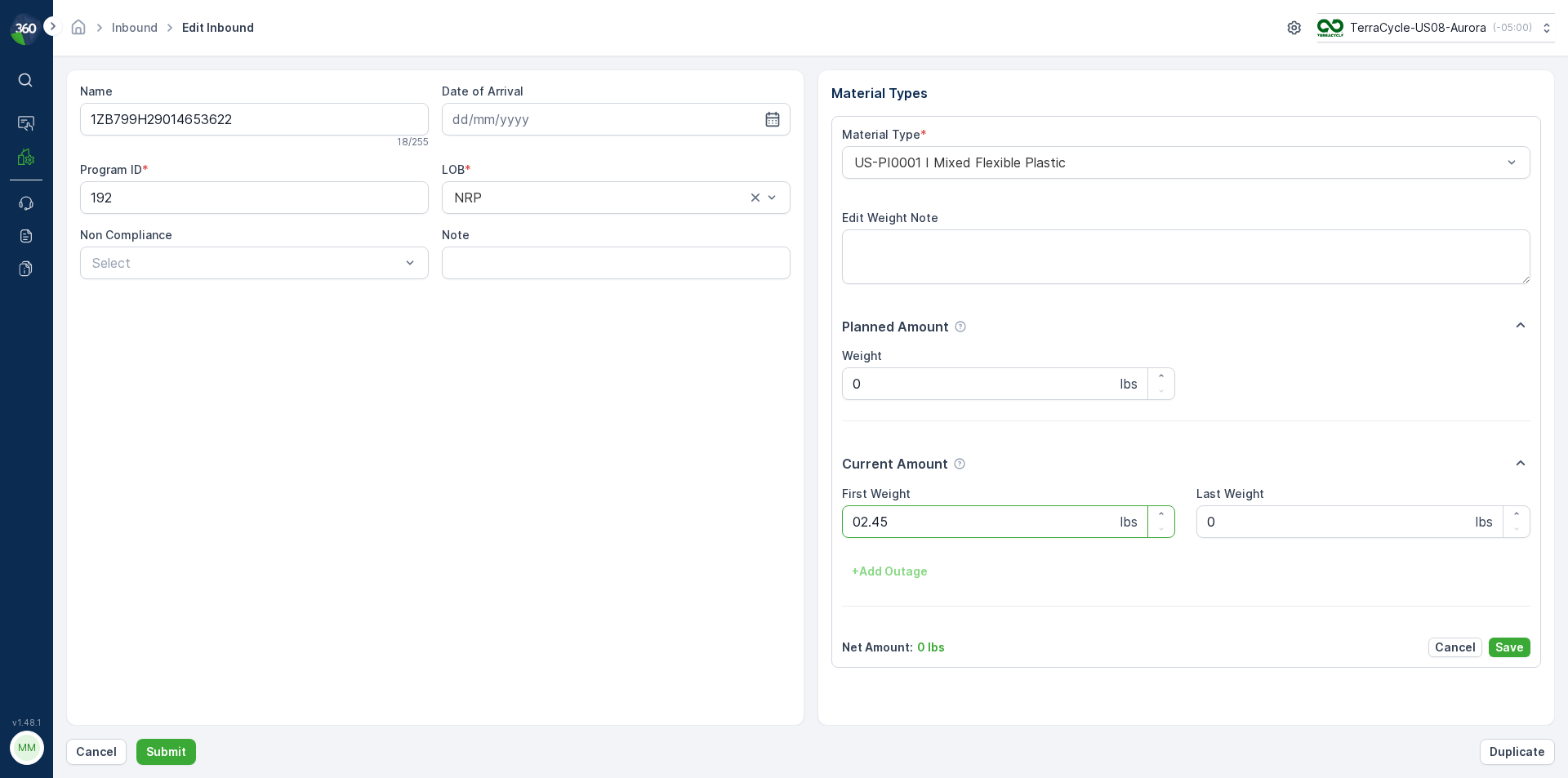
click at [136, 738] on button "Submit" at bounding box center [165, 751] width 59 height 26
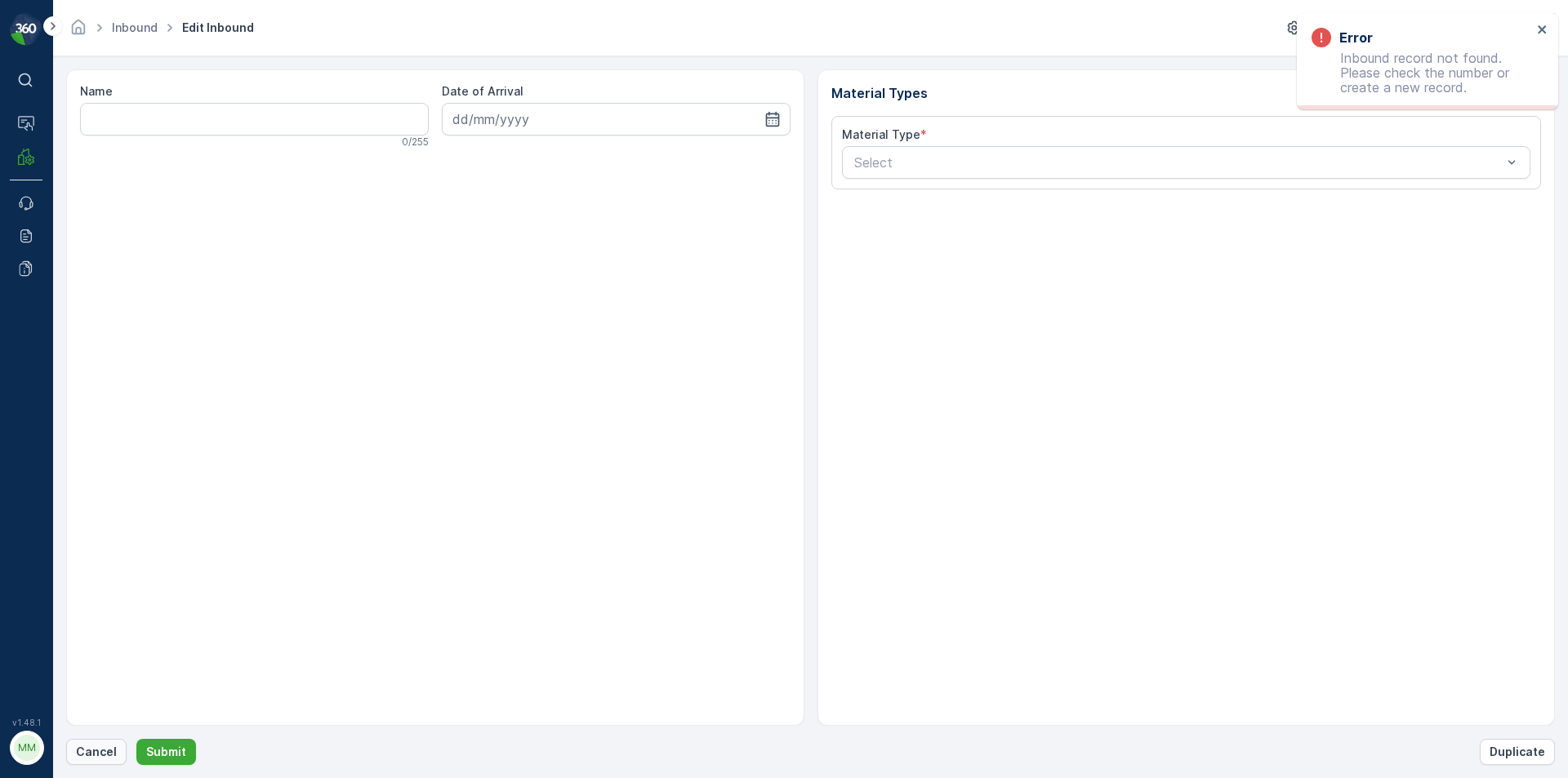
click at [113, 747] on p "Cancel" at bounding box center [96, 751] width 40 height 16
click at [87, 750] on p "Cancel" at bounding box center [96, 751] width 40 height 16
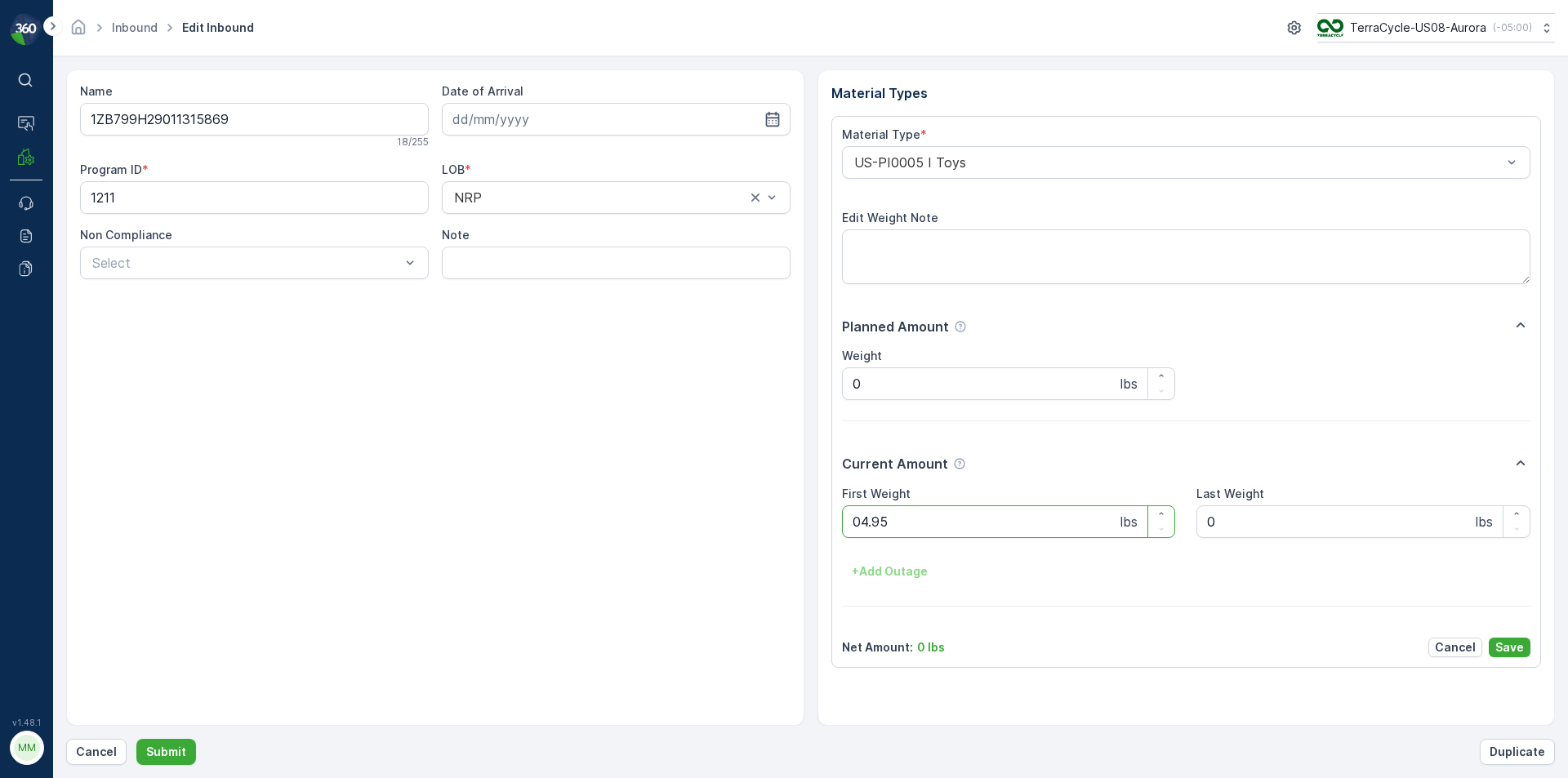
click at [136, 738] on button "Submit" at bounding box center [165, 751] width 59 height 26
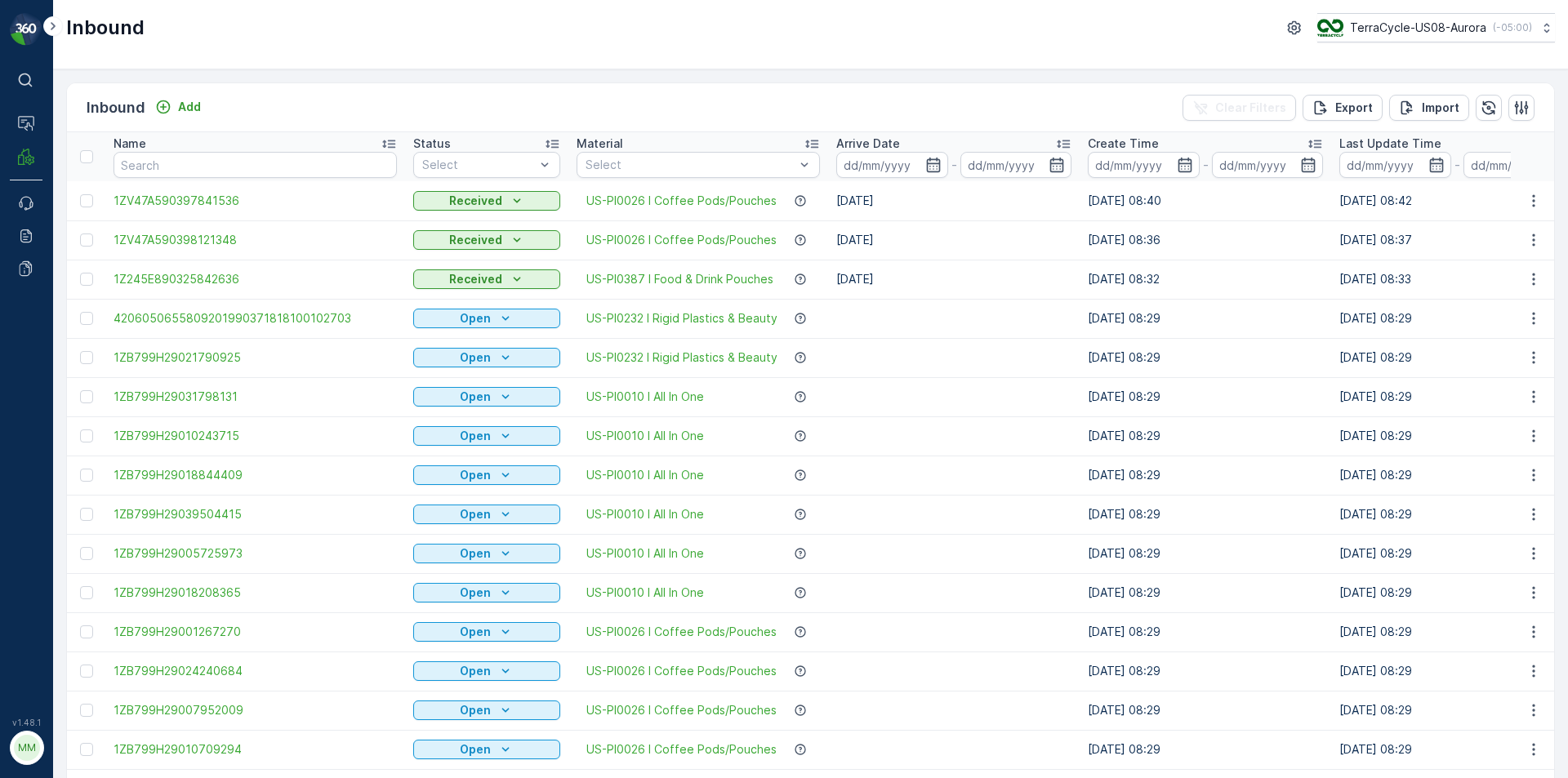
drag, startPoint x: 1567, startPoint y: 616, endPoint x: 914, endPoint y: 567, distance: 654.8
click at [914, 567] on td at bounding box center [954, 553] width 251 height 40
drag, startPoint x: 958, startPoint y: 469, endPoint x: 965, endPoint y: 470, distance: 7.1
click at [964, 465] on td at bounding box center [954, 475] width 251 height 40
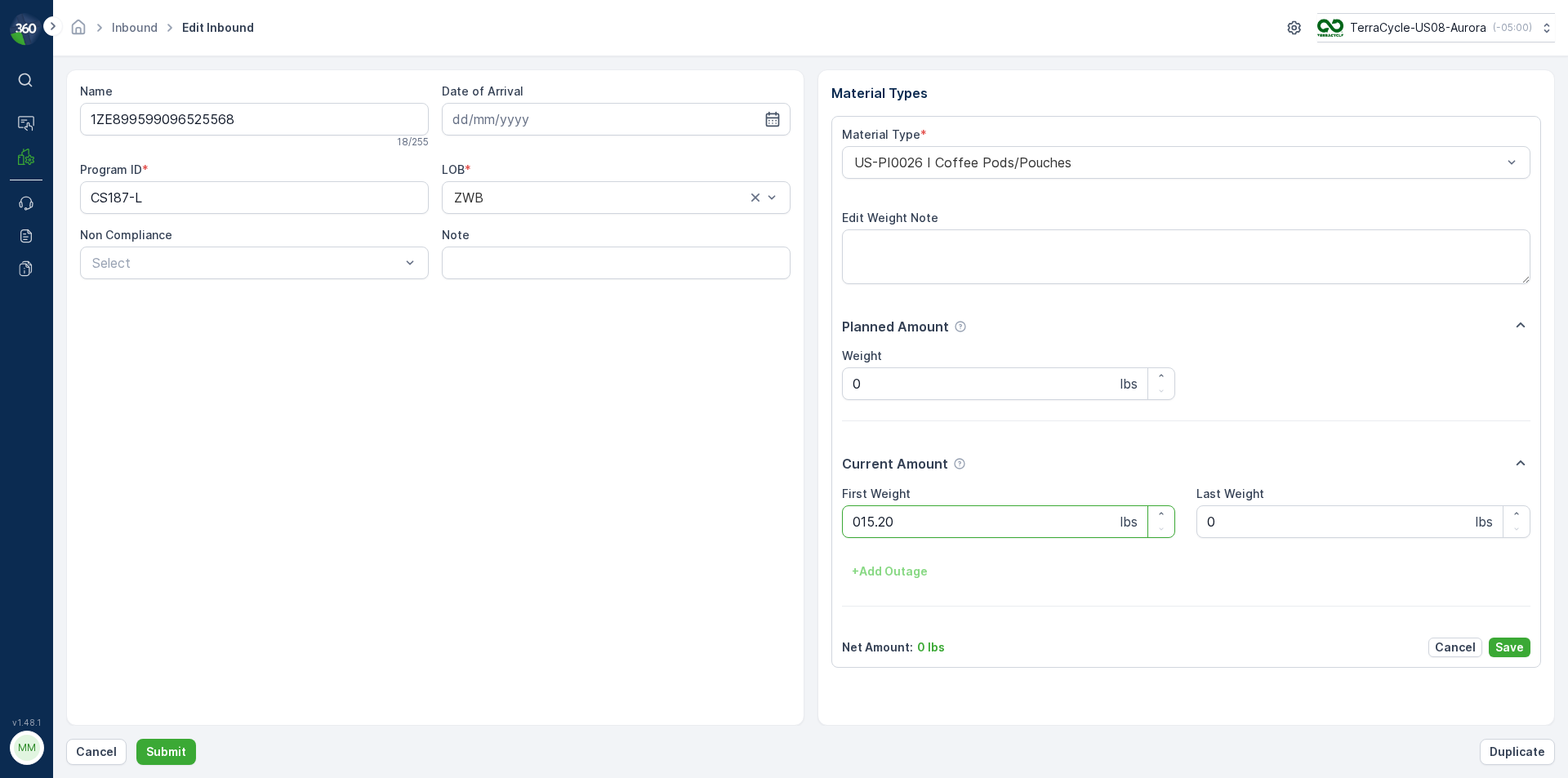
click at [136, 738] on button "Submit" at bounding box center [165, 751] width 59 height 26
type Weight "03.05"
click at [136, 738] on button "Submit" at bounding box center [165, 751] width 59 height 26
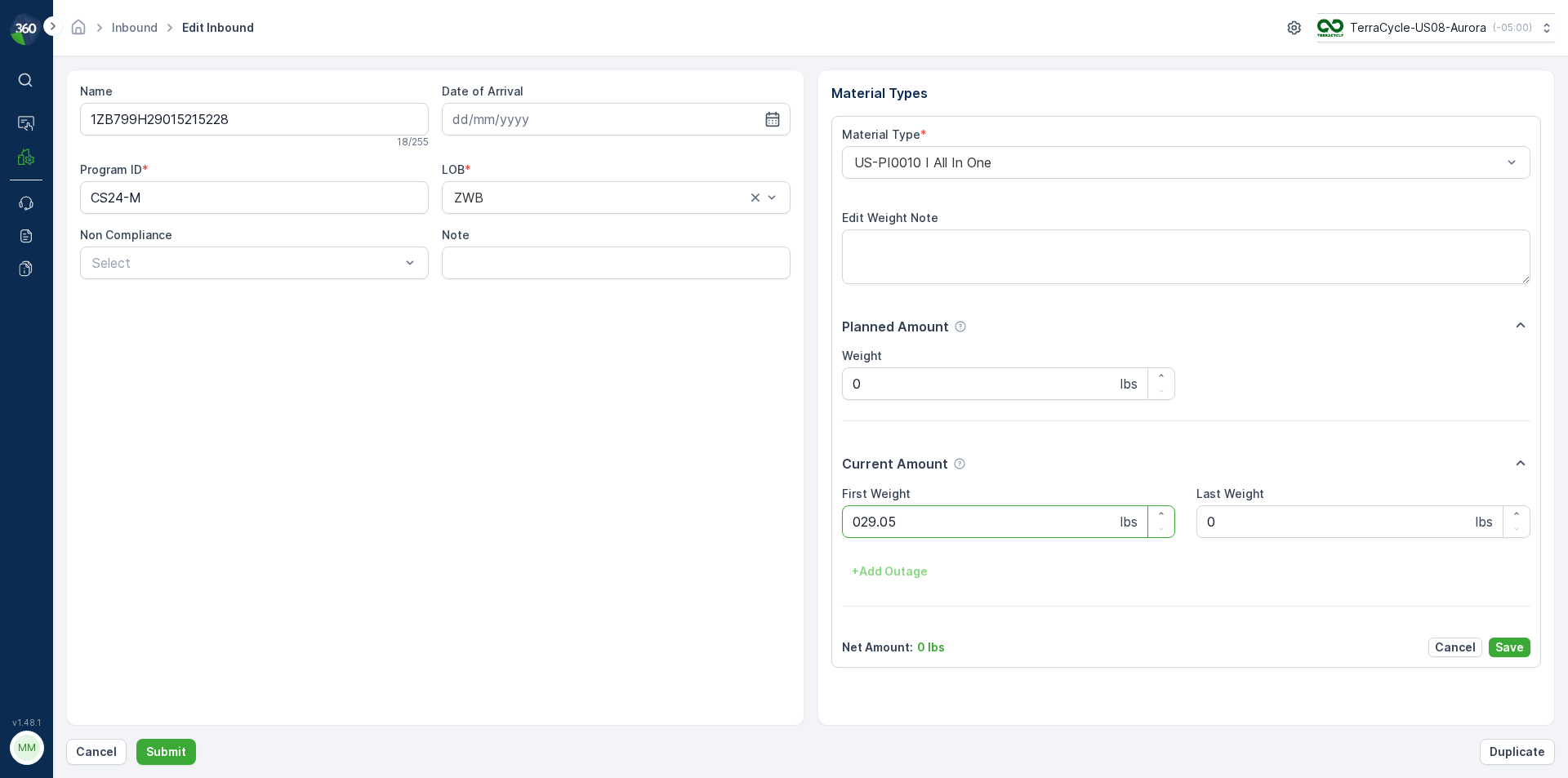
click at [136, 738] on button "Submit" at bounding box center [165, 751] width 59 height 26
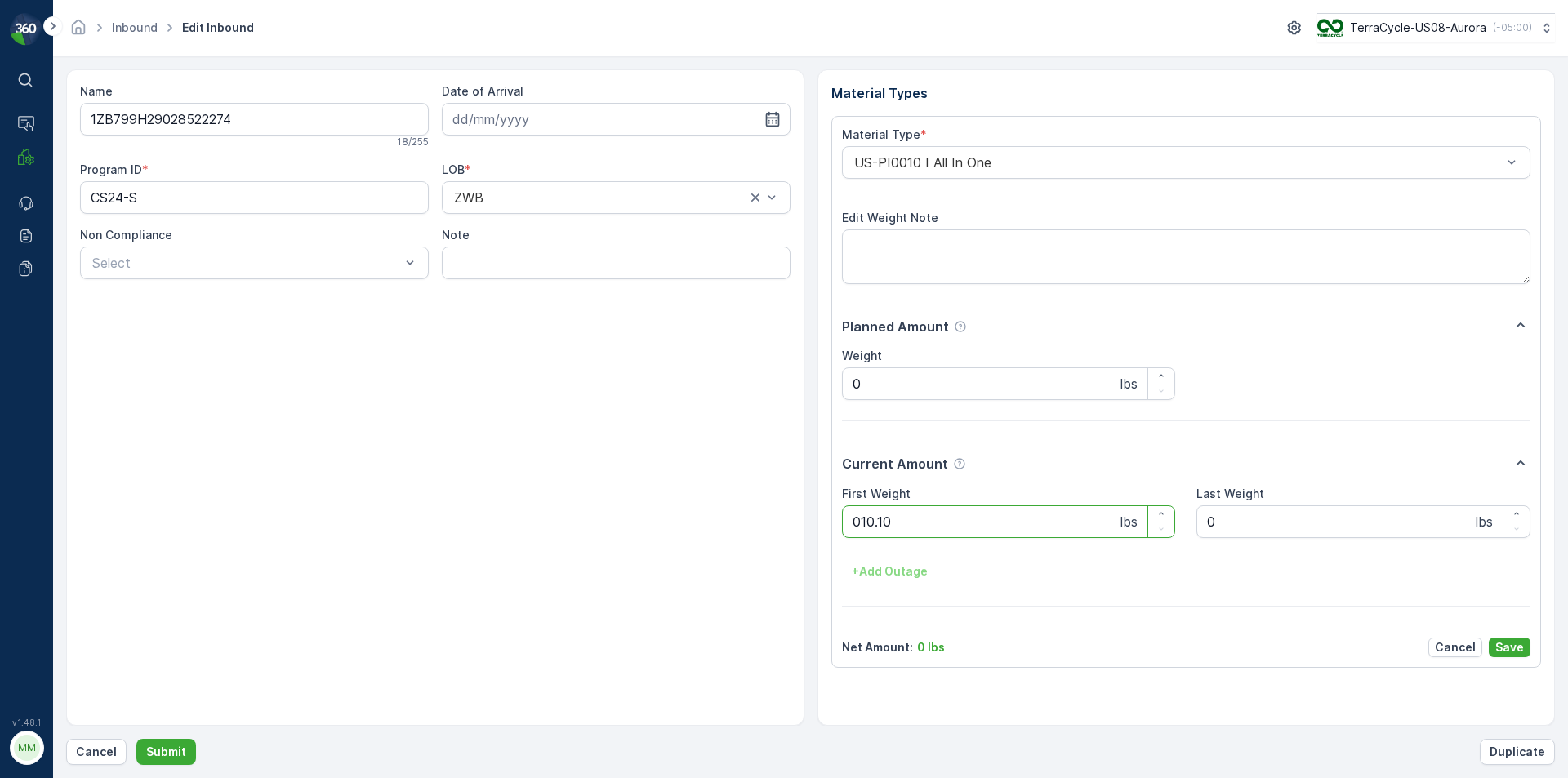
click at [136, 738] on button "Submit" at bounding box center [165, 751] width 59 height 26
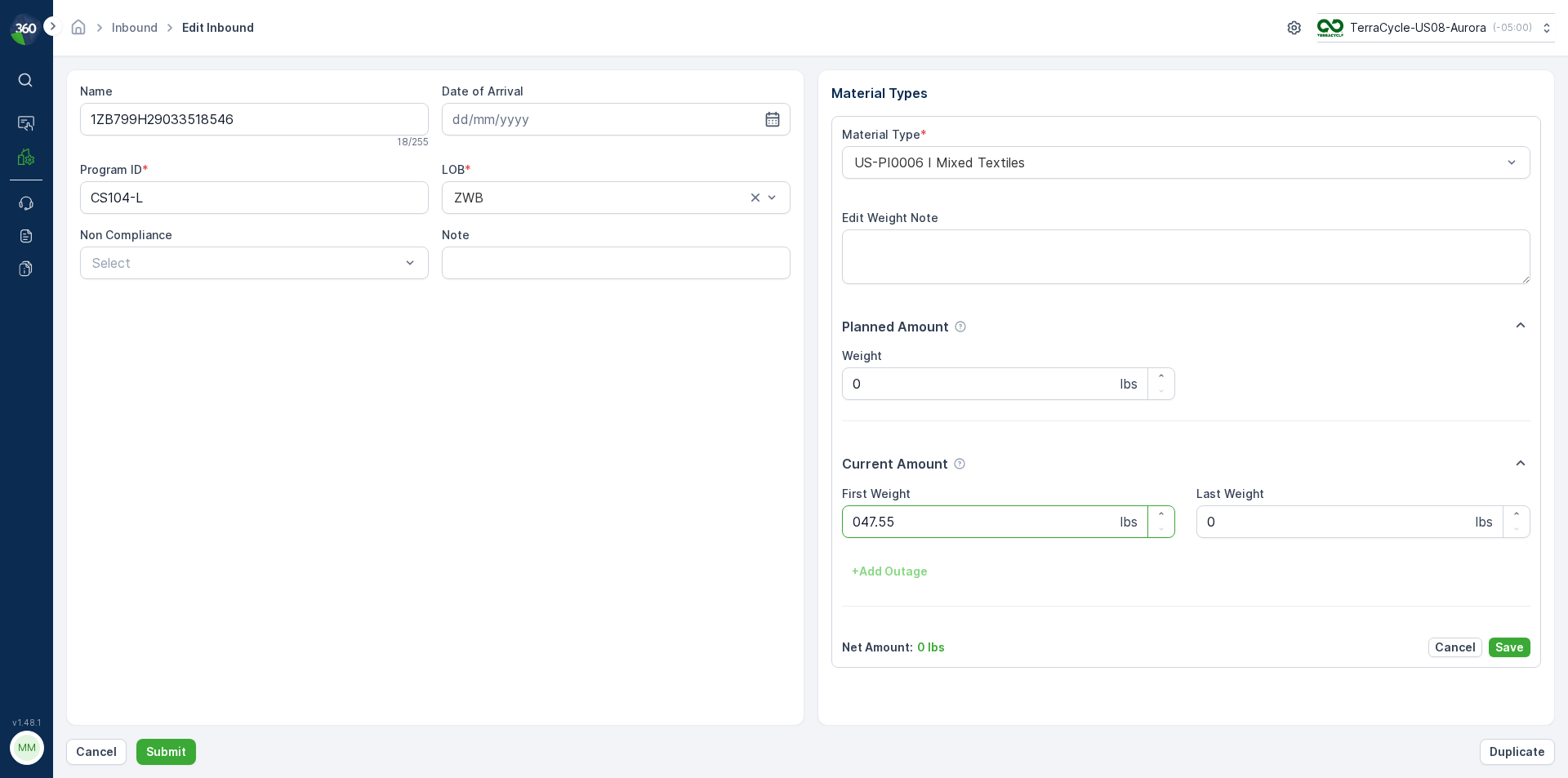
click at [136, 738] on button "Submit" at bounding box center [165, 751] width 59 height 26
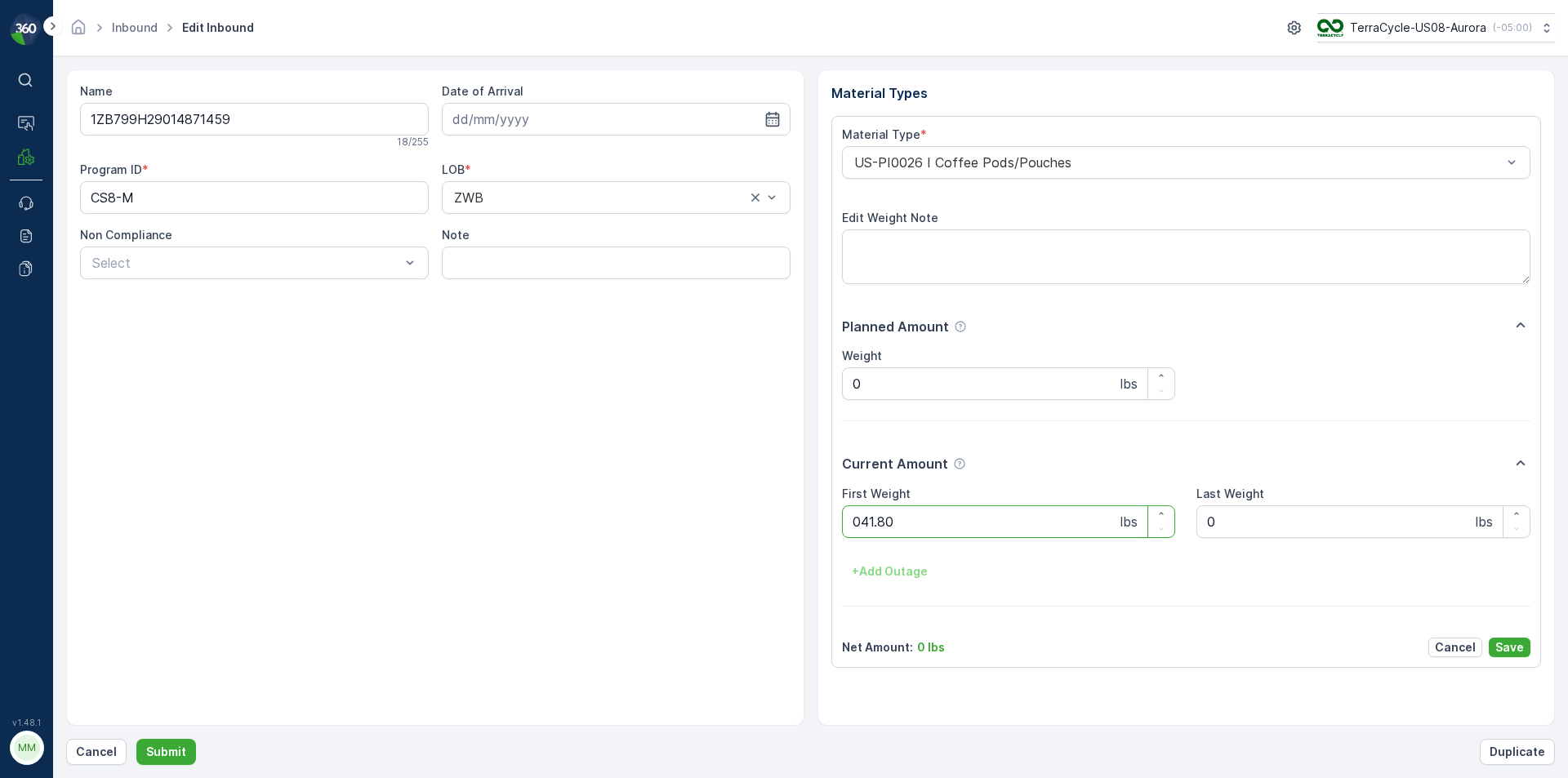
click at [136, 738] on button "Submit" at bounding box center [165, 751] width 59 height 26
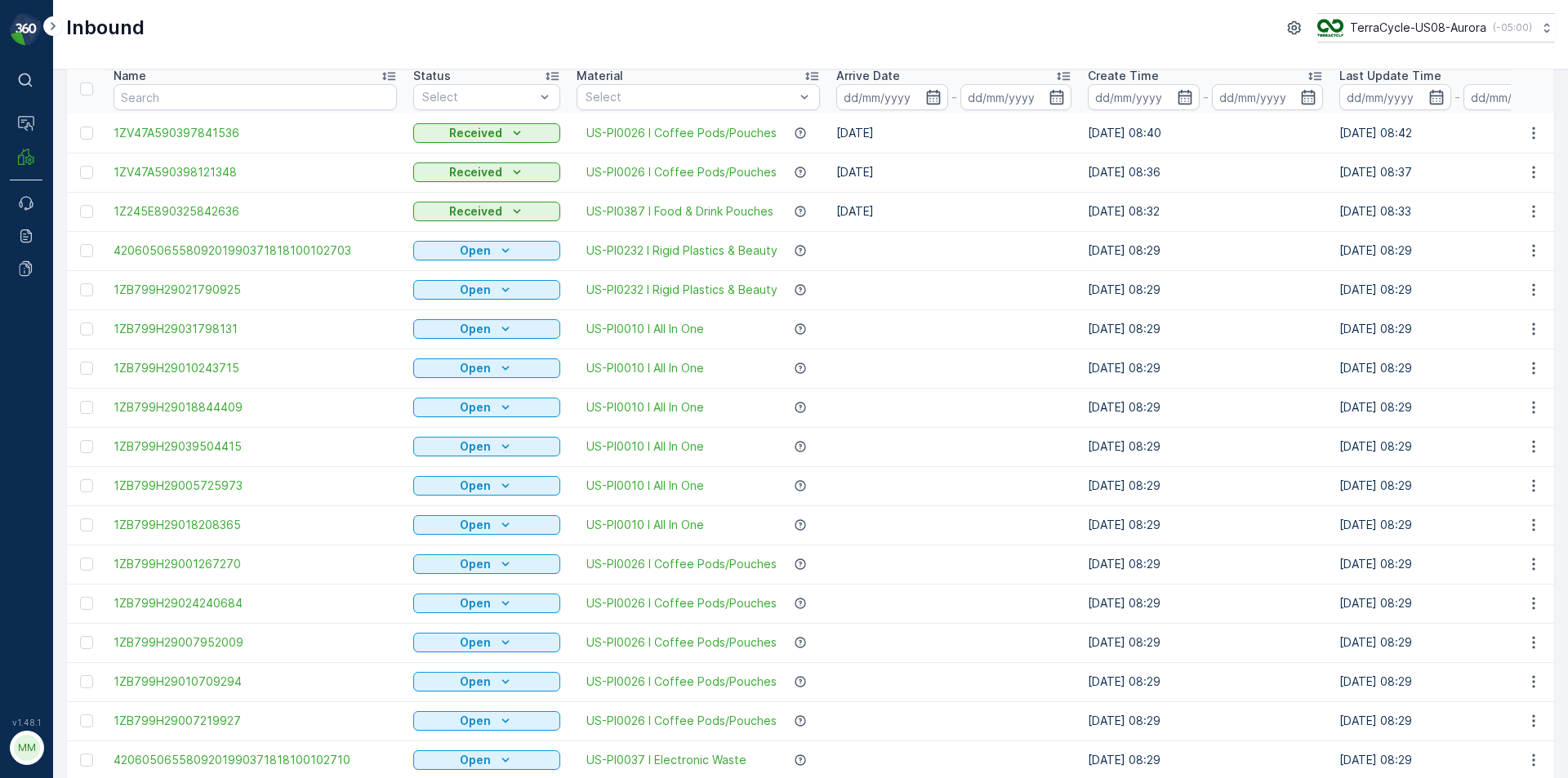
scroll to position [244, 0]
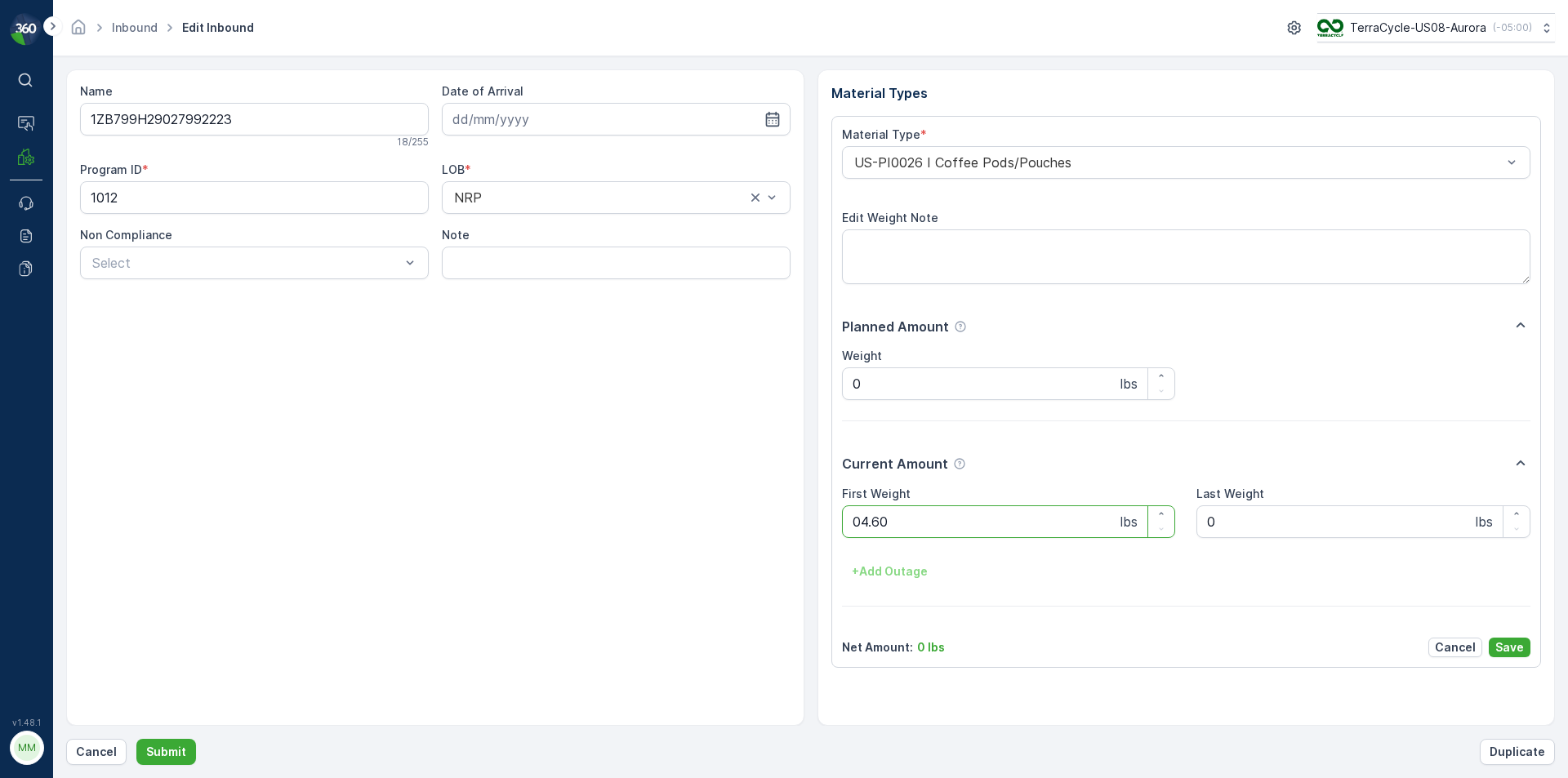
click at [136, 738] on button "Submit" at bounding box center [165, 751] width 59 height 26
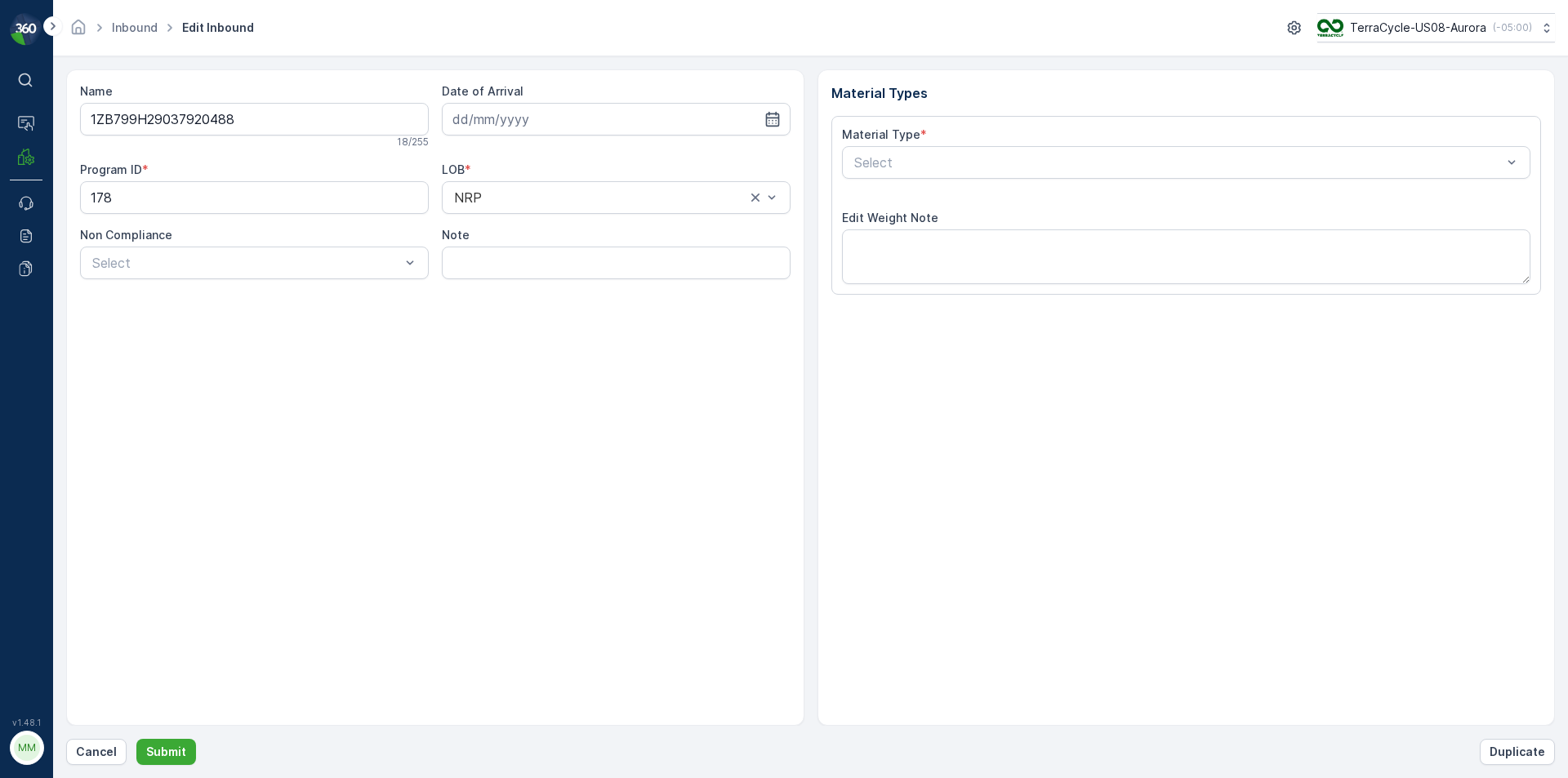
type input "[DATE]"
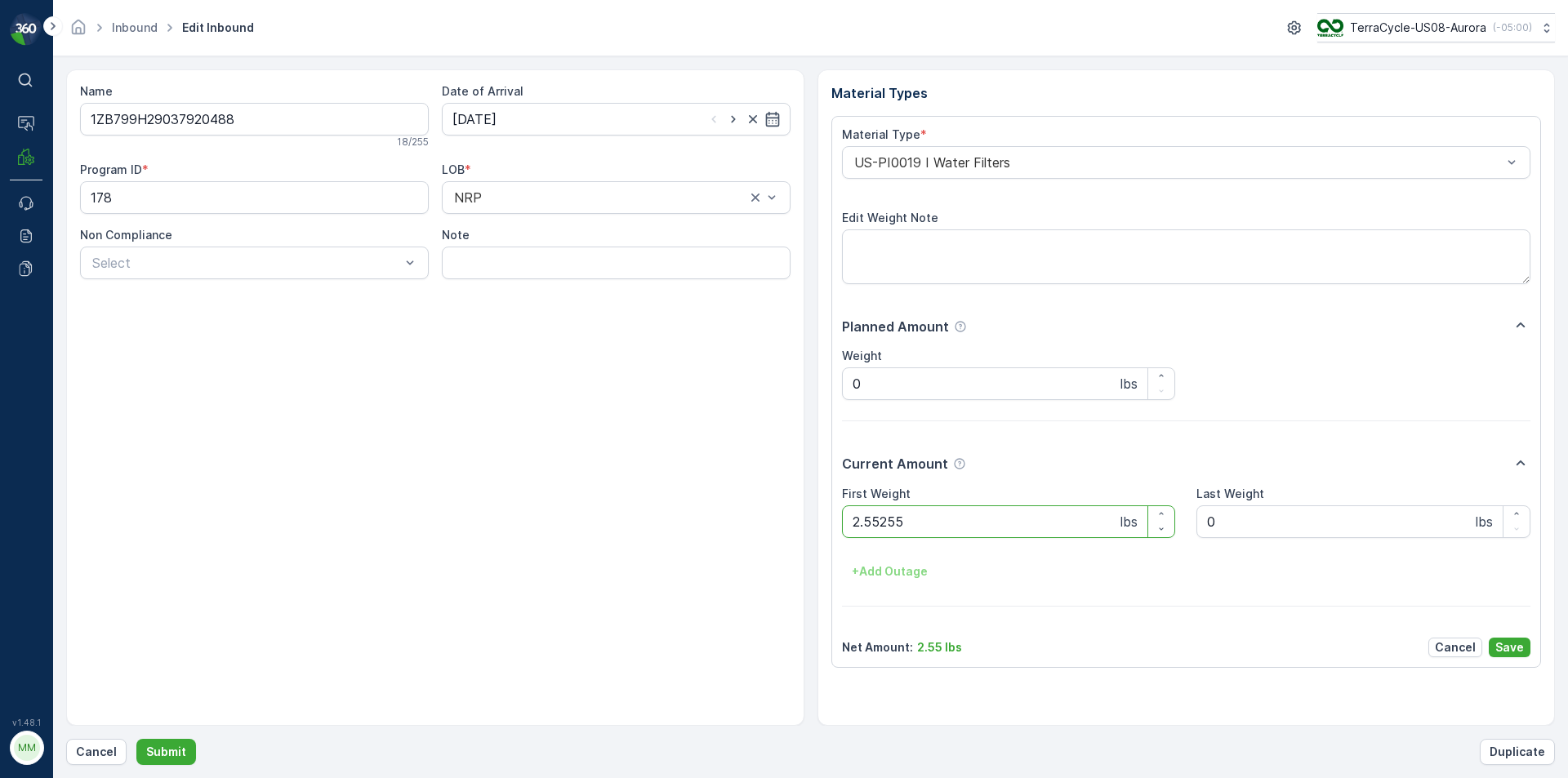
click at [136, 738] on button "Submit" at bounding box center [165, 751] width 59 height 26
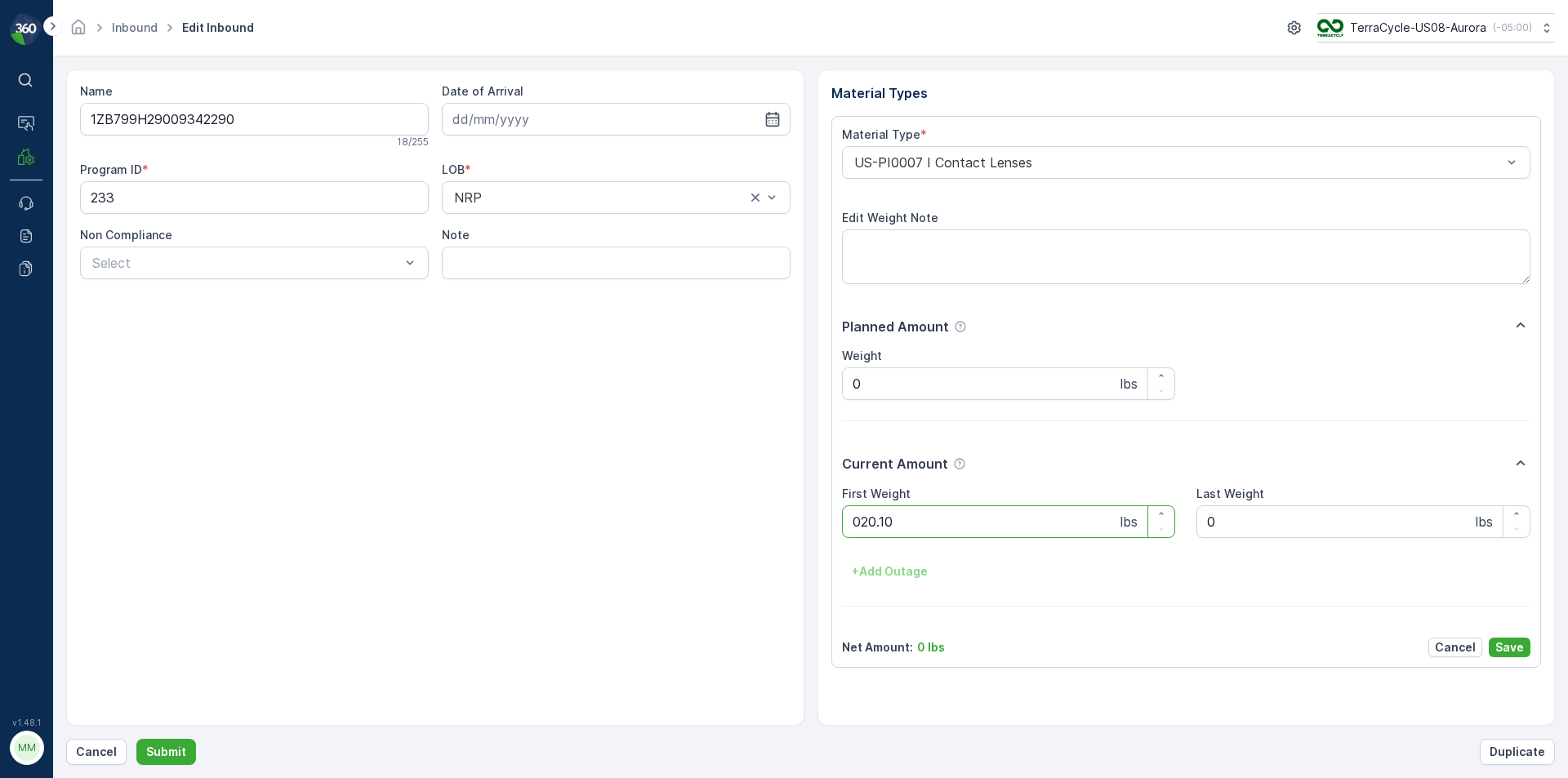
click at [136, 738] on button "Submit" at bounding box center [165, 751] width 59 height 26
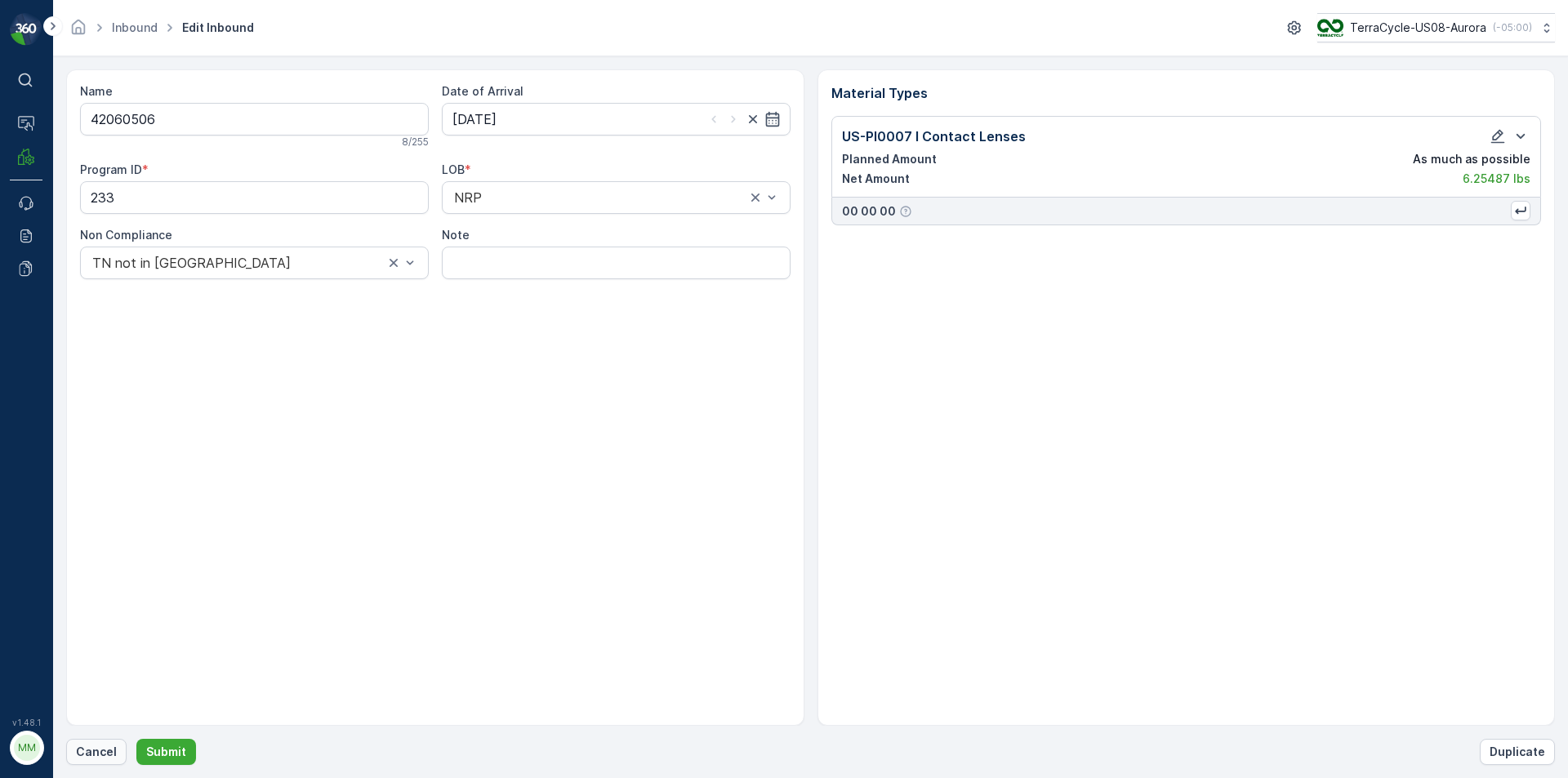
drag, startPoint x: 90, startPoint y: 754, endPoint x: 107, endPoint y: 747, distance: 18.4
click at [107, 747] on p "Cancel" at bounding box center [96, 751] width 40 height 16
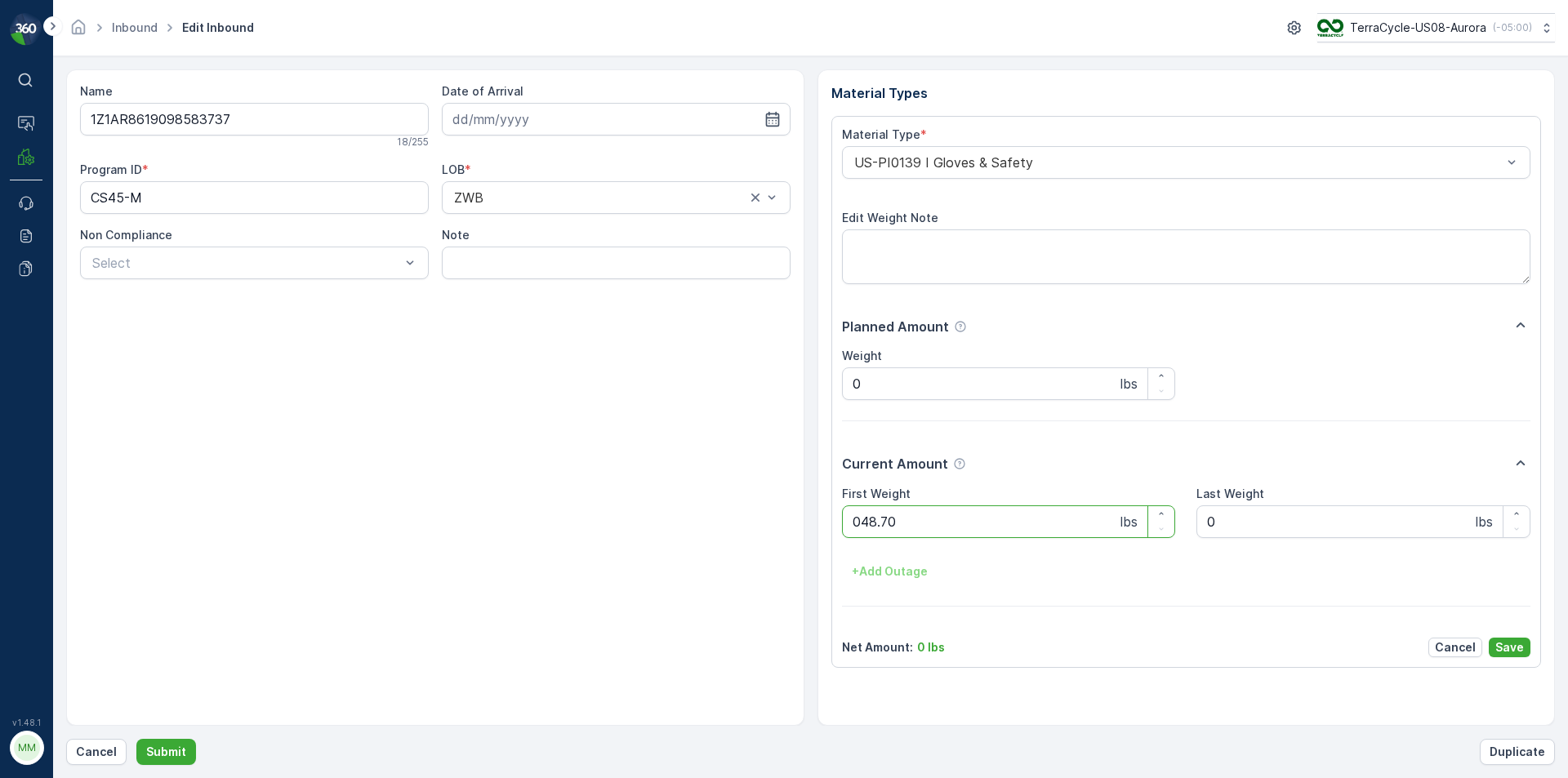
click at [136, 738] on button "Submit" at bounding box center [165, 751] width 59 height 26
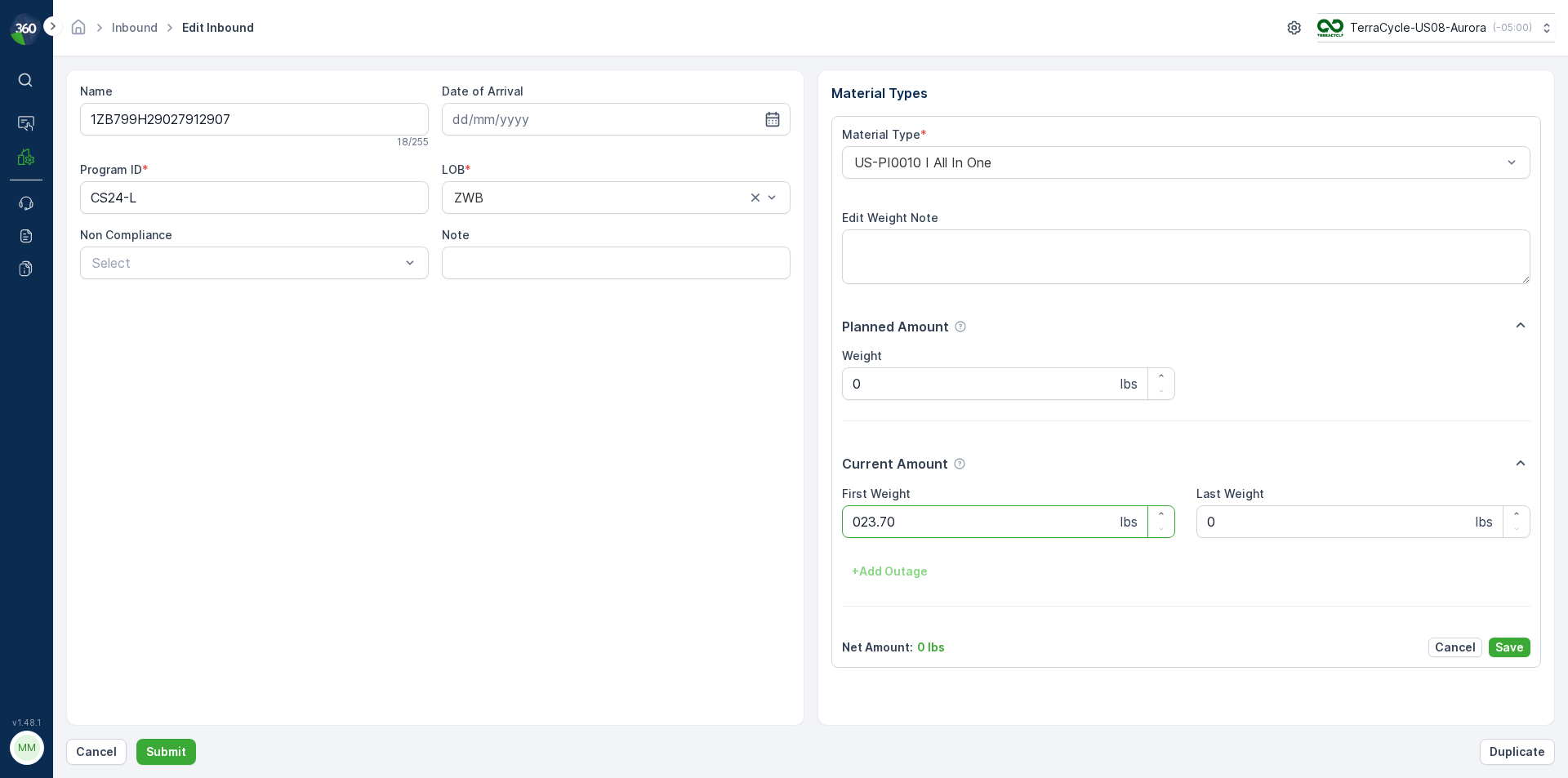
click at [136, 738] on button "Submit" at bounding box center [165, 751] width 59 height 26
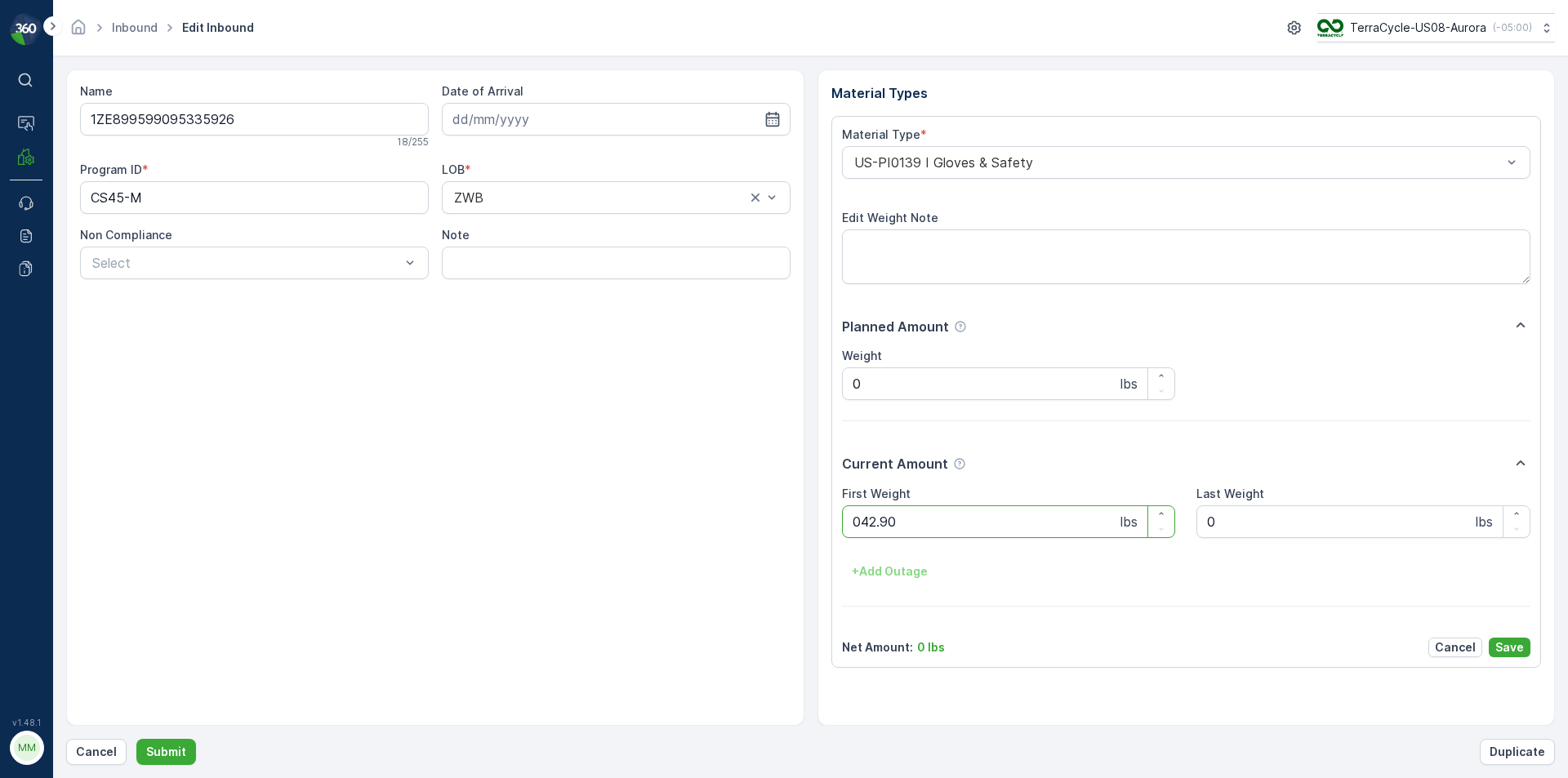
click at [136, 738] on button "Submit" at bounding box center [165, 751] width 59 height 26
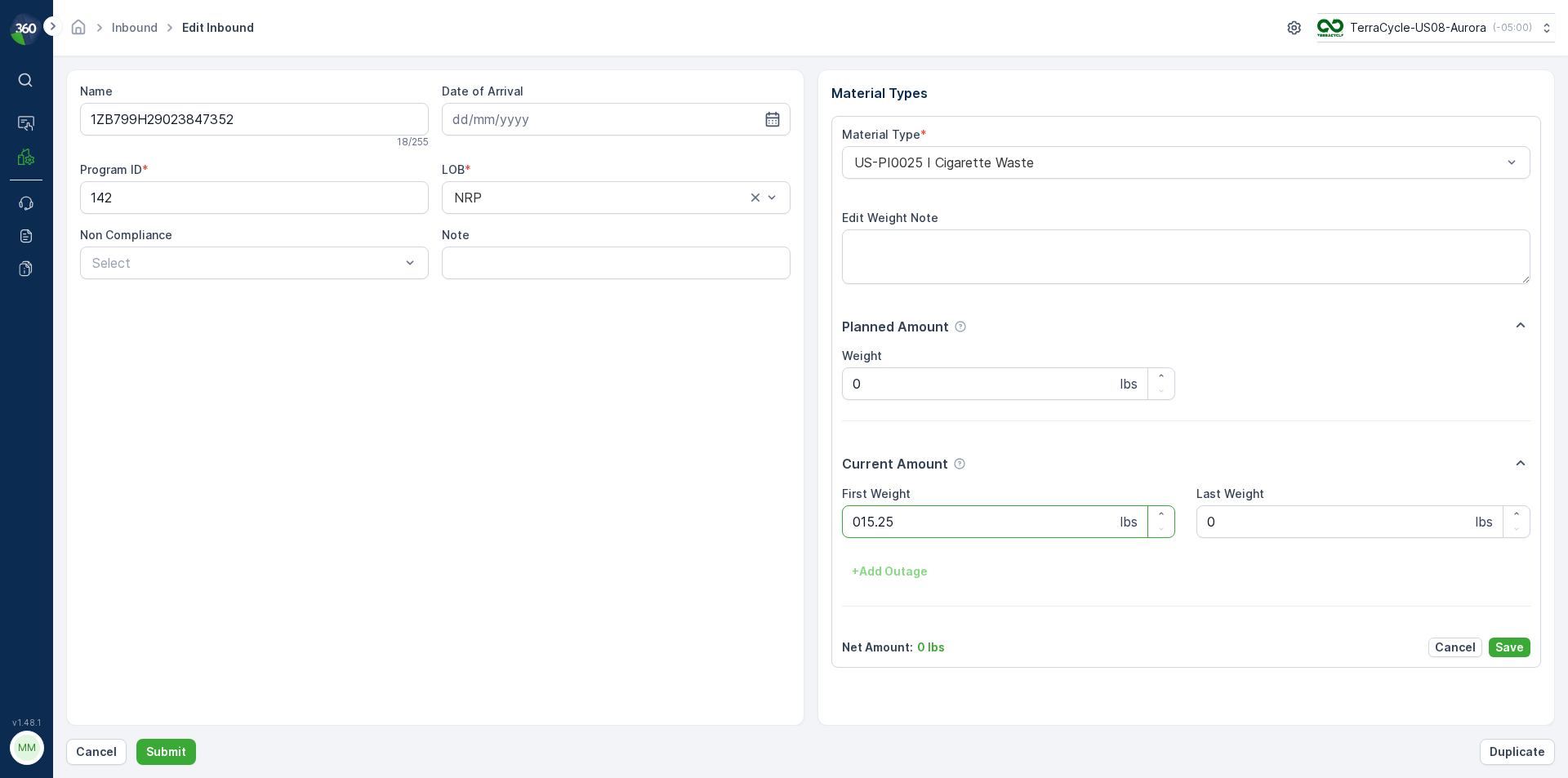
click at [136, 738] on button "Submit" at bounding box center [165, 751] width 59 height 26
